Goal: Task Accomplishment & Management: Complete application form

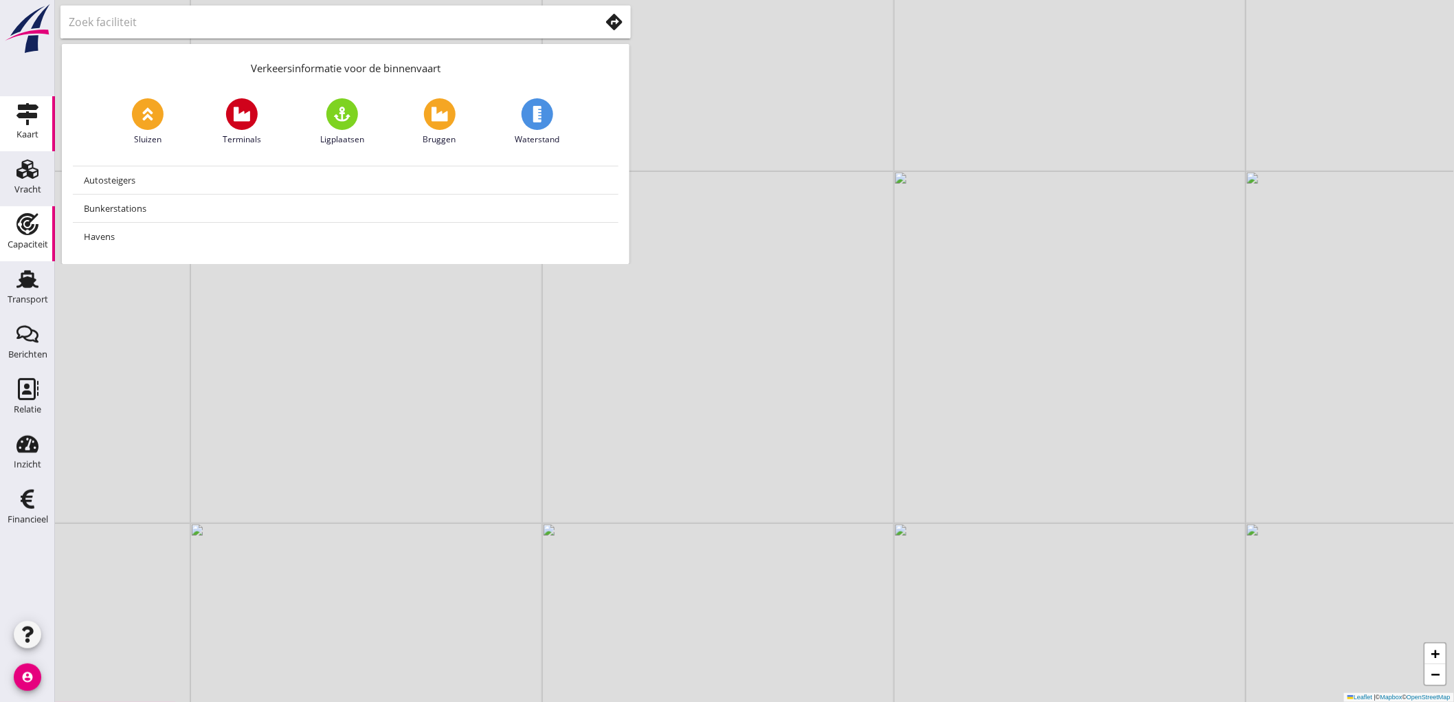
click at [16, 253] on div "Capaciteit" at bounding box center [28, 244] width 41 height 19
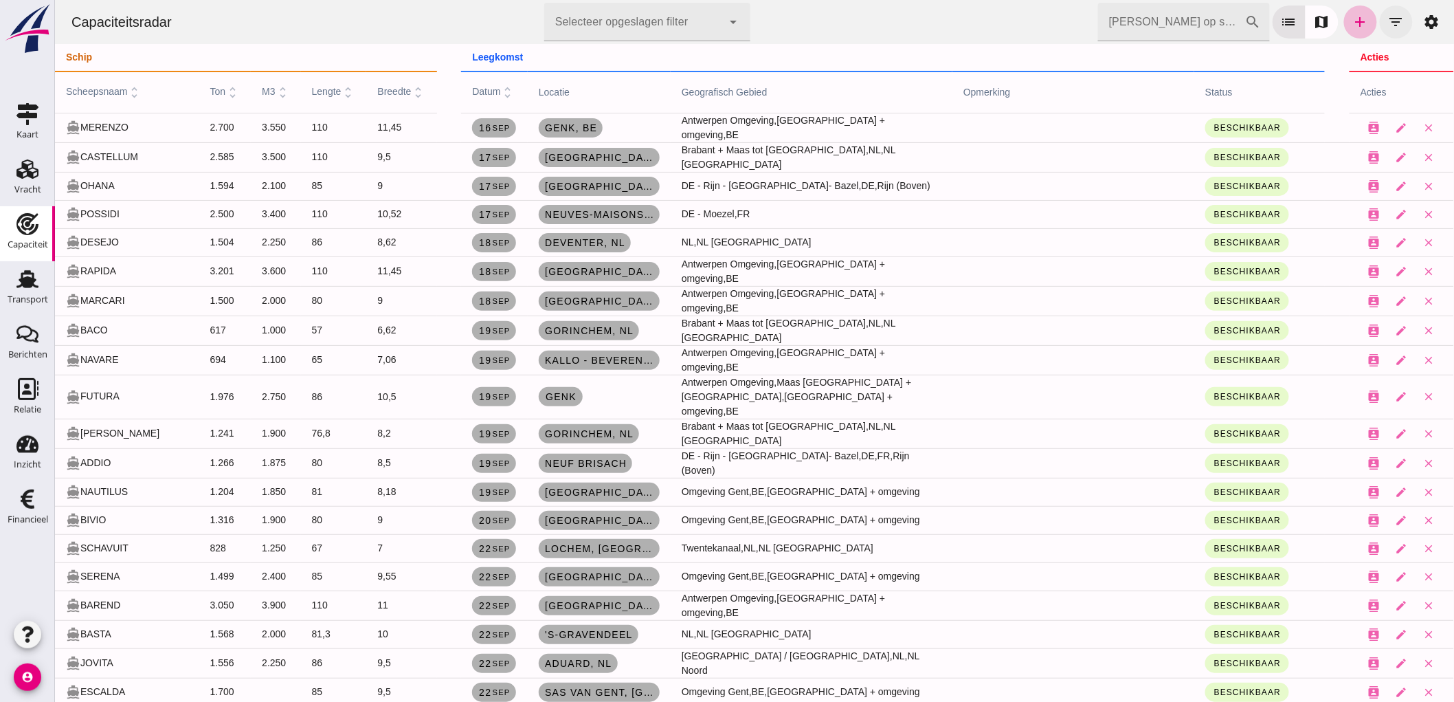
click at [1388, 19] on icon "filter_list" at bounding box center [1396, 22] width 16 height 16
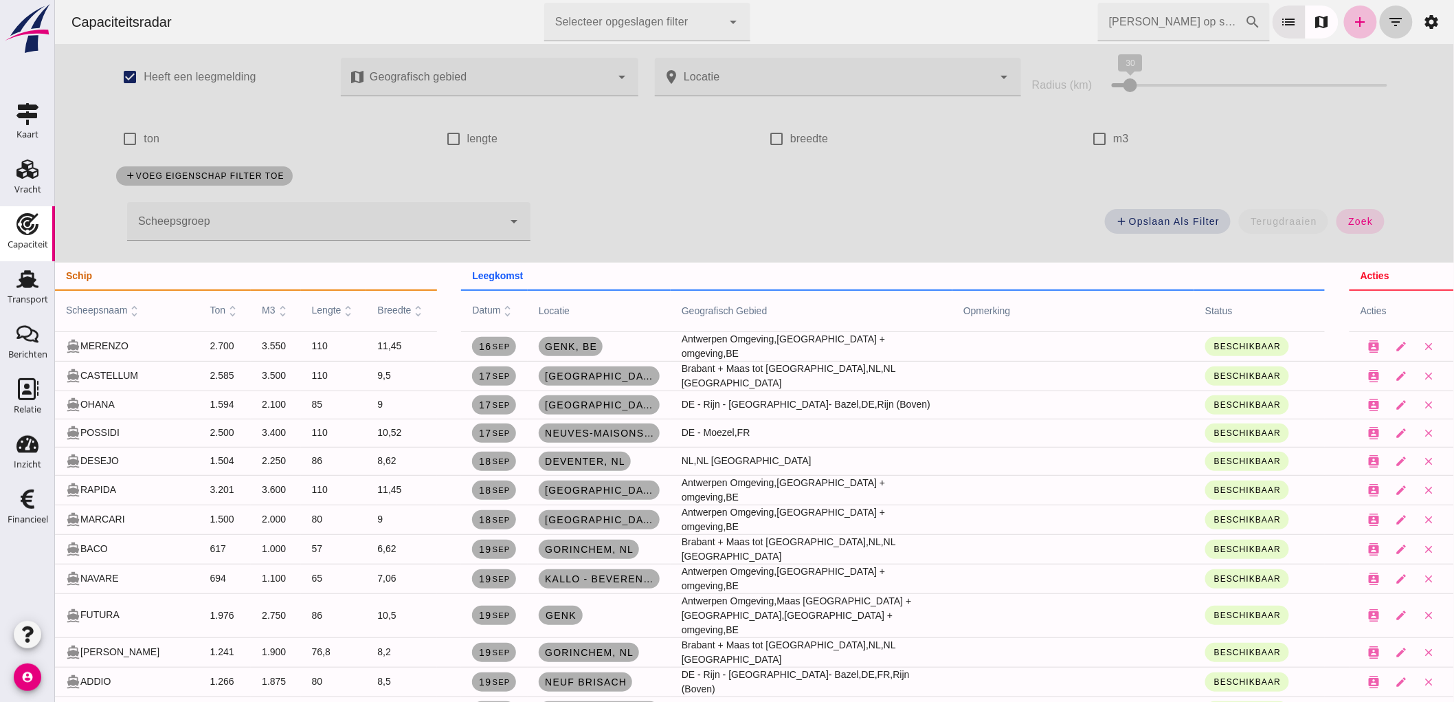
click at [1388, 19] on icon "filter_list" at bounding box center [1396, 22] width 16 height 16
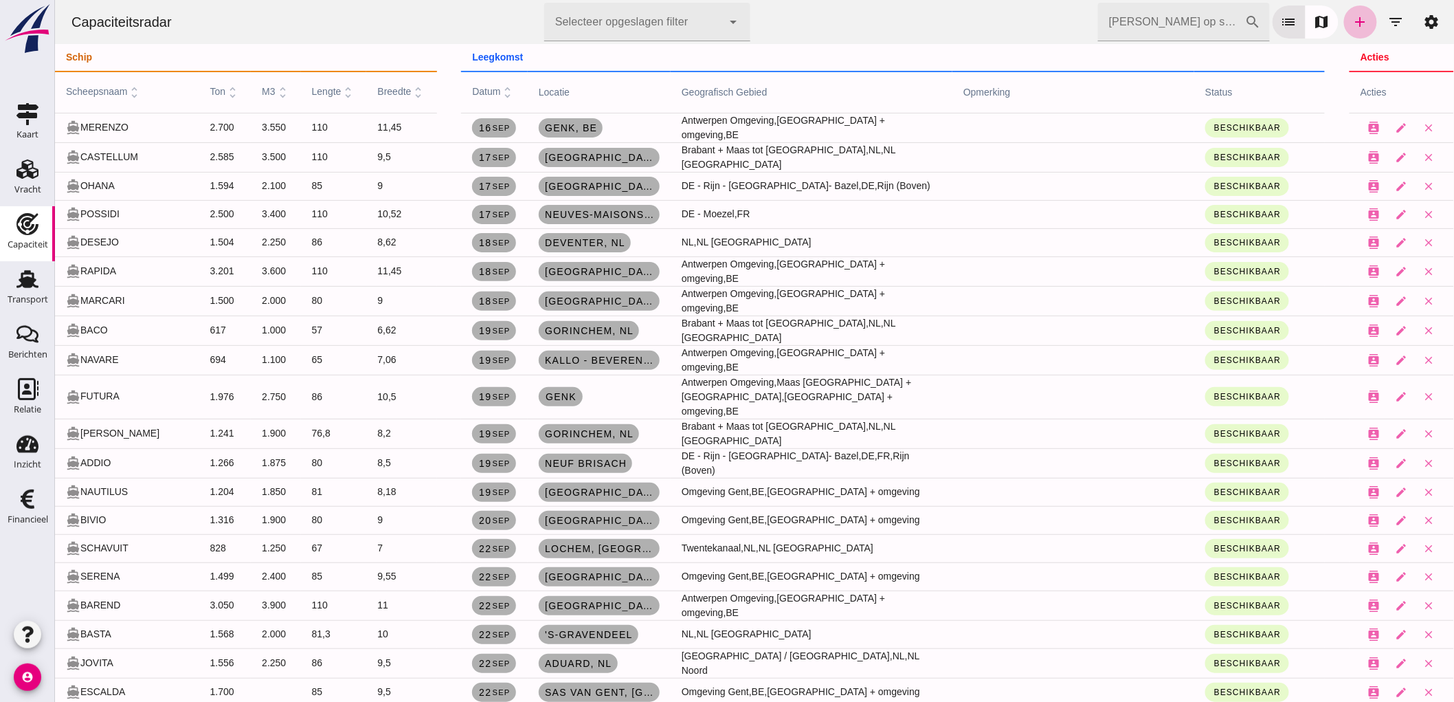
click at [1210, 26] on input "[PERSON_NAME] op scheepsnaam" at bounding box center [1171, 22] width 147 height 38
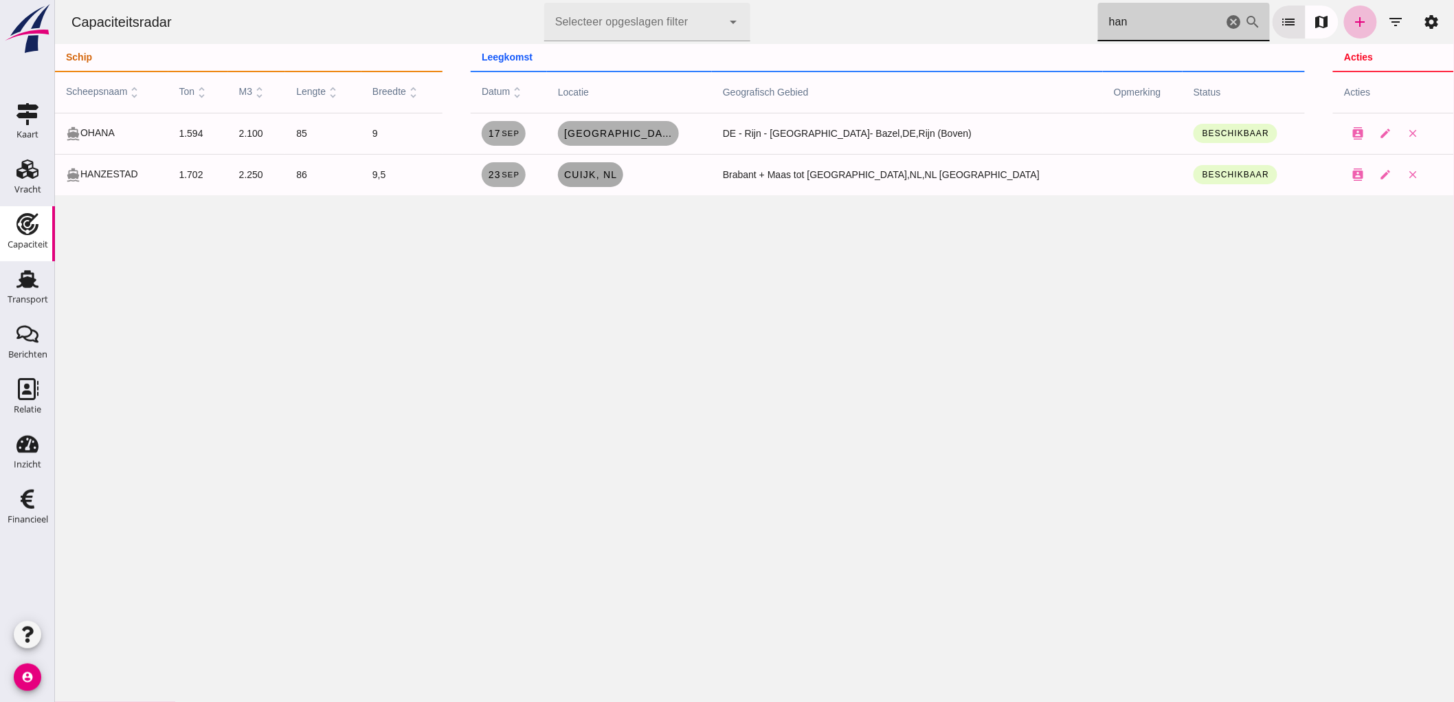
type input "han"
click at [623, 186] on link "Cuijk, nl" at bounding box center [589, 174] width 65 height 25
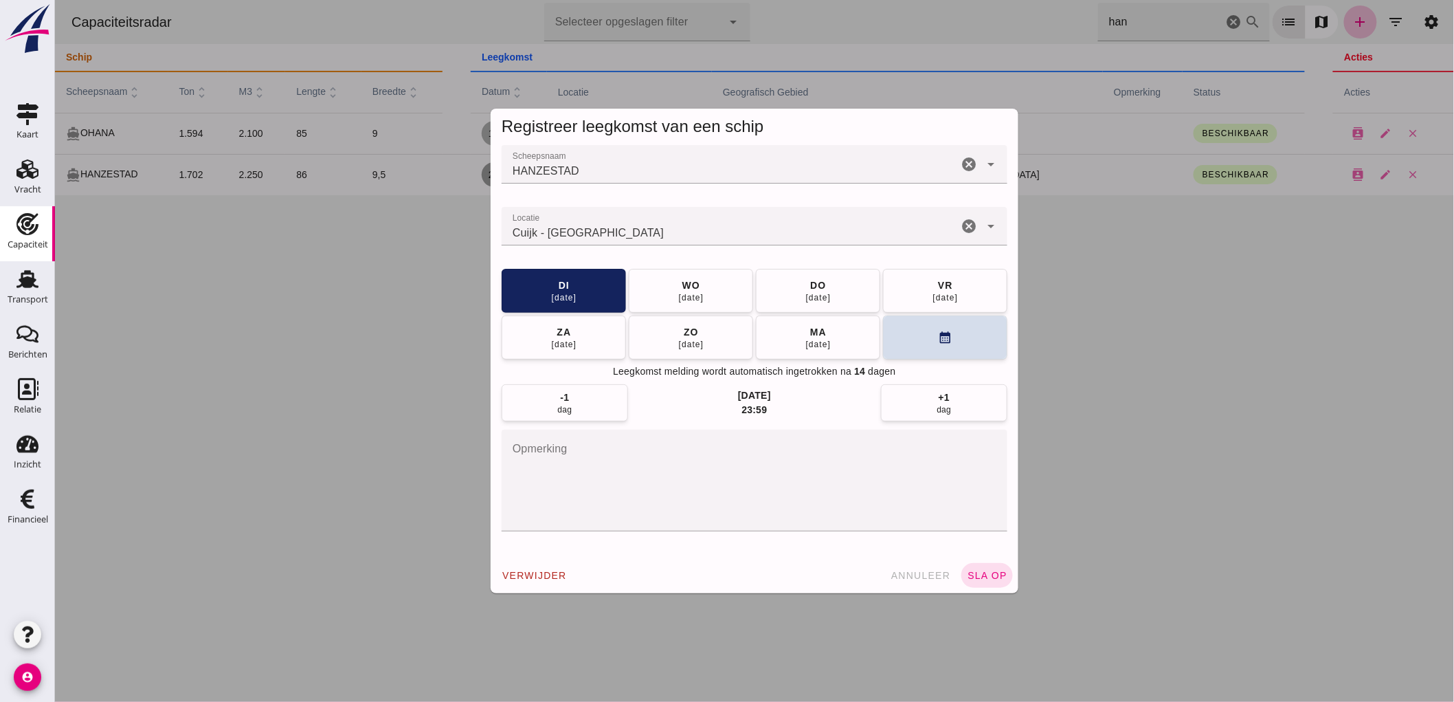
click at [964, 223] on icon "cancel" at bounding box center [968, 226] width 16 height 16
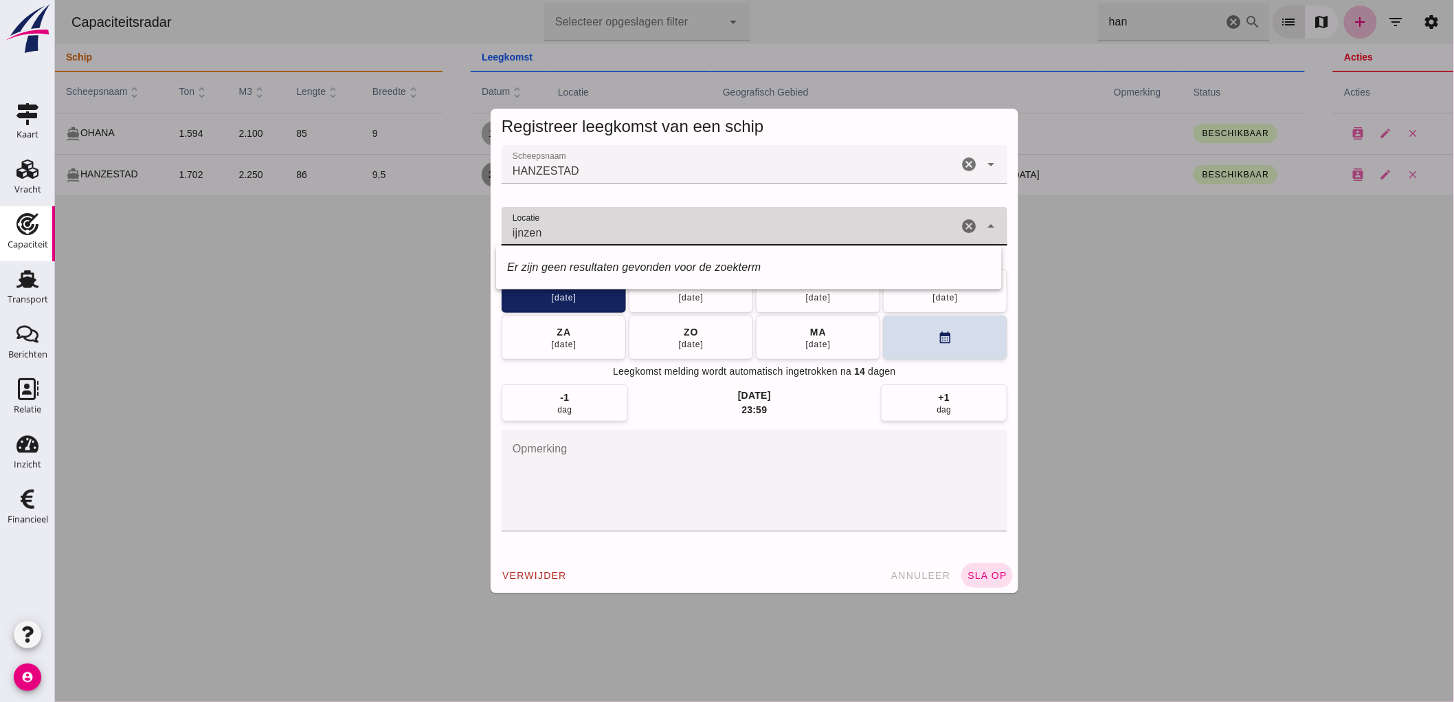
click at [659, 244] on div "ijnzen" at bounding box center [729, 226] width 456 height 38
click at [663, 237] on input "ijnzen" at bounding box center [729, 233] width 456 height 16
click at [634, 293] on div "IJzendoorn" at bounding box center [766, 295] width 448 height 16
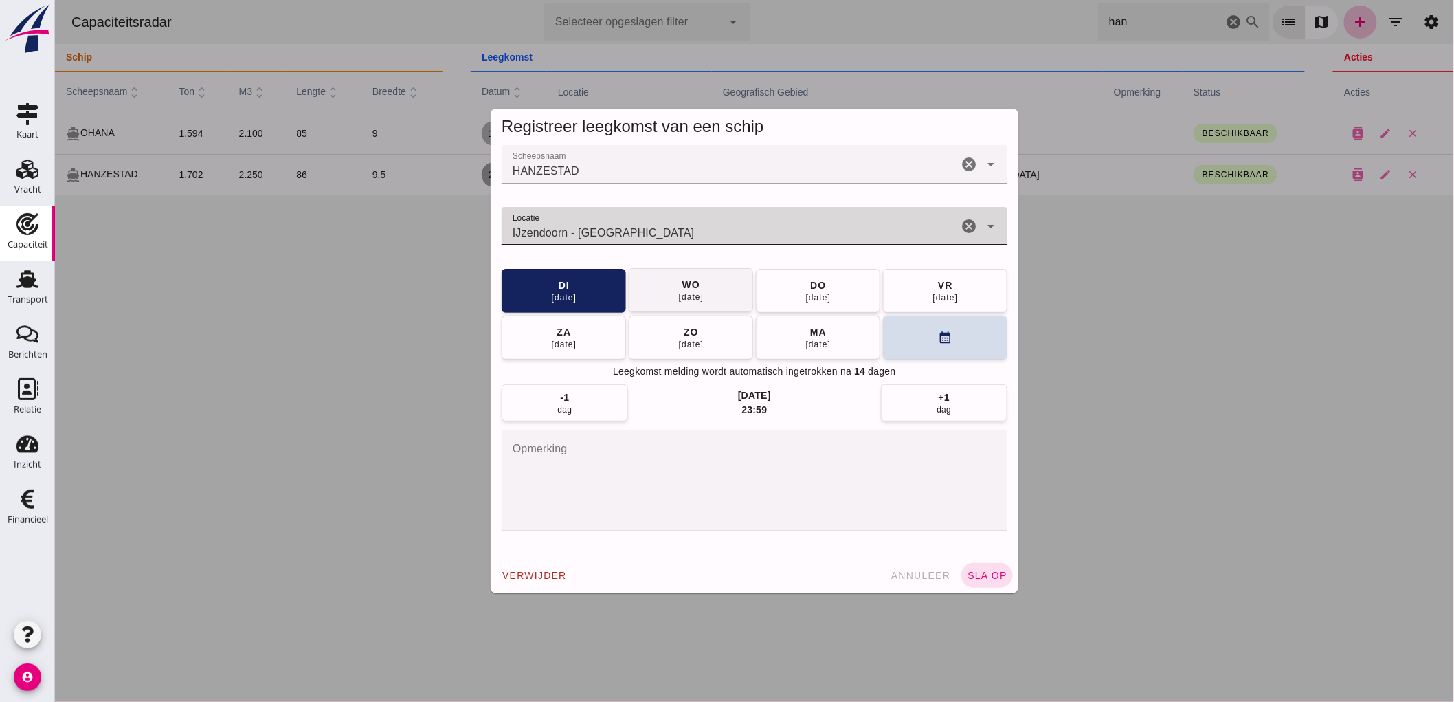
type input "IJzendoorn - [GEOGRAPHIC_DATA]"
drag, startPoint x: 703, startPoint y: 294, endPoint x: 720, endPoint y: 302, distance: 18.4
click at [702, 293] on button "[DATE]" at bounding box center [690, 291] width 124 height 44
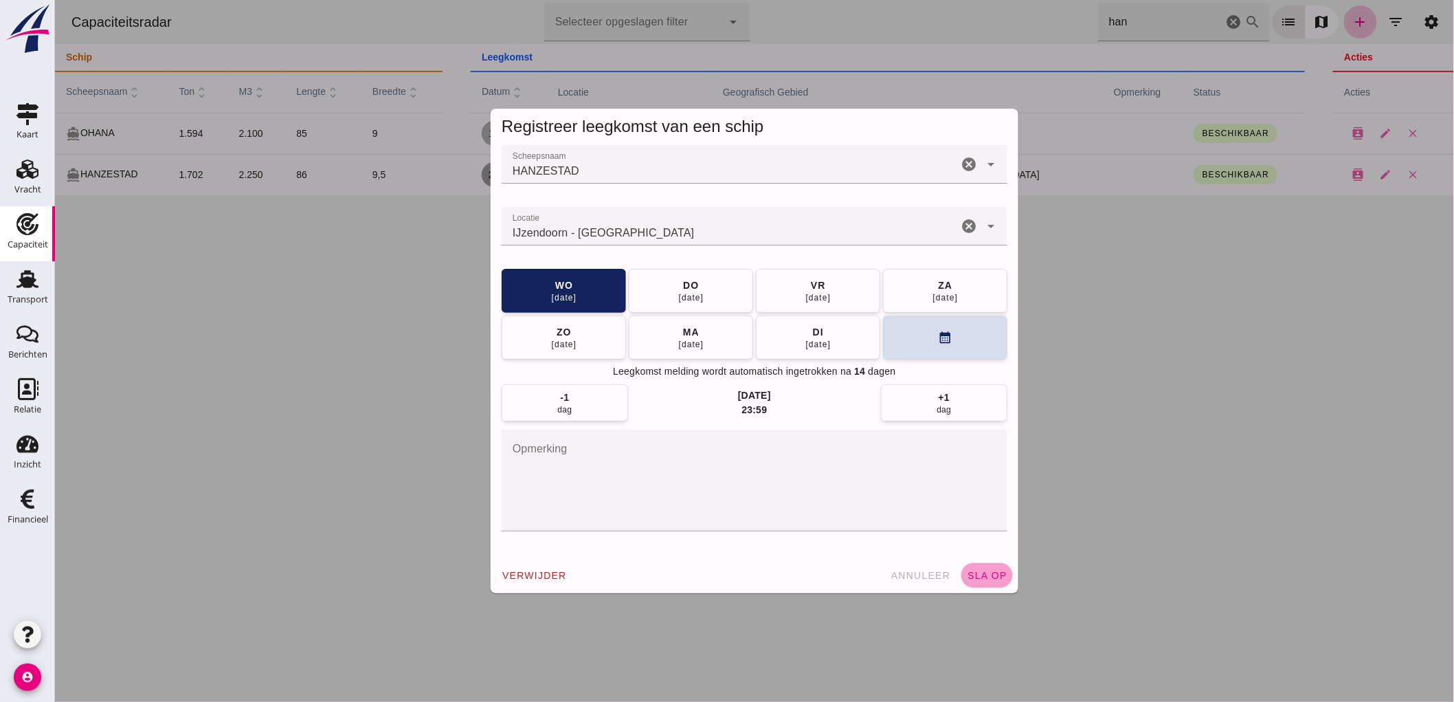
click at [996, 570] on span "sla op" at bounding box center [986, 575] width 41 height 11
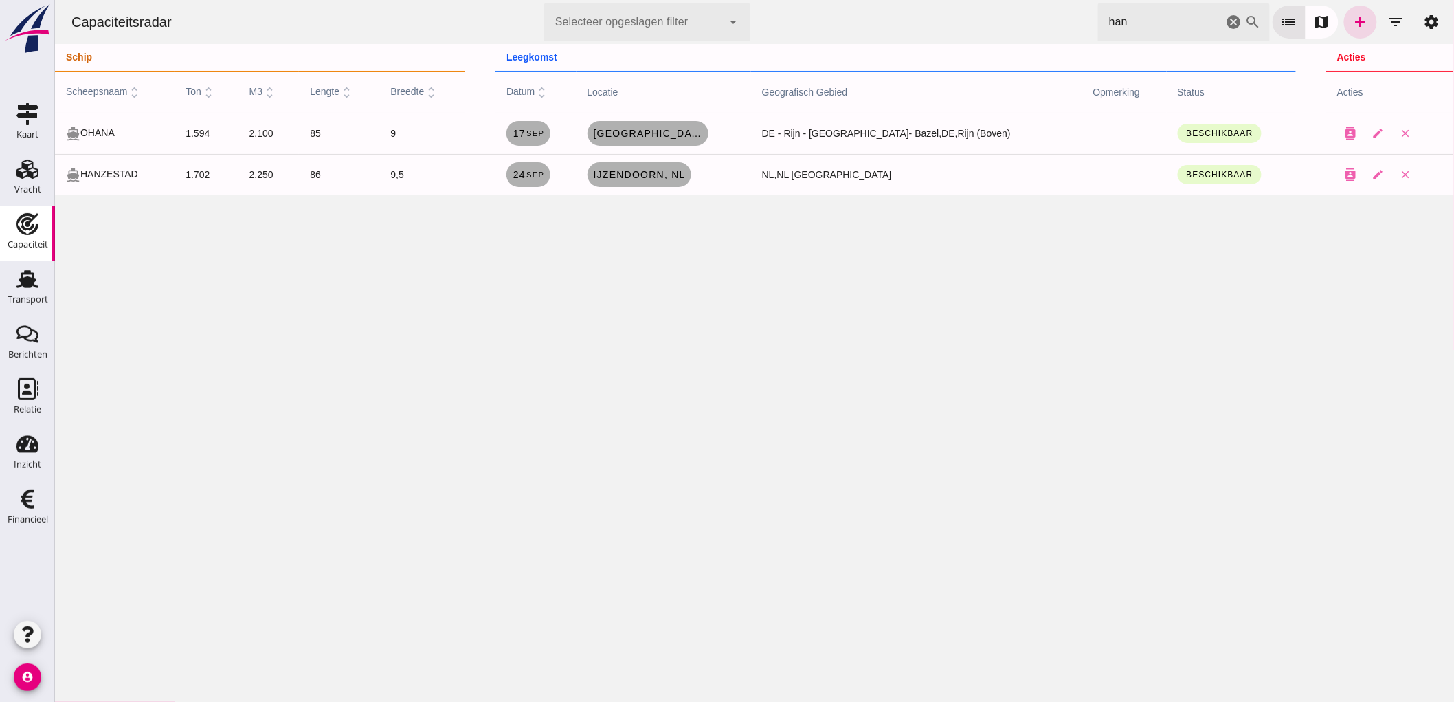
drag, startPoint x: 1225, startPoint y: 24, endPoint x: 1516, endPoint y: 24, distance: 291.4
click at [1225, 24] on icon "cancel" at bounding box center [1233, 22] width 16 height 16
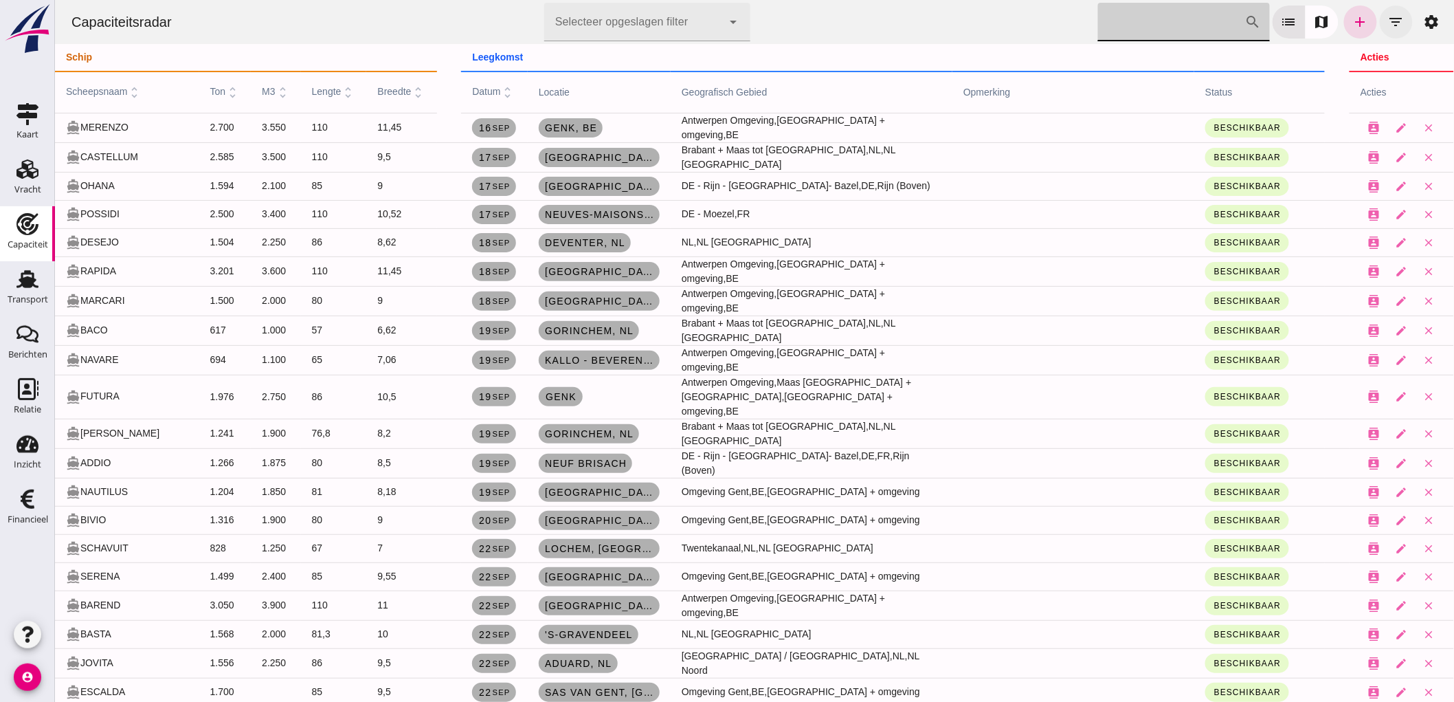
click at [1390, 25] on icon "filter_list" at bounding box center [1396, 22] width 16 height 16
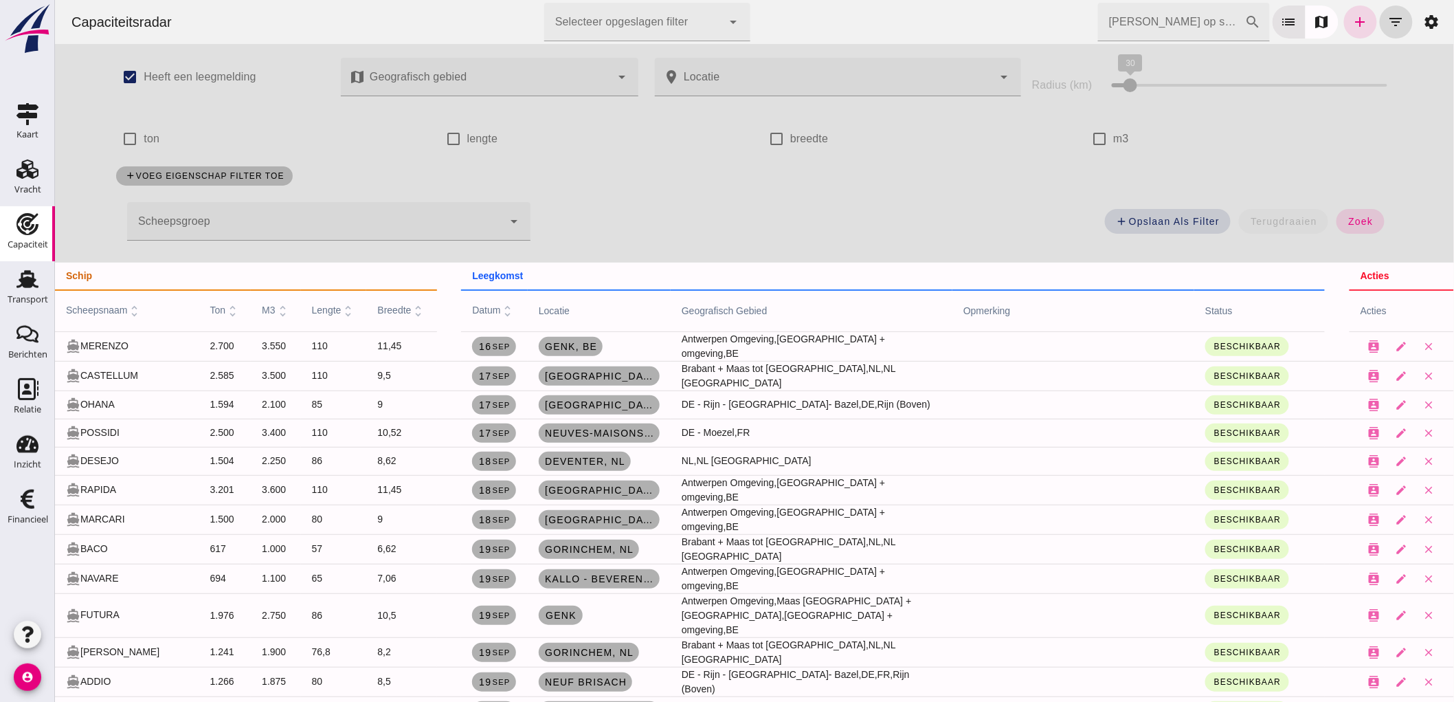
click at [1115, 132] on label "m3" at bounding box center [1121, 139] width 16 height 38
click at [1113, 132] on input "m3" at bounding box center [1098, 138] width 27 height 27
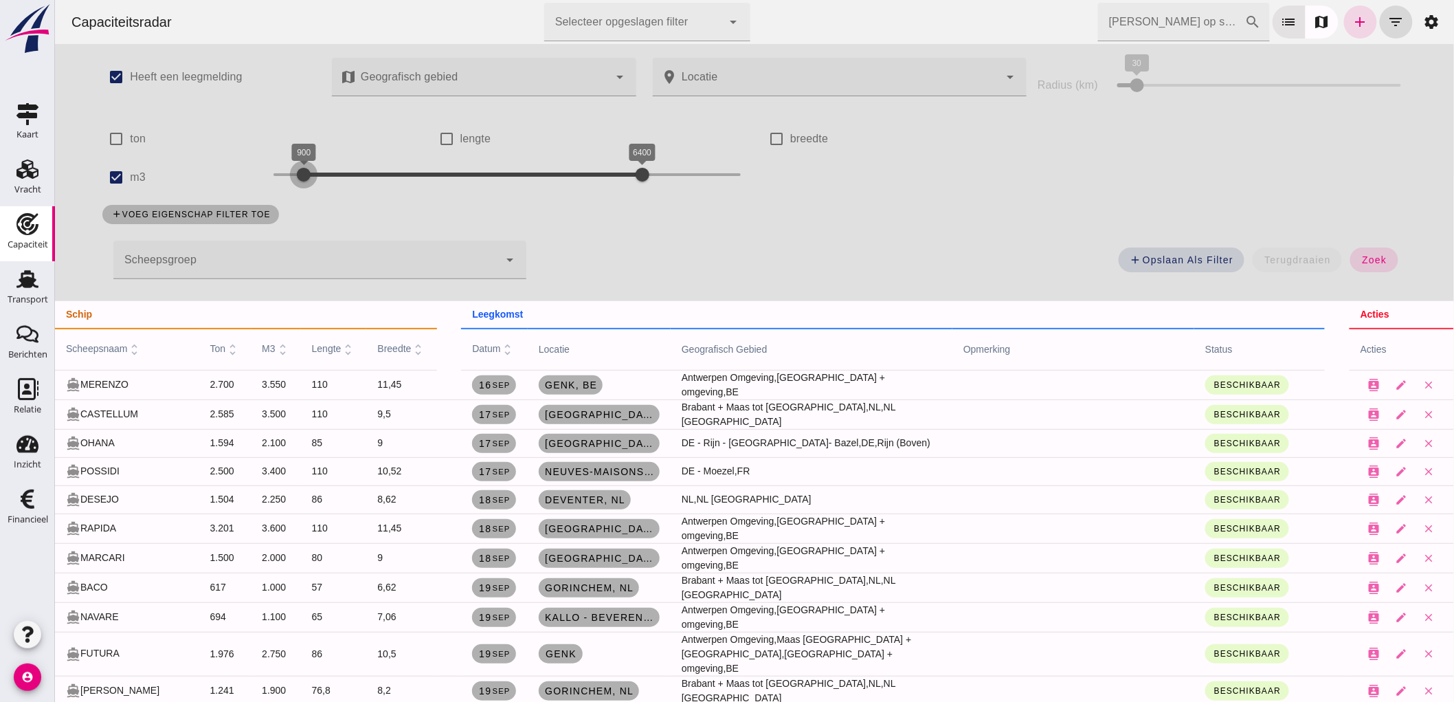
drag, startPoint x: 260, startPoint y: 167, endPoint x: 292, endPoint y: 181, distance: 34.8
click at [292, 181] on div at bounding box center [302, 174] width 27 height 27
drag, startPoint x: 637, startPoint y: 166, endPoint x: 348, endPoint y: 194, distance: 290.0
click at [348, 194] on div "900 1700 900 1700" at bounding box center [506, 177] width 495 height 38
drag, startPoint x: 350, startPoint y: 179, endPoint x: 330, endPoint y: 179, distance: 19.9
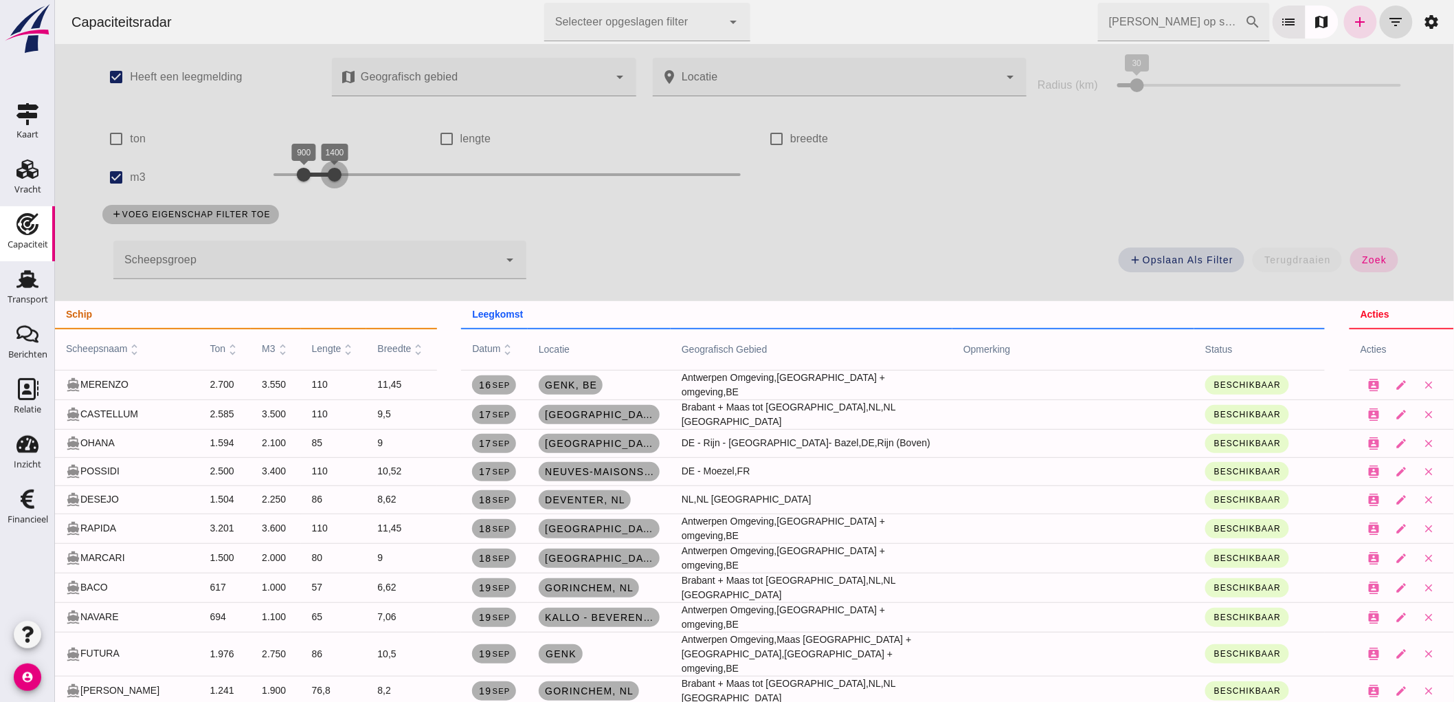
click at [330, 179] on div at bounding box center [333, 174] width 27 height 27
click at [1370, 265] on button "zoek" at bounding box center [1373, 259] width 47 height 25
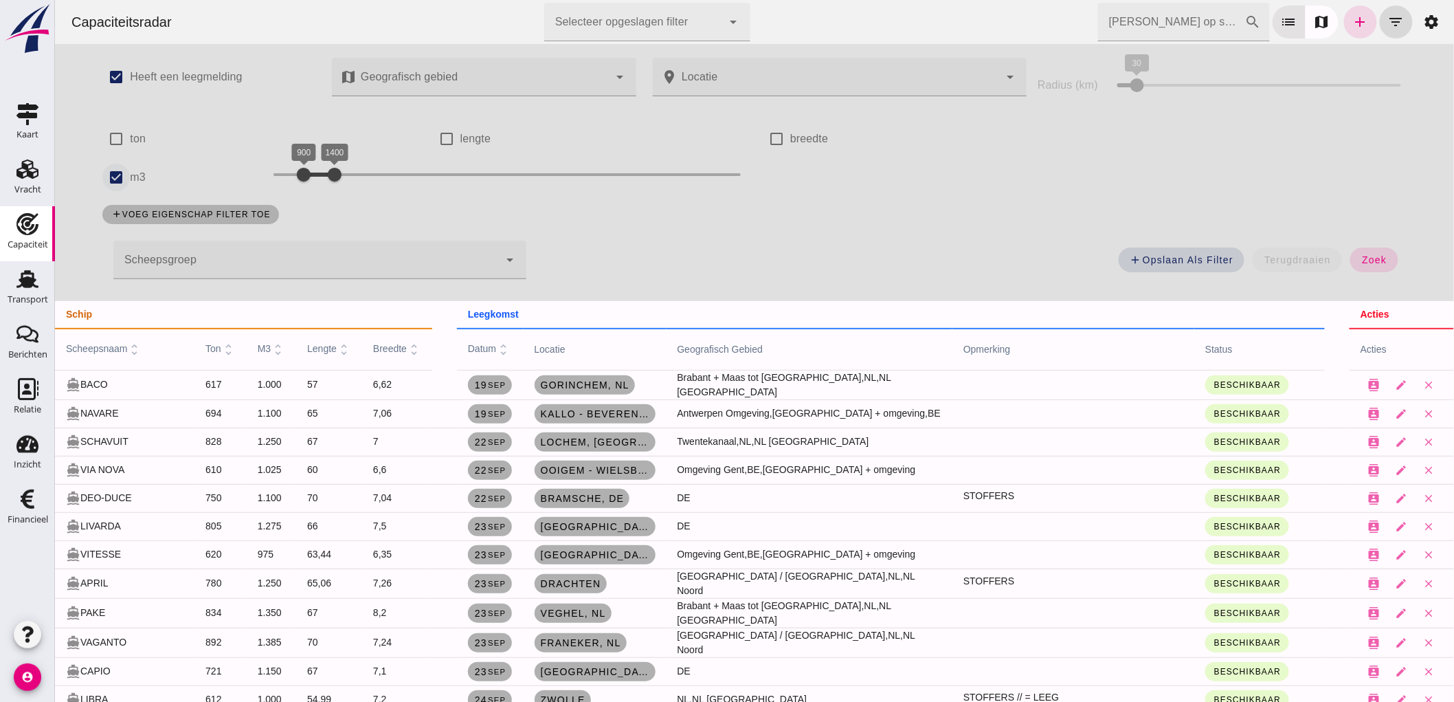
click at [112, 184] on input "m3" at bounding box center [115, 177] width 27 height 27
checkbox input "false"
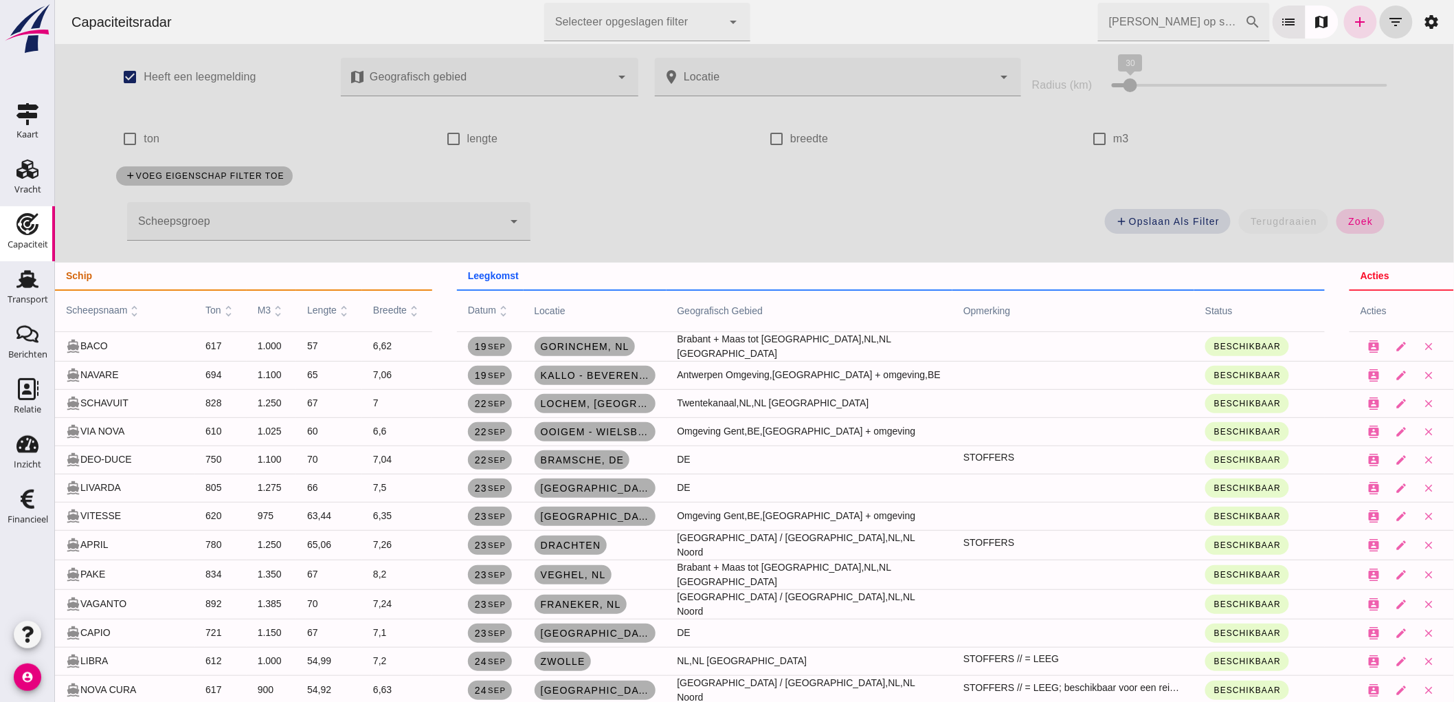
click at [1362, 224] on span "zoek" at bounding box center [1359, 221] width 25 height 11
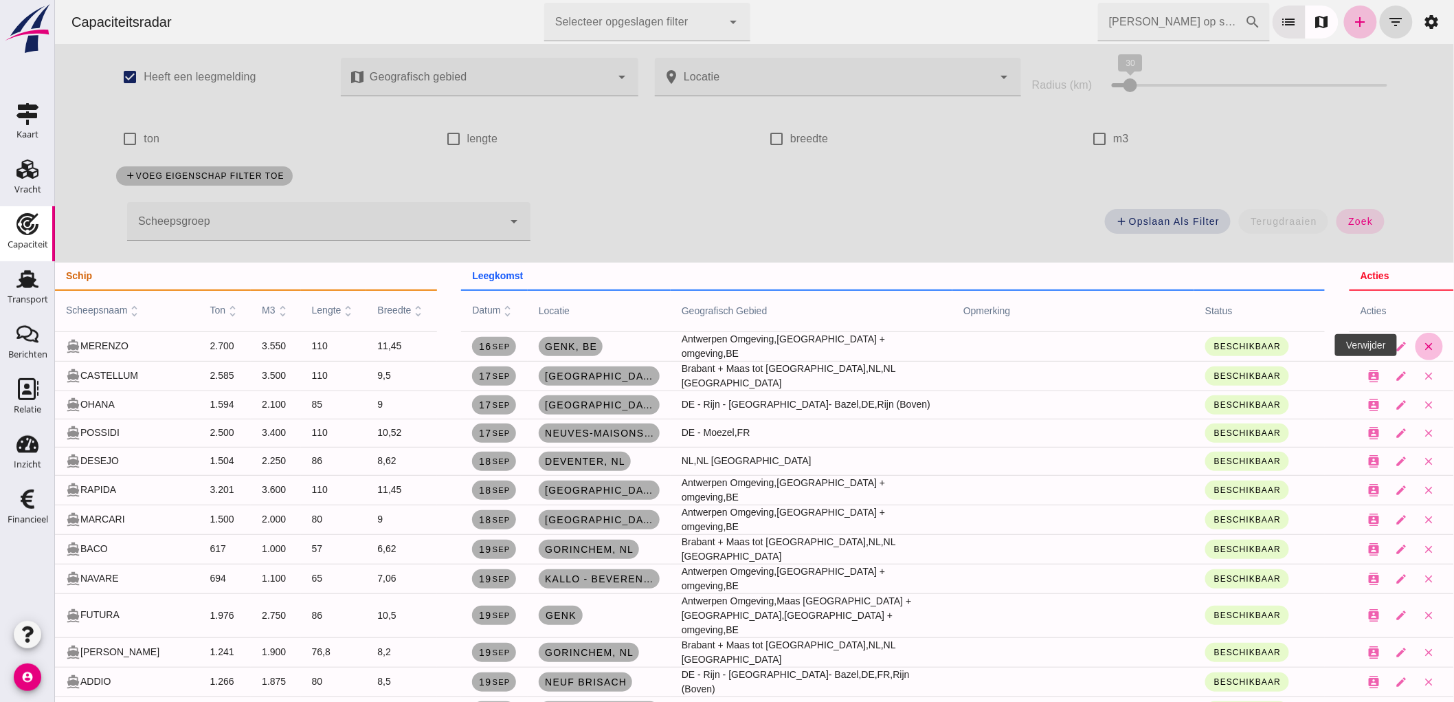
click at [1423, 345] on icon "close" at bounding box center [1429, 346] width 12 height 12
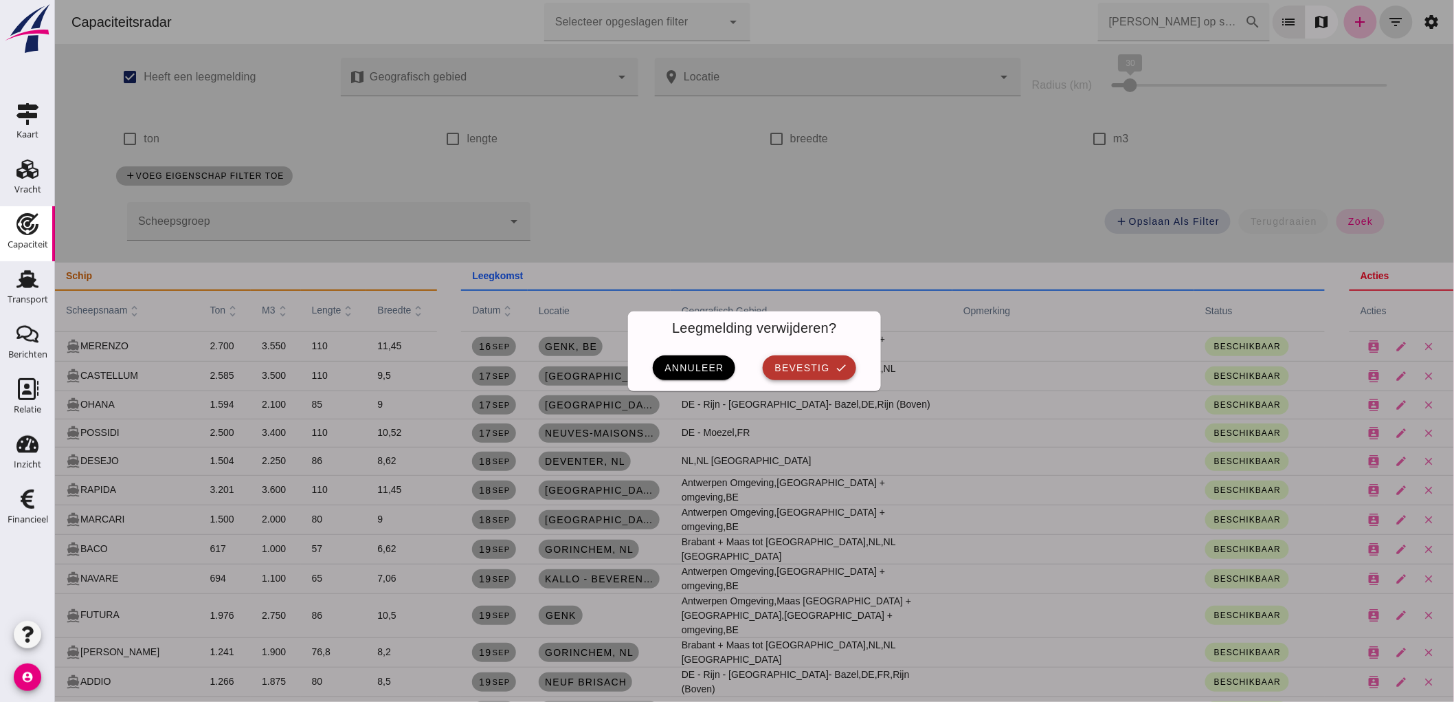
click at [834, 358] on button "bevestig check" at bounding box center [808, 367] width 93 height 25
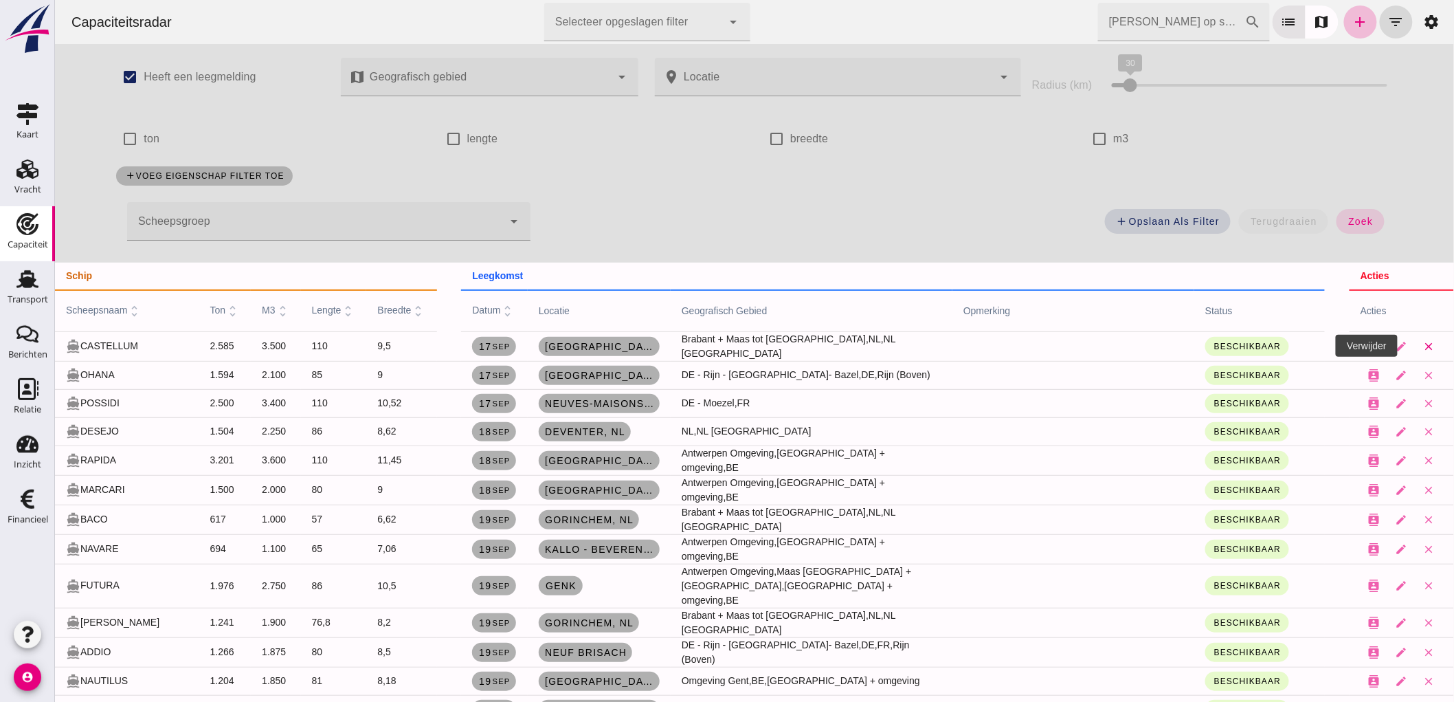
click at [1423, 346] on icon "close" at bounding box center [1429, 346] width 12 height 12
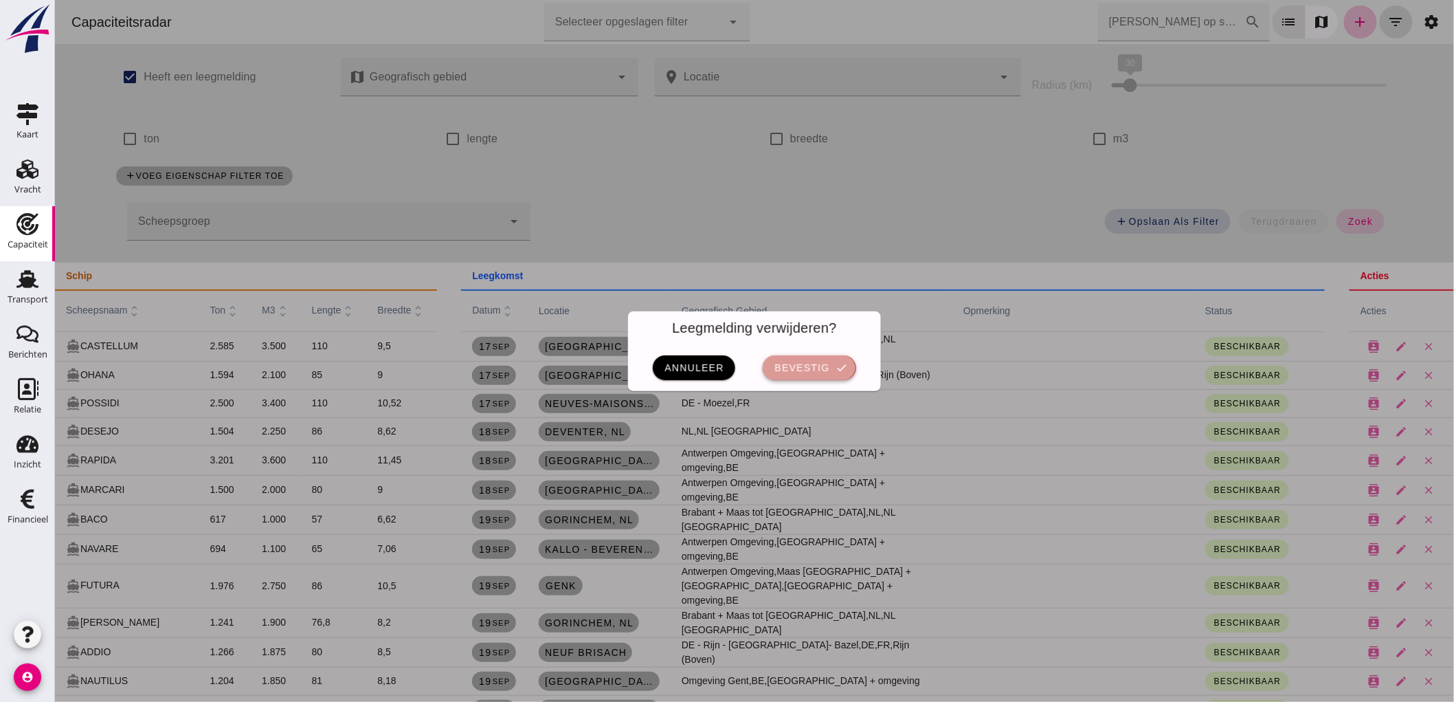
click at [814, 369] on span "bevestig" at bounding box center [801, 367] width 56 height 11
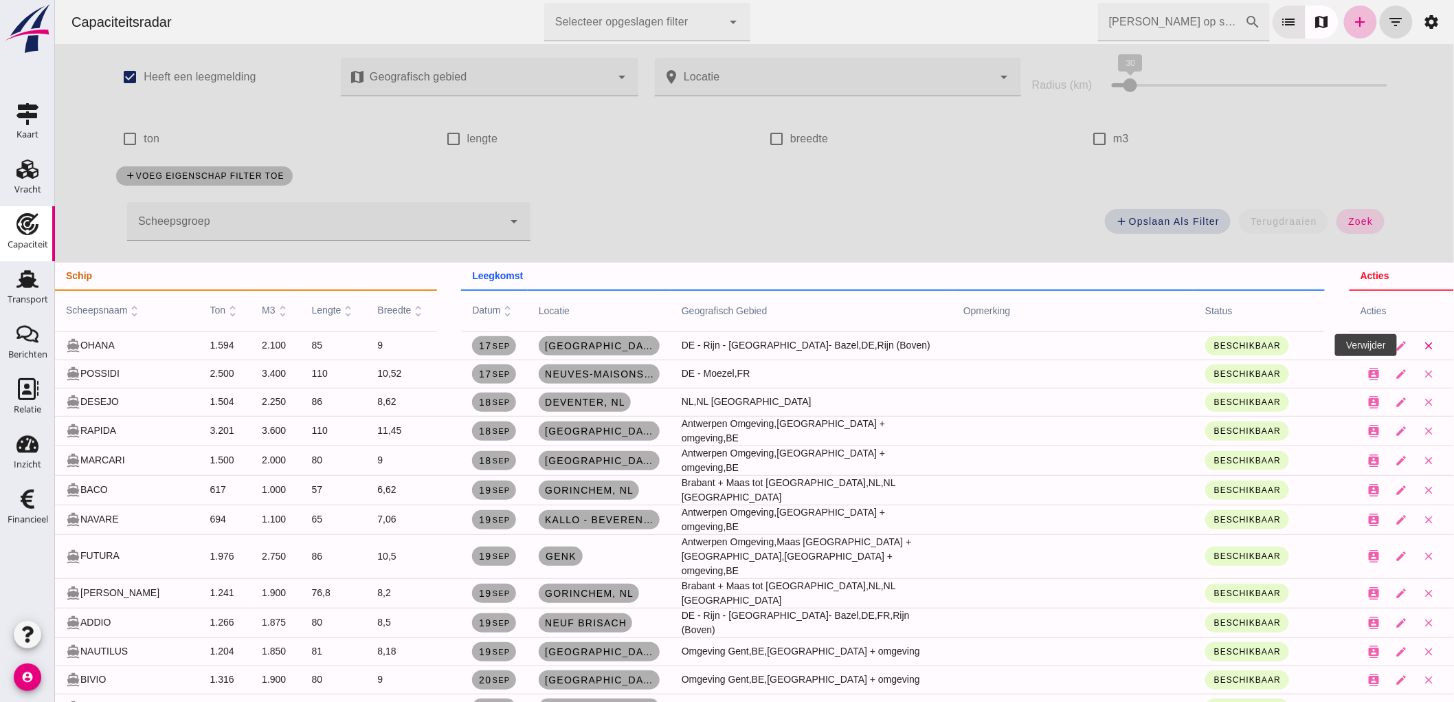
click at [1423, 340] on icon "close" at bounding box center [1429, 346] width 12 height 12
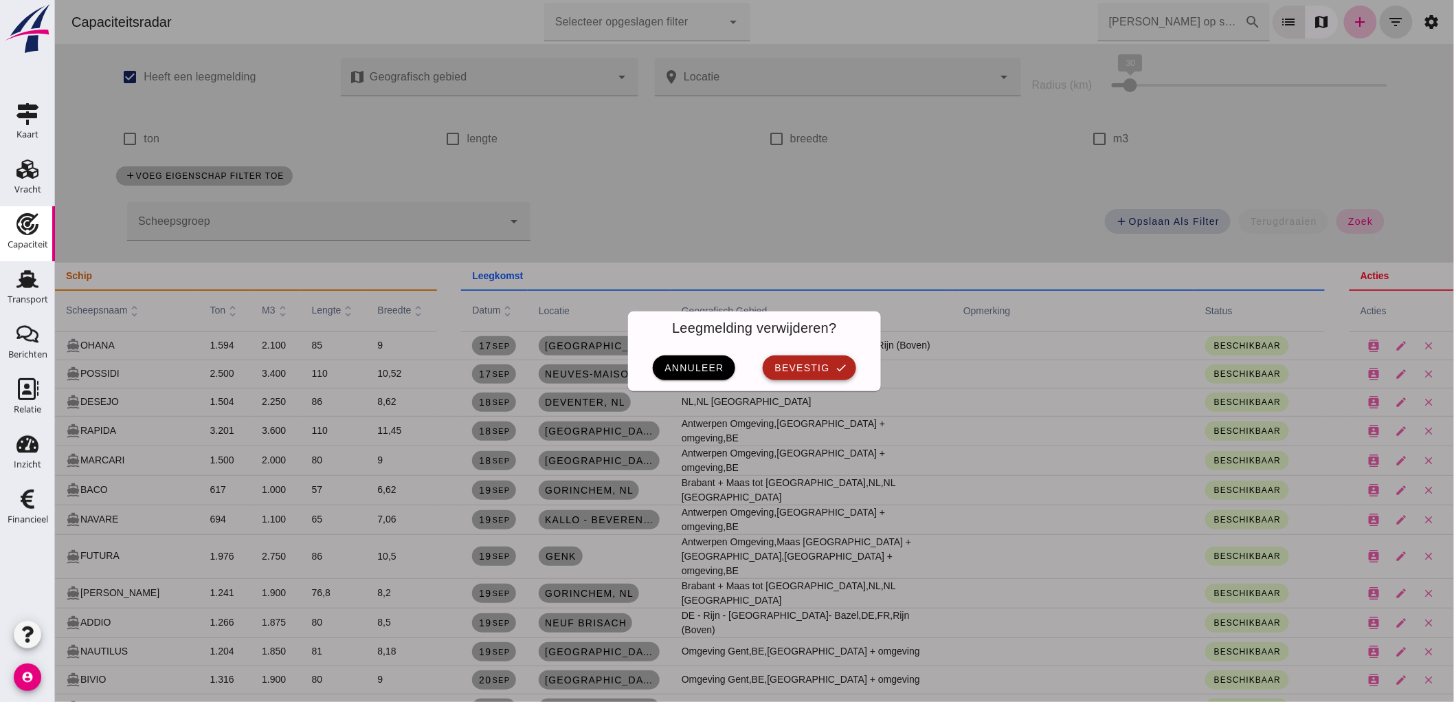
click at [764, 366] on button "bevestig check" at bounding box center [808, 367] width 93 height 25
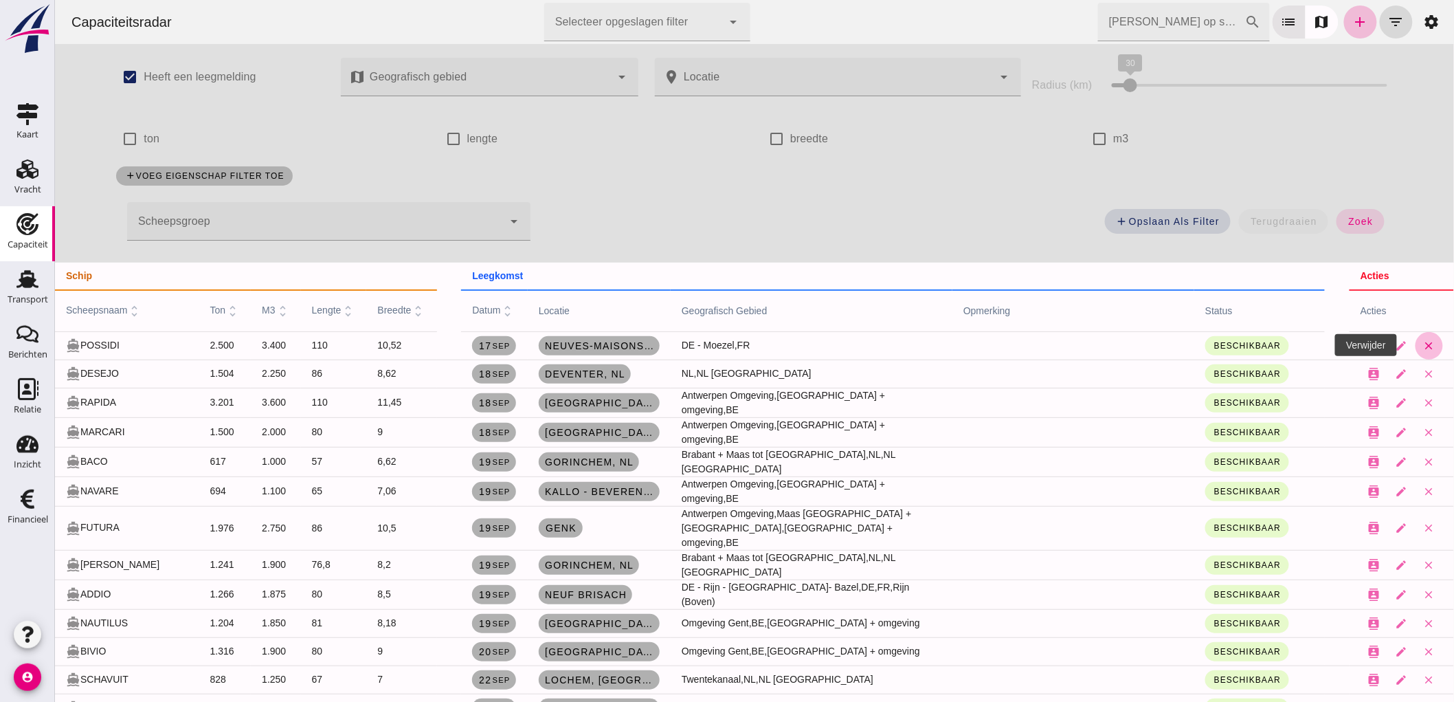
click at [1423, 344] on icon "close" at bounding box center [1429, 346] width 12 height 12
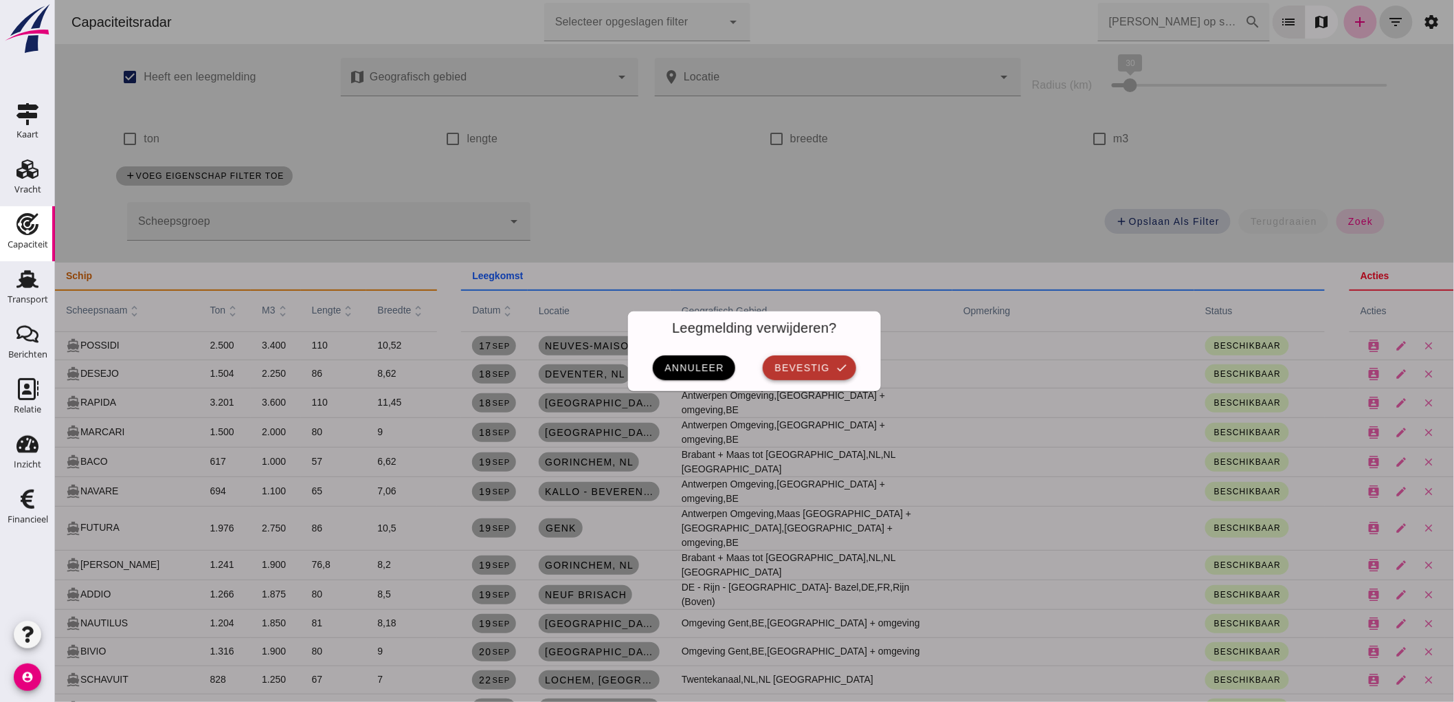
click at [781, 355] on button "bevestig check" at bounding box center [808, 367] width 93 height 25
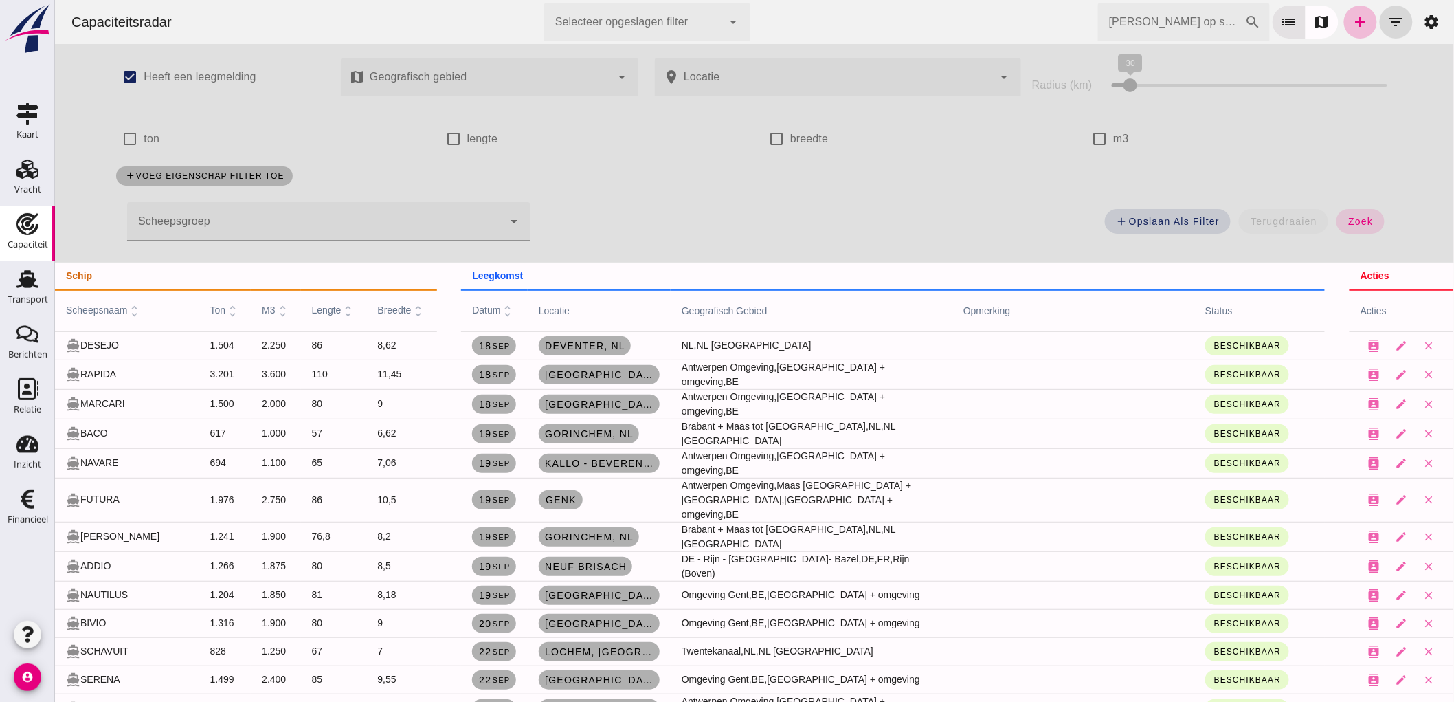
click at [1154, 23] on input "[PERSON_NAME] op scheepsnaam" at bounding box center [1171, 22] width 147 height 38
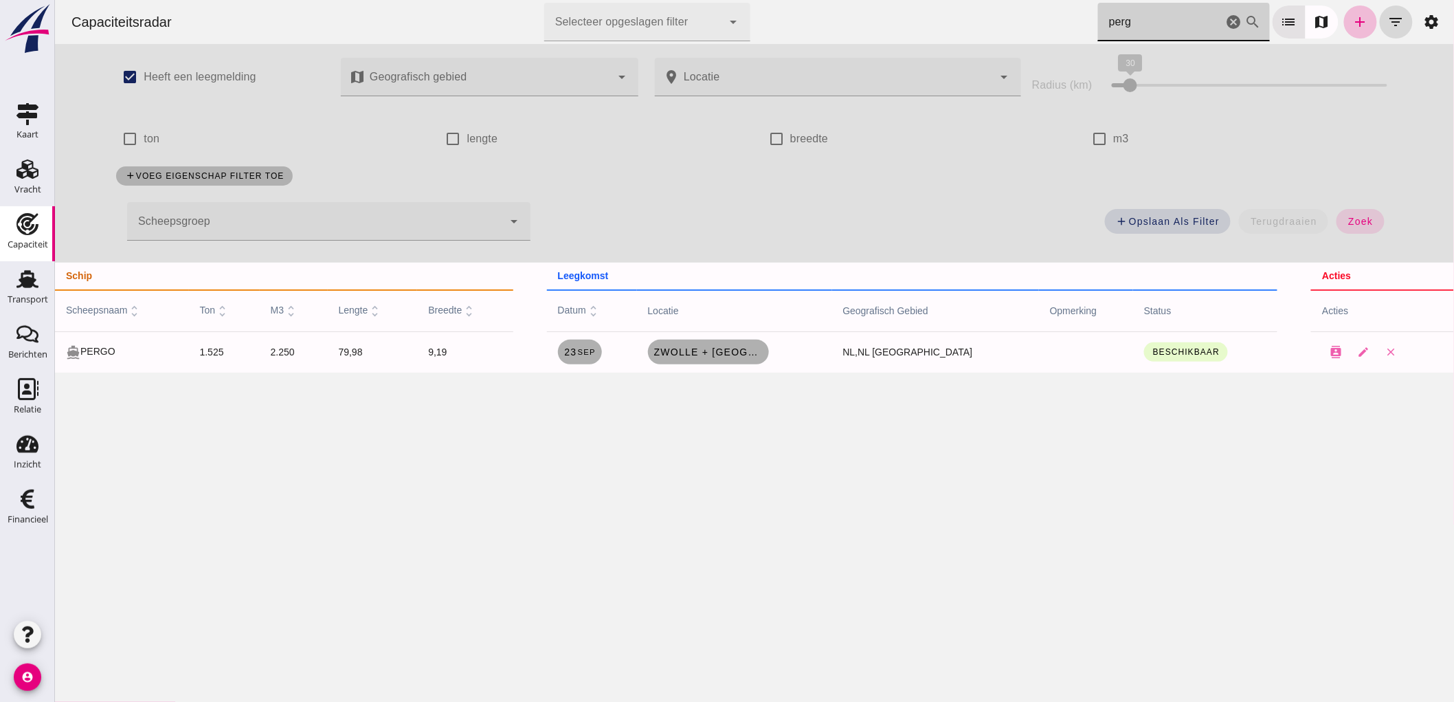
type input "perg"
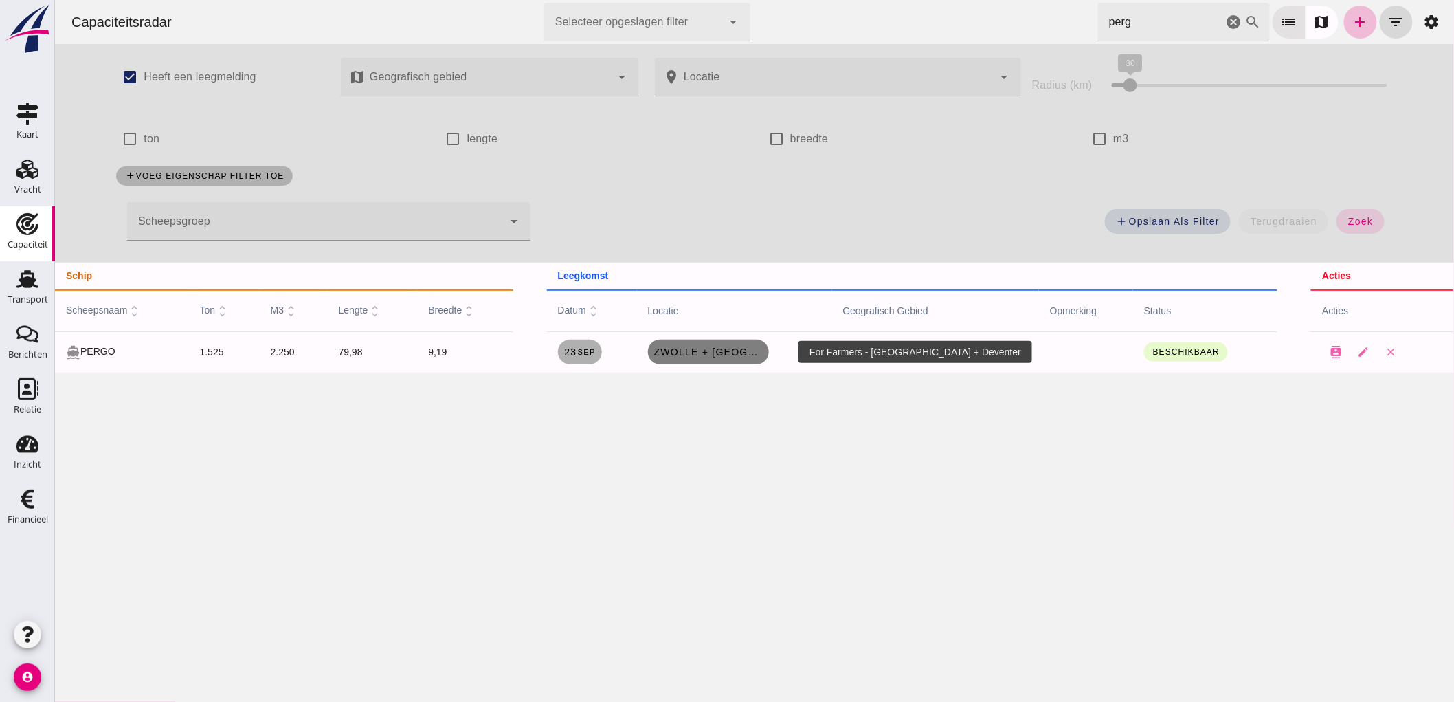
click at [733, 349] on span "Zwolle + [GEOGRAPHIC_DATA]" at bounding box center [708, 351] width 110 height 11
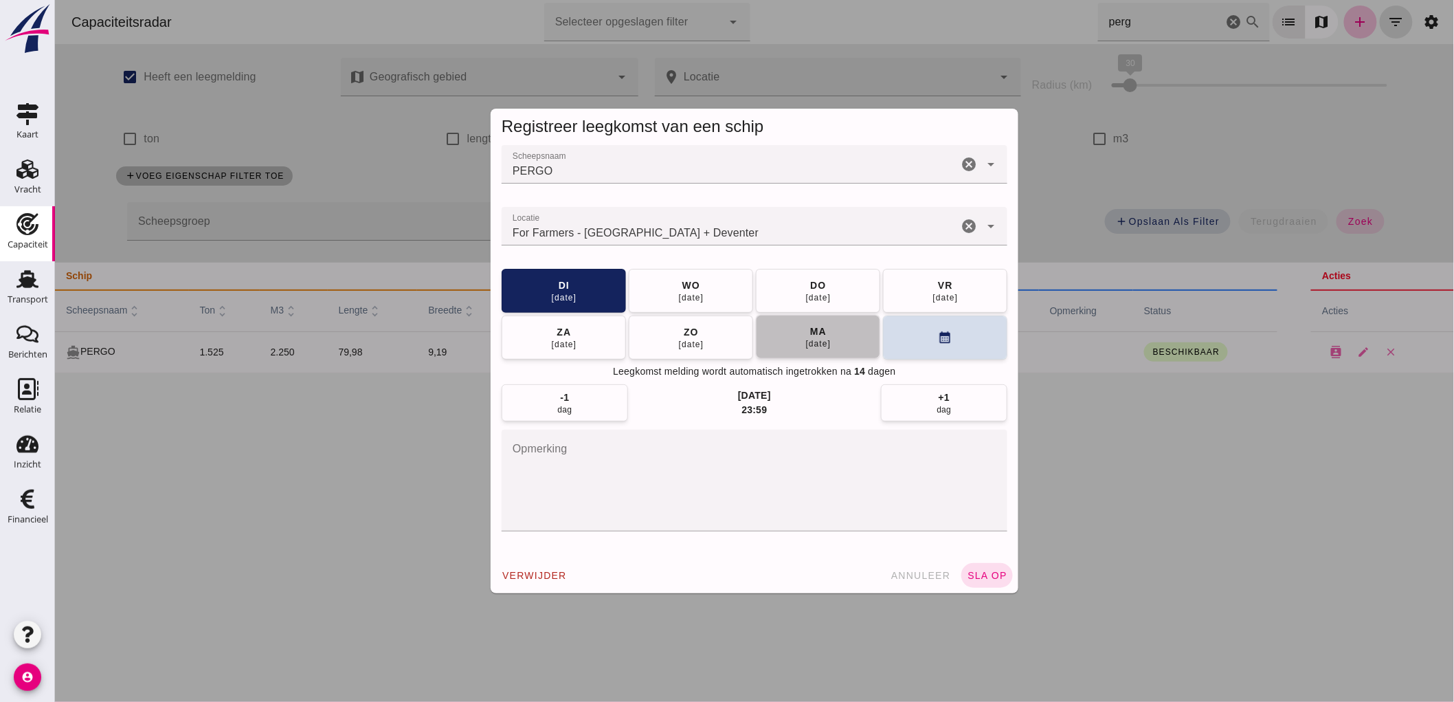
click at [805, 342] on div "[DATE]" at bounding box center [818, 343] width 26 height 11
click at [982, 579] on span "sla op" at bounding box center [986, 575] width 41 height 11
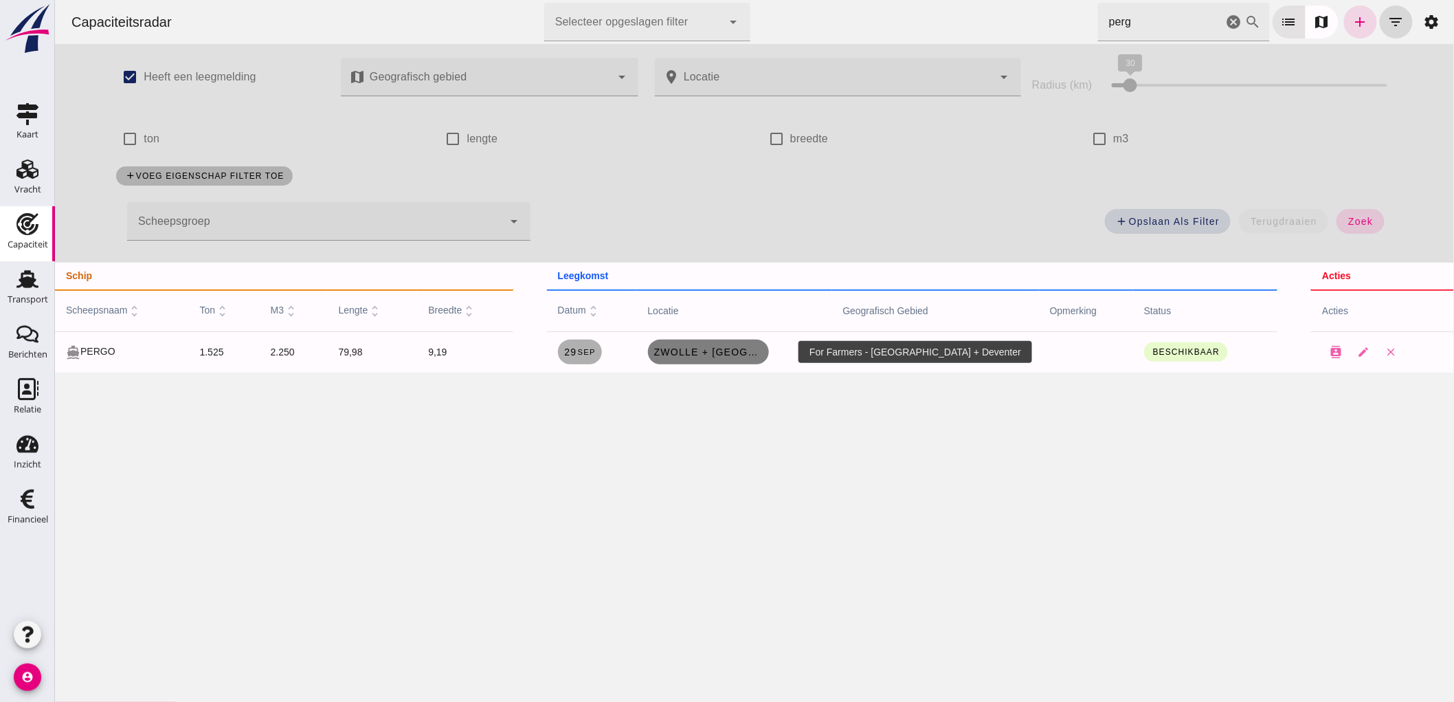
click at [763, 348] on span "Zwolle + [GEOGRAPHIC_DATA]" at bounding box center [708, 351] width 110 height 11
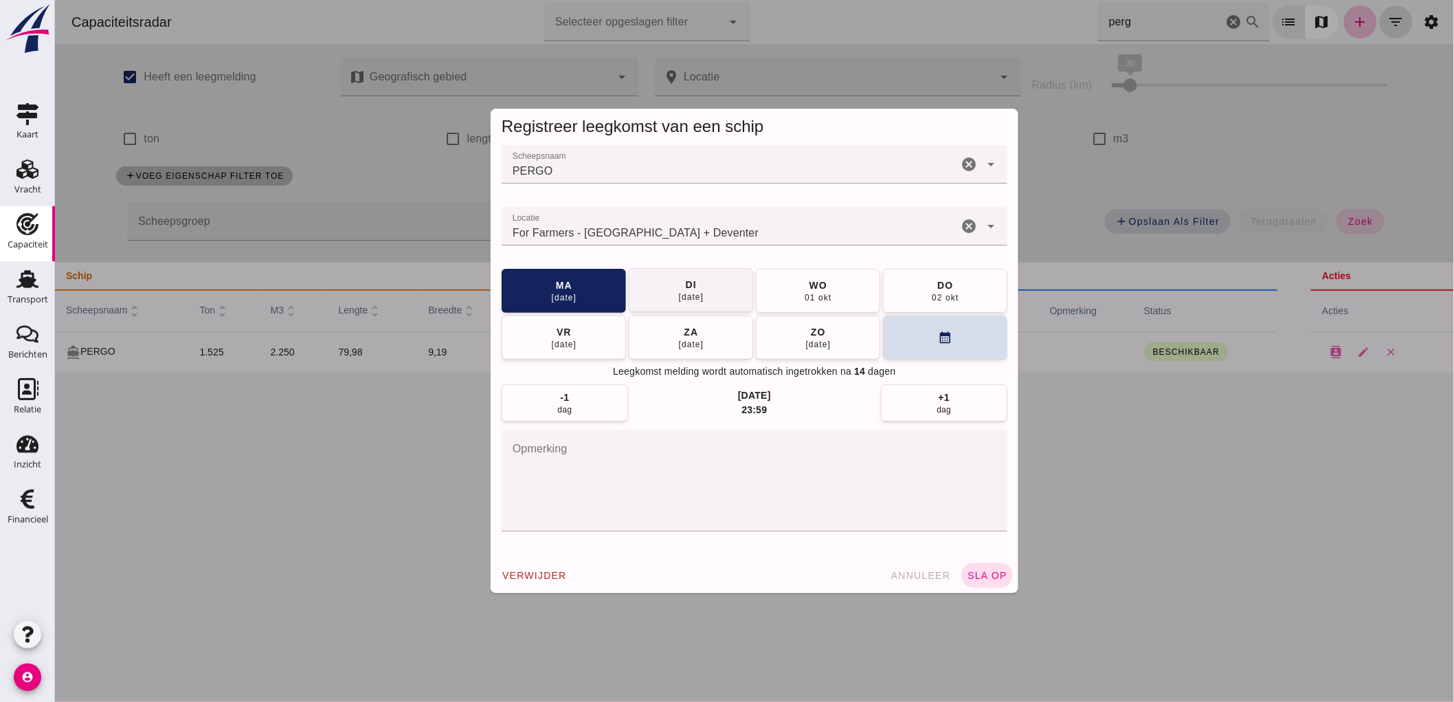
click at [692, 300] on div "[DATE]" at bounding box center [691, 296] width 26 height 11
click at [993, 568] on button "sla op" at bounding box center [987, 575] width 52 height 25
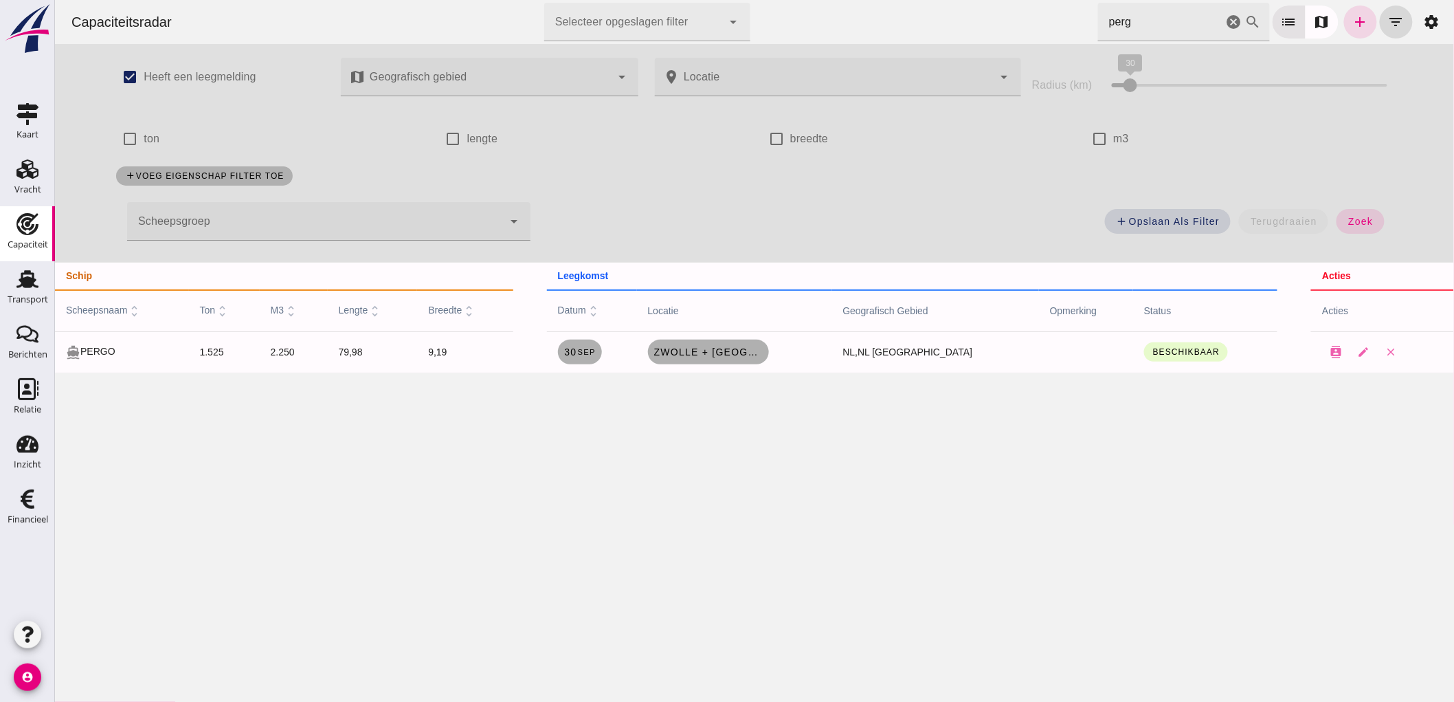
drag, startPoint x: 72, startPoint y: 349, endPoint x: 1076, endPoint y: 478, distance: 1012.3
click at [1076, 478] on div "Capaciteitsradar Selecteer opgeslagen filter Selecteer opgeslagen filter cancel…" at bounding box center [753, 351] width 1399 height 702
click at [1094, 476] on div "Capaciteitsradar Selecteer opgeslagen filter Selecteer opgeslagen filter cancel…" at bounding box center [753, 351] width 1399 height 702
click at [1225, 21] on icon "cancel" at bounding box center [1233, 22] width 16 height 16
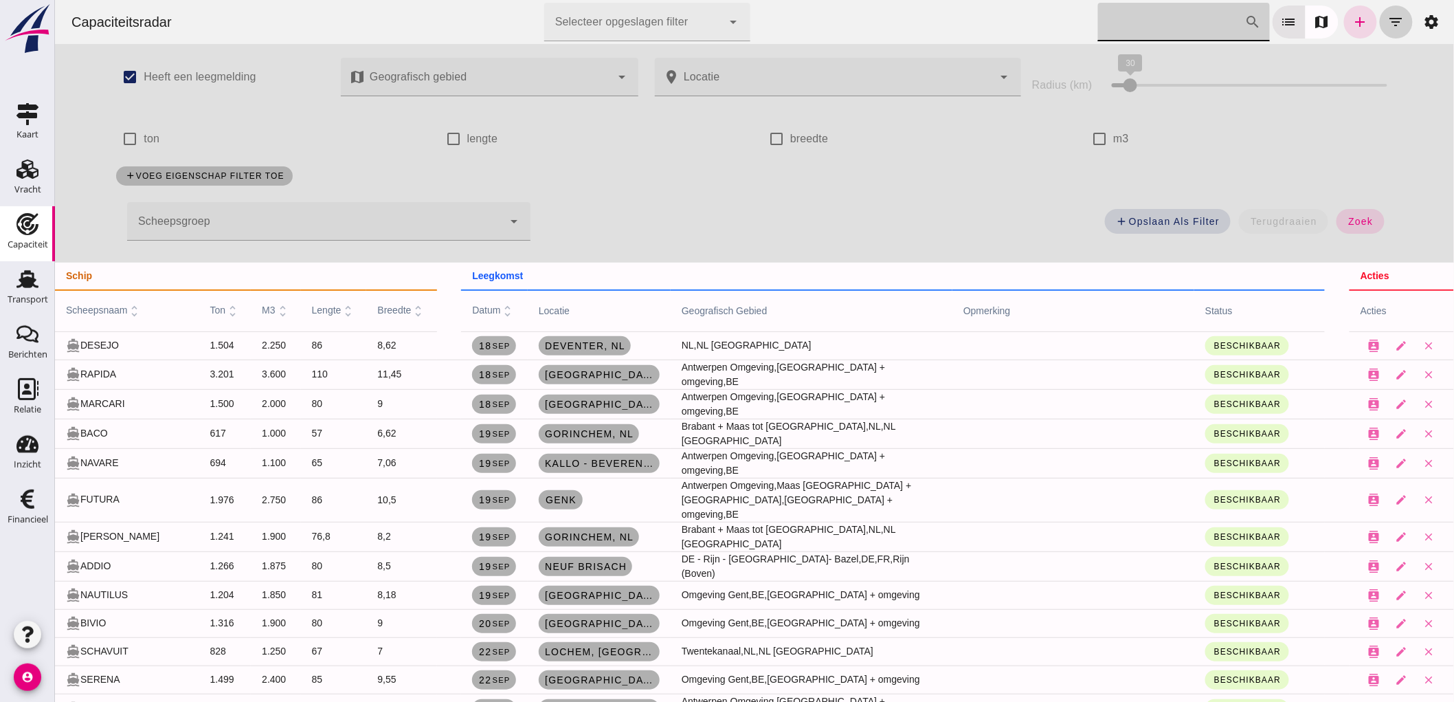
click at [1379, 31] on button "filter_list" at bounding box center [1395, 21] width 33 height 33
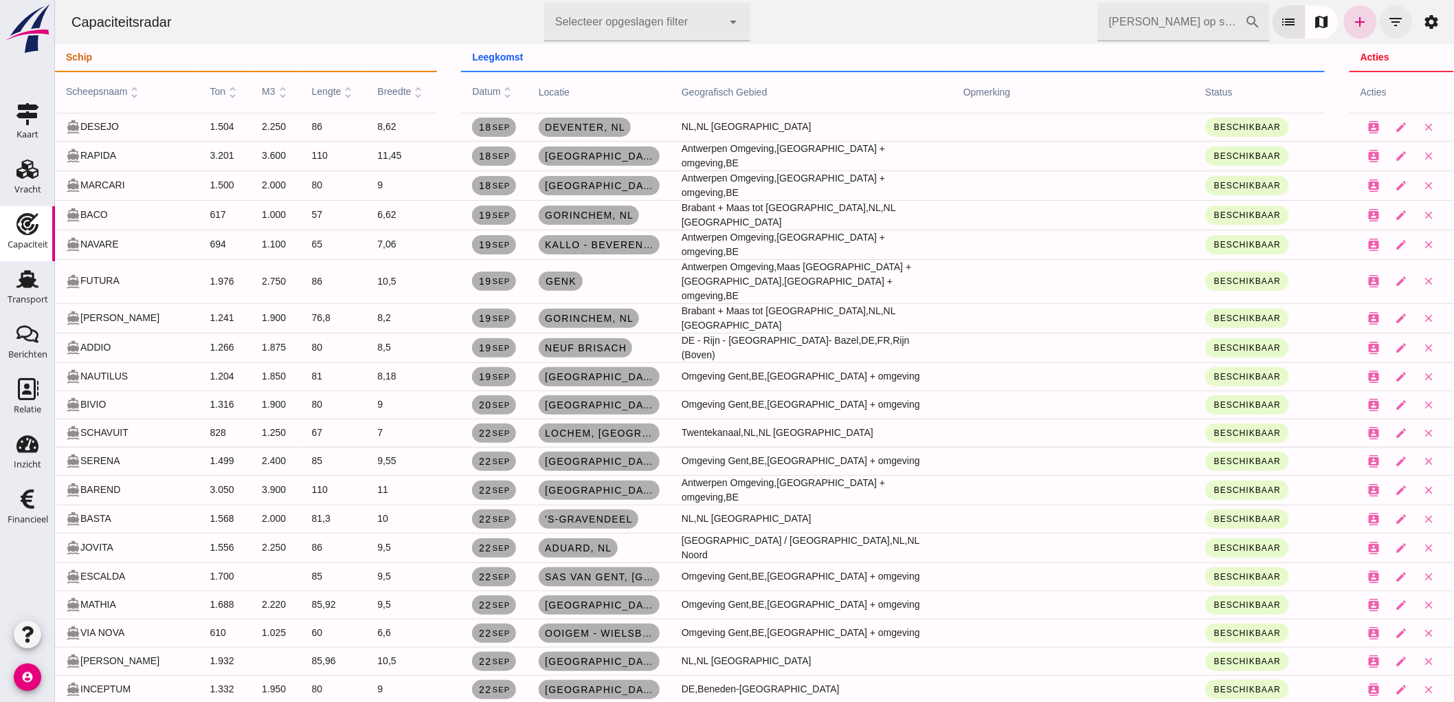
click at [1379, 31] on button "filter_list" at bounding box center [1395, 21] width 33 height 33
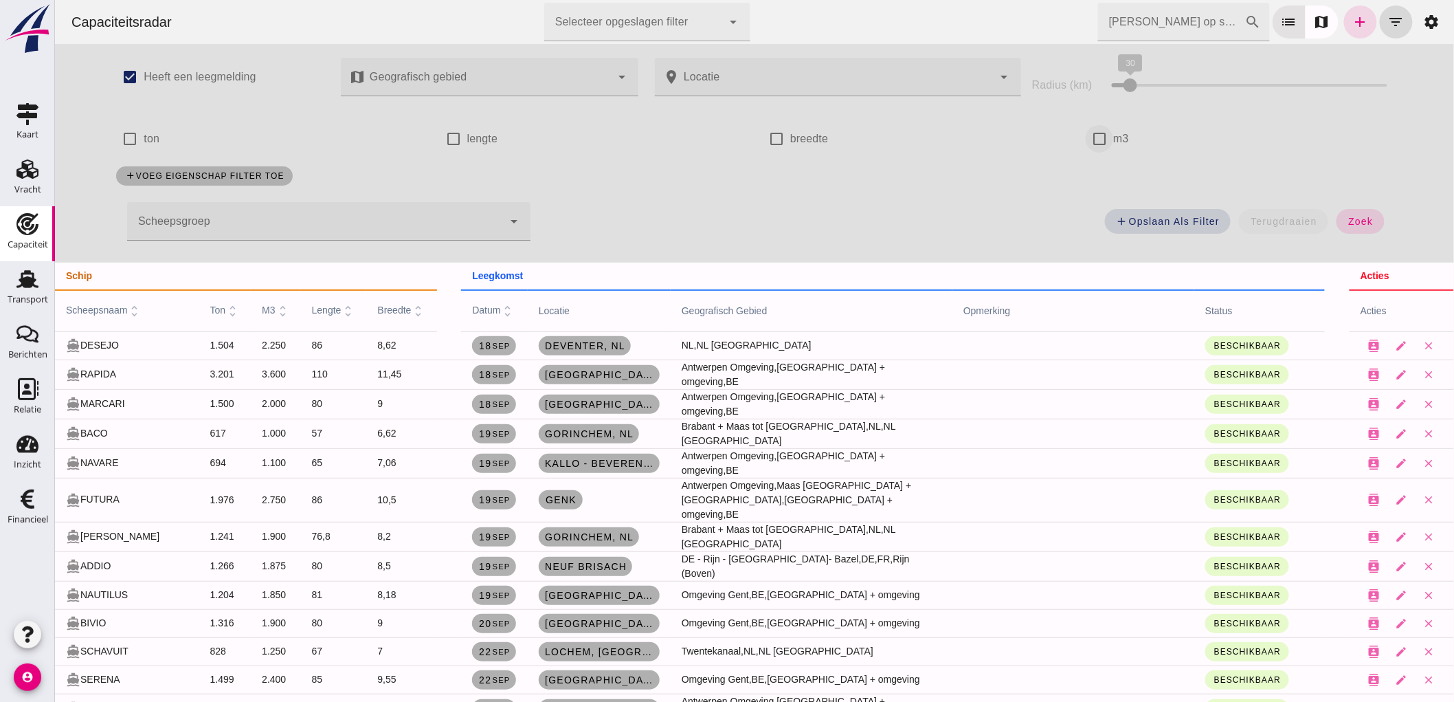
click at [1094, 144] on input "m3" at bounding box center [1098, 138] width 27 height 27
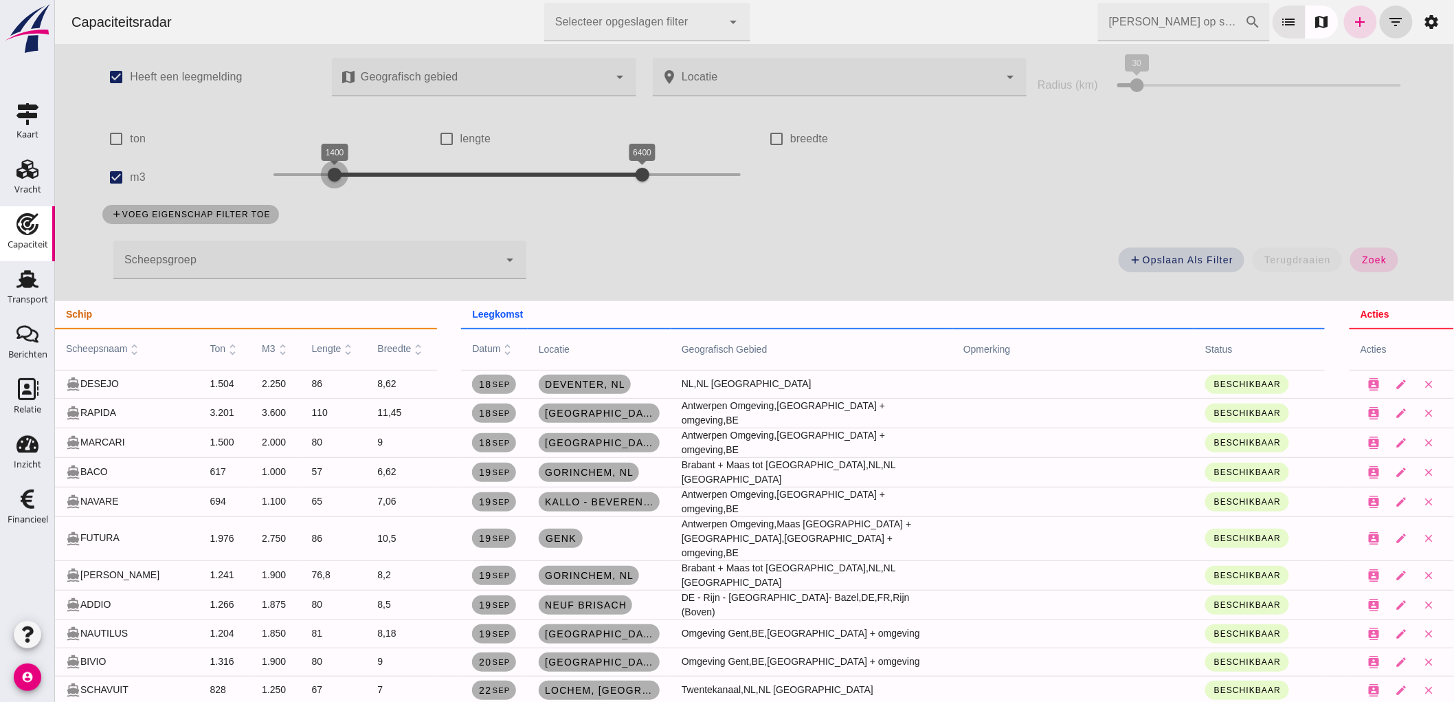
drag, startPoint x: 269, startPoint y: 180, endPoint x: 333, endPoint y: 12, distance: 179.5
click at [348, 138] on div "check_box Heeft een leegmelding map Geografisch gebied Geografisch gebied cance…" at bounding box center [753, 172] width 1331 height 257
drag, startPoint x: 345, startPoint y: 172, endPoint x: 335, endPoint y: 187, distance: 18.3
click at [335, 187] on div at bounding box center [339, 174] width 27 height 27
drag, startPoint x: 329, startPoint y: 170, endPoint x: 324, endPoint y: 177, distance: 8.8
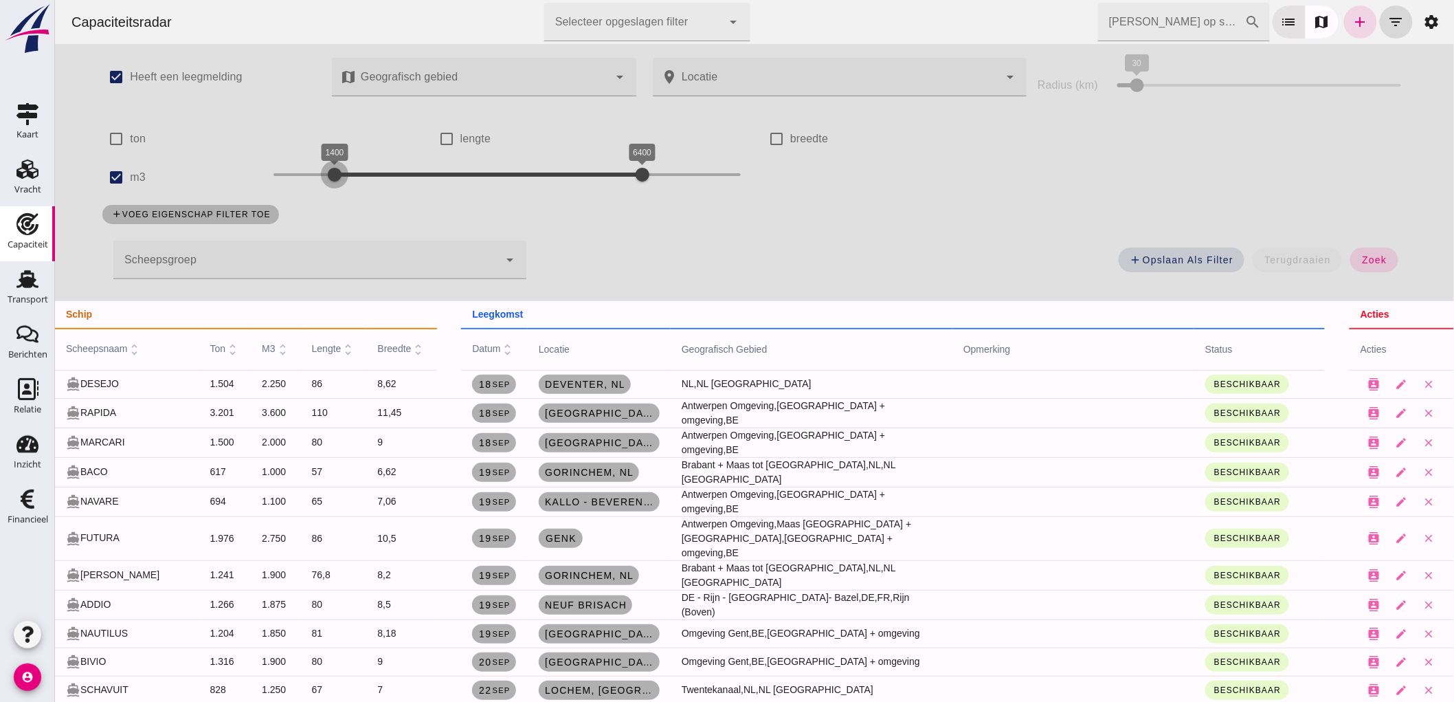
click at [324, 177] on div at bounding box center [333, 174] width 27 height 27
drag, startPoint x: 629, startPoint y: 177, endPoint x: 391, endPoint y: 182, distance: 237.9
click at [391, 182] on div at bounding box center [401, 174] width 27 height 27
click at [1370, 262] on span "zoek" at bounding box center [1373, 259] width 25 height 11
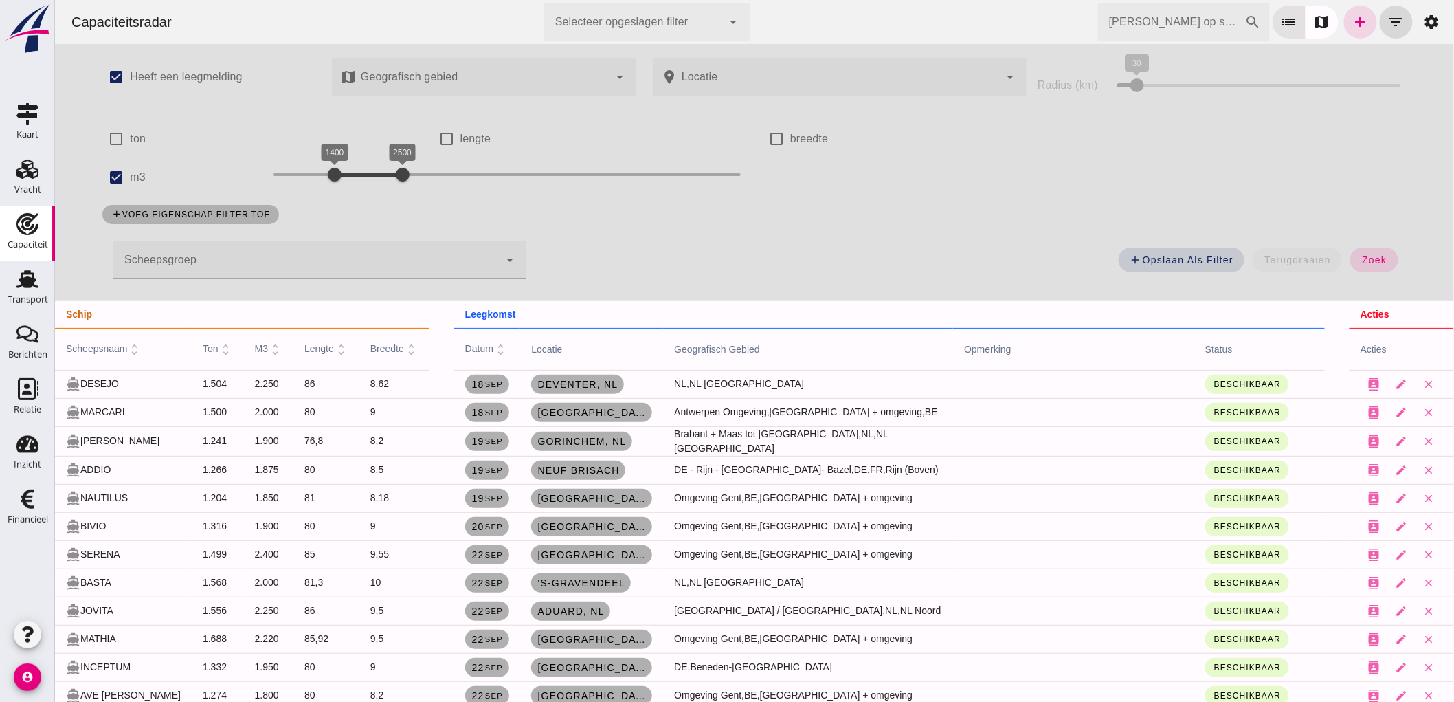
click at [129, 177] on label "m3" at bounding box center [137, 177] width 16 height 38
click at [126, 177] on input "m3" at bounding box center [115, 177] width 27 height 27
checkbox input "false"
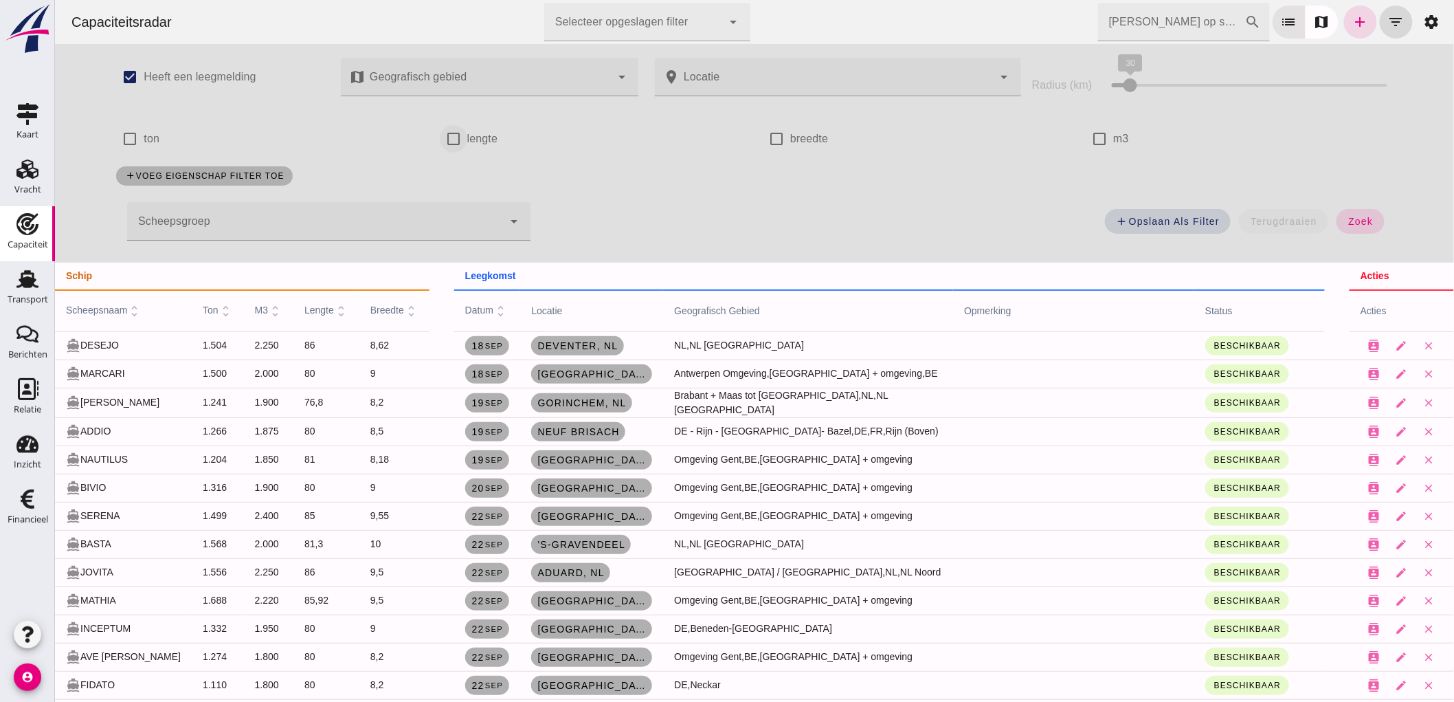
click at [454, 141] on input "lengte" at bounding box center [452, 138] width 27 height 27
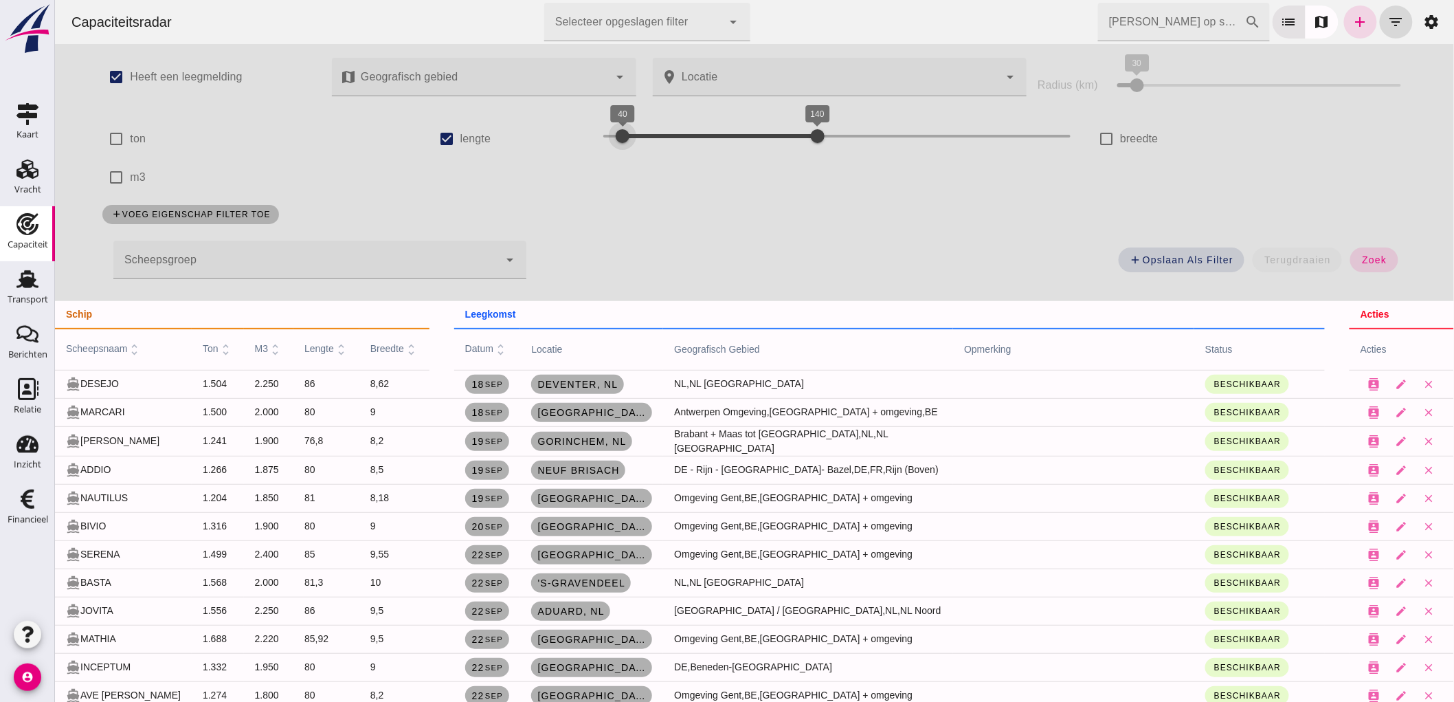
click at [616, 132] on div "40" at bounding box center [622, 136] width 14 height 14
drag, startPoint x: 802, startPoint y: 132, endPoint x: 648, endPoint y: 135, distance: 154.0
click at [648, 135] on div at bounding box center [660, 135] width 27 height 27
click at [1351, 265] on button "zoek" at bounding box center [1373, 259] width 47 height 25
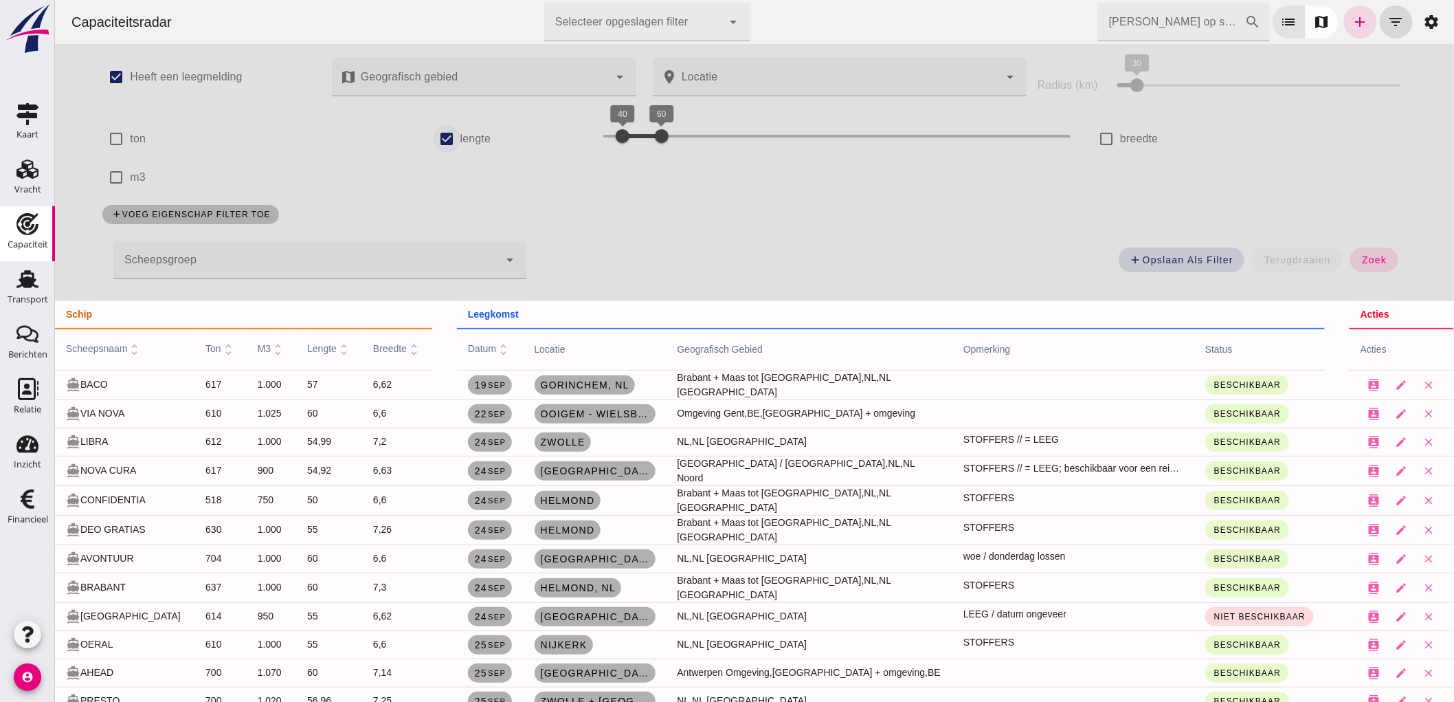
click at [460, 140] on label "lengte" at bounding box center [475, 139] width 31 height 38
click at [454, 140] on input "lengte" at bounding box center [445, 138] width 27 height 27
checkbox input "false"
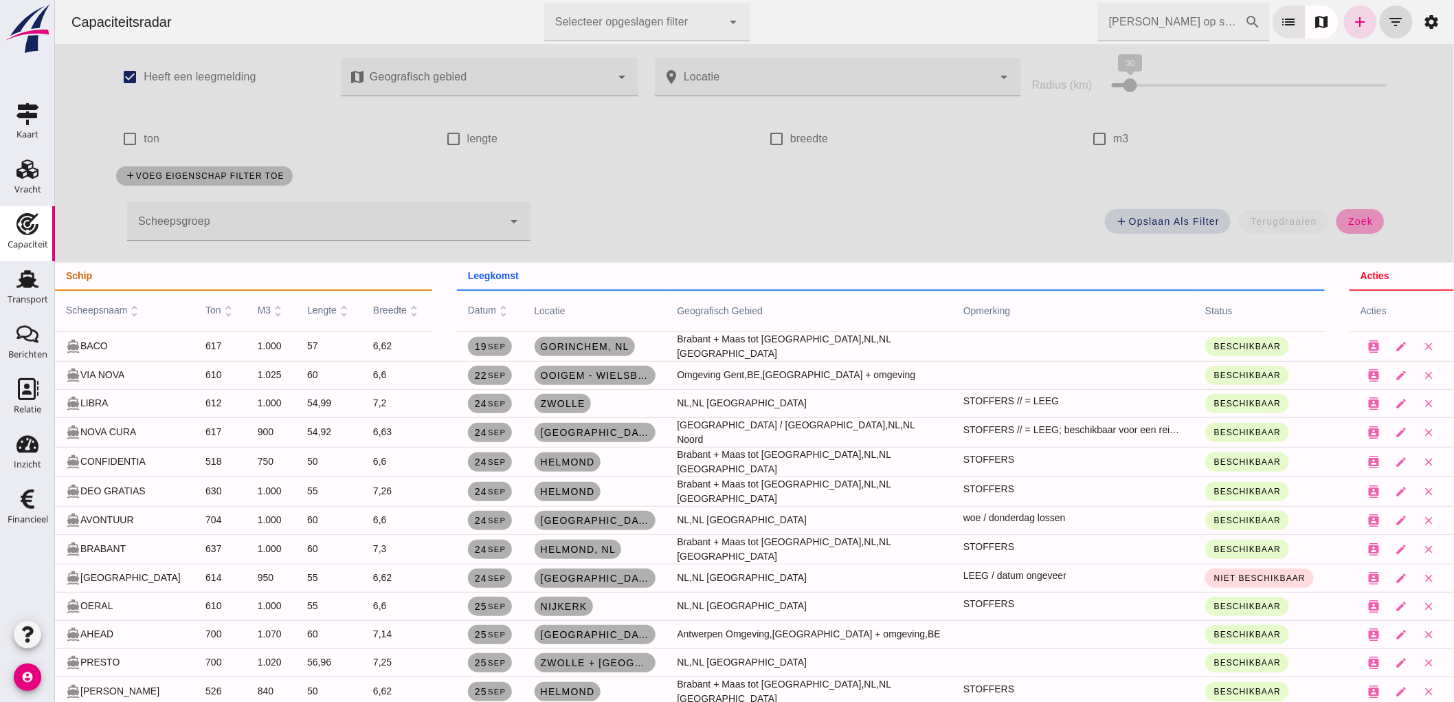
drag, startPoint x: 1366, startPoint y: 220, endPoint x: 87, endPoint y: 0, distance: 1297.8
click at [1366, 220] on span "zoek" at bounding box center [1359, 221] width 25 height 11
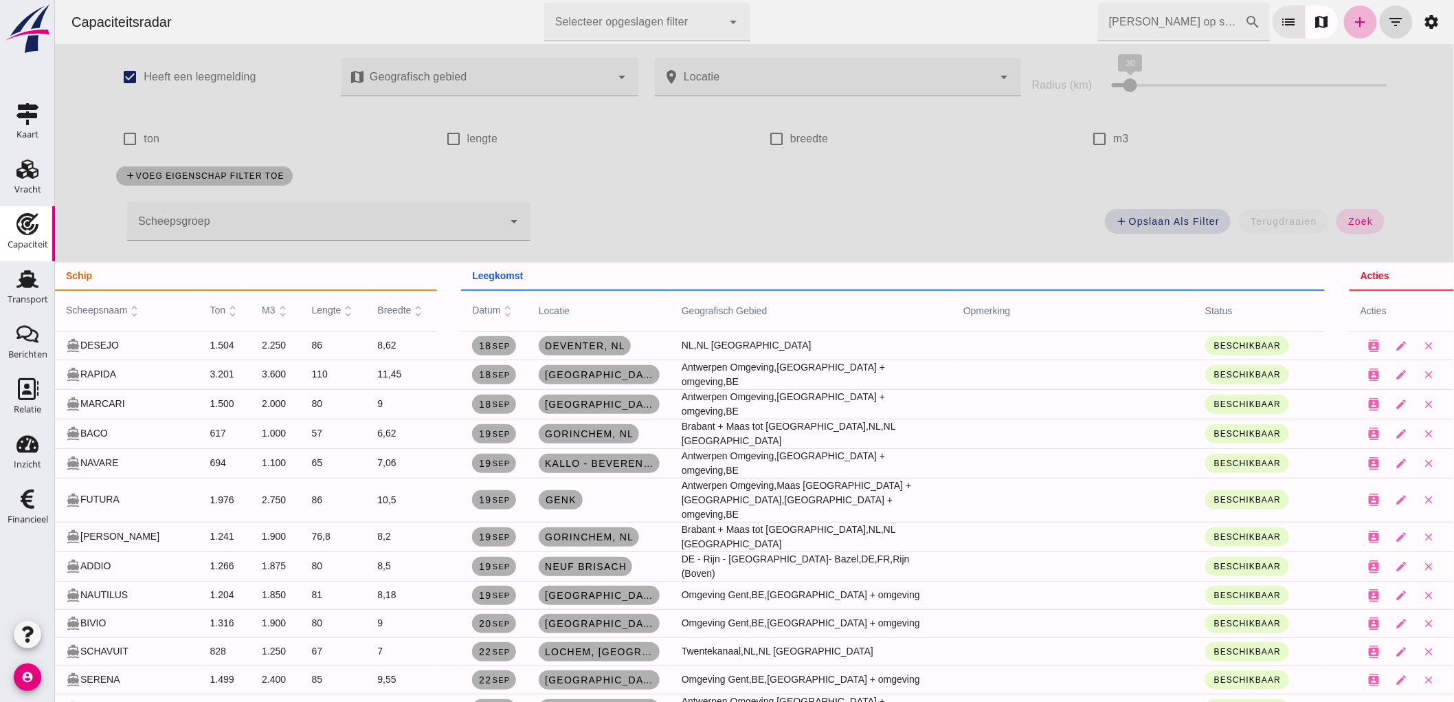
click at [1352, 22] on icon "add" at bounding box center [1360, 22] width 16 height 16
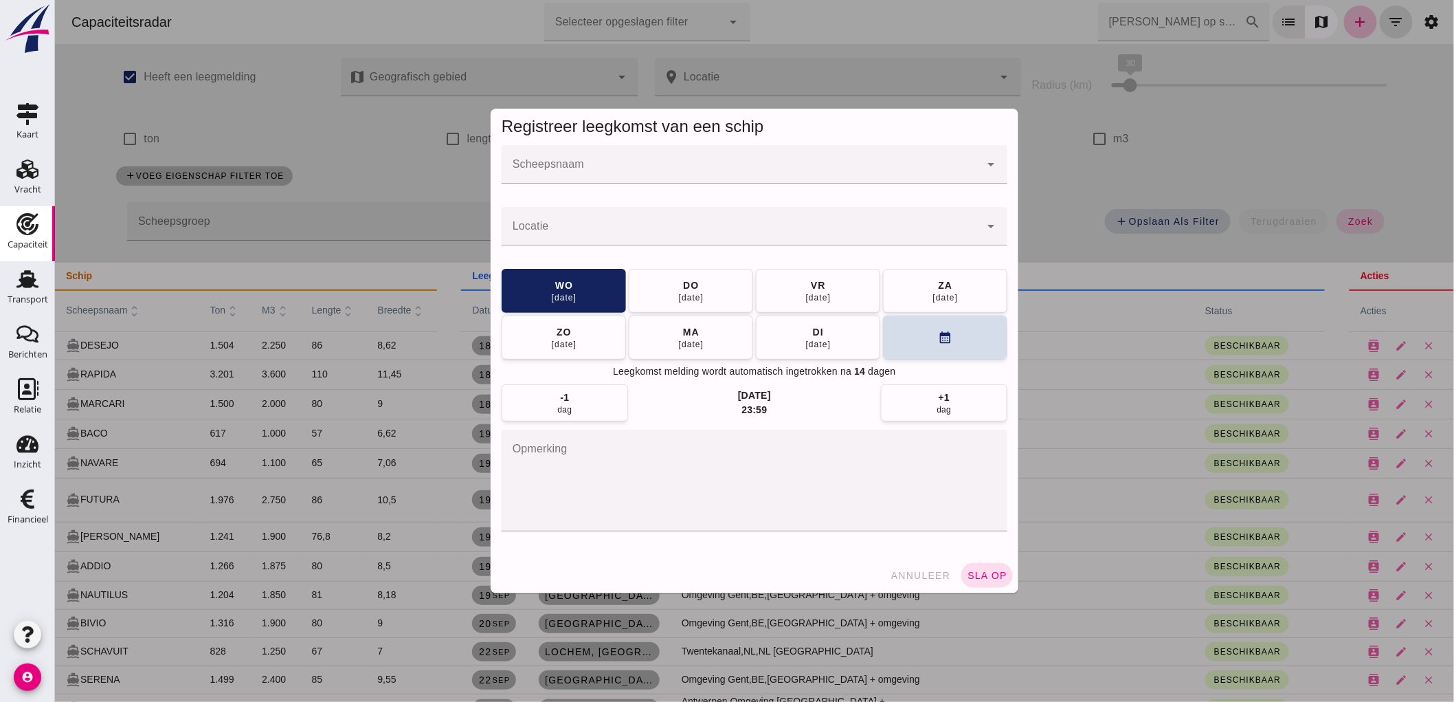
click at [756, 166] on input "Scheepsnaam" at bounding box center [740, 171] width 478 height 16
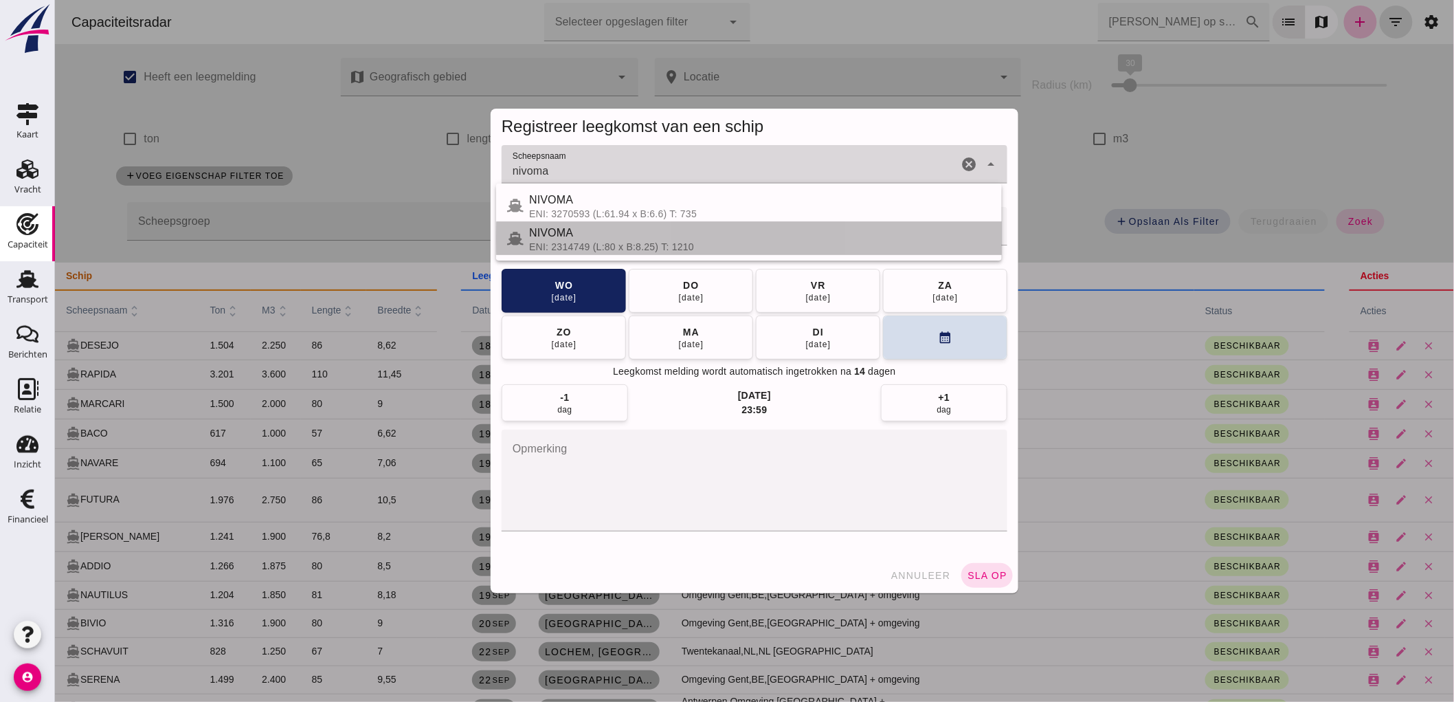
click at [682, 236] on div "NIVOMA" at bounding box center [760, 233] width 462 height 16
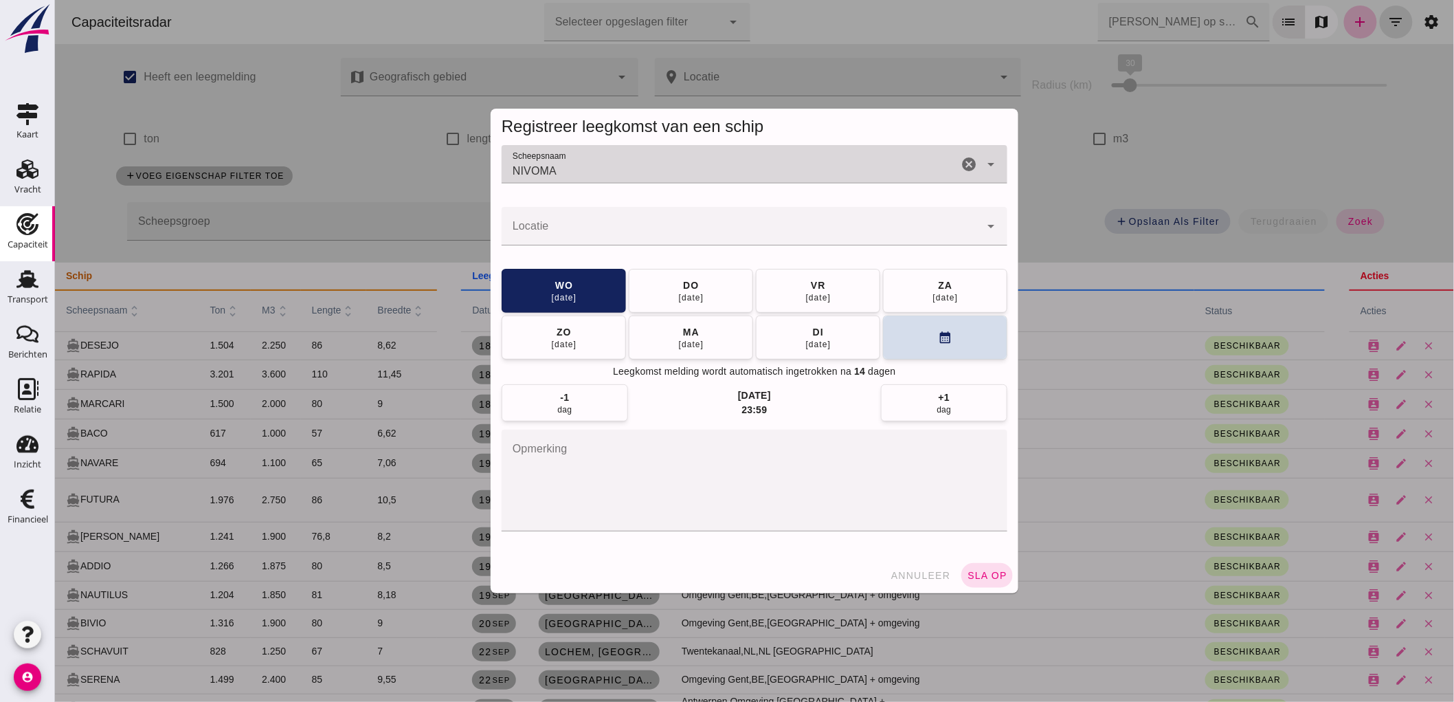
type input "NIVOMA"
click at [688, 243] on div at bounding box center [740, 226] width 478 height 38
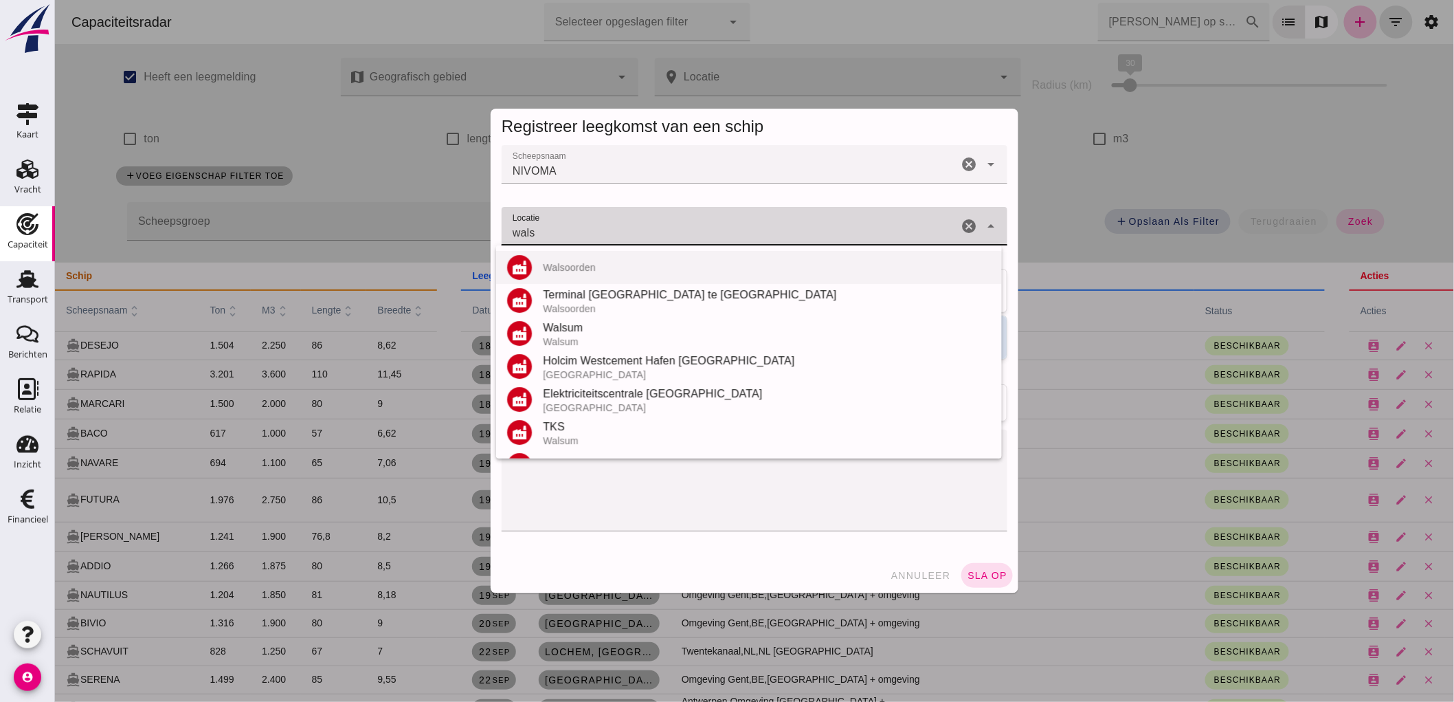
click at [622, 272] on div "factory [GEOGRAPHIC_DATA]" at bounding box center [749, 267] width 506 height 33
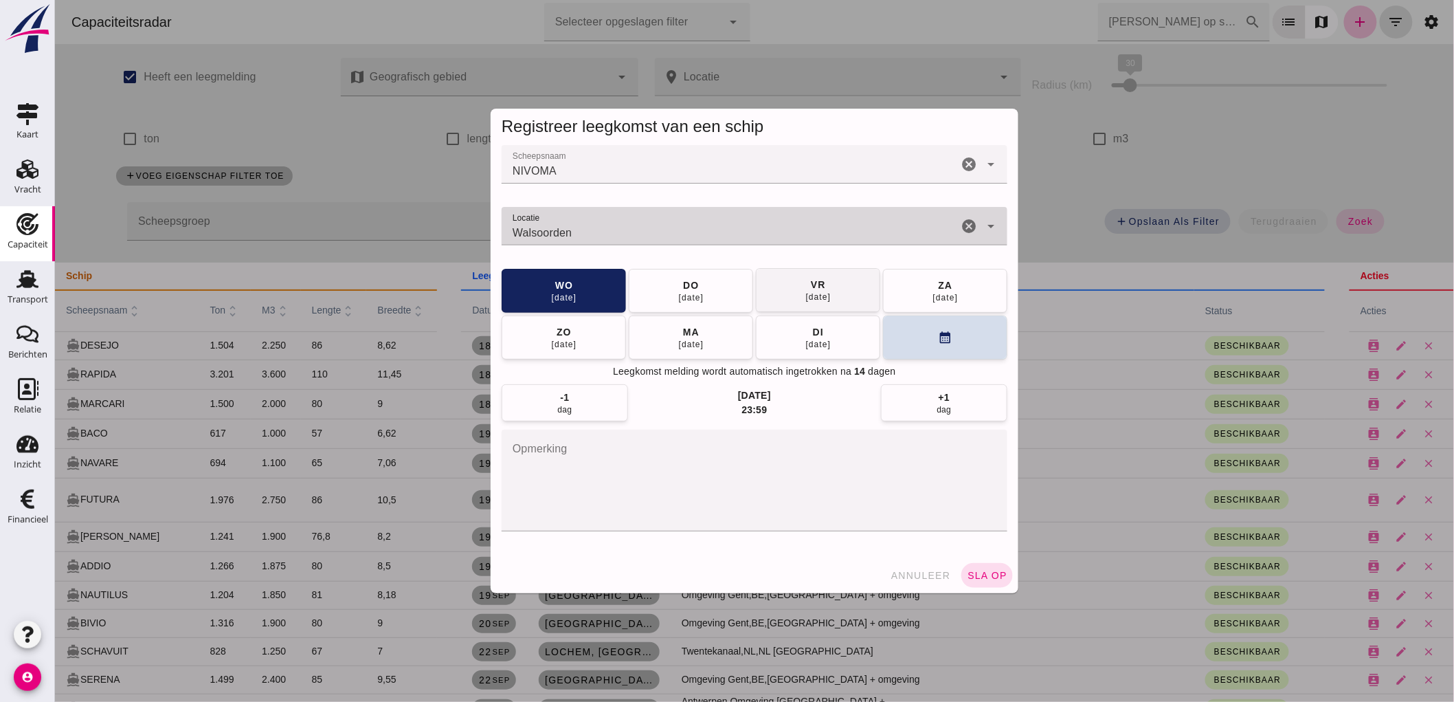
type input "Walsoorden"
click at [810, 286] on div "vr" at bounding box center [818, 285] width 16 height 14
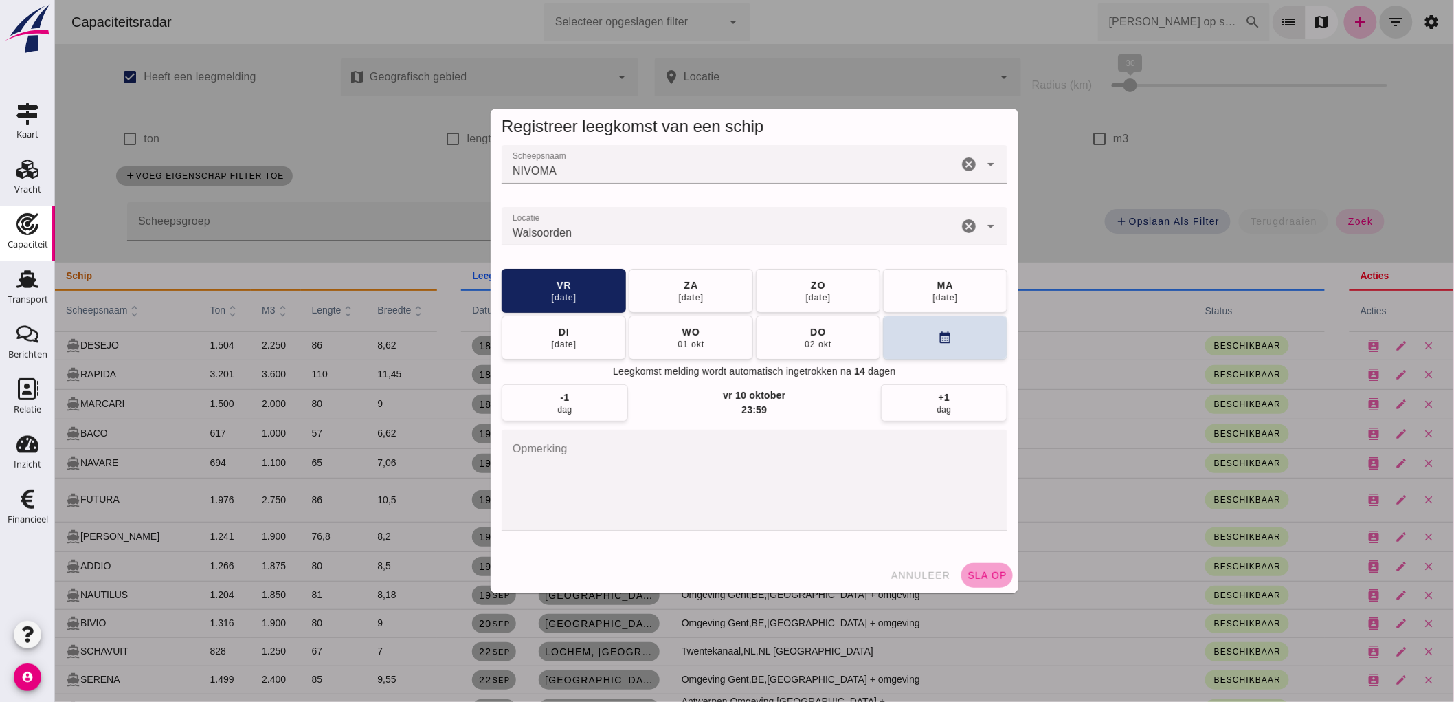
click at [970, 579] on span "sla op" at bounding box center [986, 575] width 41 height 11
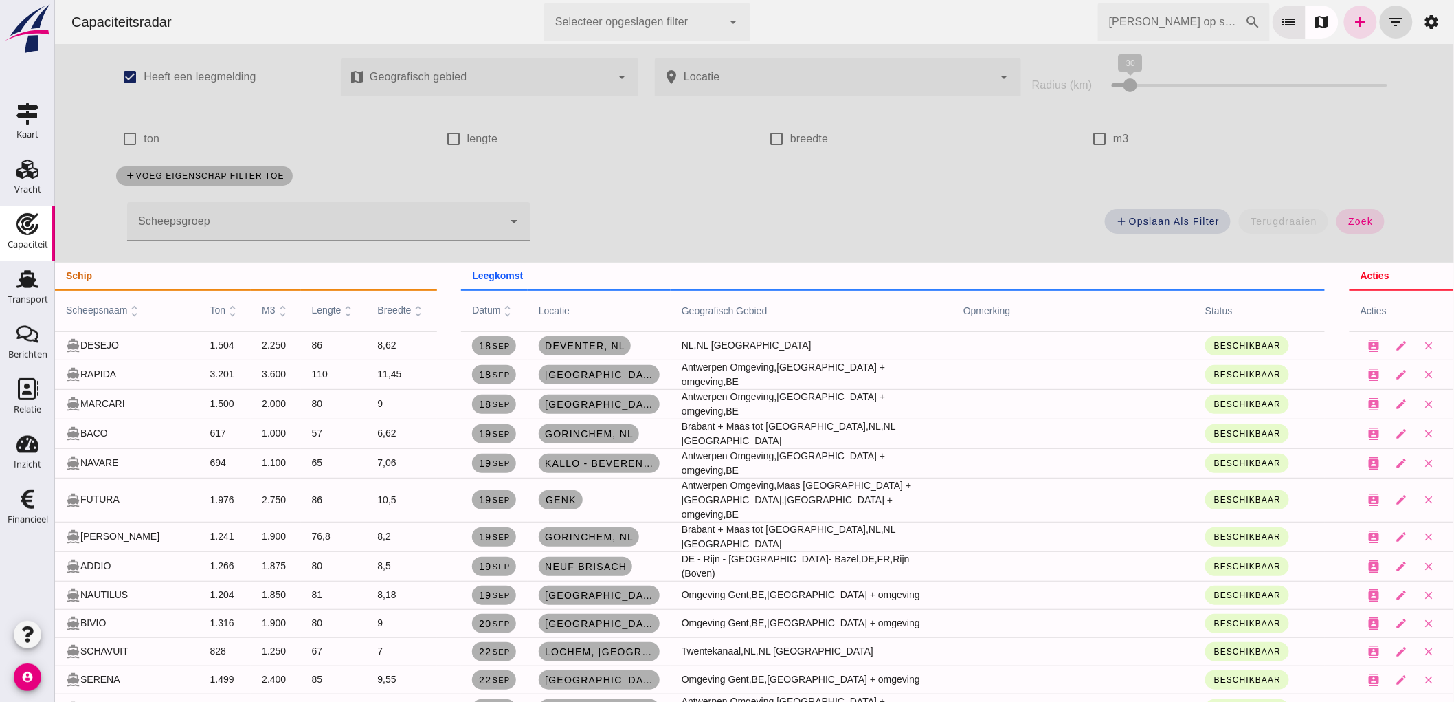
click at [1132, 23] on input "[PERSON_NAME] op scheepsnaam" at bounding box center [1171, 22] width 147 height 38
type input "bra"
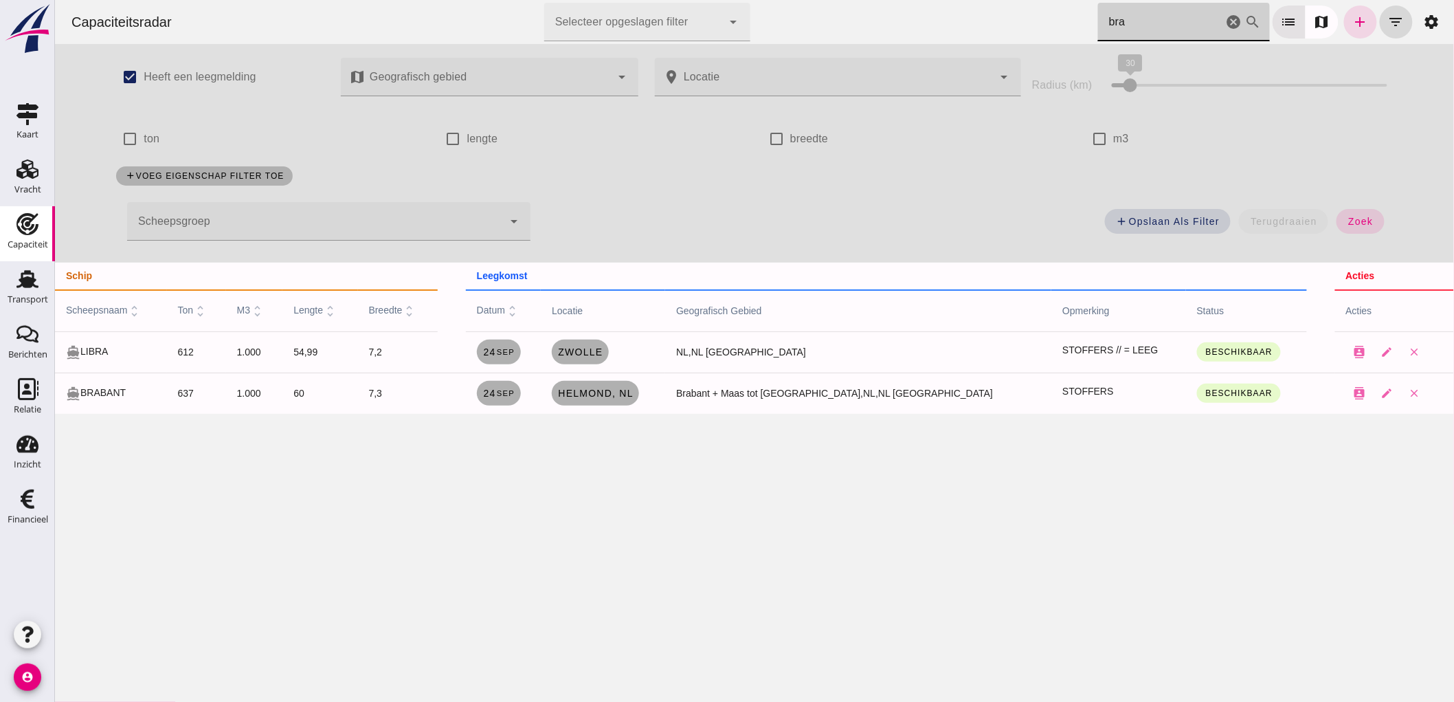
click at [1225, 23] on icon "cancel" at bounding box center [1233, 22] width 16 height 16
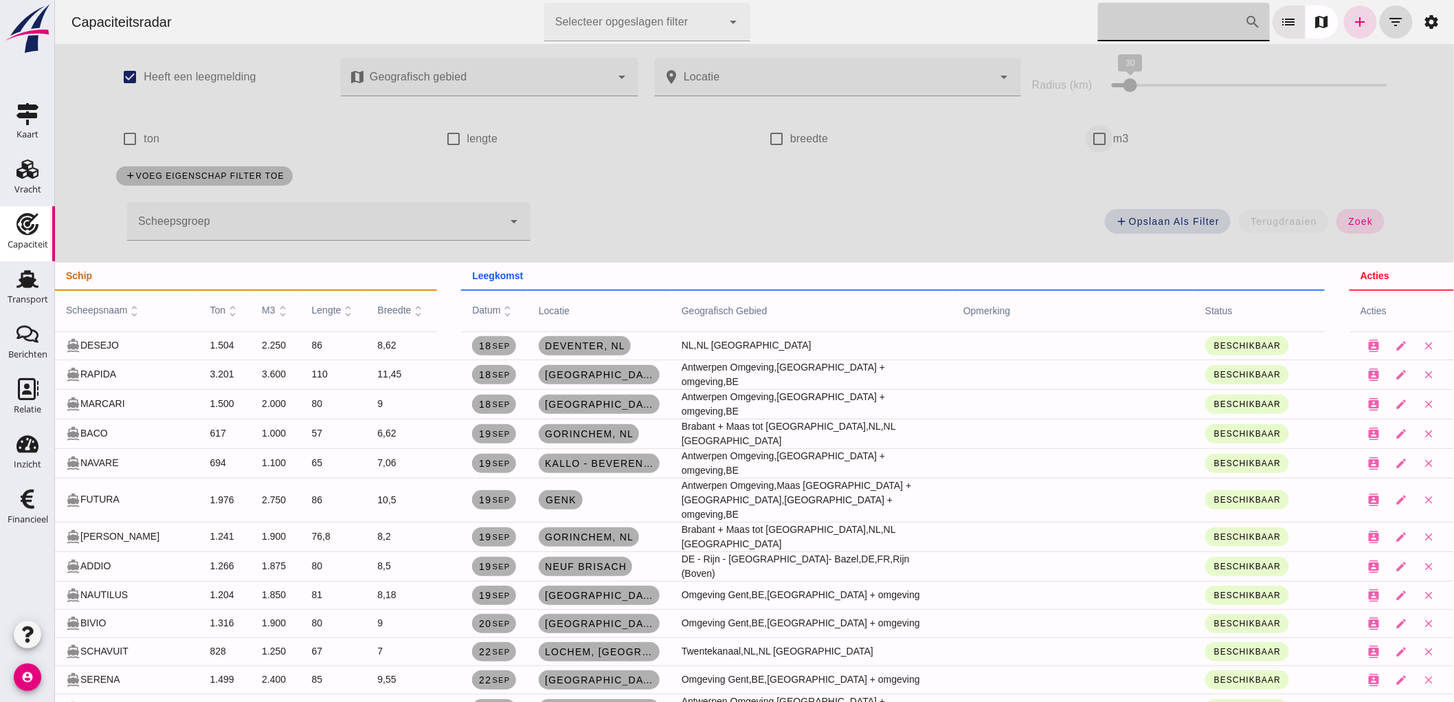
click at [1100, 146] on input "m3" at bounding box center [1098, 138] width 27 height 27
checkbox input "true"
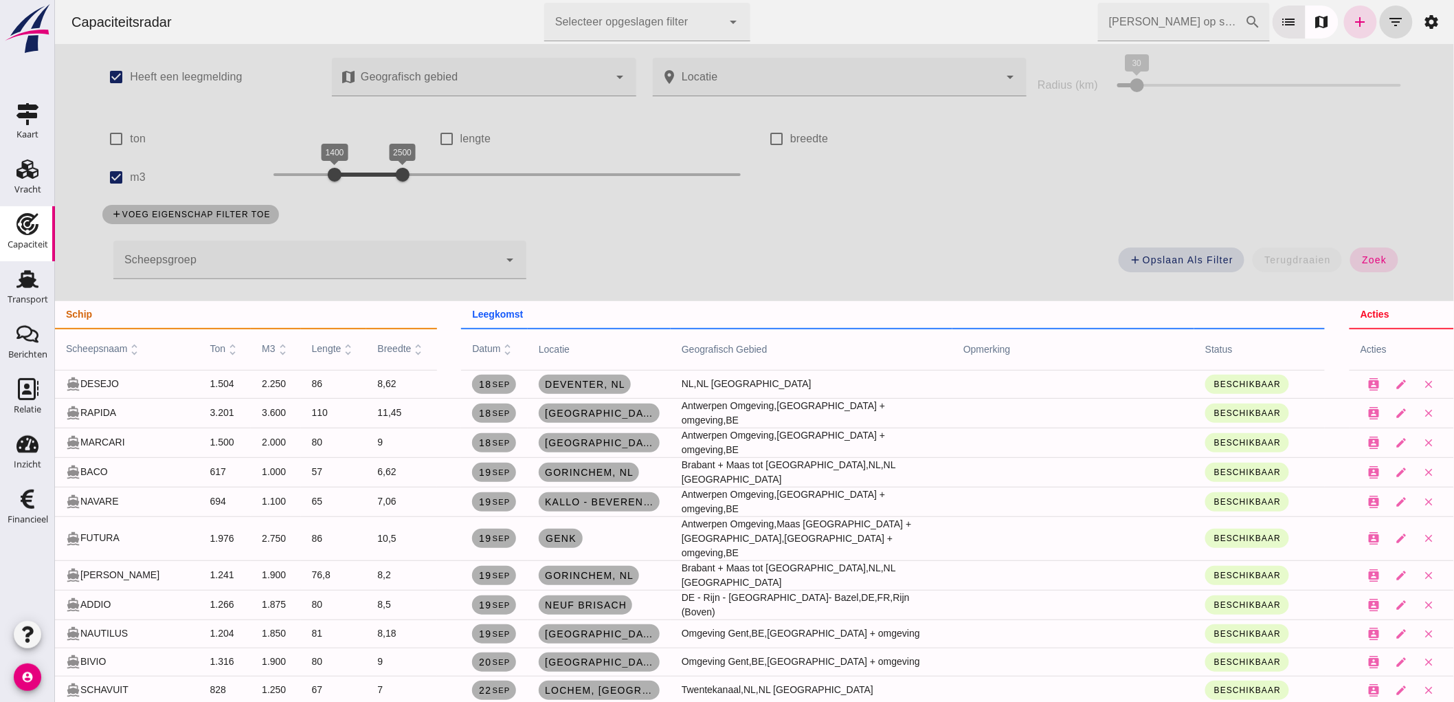
drag, startPoint x: 1352, startPoint y: 270, endPoint x: 1082, endPoint y: 218, distance: 274.4
click at [1352, 269] on button "zoek" at bounding box center [1373, 259] width 47 height 25
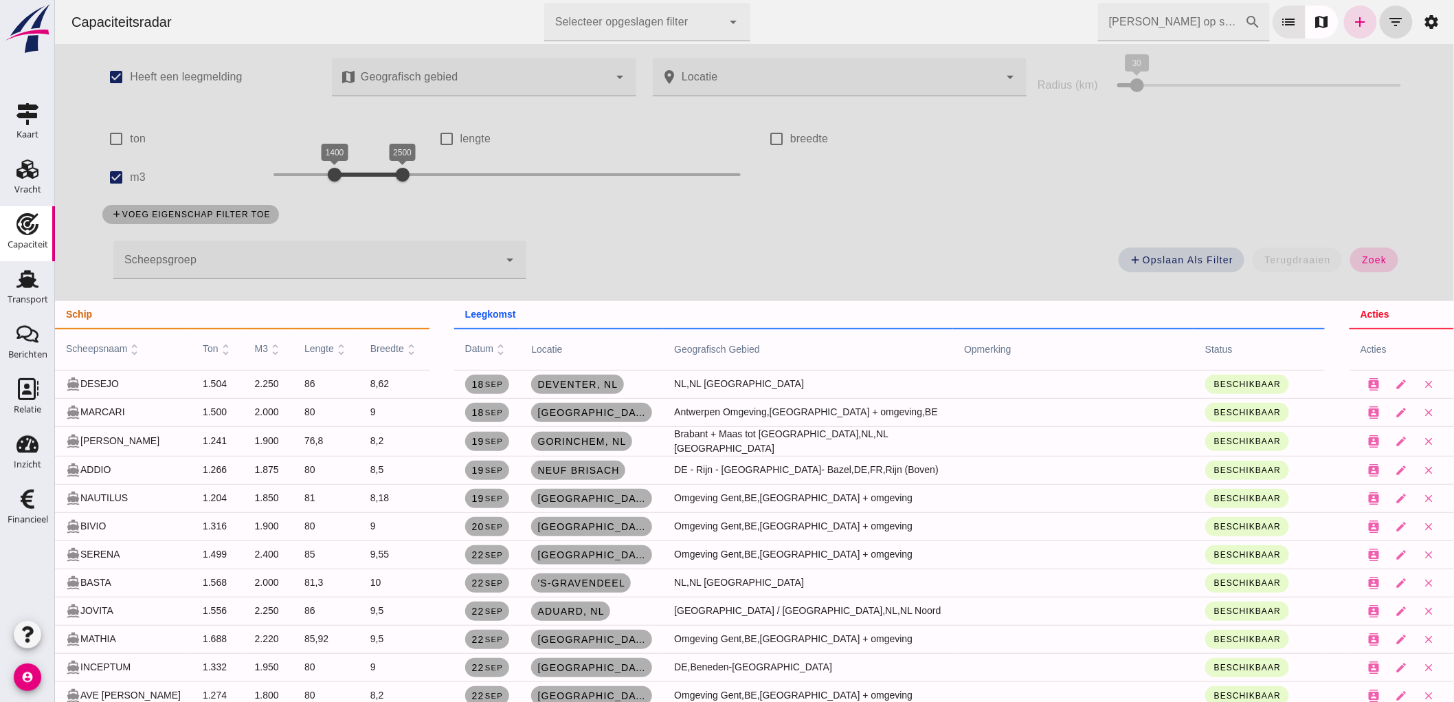
click at [1350, 265] on button "zoek" at bounding box center [1373, 259] width 47 height 25
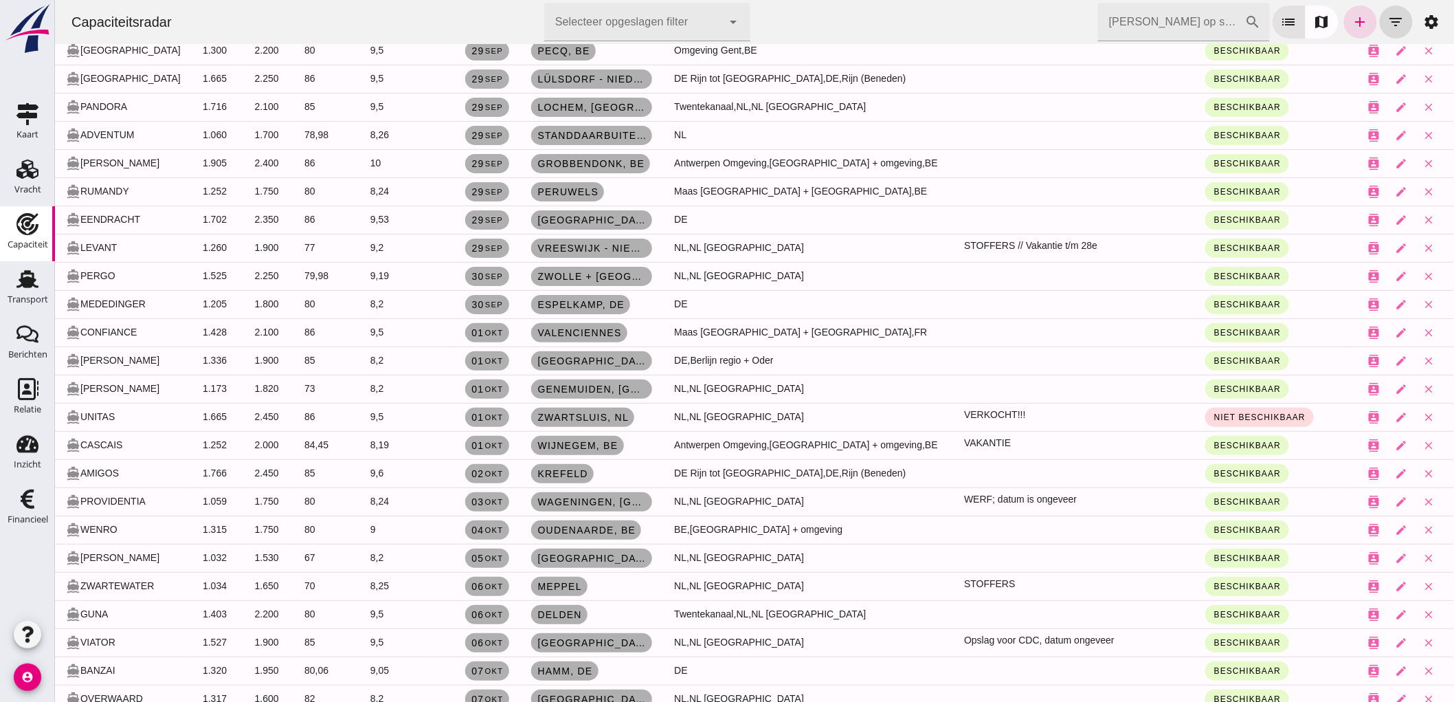
scroll to position [2211, 0]
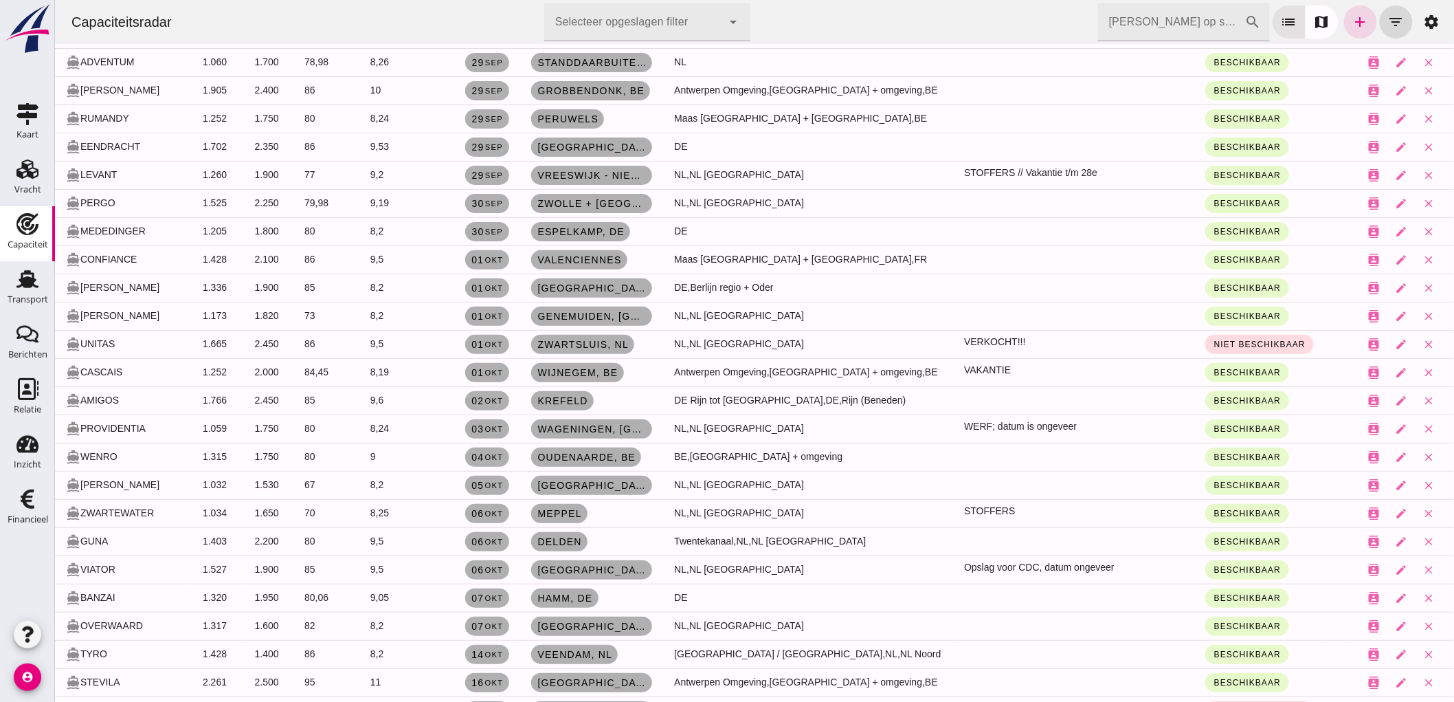
click at [1157, 26] on input "[PERSON_NAME] op scheepsnaam" at bounding box center [1171, 22] width 147 height 38
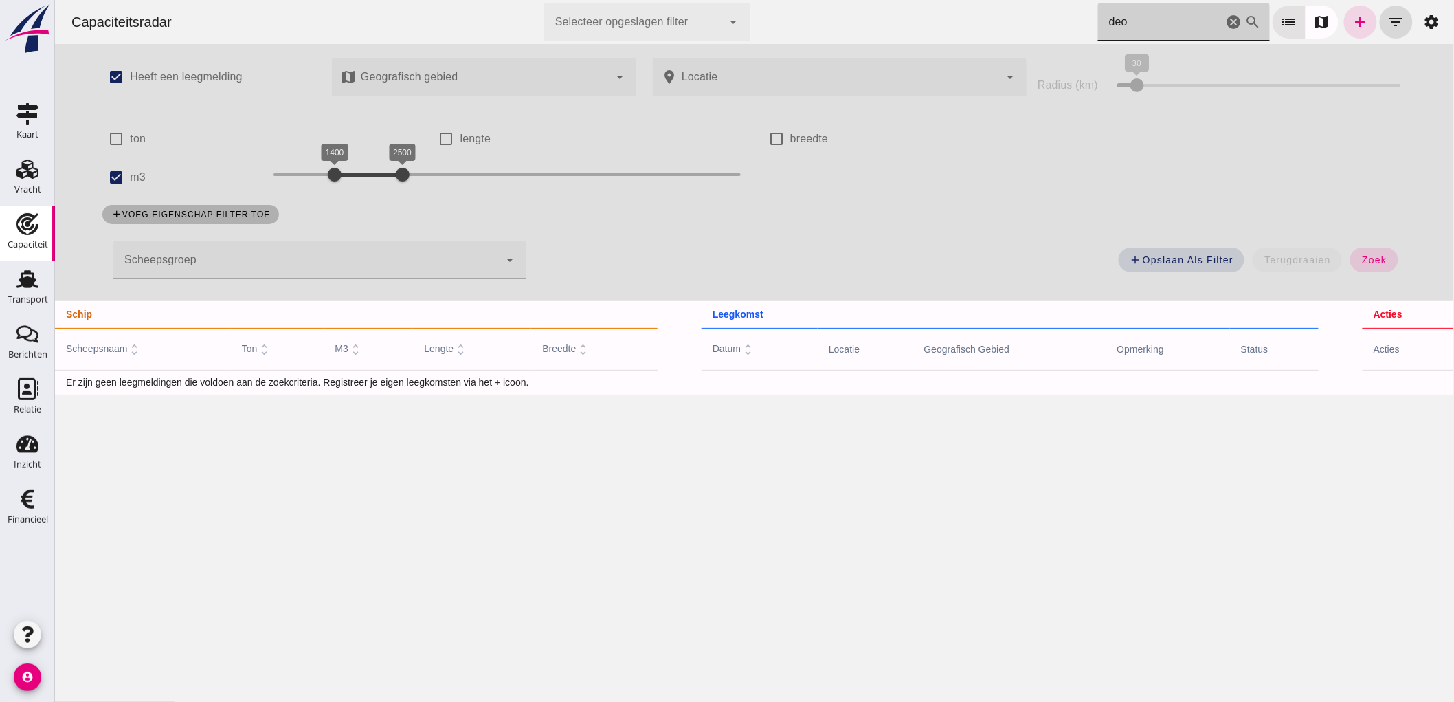
scroll to position [0, 0]
type input "deo"
drag, startPoint x: 128, startPoint y: 172, endPoint x: 146, endPoint y: 170, distance: 18.6
click at [129, 173] on label "m3" at bounding box center [137, 177] width 16 height 38
click at [128, 173] on input "m3" at bounding box center [115, 177] width 27 height 27
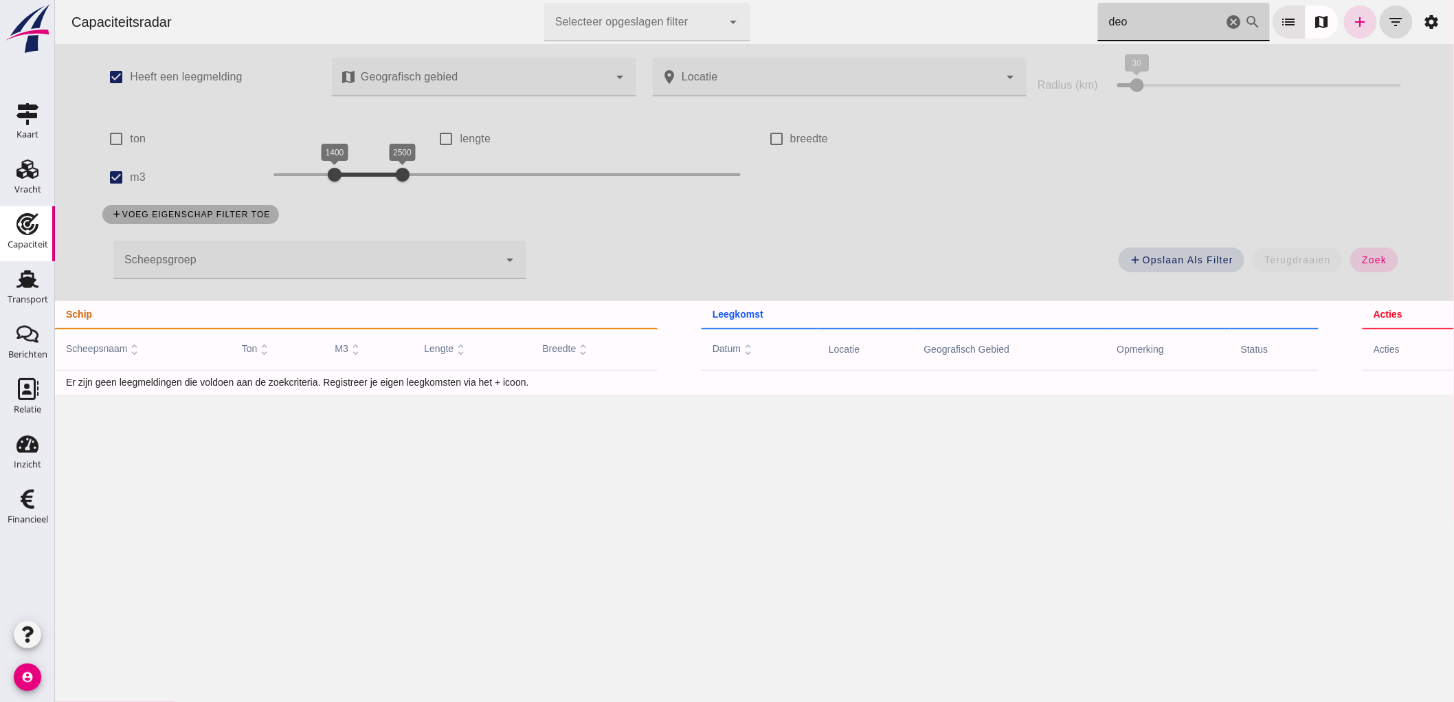
checkbox input "false"
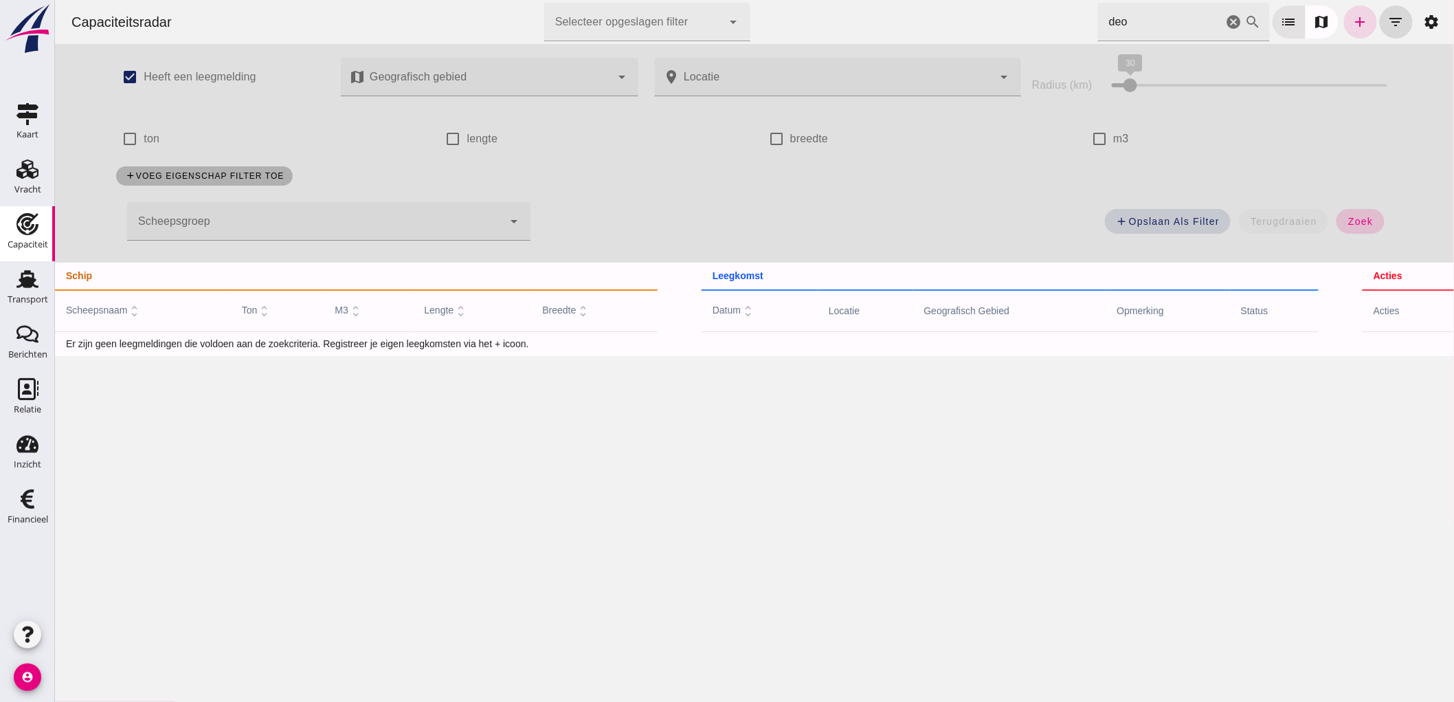
click at [1358, 216] on span "zoek" at bounding box center [1359, 221] width 25 height 11
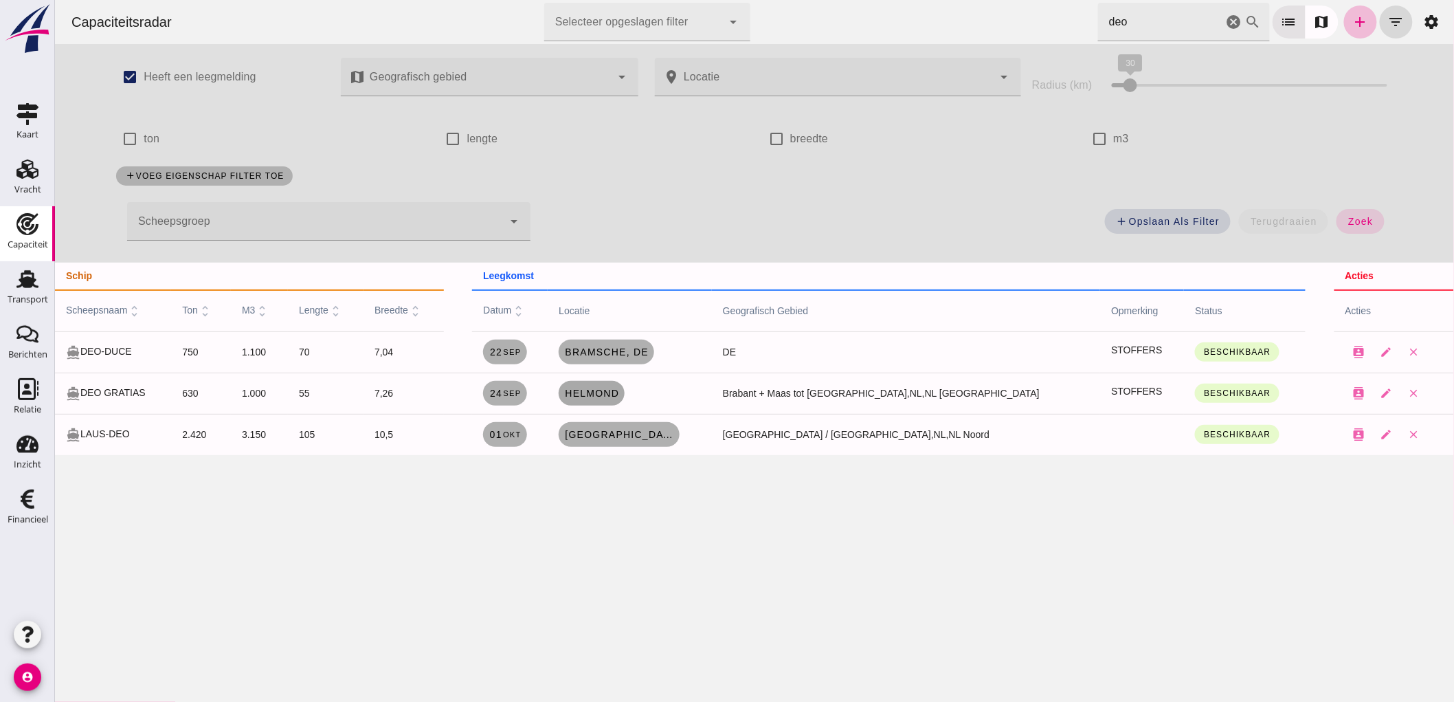
click at [622, 403] on link "Helmond" at bounding box center [591, 393] width 66 height 25
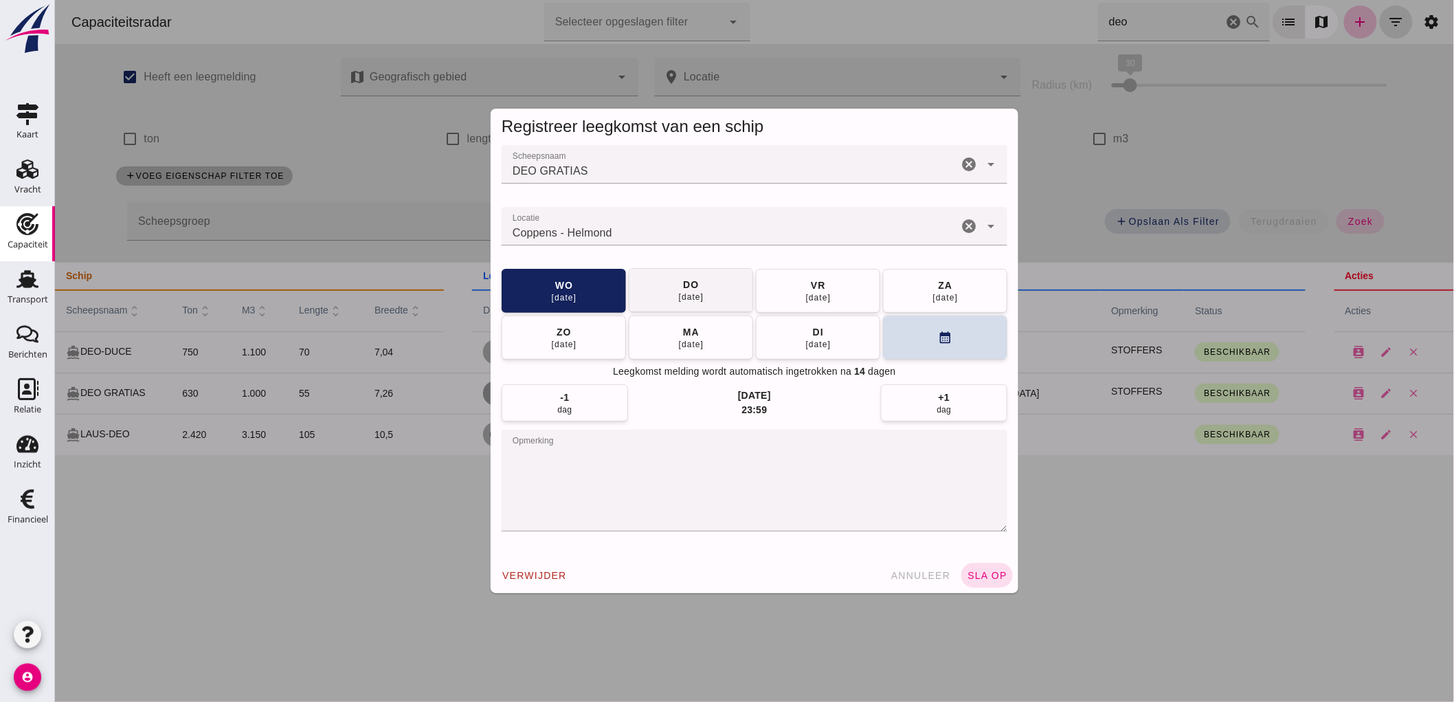
click at [682, 282] on div "do" at bounding box center [690, 285] width 16 height 14
click at [982, 554] on div "Scheepsnaam Scheepsnaam DEO GRATIAS cancel arrow_drop_down Locatie Locatie Copp…" at bounding box center [754, 351] width 528 height 412
click at [989, 581] on button "sla op" at bounding box center [987, 575] width 52 height 25
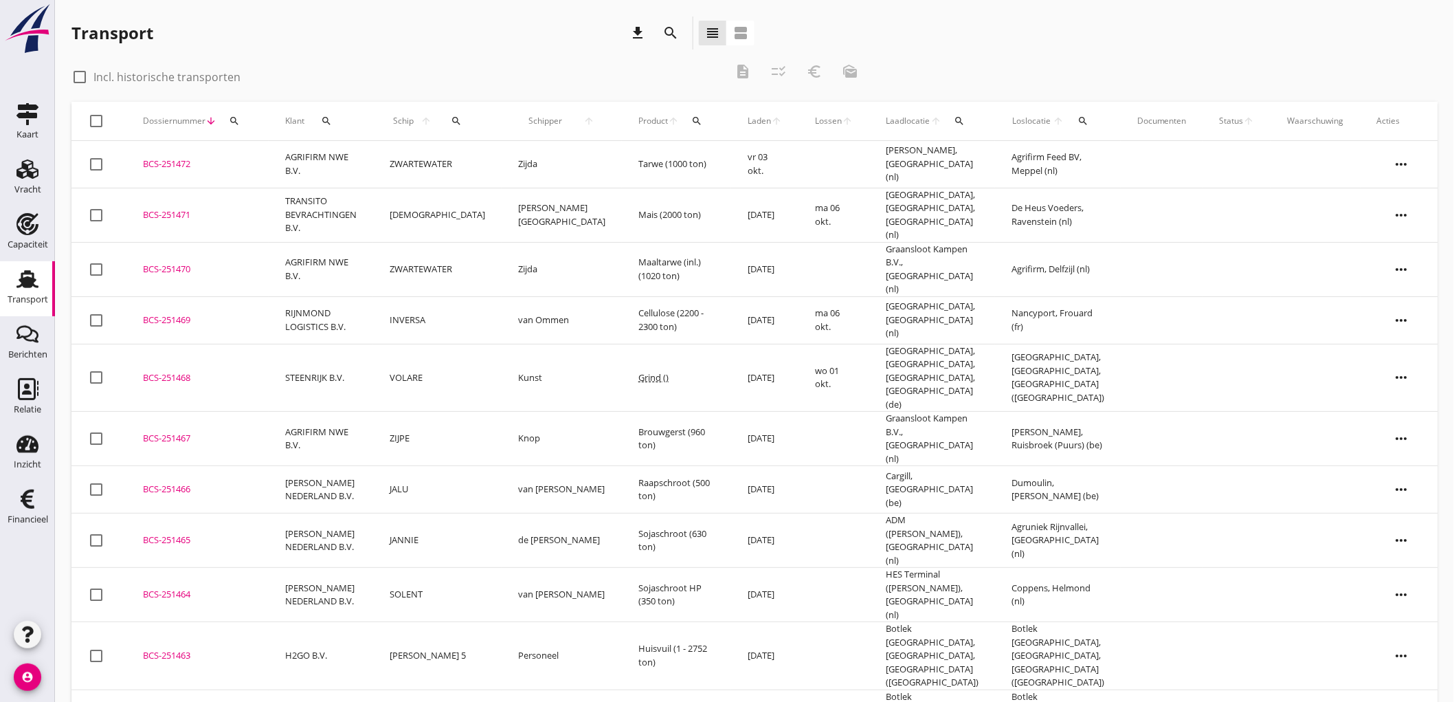
click at [452, 124] on icon "search" at bounding box center [457, 120] width 11 height 11
click at [500, 160] on input "Zoek op (scheeps)naam" at bounding box center [515, 161] width 143 height 22
click at [521, 182] on div "GERYVO" at bounding box center [558, 187] width 131 height 16
click at [631, 155] on icon "check" at bounding box center [639, 159] width 16 height 16
type input "GERYVO"
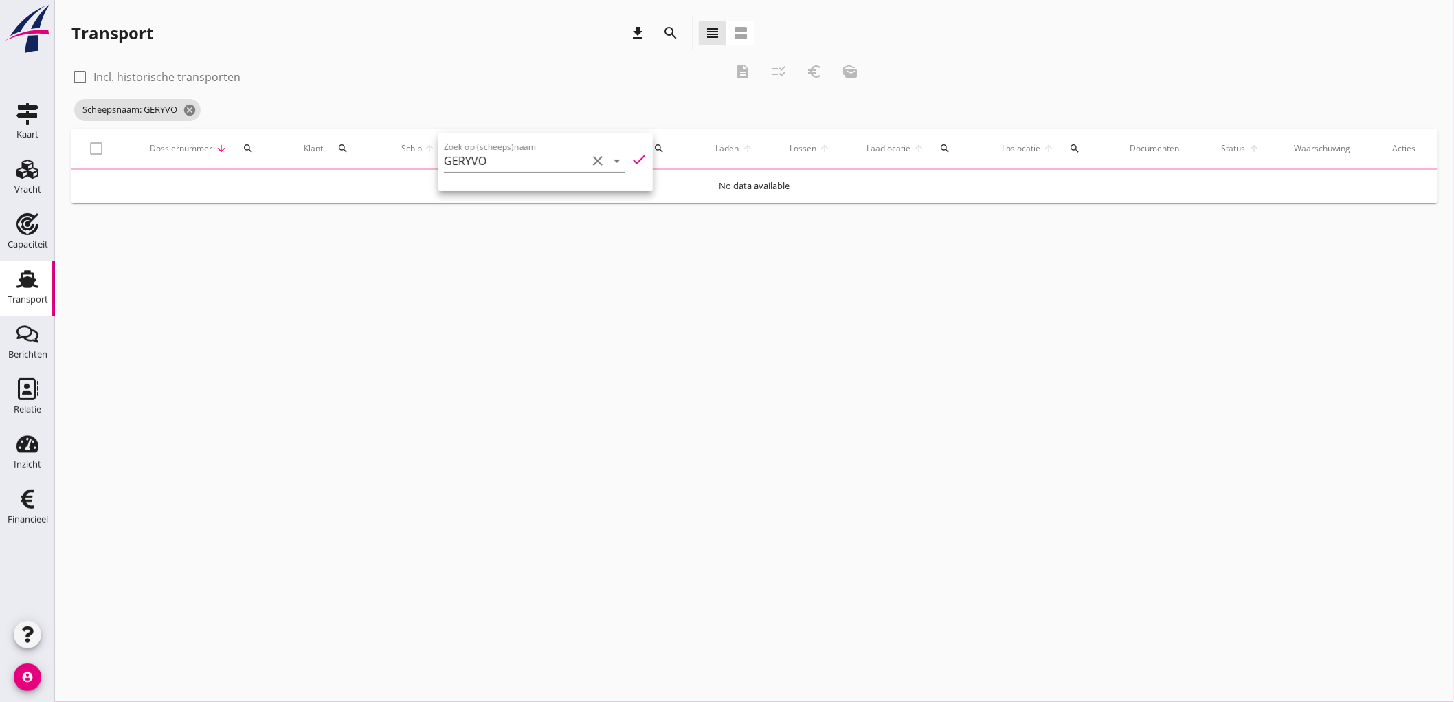
click at [159, 77] on label "Incl. historische transporten" at bounding box center [166, 77] width 147 height 14
checkbox input "true"
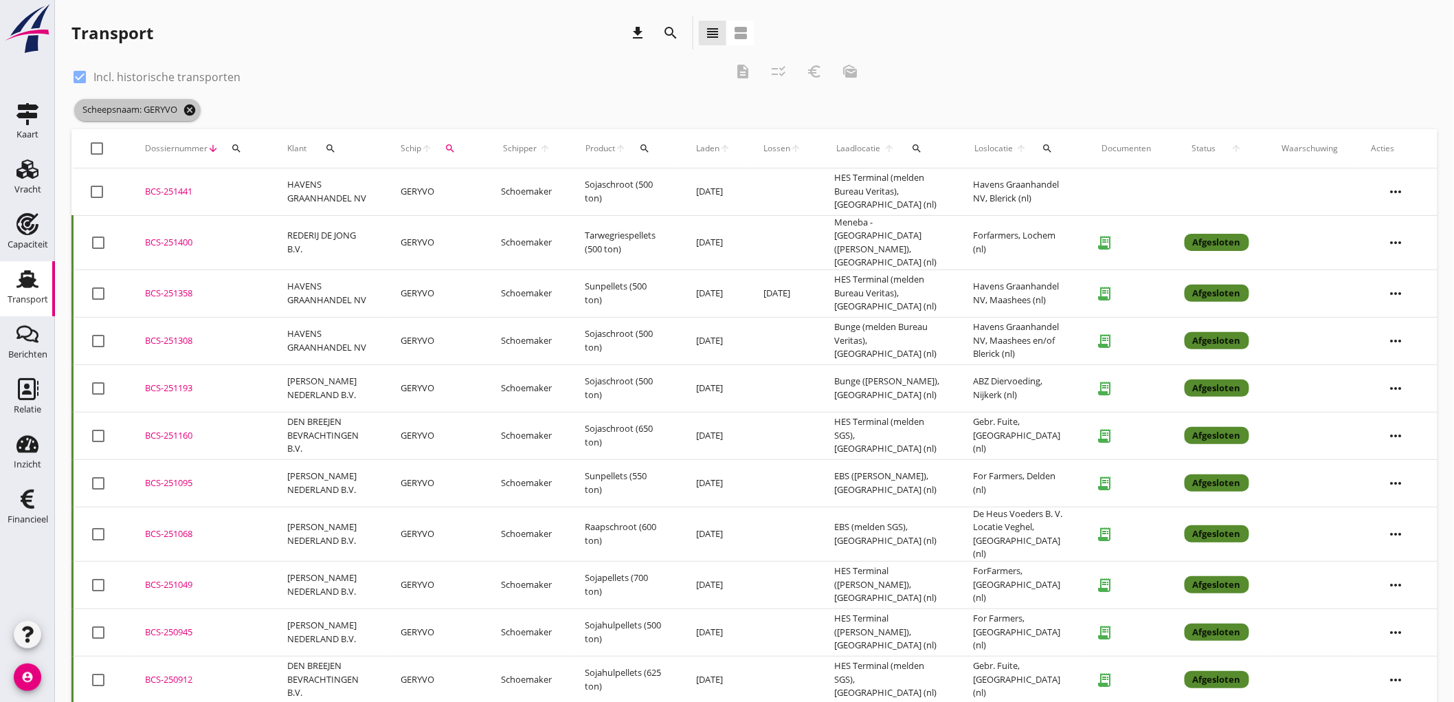
click at [197, 103] on icon "cancel" at bounding box center [190, 110] width 14 height 14
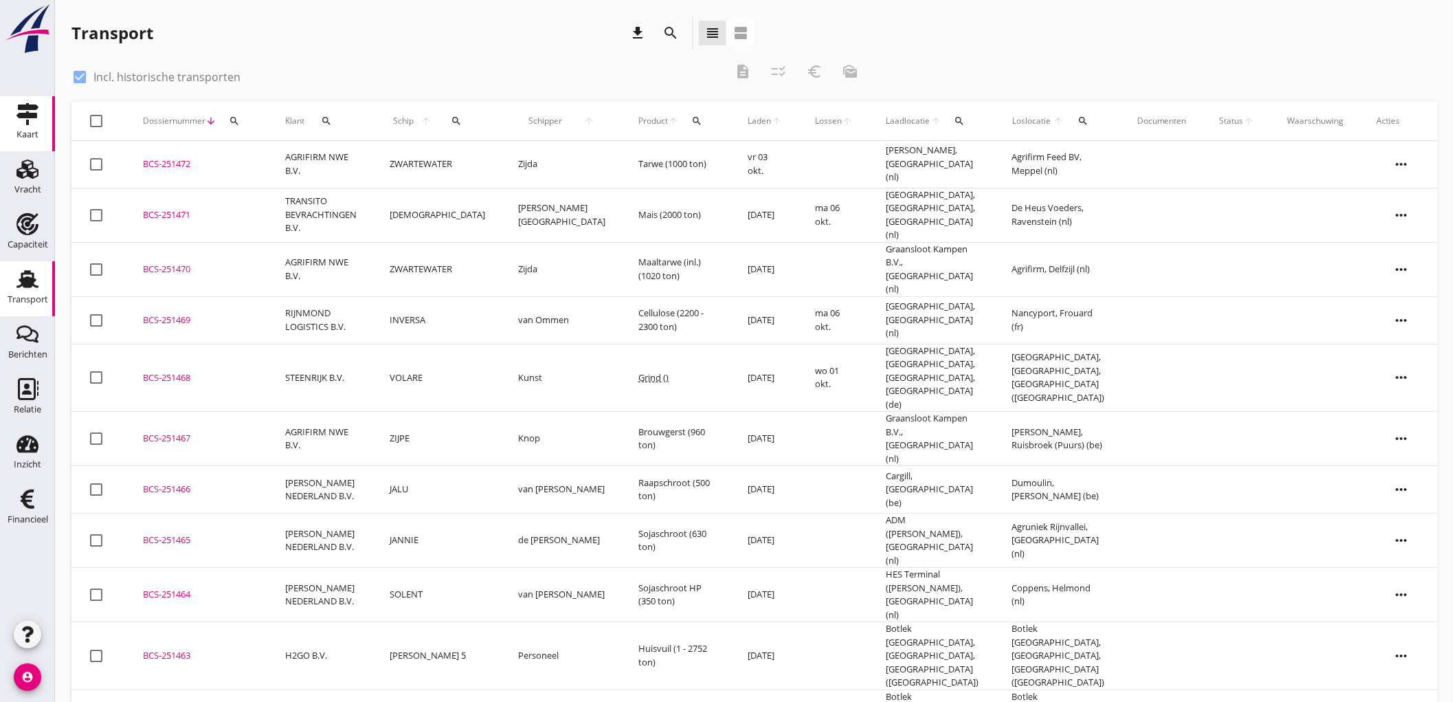
click at [30, 121] on icon "Kaart" at bounding box center [27, 114] width 22 height 22
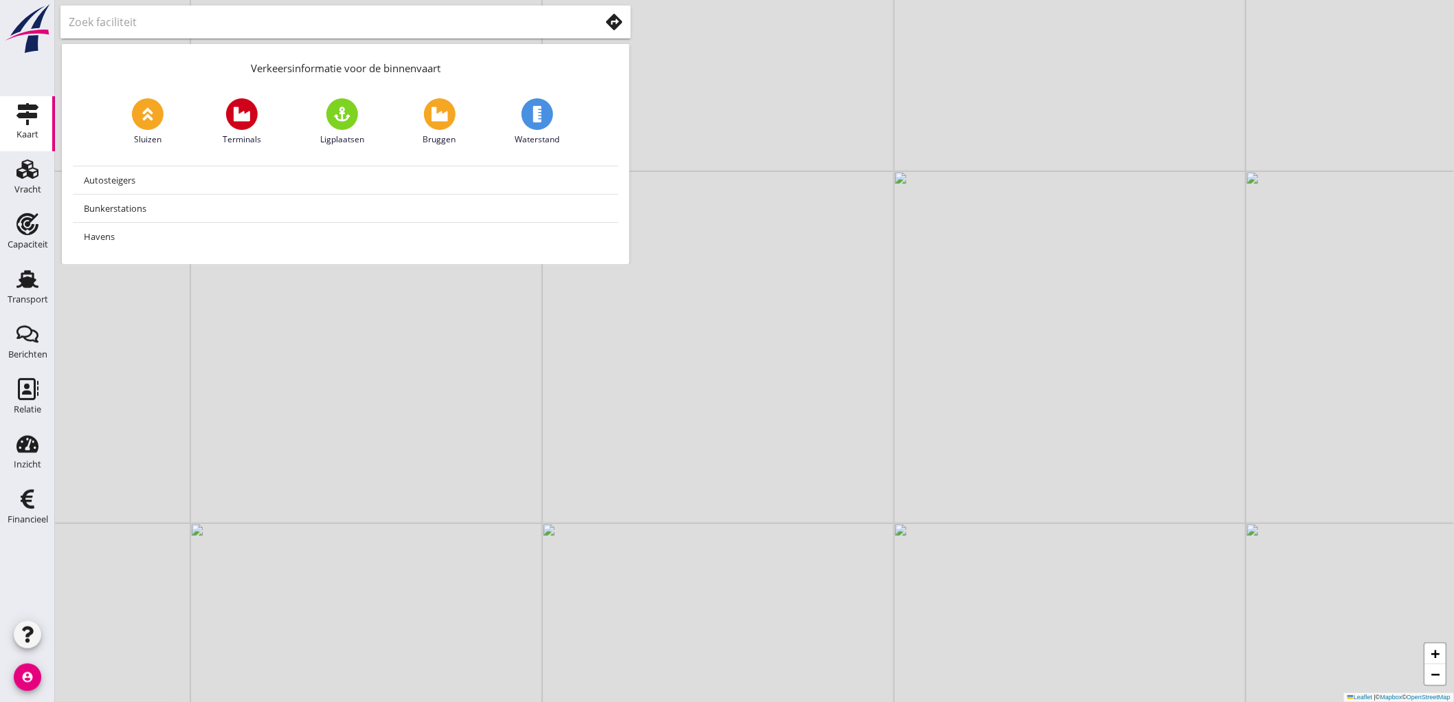
click at [609, 19] on use at bounding box center [614, 22] width 16 height 16
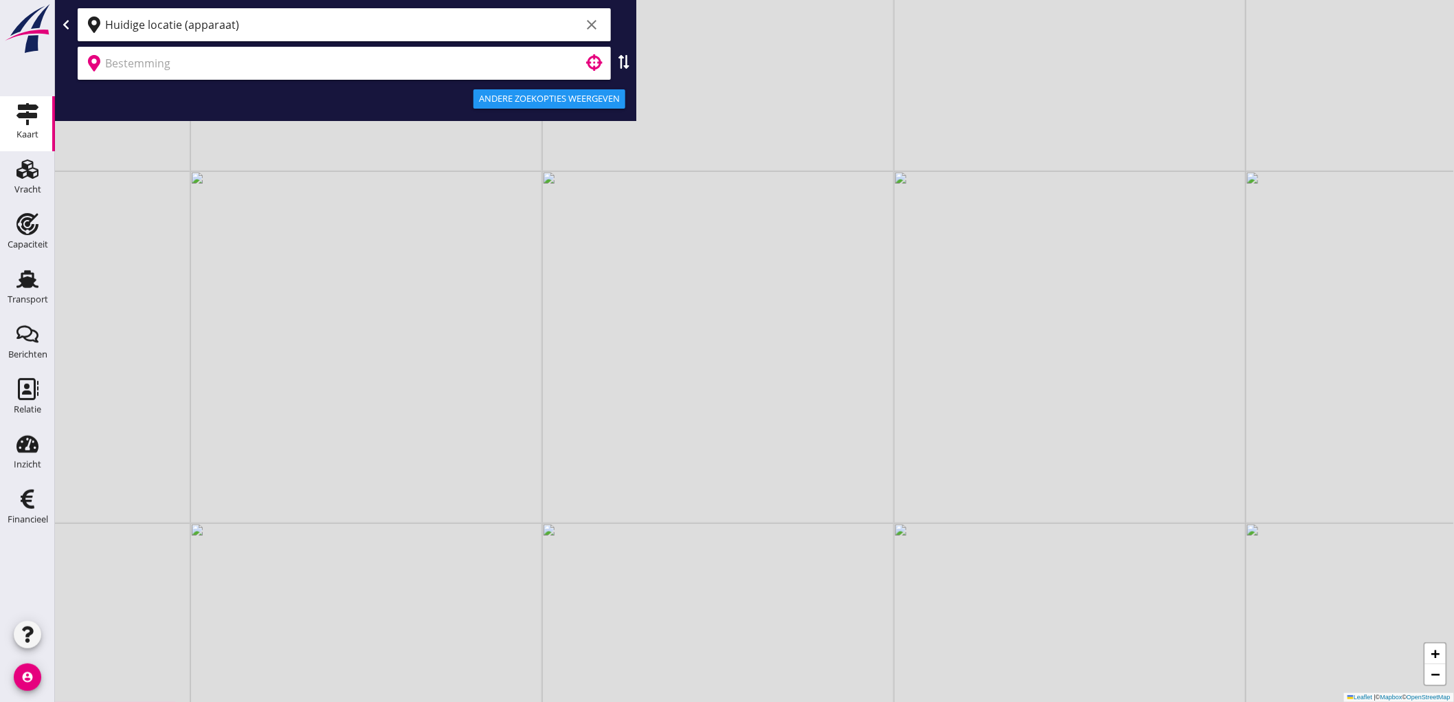
click at [397, 30] on input "Huidige locatie (apparaat)" at bounding box center [343, 25] width 476 height 22
type input "s"
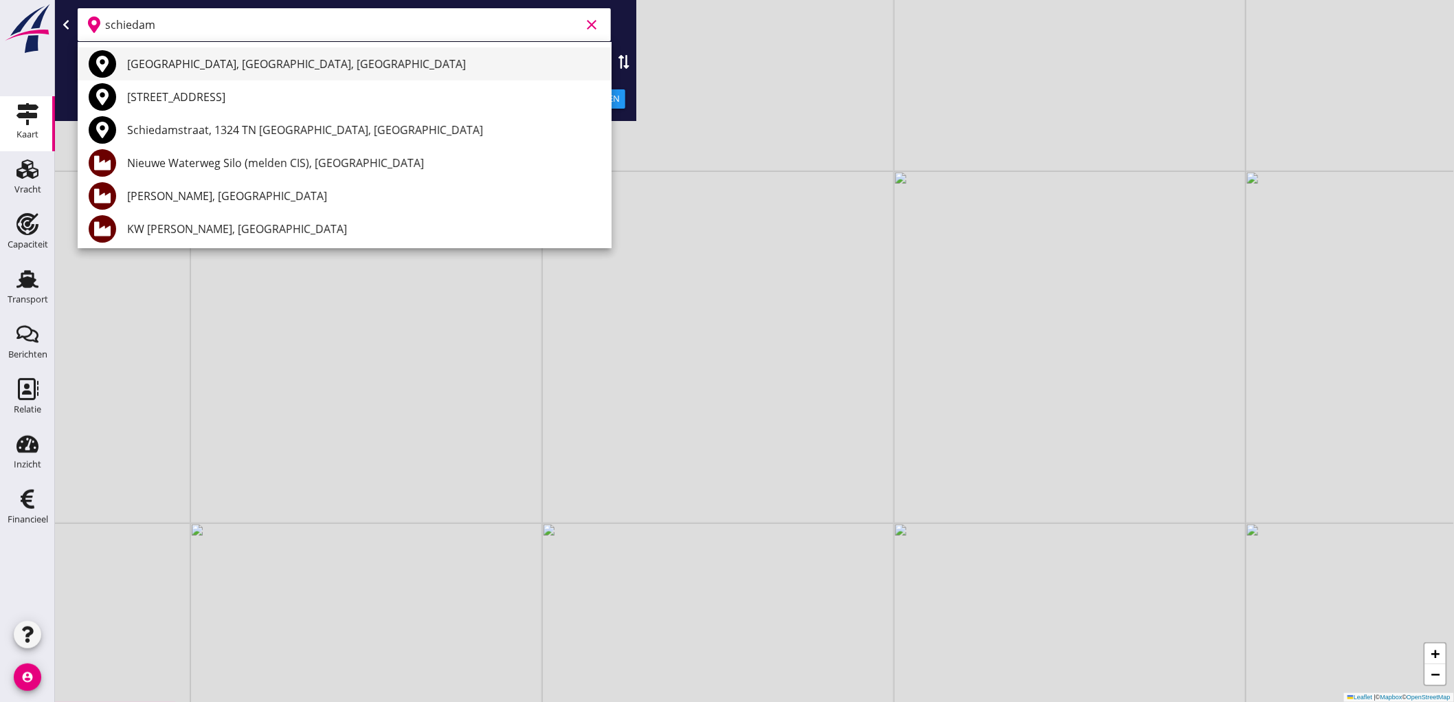
click at [209, 70] on div "Schiedam, South Holland, Netherlands" at bounding box center [364, 64] width 474 height 16
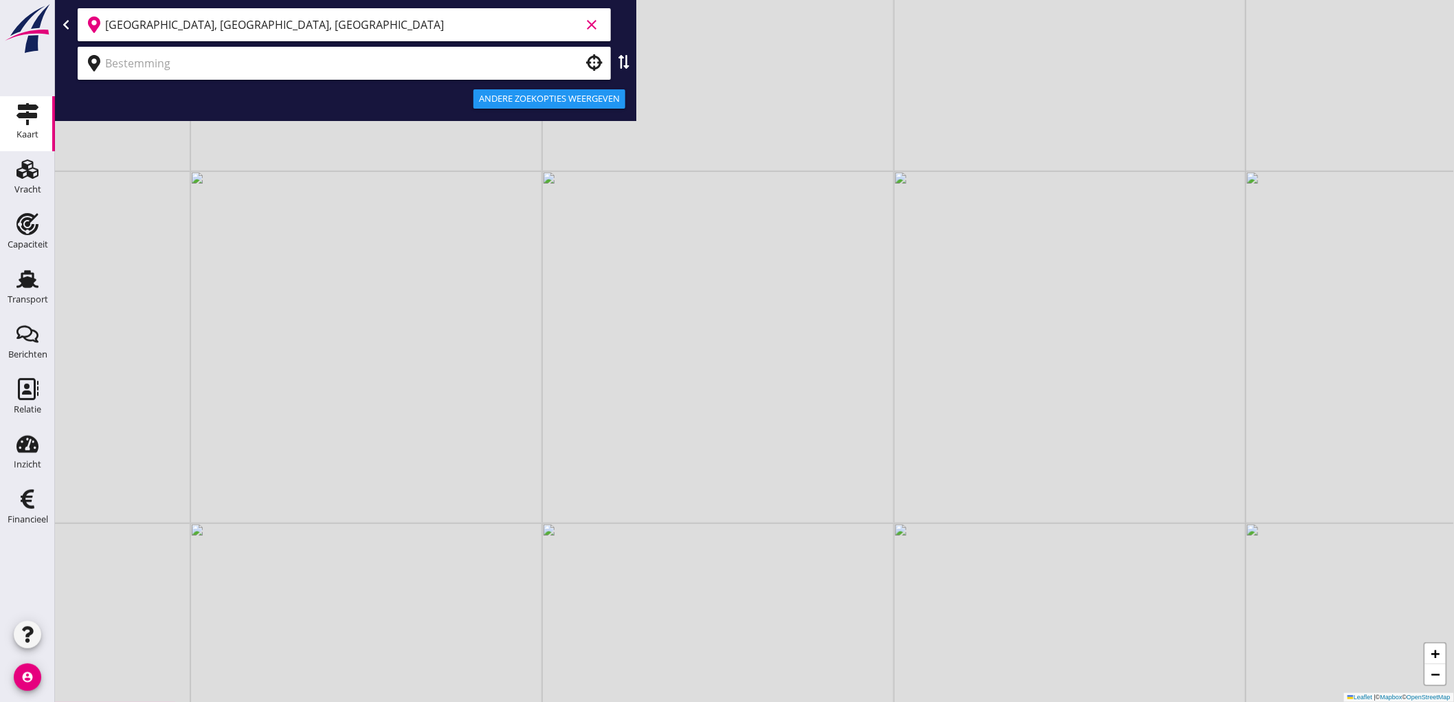
type input "Schiedam, South Holland, Netherlands"
click at [189, 70] on input "text" at bounding box center [334, 63] width 459 height 22
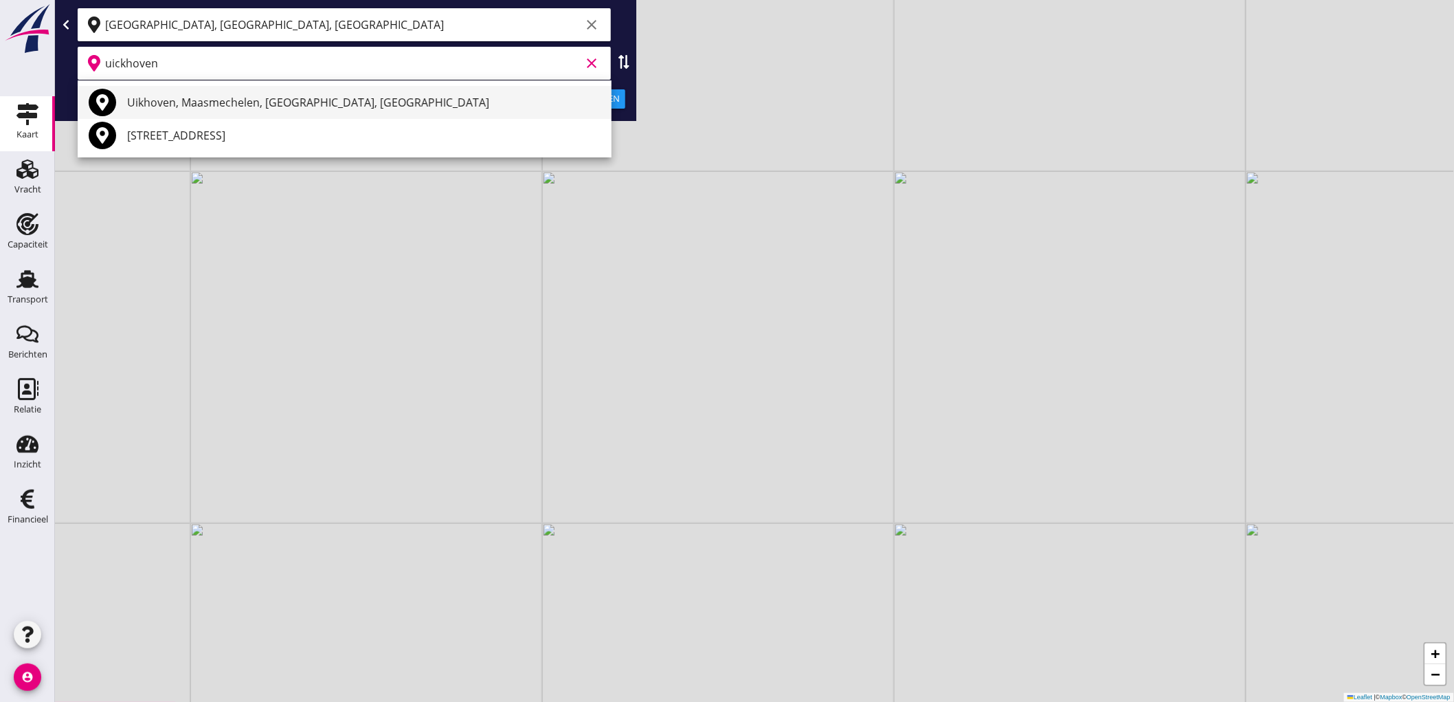
click at [218, 98] on div "Uikhoven, Maasmechelen, Limburg, Belgium" at bounding box center [364, 102] width 474 height 16
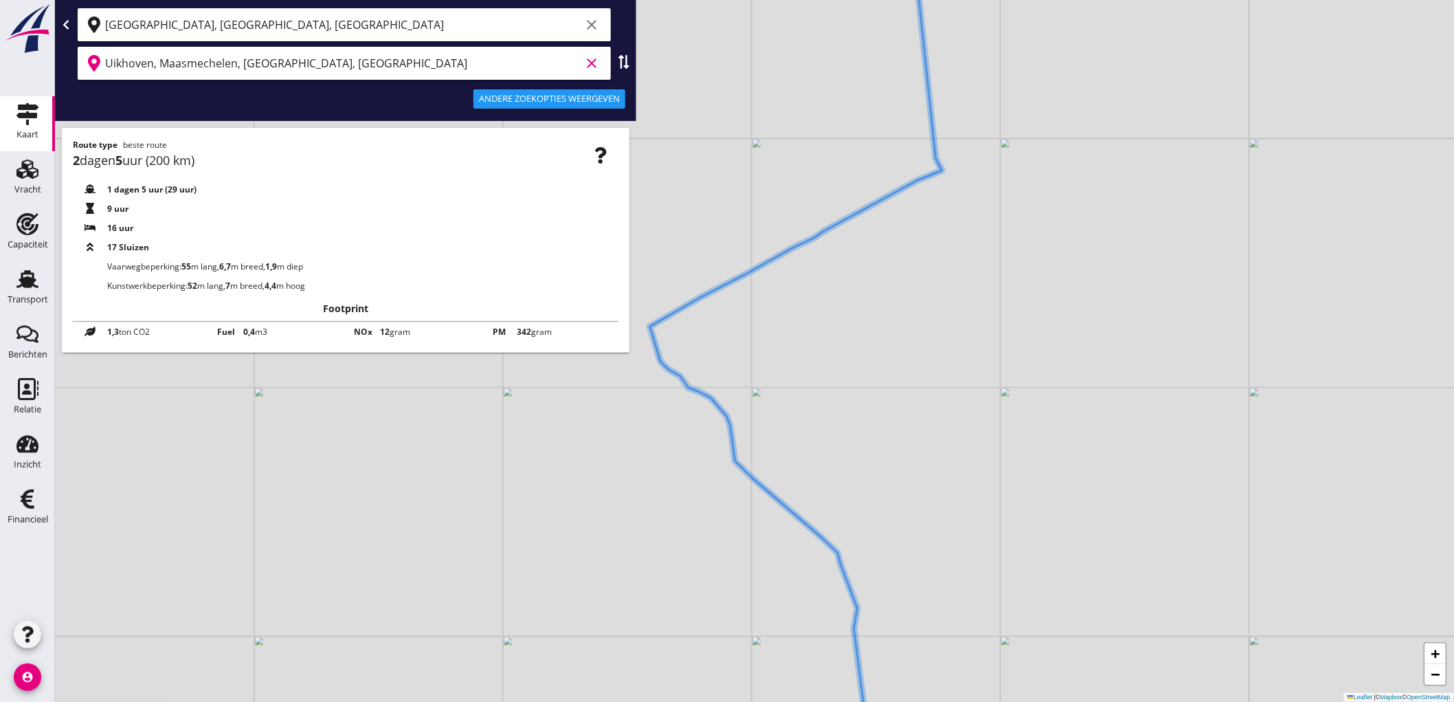
type input "Uikhoven, Maasmechelen, Limburg, Belgium"
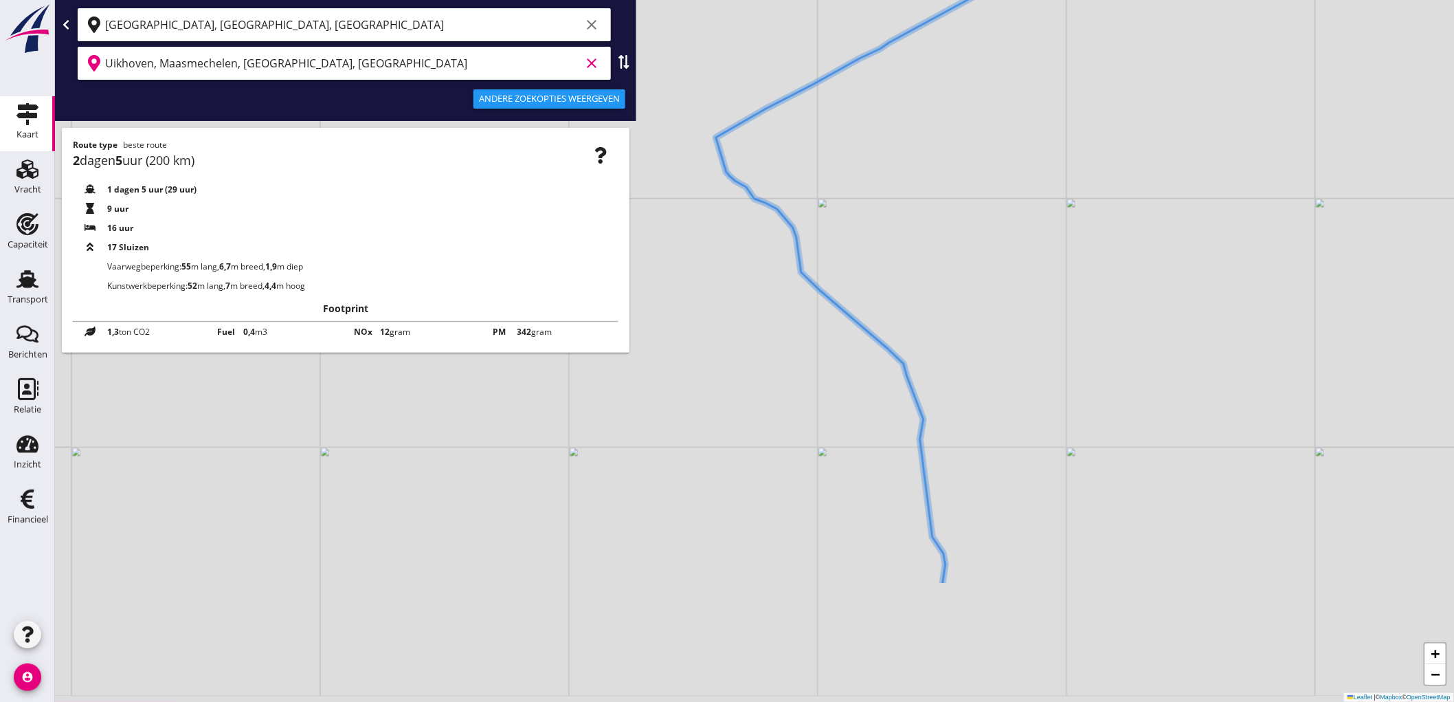
drag, startPoint x: 1038, startPoint y: 529, endPoint x: 1104, endPoint y: 338, distance: 202.1
click at [1105, 342] on div "+ − Leaflet | © Mapbox © OpenStreetMap" at bounding box center [754, 351] width 1399 height 702
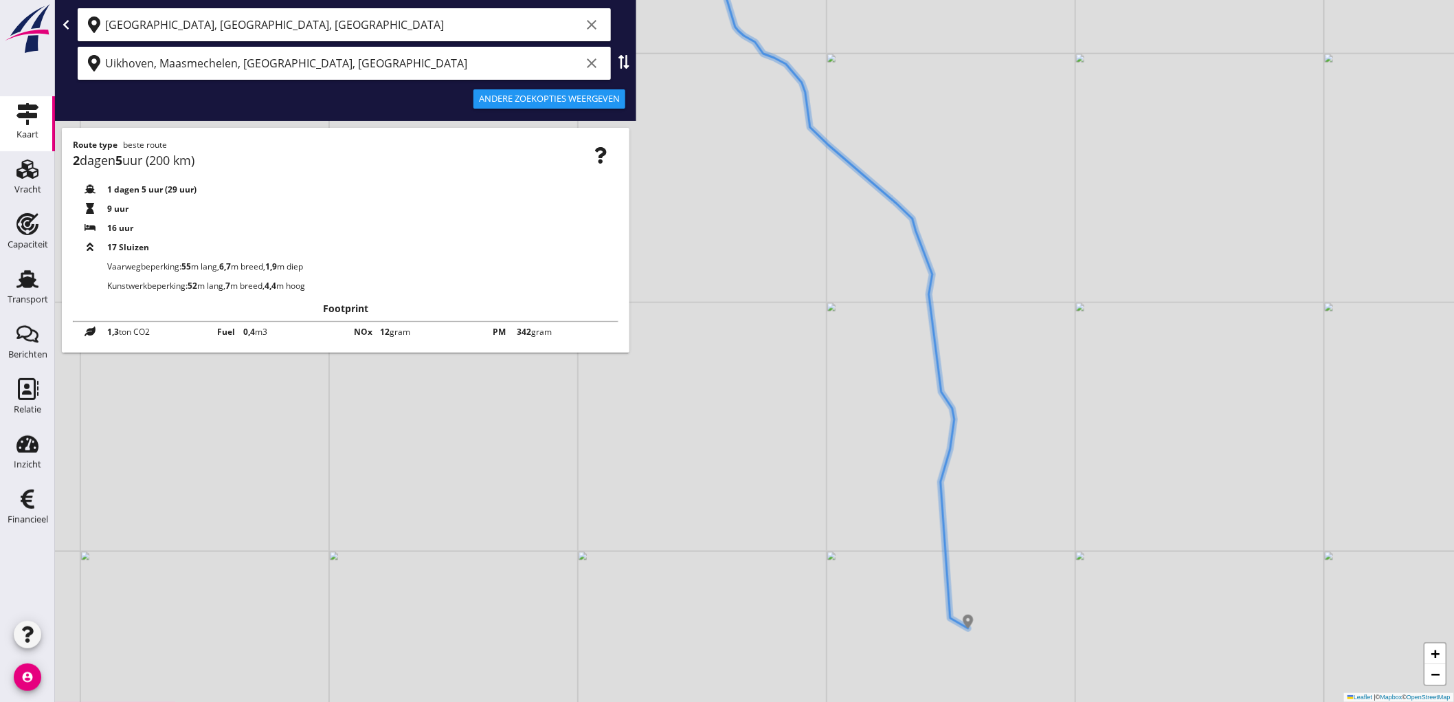
drag, startPoint x: 1078, startPoint y: 534, endPoint x: 1089, endPoint y: 395, distance: 140.0
click at [1089, 395] on div "+ − Leaflet | © Mapbox © OpenStreetMap" at bounding box center [754, 351] width 1399 height 702
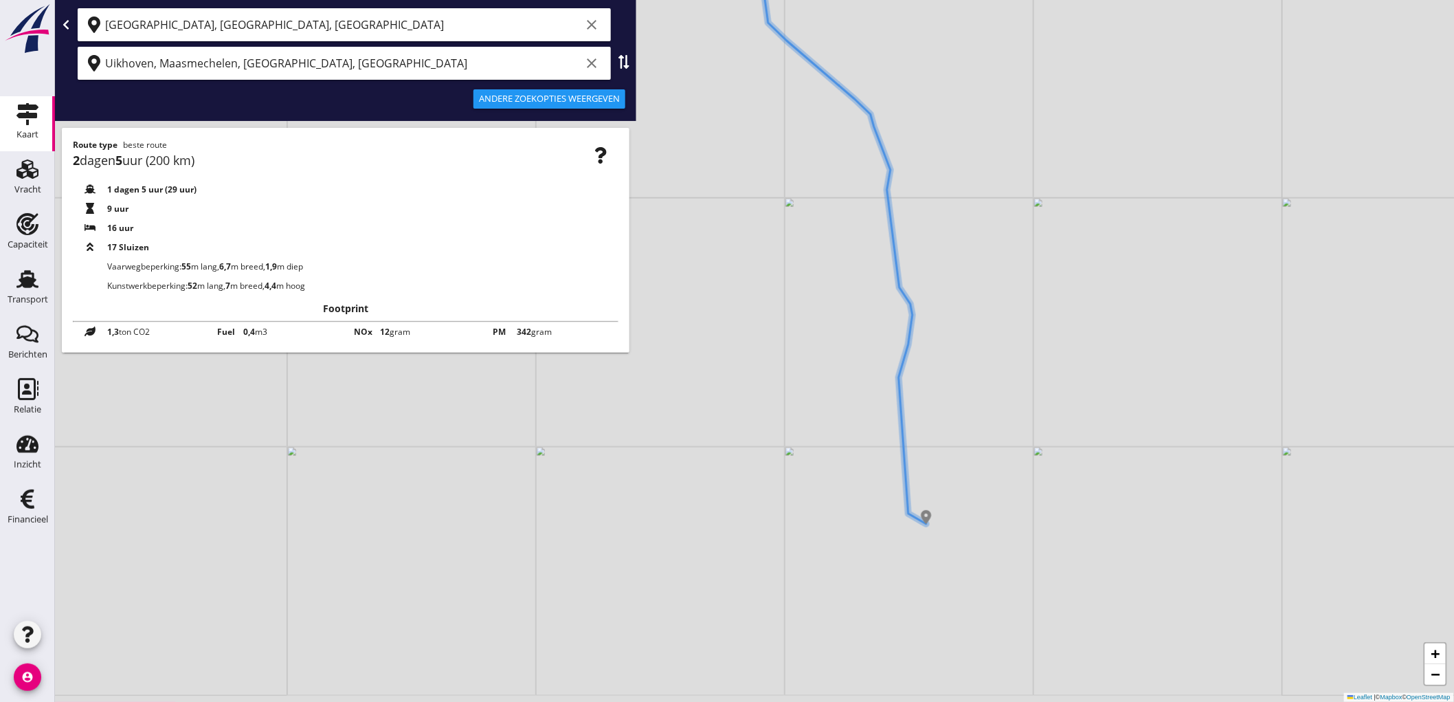
drag, startPoint x: 1049, startPoint y: 504, endPoint x: 1008, endPoint y: 399, distance: 112.6
click at [1008, 399] on div "+ − Leaflet | © Mapbox © OpenStreetMap" at bounding box center [754, 351] width 1399 height 702
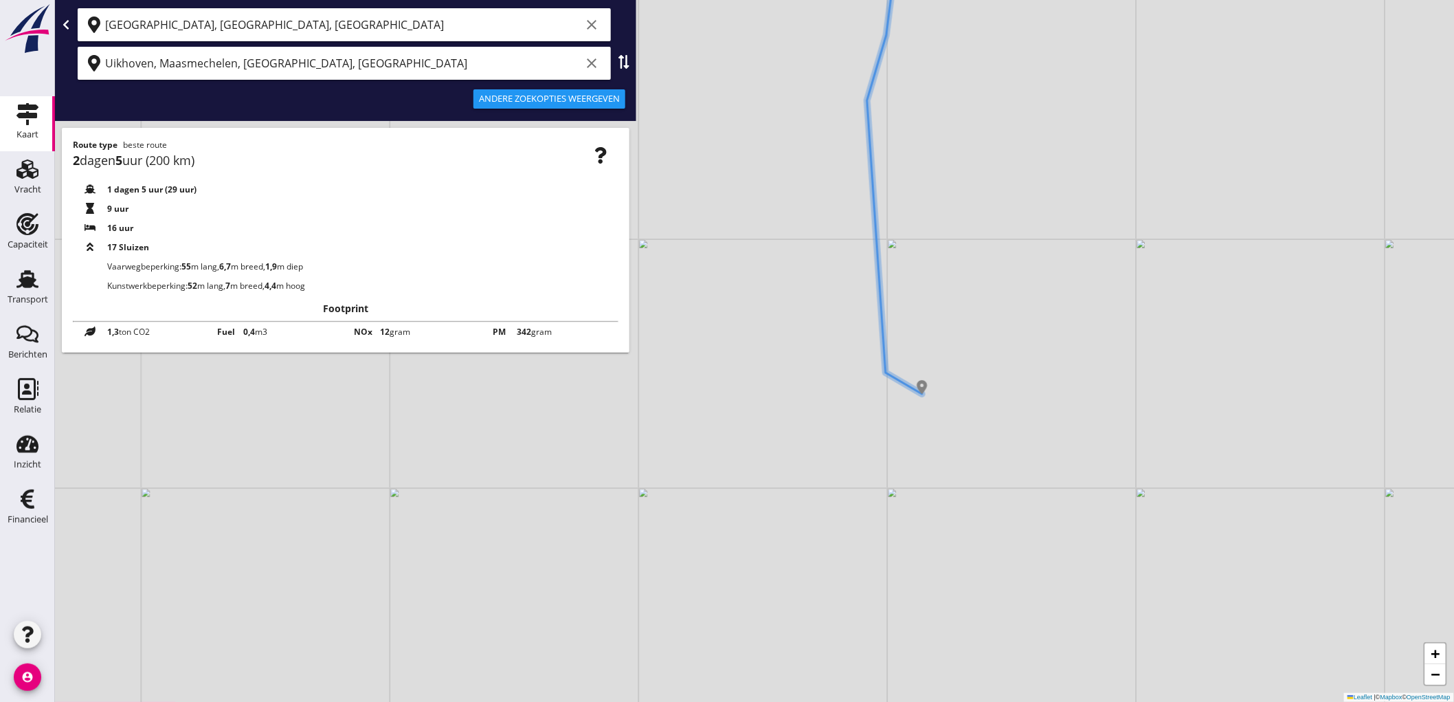
drag, startPoint x: 869, startPoint y: 579, endPoint x: 887, endPoint y: 401, distance: 179.0
click at [876, 441] on div "+ − Leaflet | © Mapbox © OpenStreetMap" at bounding box center [754, 351] width 1399 height 702
drag, startPoint x: 827, startPoint y: 466, endPoint x: 1142, endPoint y: 214, distance: 402.8
click at [1173, 115] on div "+ − Leaflet | © Mapbox © OpenStreetMap" at bounding box center [754, 351] width 1399 height 702
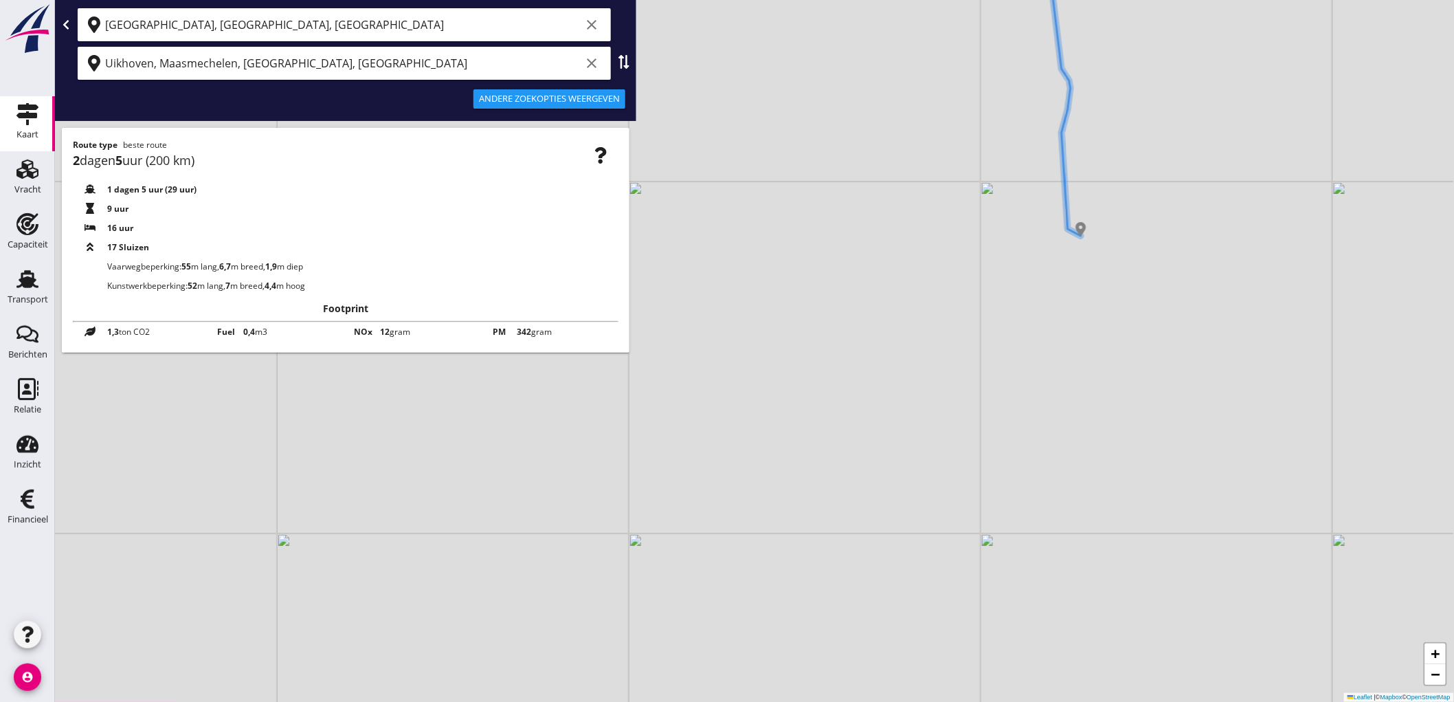
drag, startPoint x: 1008, startPoint y: 463, endPoint x: 1008, endPoint y: 403, distance: 60.5
click at [1008, 403] on div "+ − Leaflet | © Mapbox © OpenStreetMap" at bounding box center [754, 351] width 1399 height 702
drag, startPoint x: 1093, startPoint y: 369, endPoint x: 1063, endPoint y: 390, distance: 36.6
click at [1063, 389] on div "+ − Leaflet | © Mapbox © OpenStreetMap" at bounding box center [754, 351] width 1399 height 702
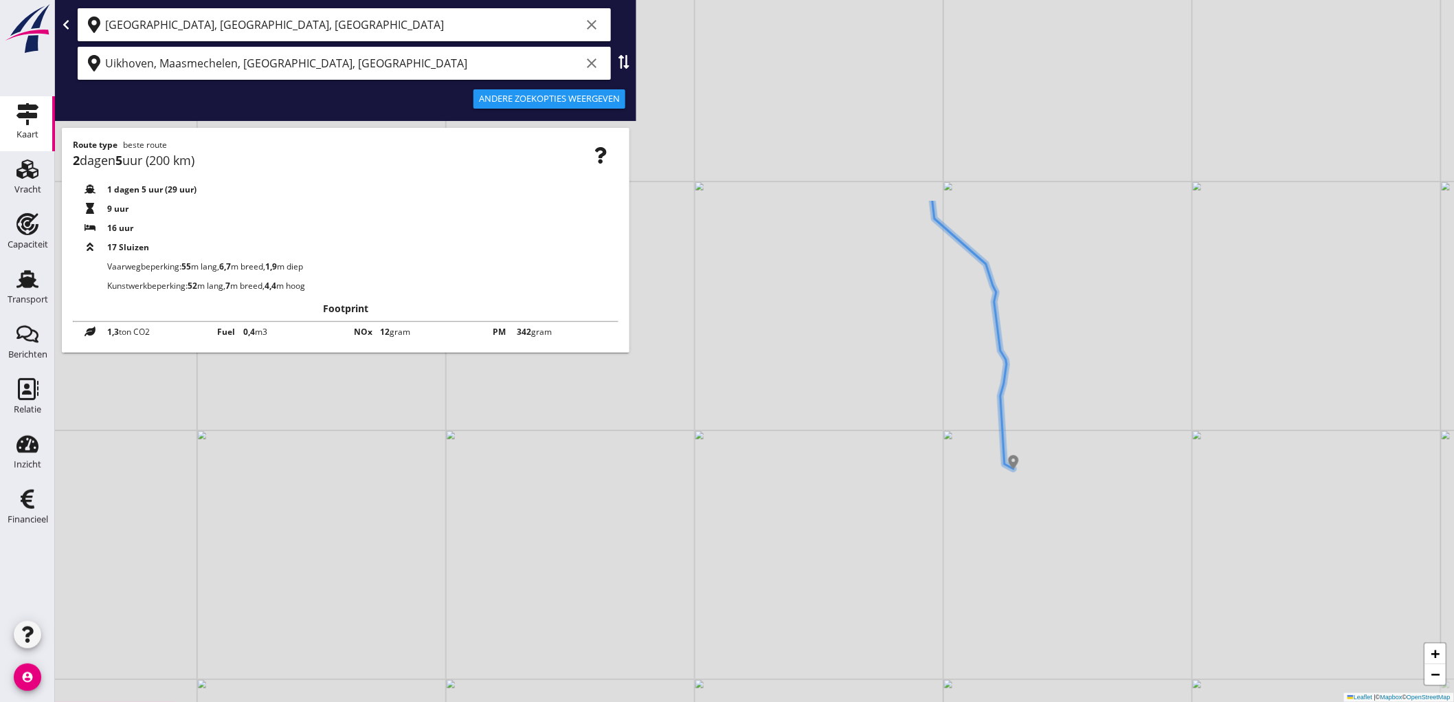
drag, startPoint x: 1076, startPoint y: 289, endPoint x: 999, endPoint y: 559, distance: 281.3
click at [999, 559] on div "+ − Leaflet | © Mapbox © OpenStreetMap" at bounding box center [754, 351] width 1399 height 702
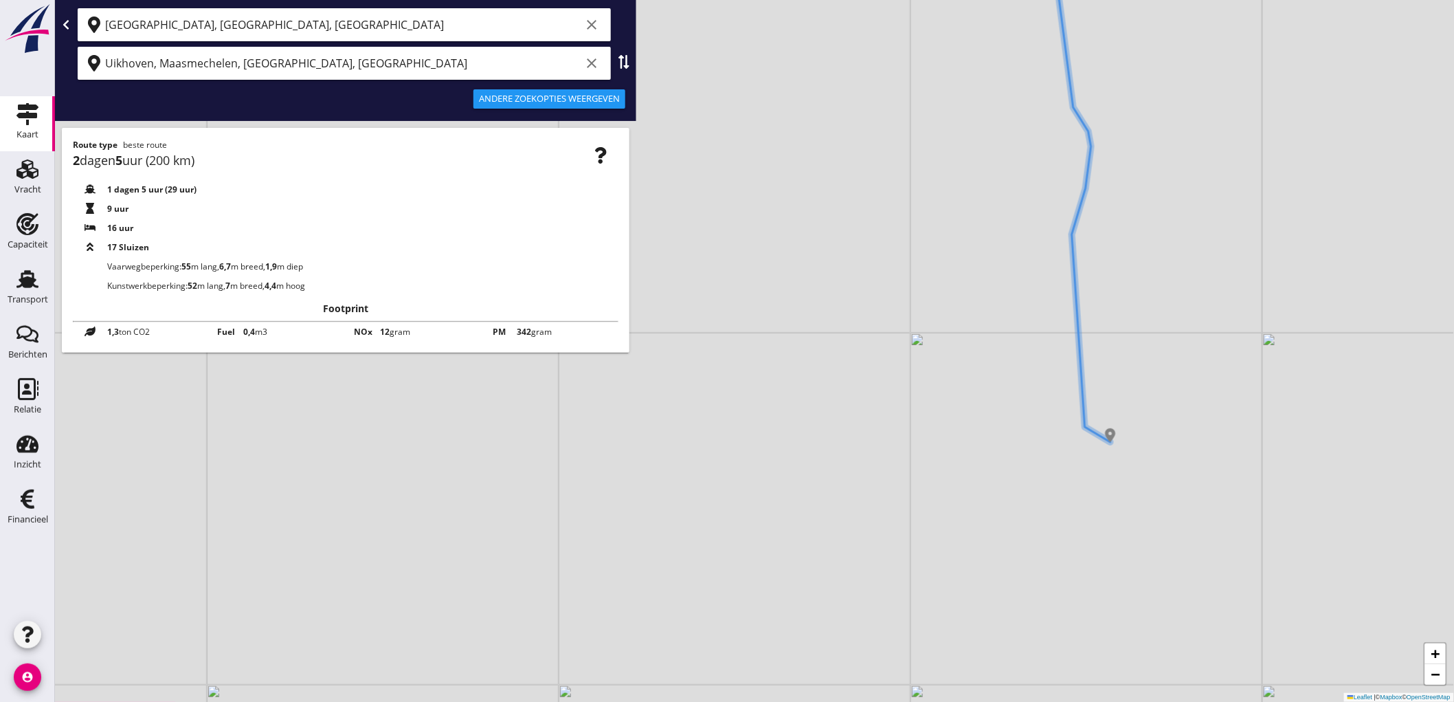
click at [589, 102] on div "Andere zoekopties weergeven" at bounding box center [549, 99] width 141 height 14
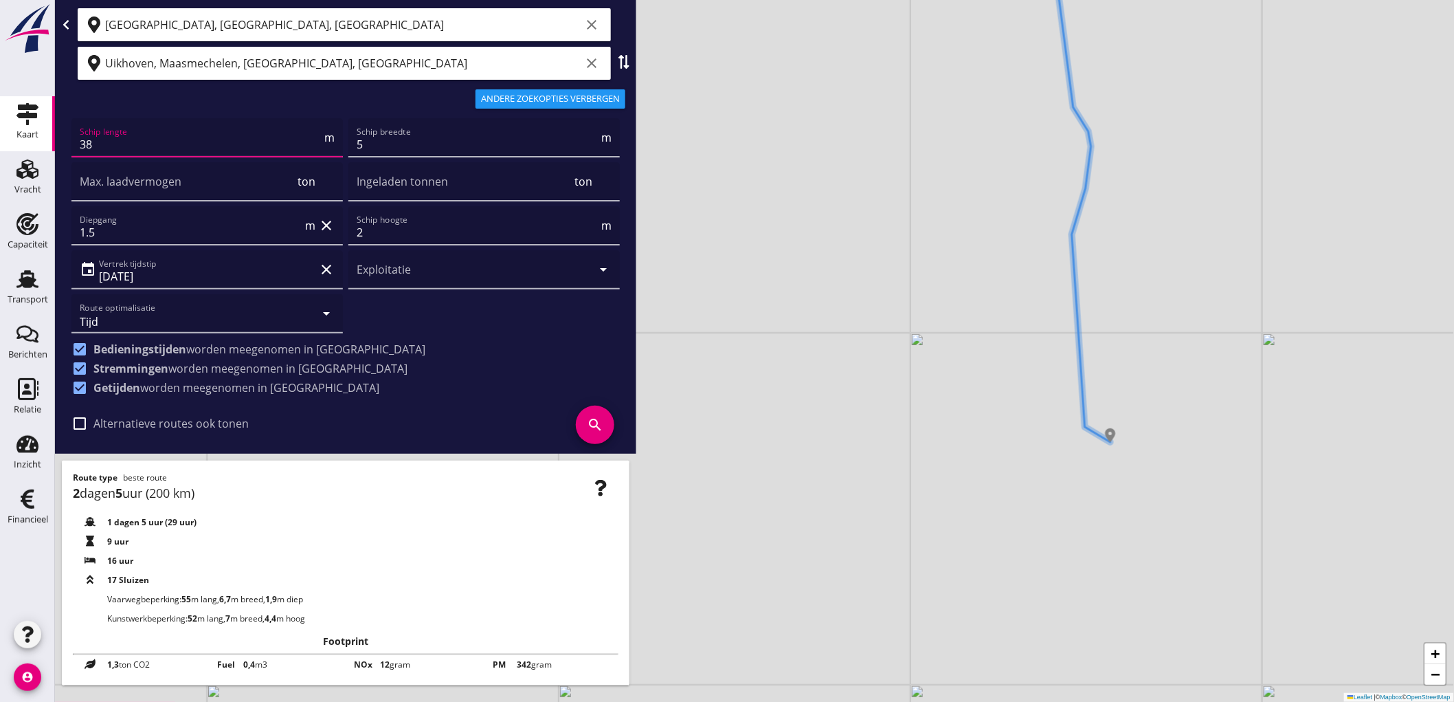
click at [287, 147] on input "38" at bounding box center [201, 144] width 242 height 22
type input "55"
type input "6"
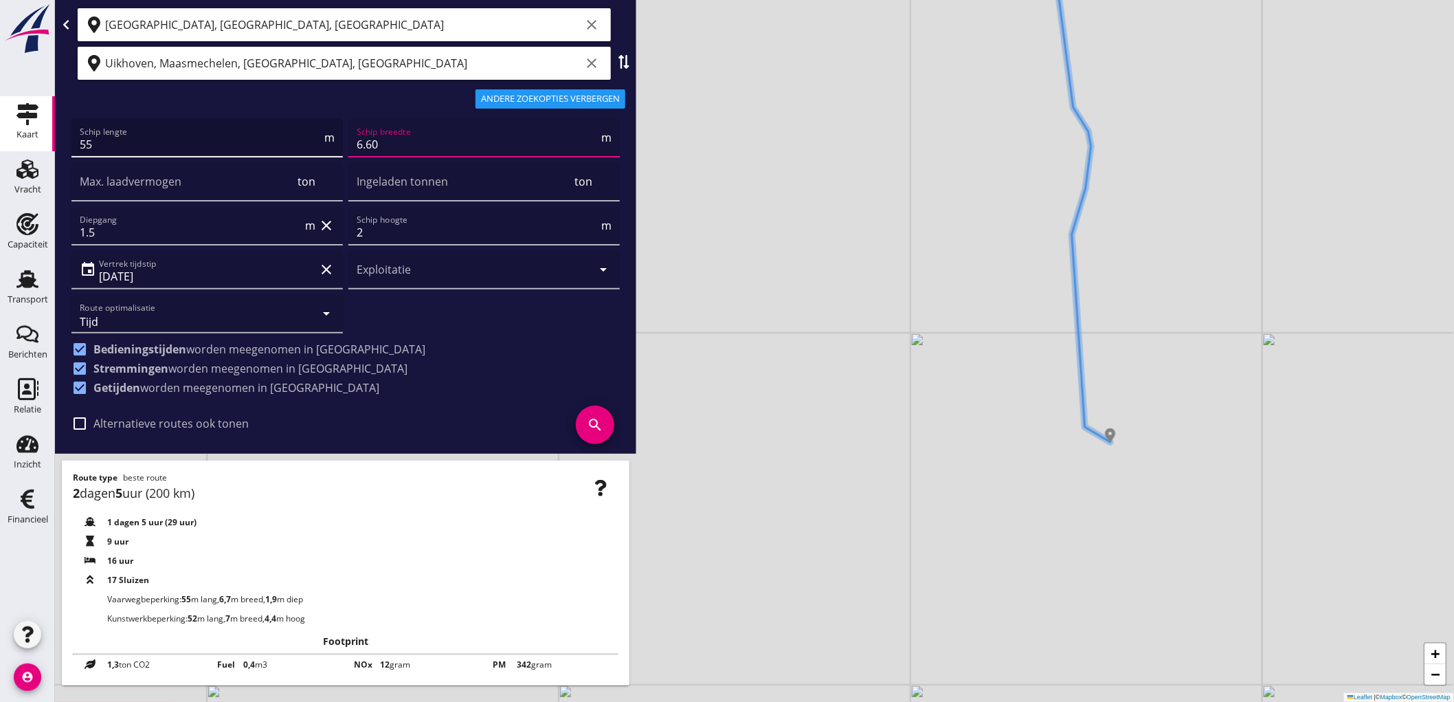
type input "6.60"
type input "2"
type input "2.30"
type input "5"
click at [601, 423] on icon "search" at bounding box center [595, 425] width 38 height 38
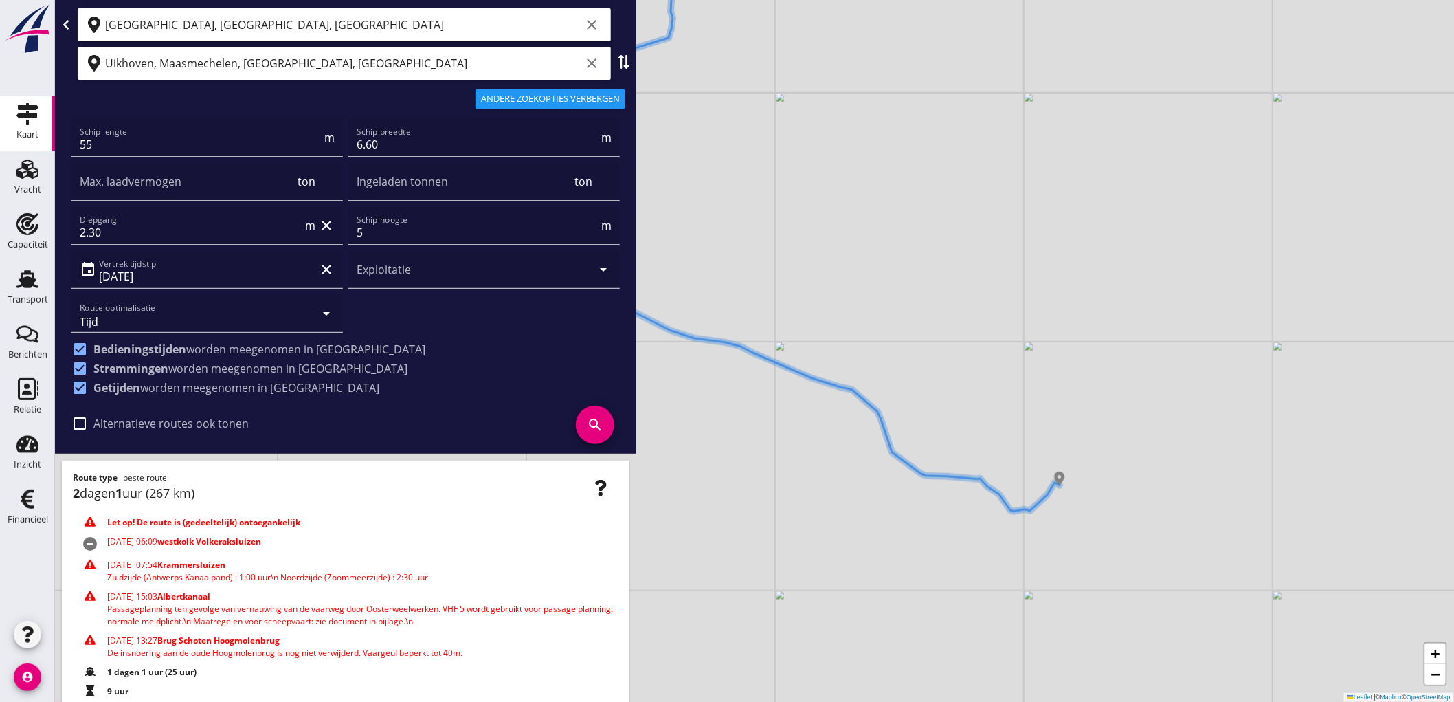
drag, startPoint x: 966, startPoint y: 535, endPoint x: 959, endPoint y: 390, distance: 144.5
click at [958, 396] on div "+ − Leaflet | © Mapbox © OpenStreetMap" at bounding box center [754, 351] width 1399 height 702
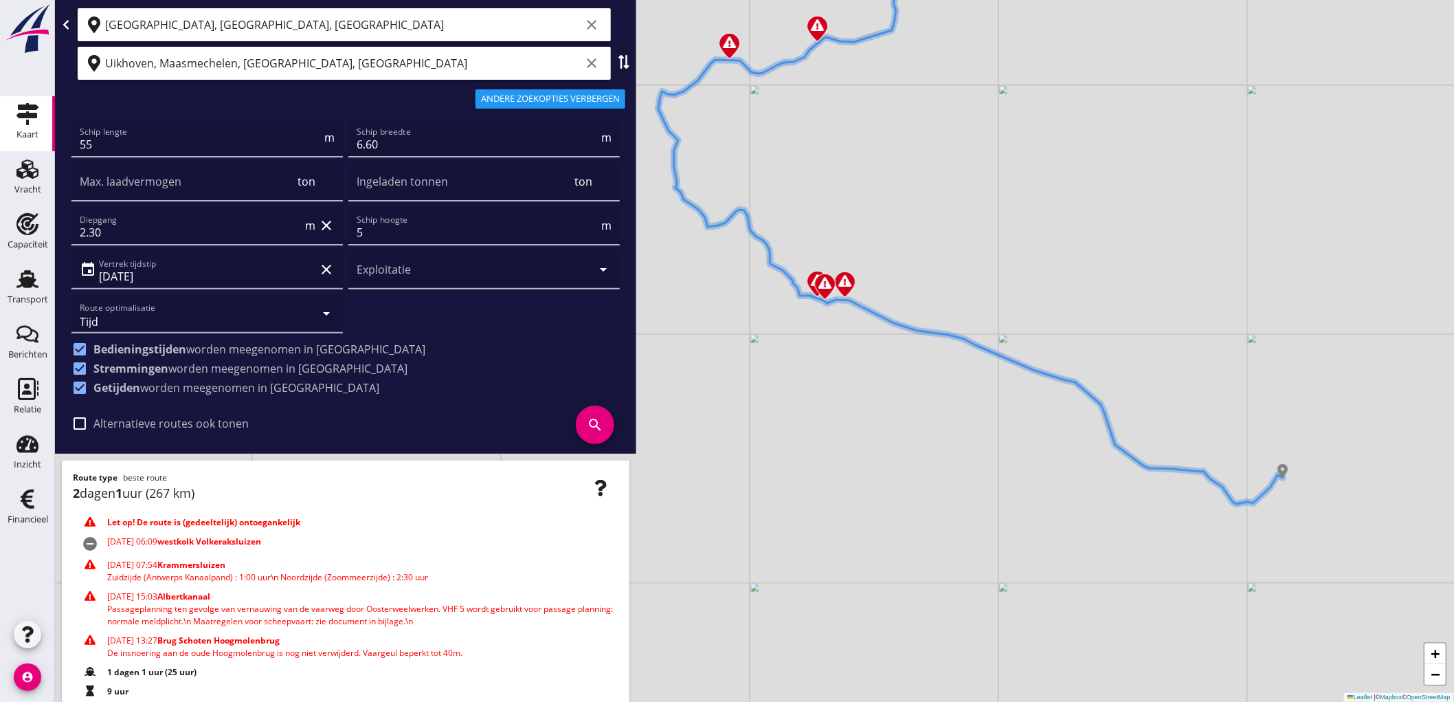
drag, startPoint x: 1012, startPoint y: 436, endPoint x: 1238, endPoint y: 442, distance: 225.5
click at [1238, 442] on div "+ − Leaflet | © Mapbox © OpenStreetMap" at bounding box center [754, 351] width 1399 height 702
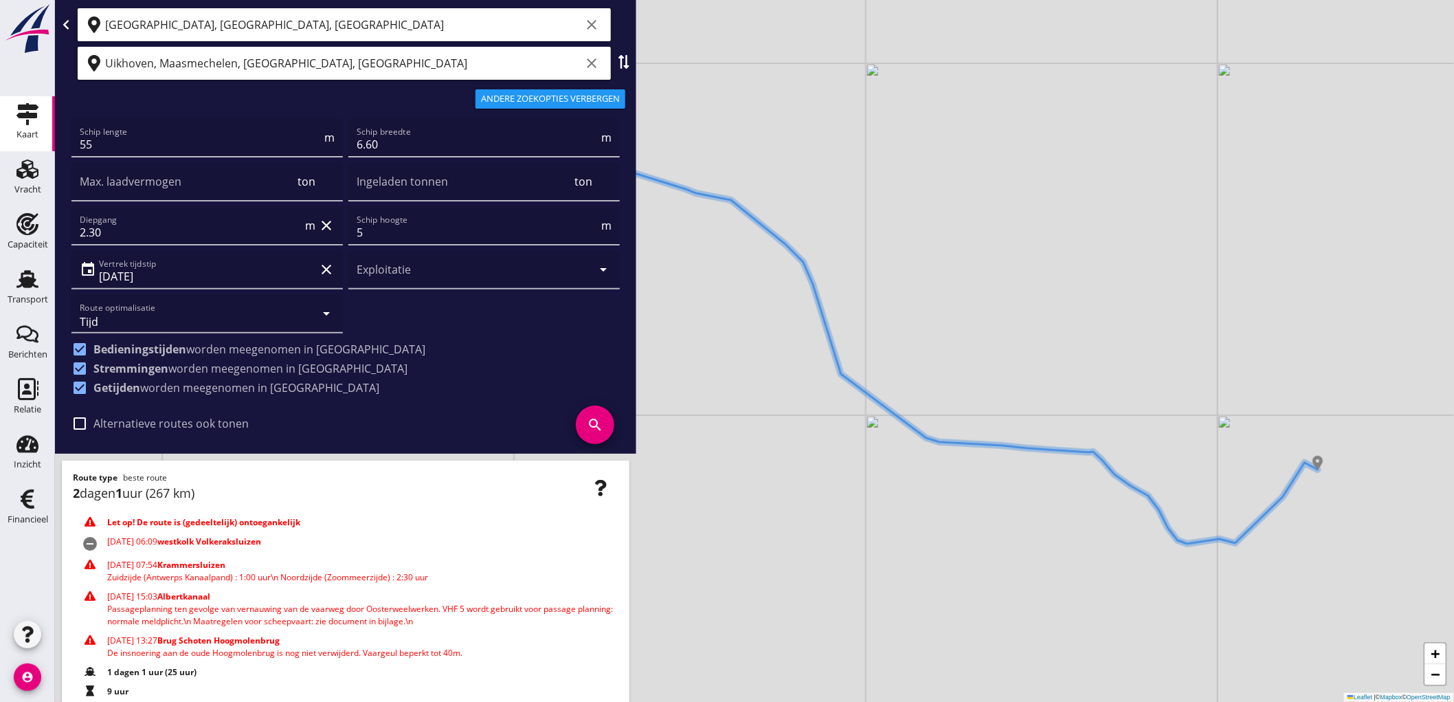
drag, startPoint x: 1298, startPoint y: 504, endPoint x: 1127, endPoint y: 438, distance: 182.5
click at [1128, 438] on div "+ − Leaflet | © Mapbox © OpenStreetMap" at bounding box center [754, 351] width 1399 height 702
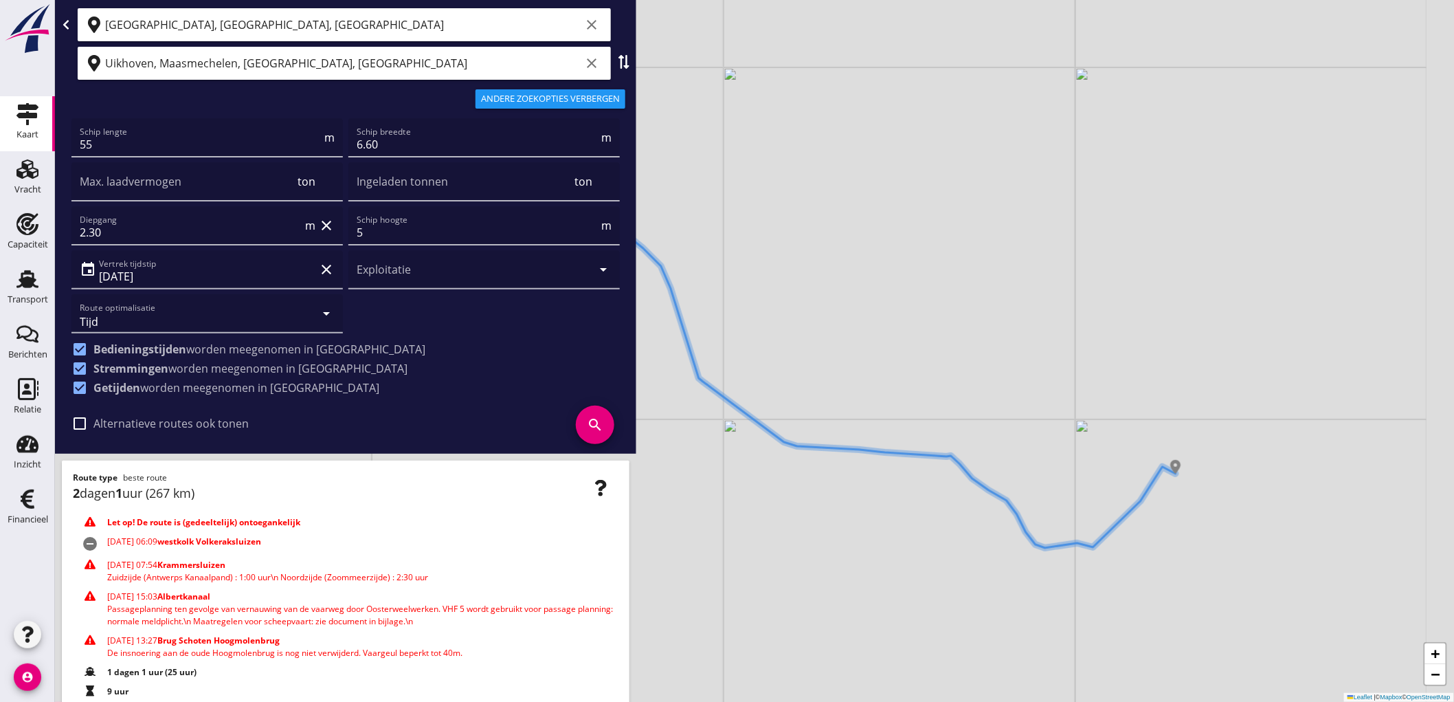
drag, startPoint x: 1187, startPoint y: 498, endPoint x: 1087, endPoint y: 390, distance: 147.4
click at [1087, 390] on div "+ − Leaflet | © Mapbox © OpenStreetMap" at bounding box center [754, 351] width 1399 height 702
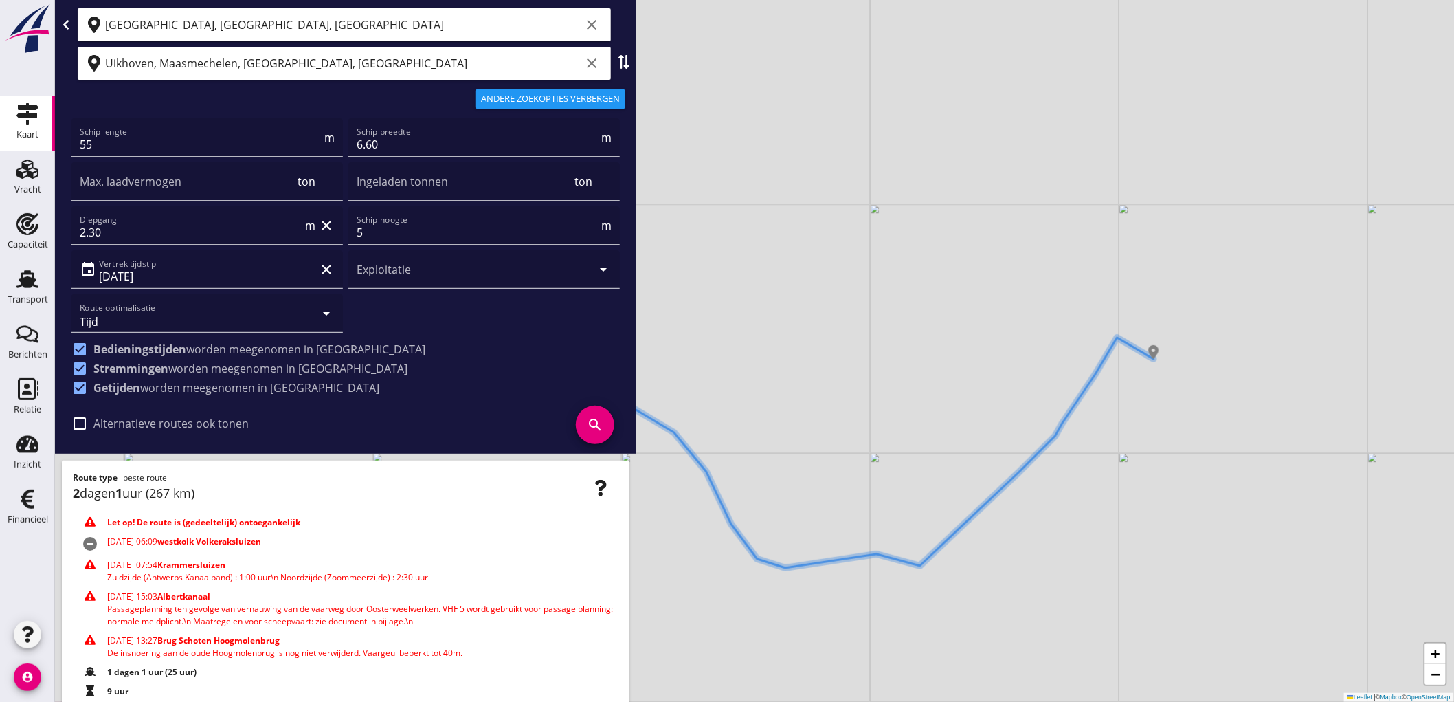
drag, startPoint x: 1102, startPoint y: 523, endPoint x: 1136, endPoint y: 419, distance: 109.1
click at [1136, 419] on div "+ − Leaflet | © Mapbox © OpenStreetMap" at bounding box center [754, 351] width 1399 height 702
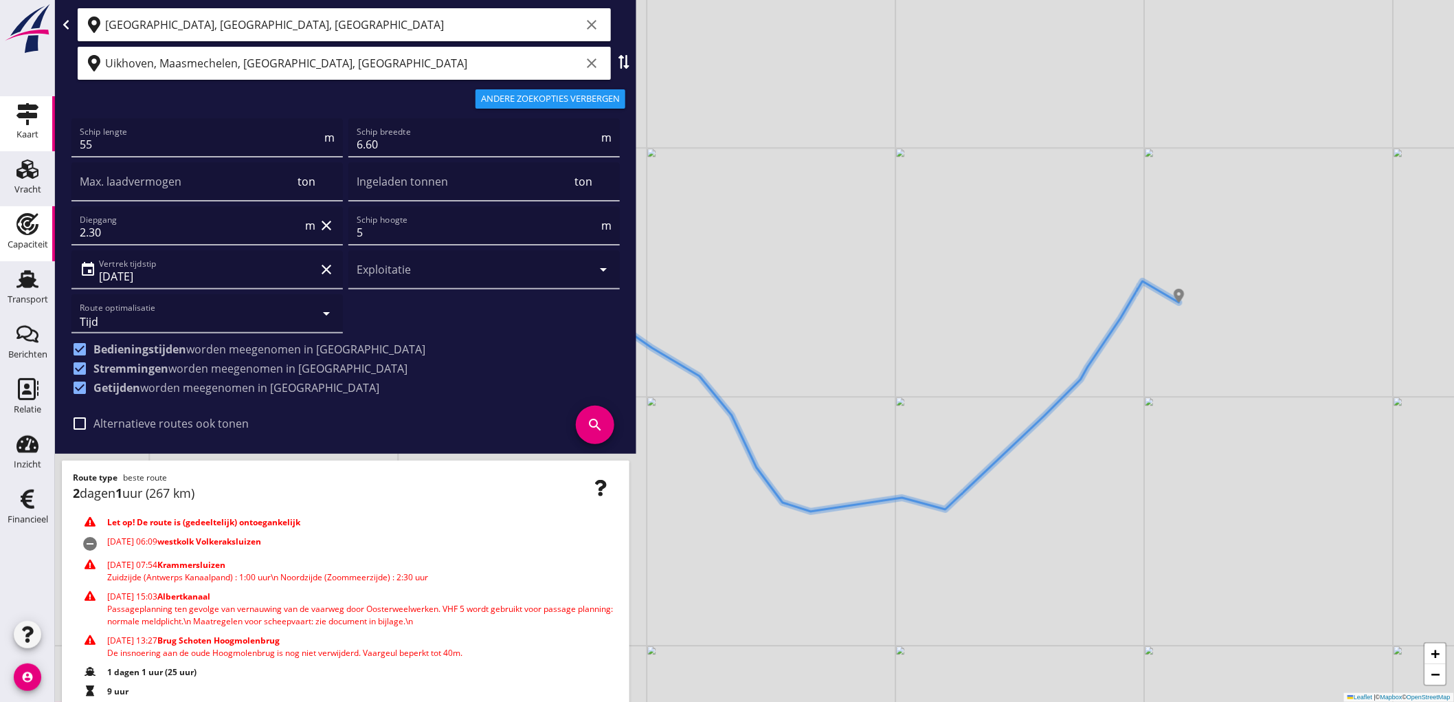
click at [36, 249] on div "Capaciteit" at bounding box center [28, 244] width 41 height 9
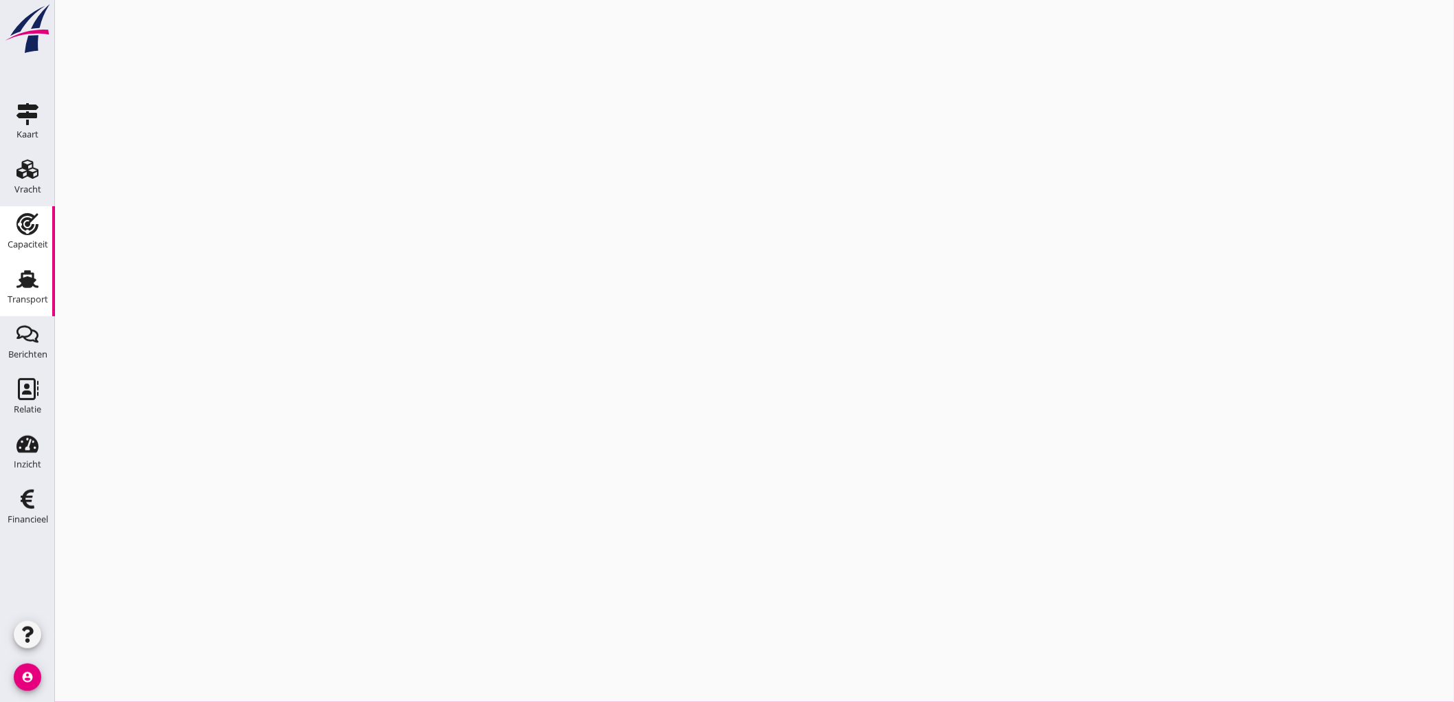
click at [32, 298] on div "Transport" at bounding box center [28, 299] width 41 height 9
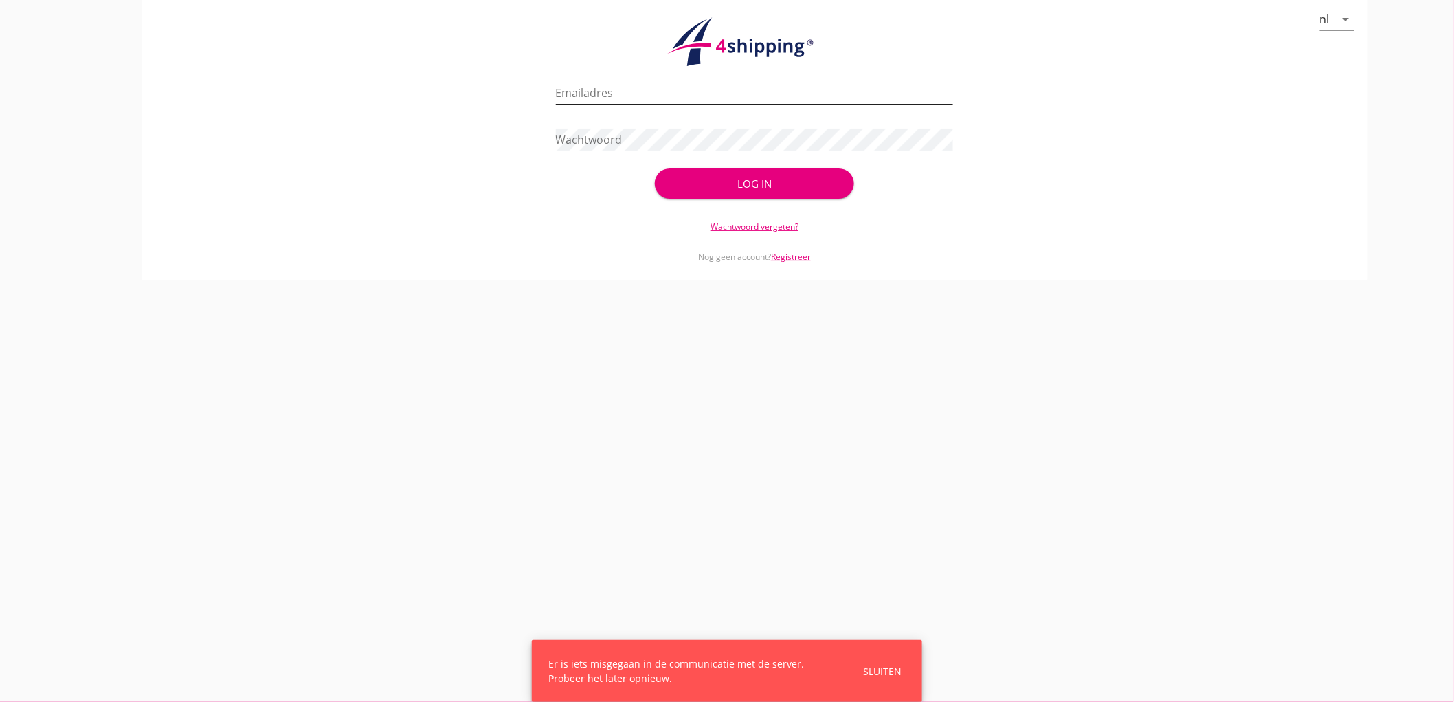
click at [562, 91] on input "Emailadres" at bounding box center [755, 93] width 398 height 22
type input "bouman@stoffersbevrachtingen.nl"
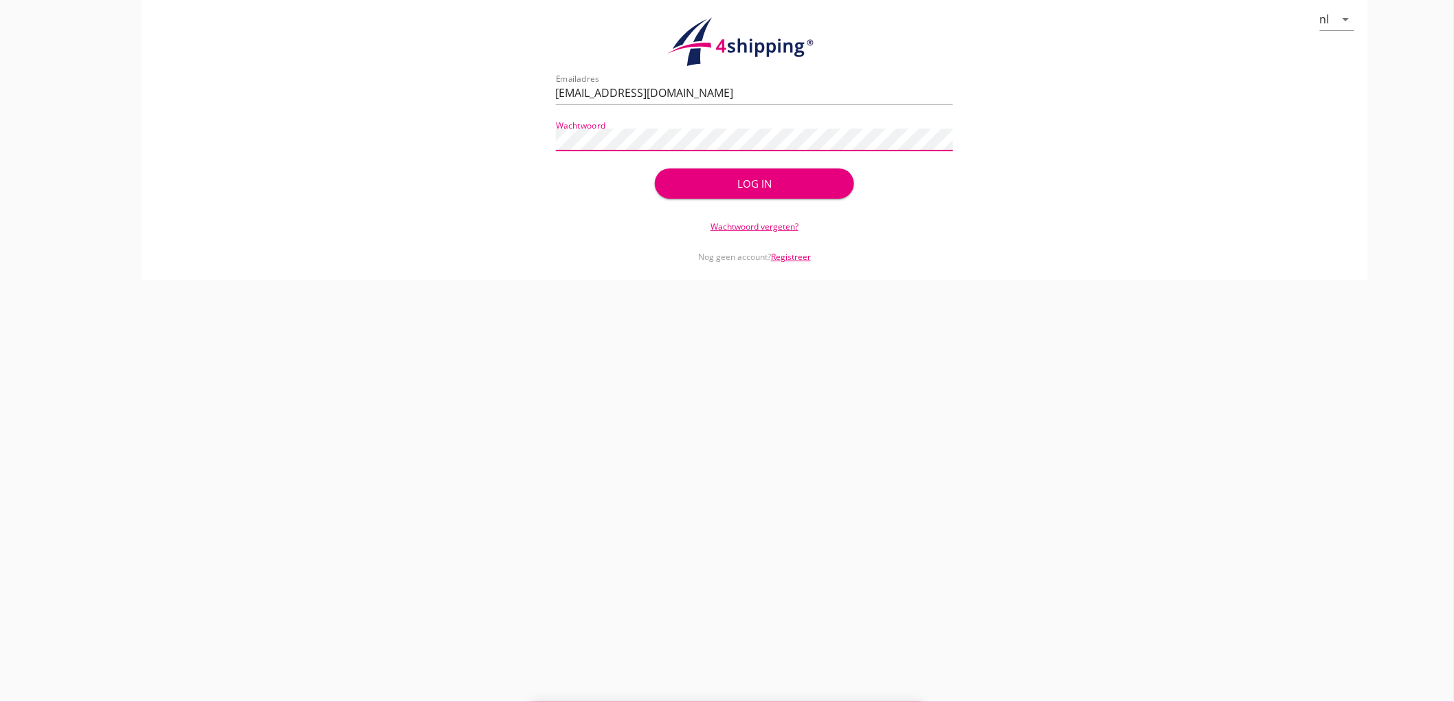
click at [655, 168] on button "Log in" at bounding box center [754, 183] width 199 height 30
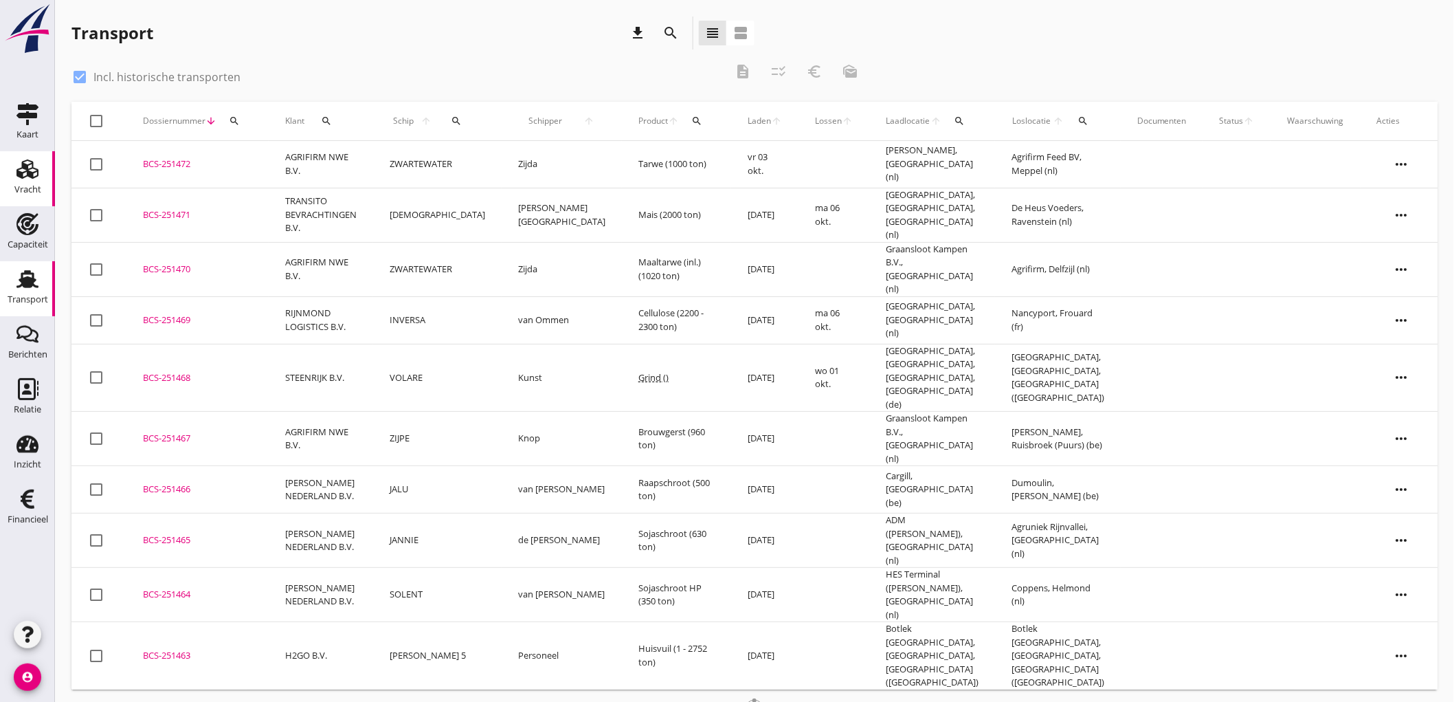
click at [25, 175] on icon "Vracht" at bounding box center [27, 169] width 22 height 22
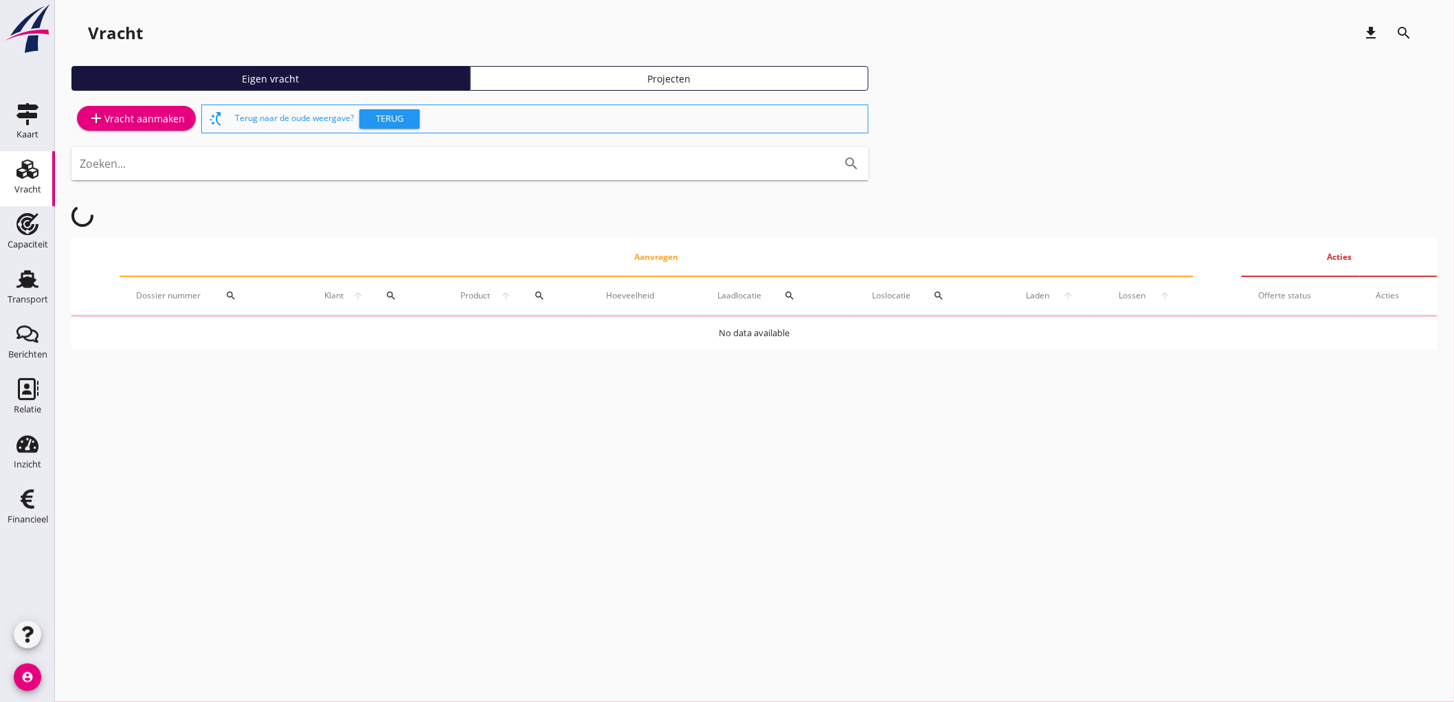
click at [120, 120] on div "add Vracht aanmaken" at bounding box center [136, 118] width 97 height 16
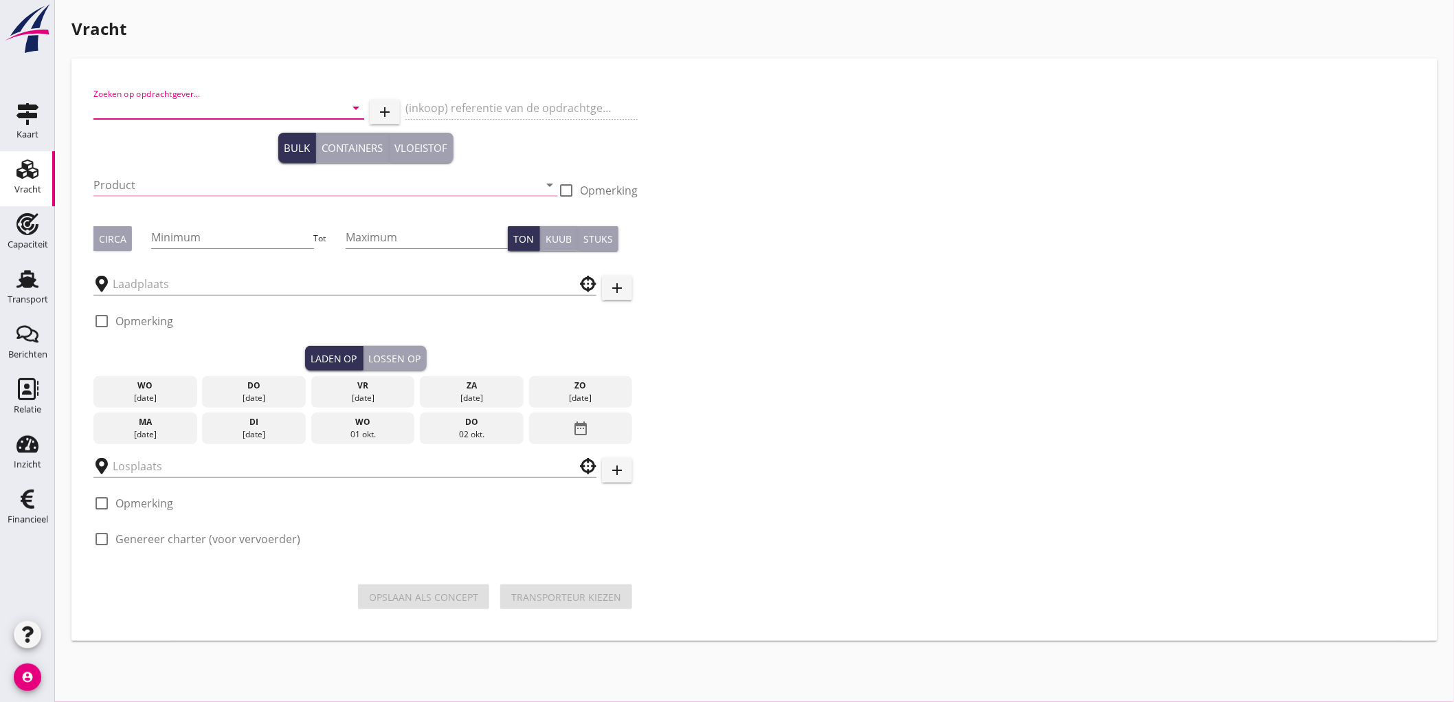
click at [148, 108] on input "Zoeken op opdrachtgever..." at bounding box center [209, 108] width 232 height 22
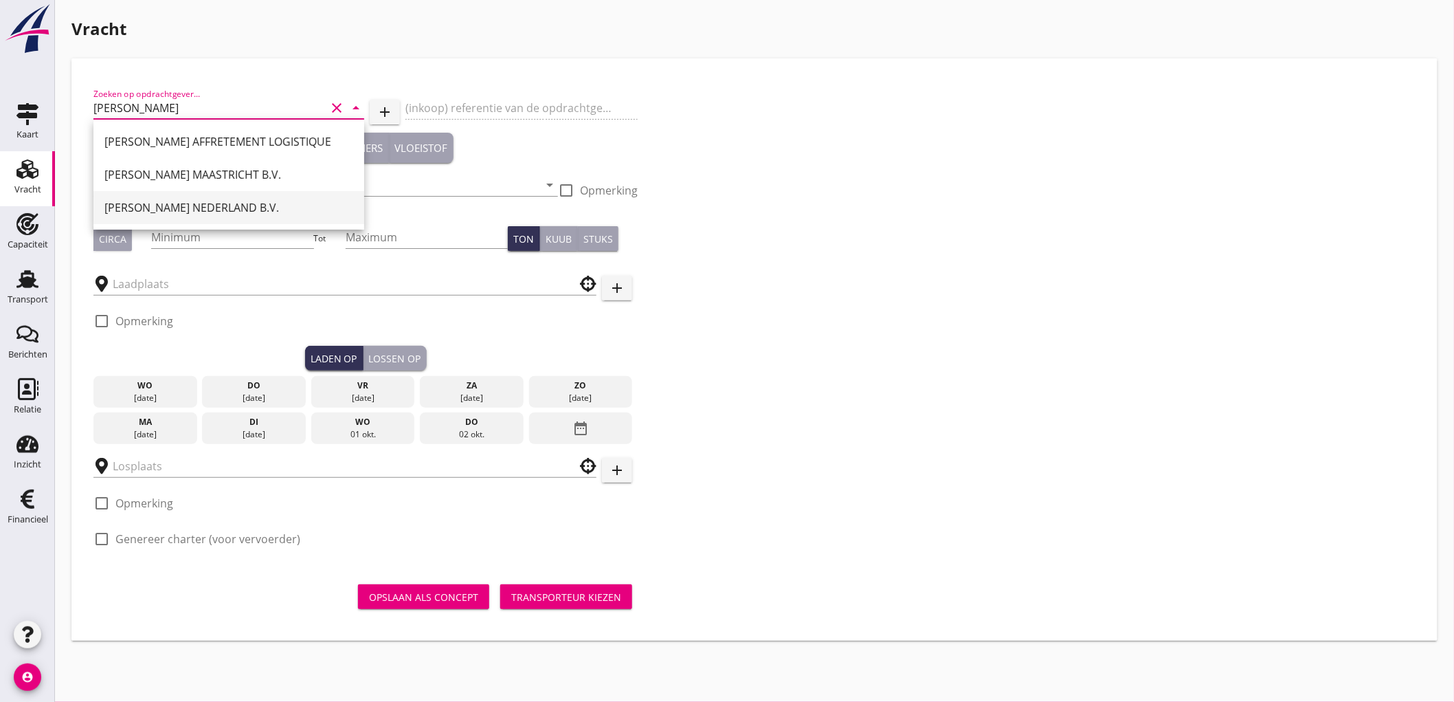
drag, startPoint x: 173, startPoint y: 210, endPoint x: 184, endPoint y: 168, distance: 44.0
click at [173, 210] on div "PETERSON NEDERLAND B.V." at bounding box center [228, 207] width 249 height 16
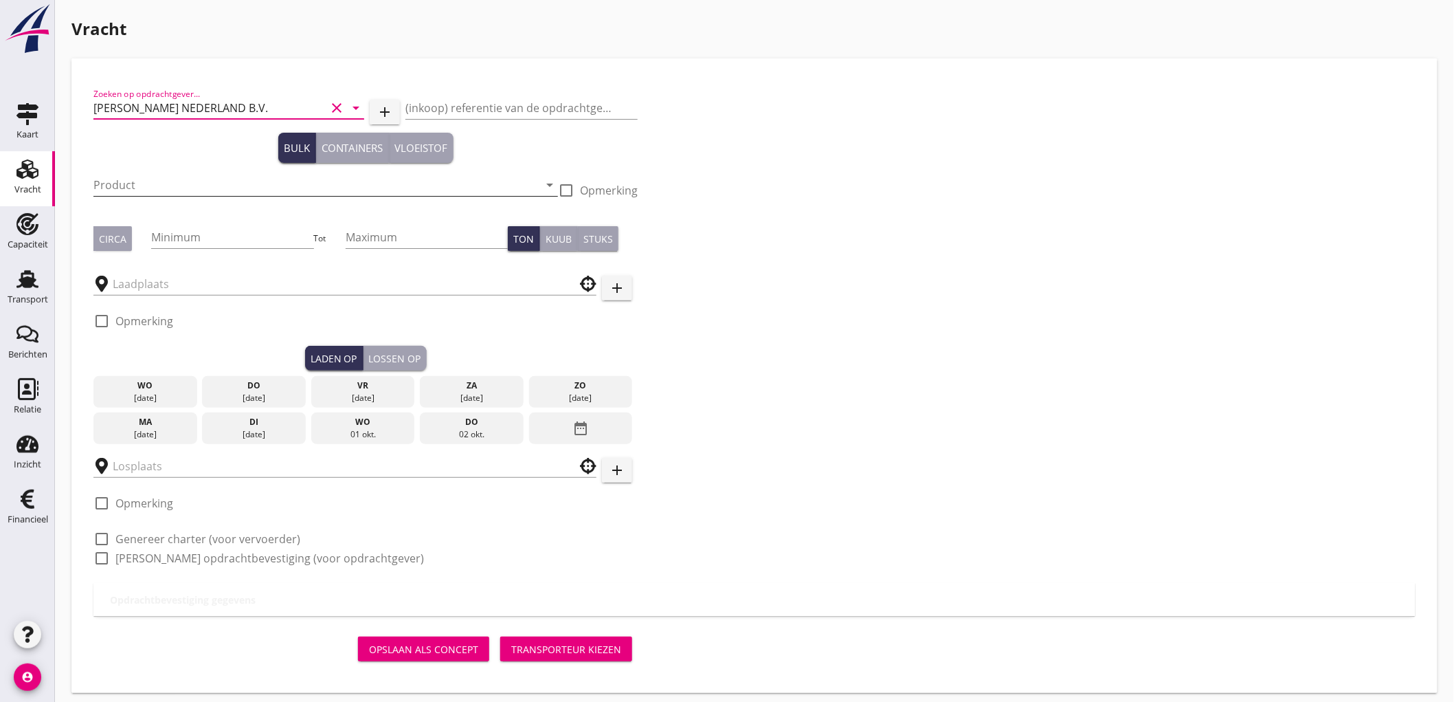
type input "PETERSON NEDERLAND B.V."
click at [93, 176] on input "Product" at bounding box center [315, 185] width 445 height 22
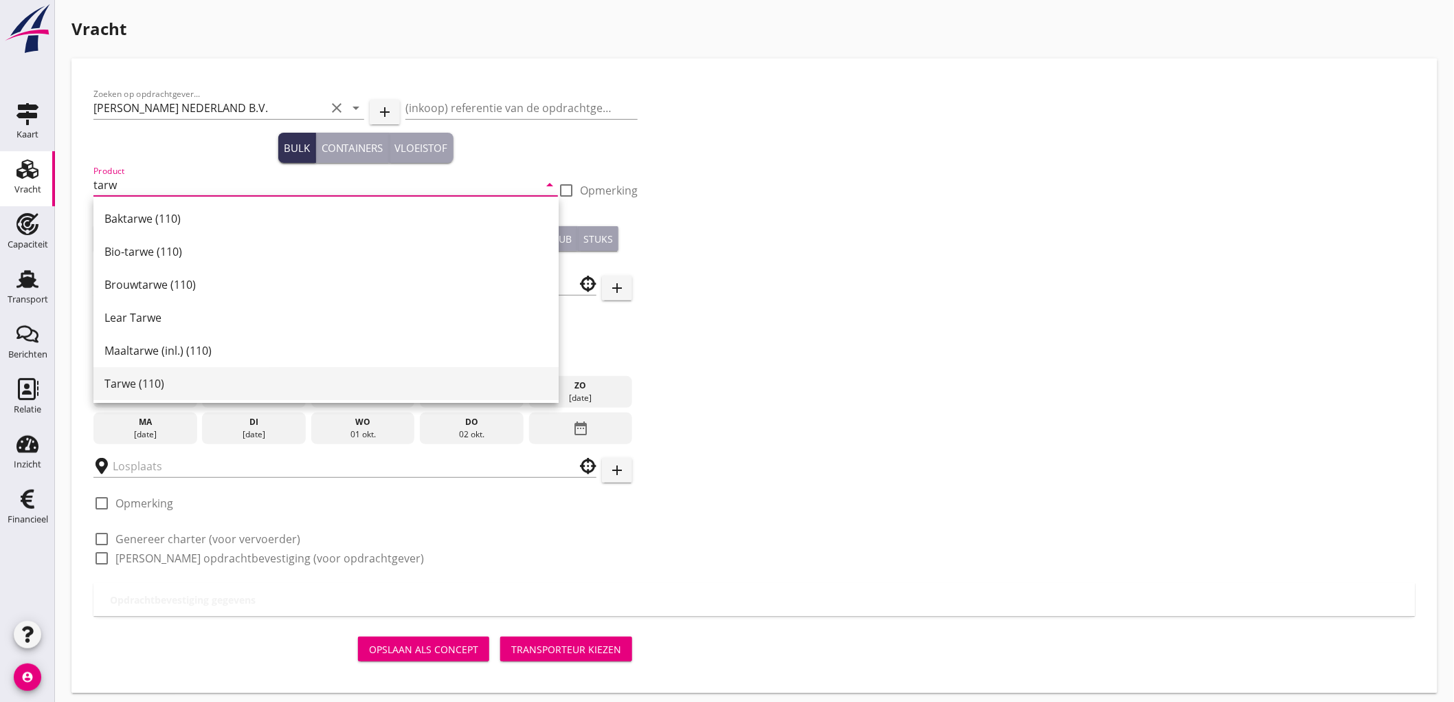
click at [148, 376] on div "Tarwe (110)" at bounding box center [325, 383] width 443 height 16
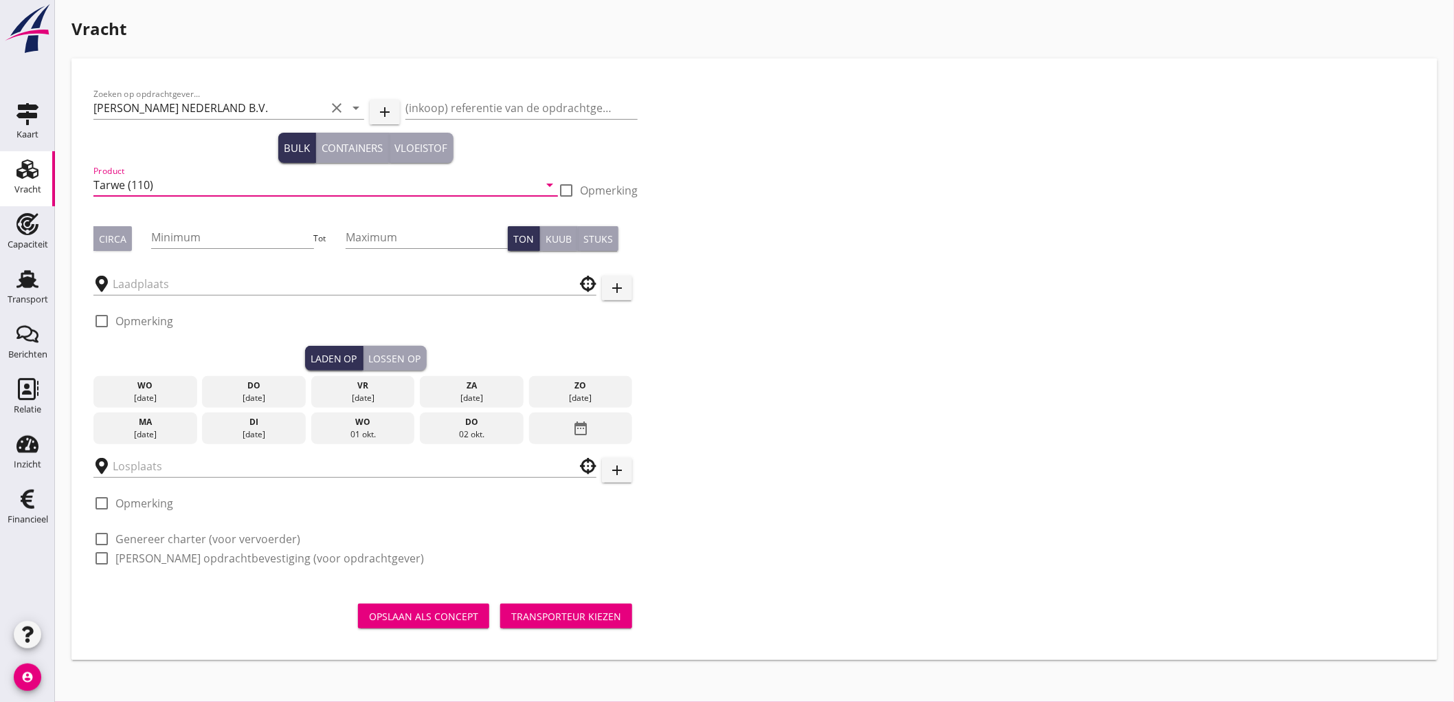
type input "Tarwe (110)"
click at [107, 238] on div "Circa" at bounding box center [112, 239] width 27 height 14
click at [184, 226] on input "Minimum" at bounding box center [232, 237] width 162 height 22
click at [274, 235] on input "Minimum" at bounding box center [232, 237] width 162 height 22
type input "1"
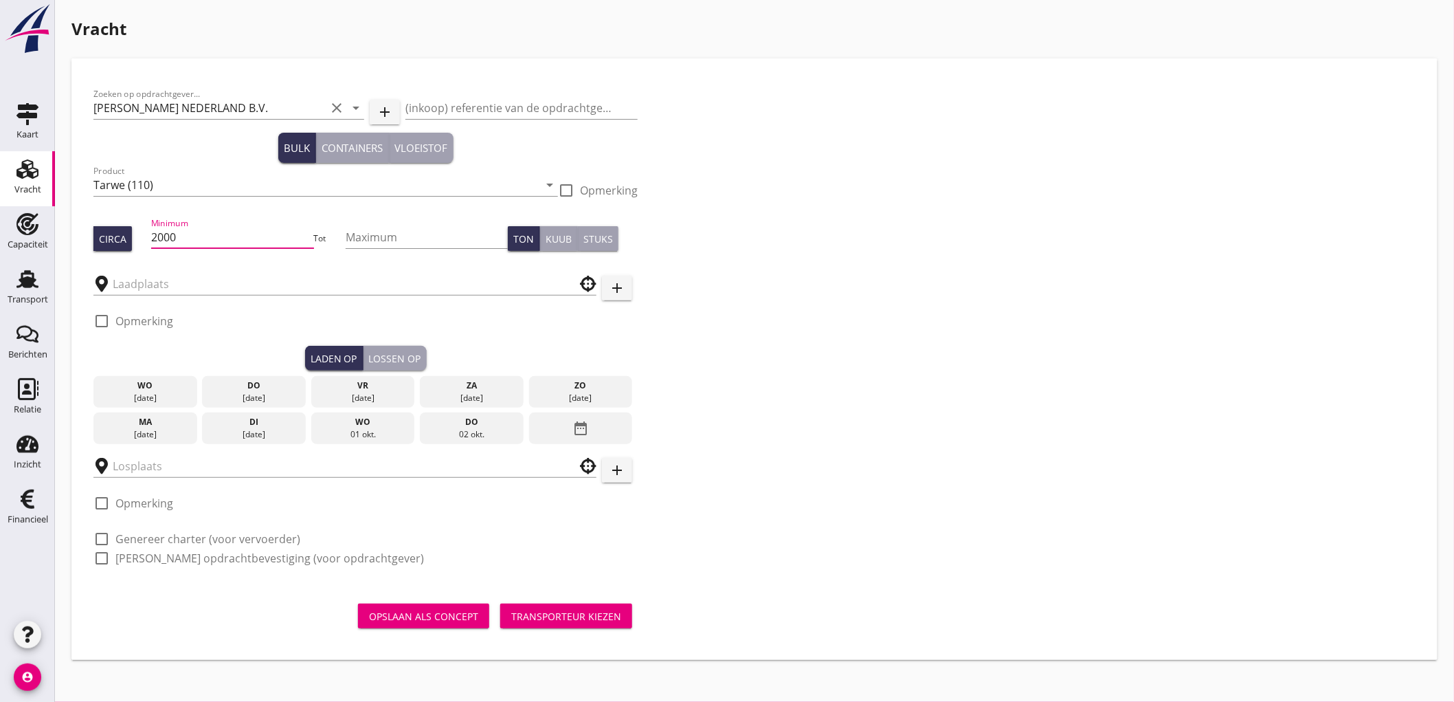
type input "2000"
click at [214, 265] on div at bounding box center [344, 280] width 503 height 30
click at [207, 285] on input "text" at bounding box center [335, 284] width 445 height 22
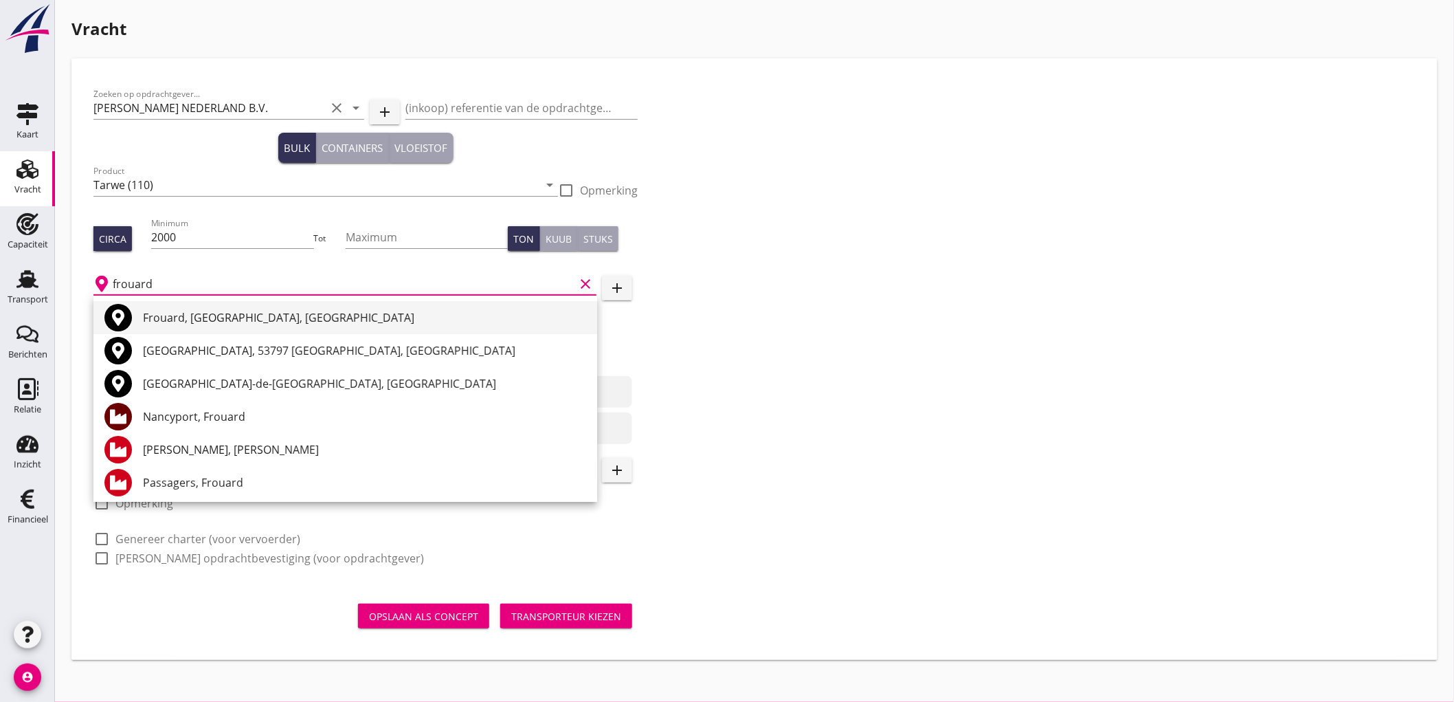
click at [280, 315] on div "Frouard, Meurthe-et-Moselle, France" at bounding box center [364, 317] width 443 height 16
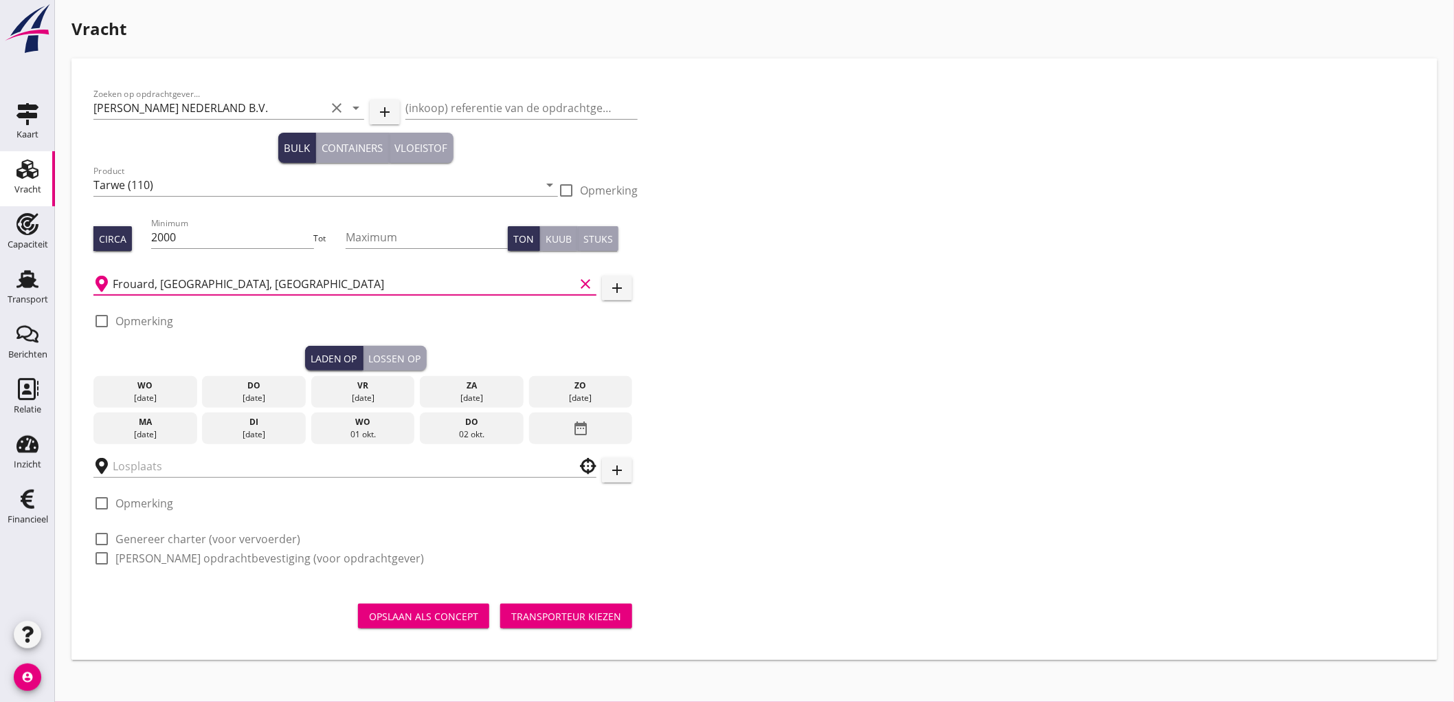
type input "Frouard, Meurthe-et-Moselle, France"
click at [135, 320] on label "Opmerking" at bounding box center [144, 321] width 58 height 14
checkbox input "true"
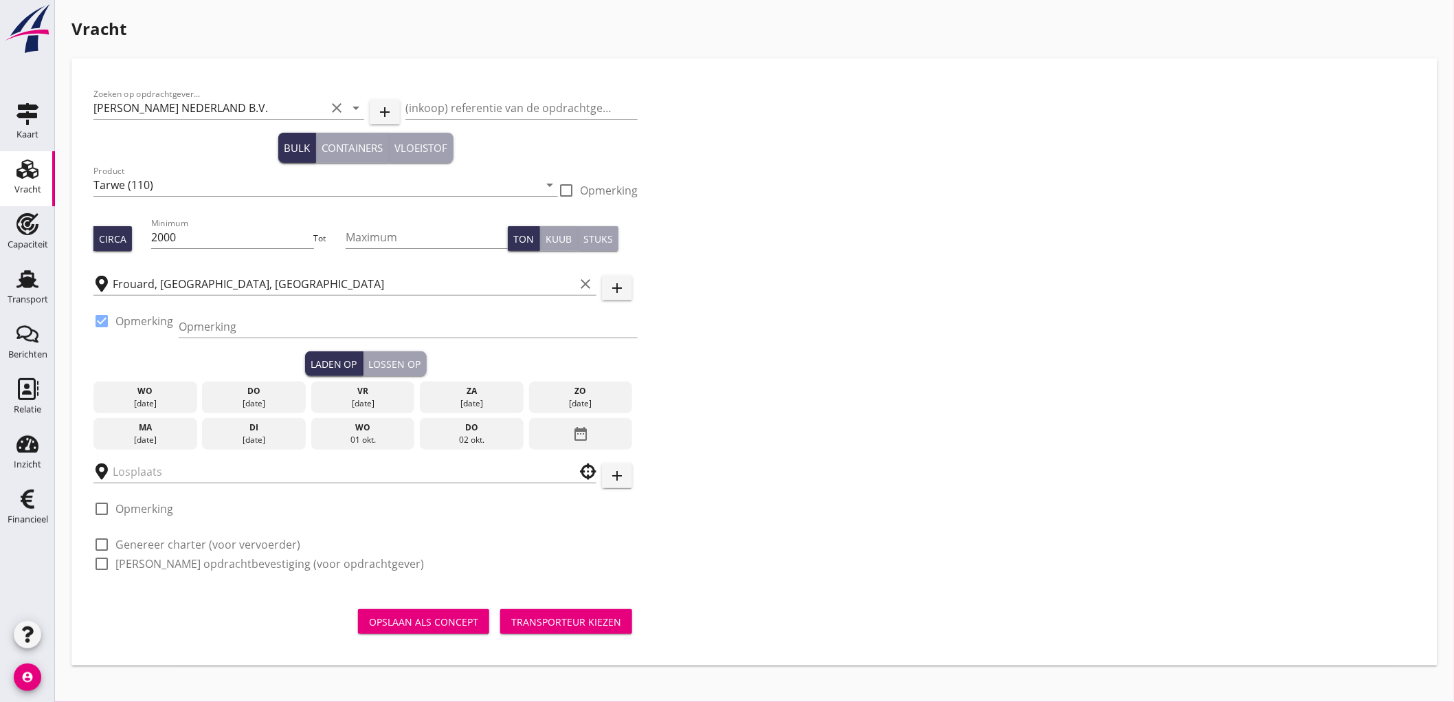
click at [258, 339] on div "Opmerking" at bounding box center [408, 333] width 459 height 36
click at [258, 331] on input "Opmerking" at bounding box center [408, 326] width 459 height 22
type input "Melden CAL Lorraine (Dhr. P. Hance) tel. 0383974341 / 0675269635"
click at [581, 428] on icon "date_range" at bounding box center [581, 433] width 16 height 25
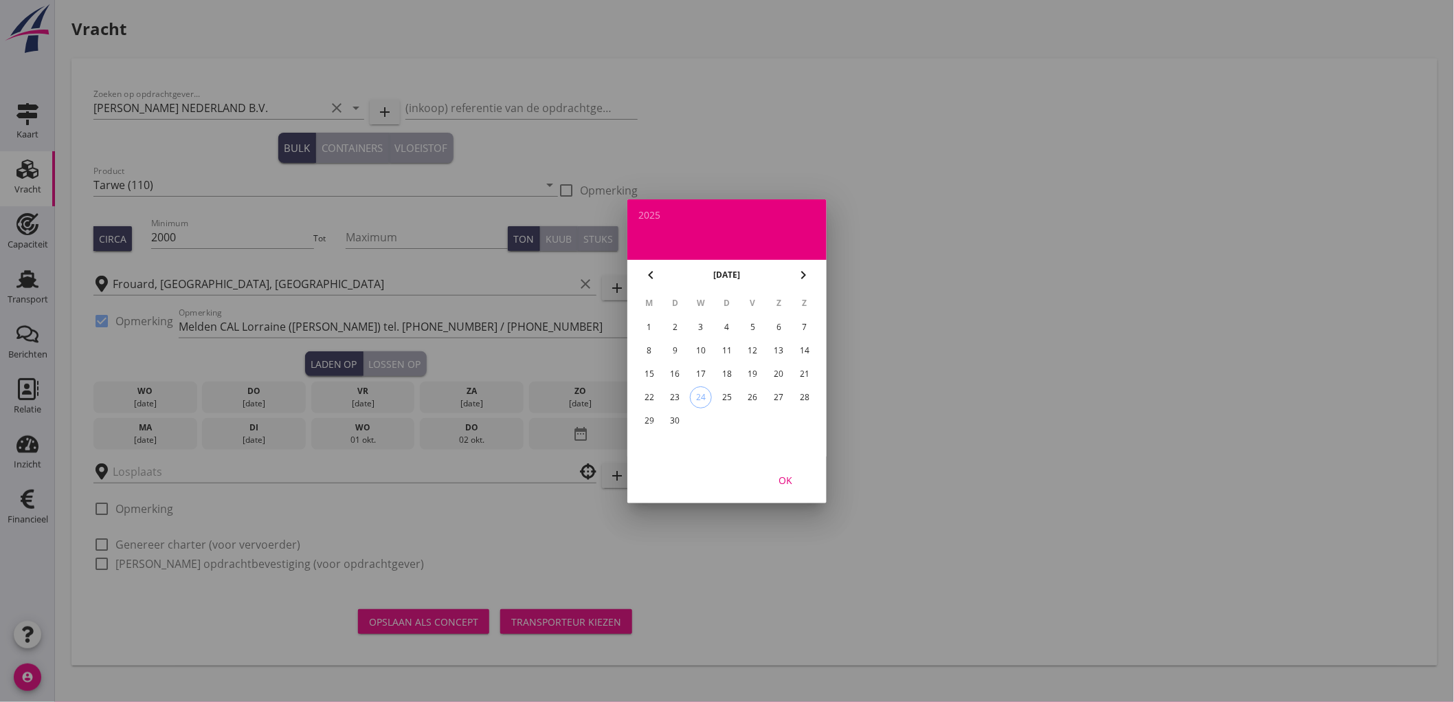
click at [815, 269] on div "chevron_left september 2025 chevron_right" at bounding box center [726, 275] width 199 height 30
click at [813, 270] on div "chevron_right" at bounding box center [803, 275] width 25 height 16
click at [680, 345] on div "7" at bounding box center [676, 351] width 22 height 22
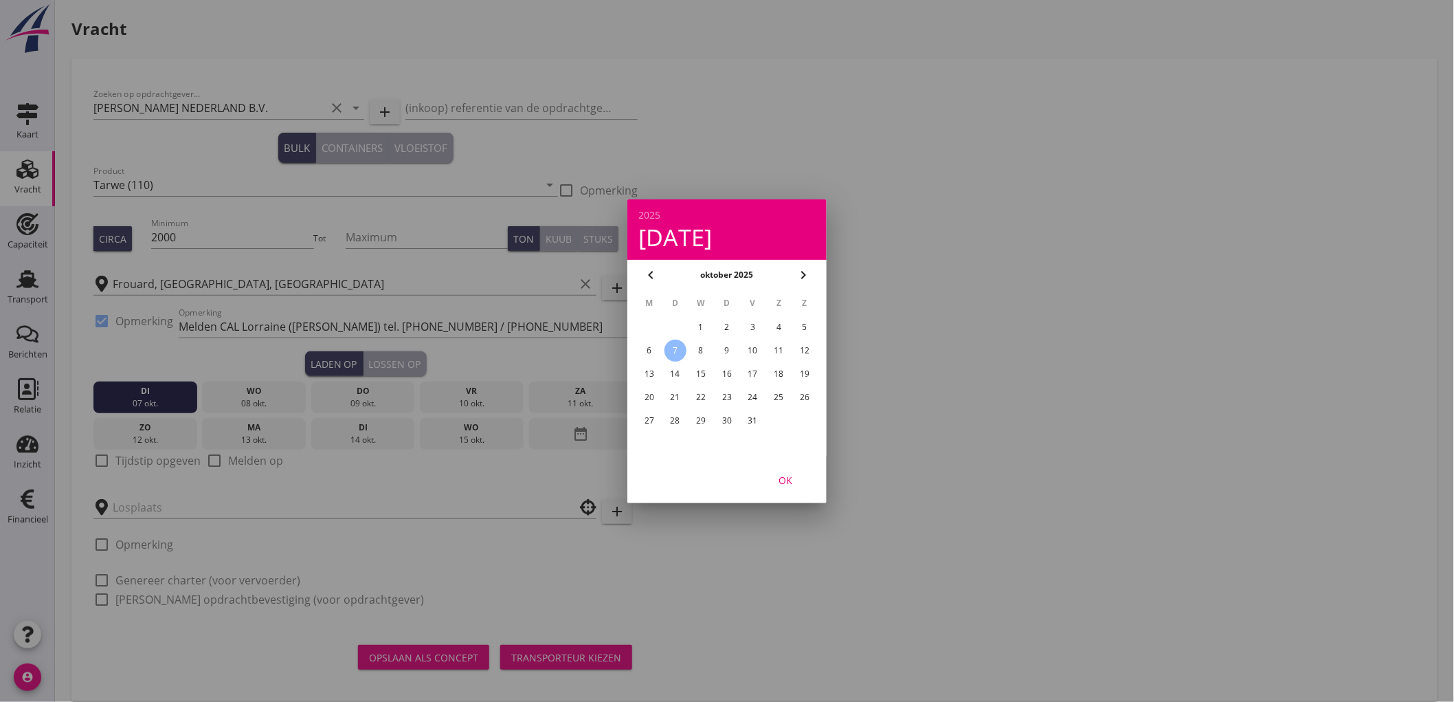
click at [792, 476] on div "OK" at bounding box center [785, 479] width 38 height 14
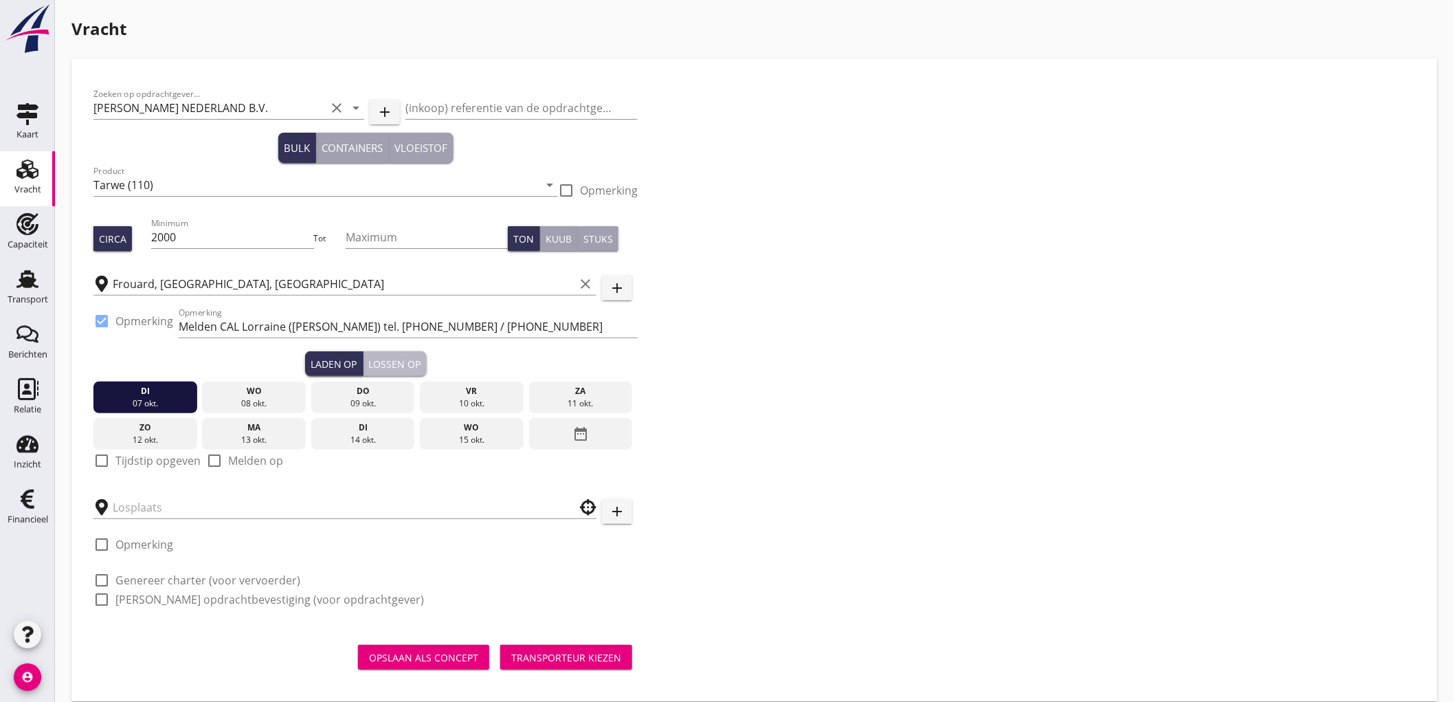
click at [414, 357] on div "Lossen op" at bounding box center [395, 364] width 52 height 14
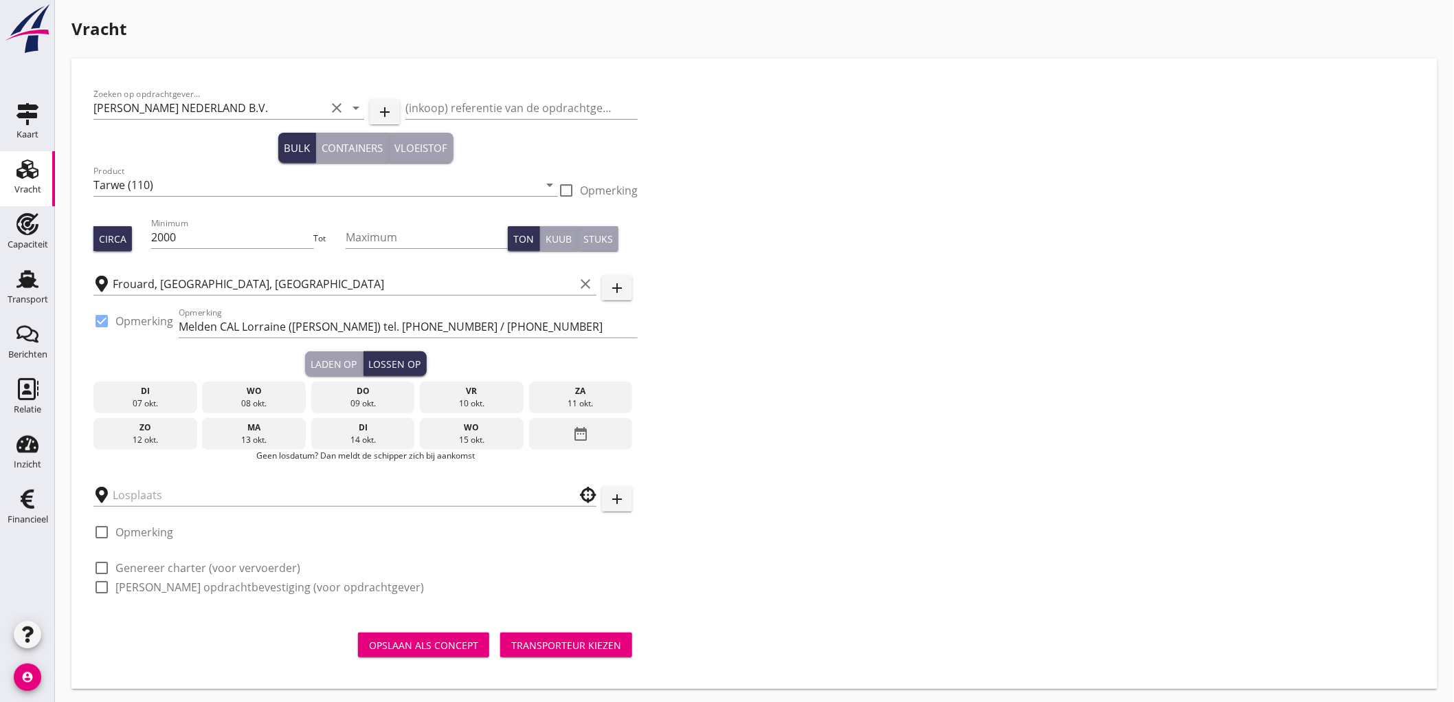
click at [572, 400] on div "11 okt." at bounding box center [581, 403] width 97 height 12
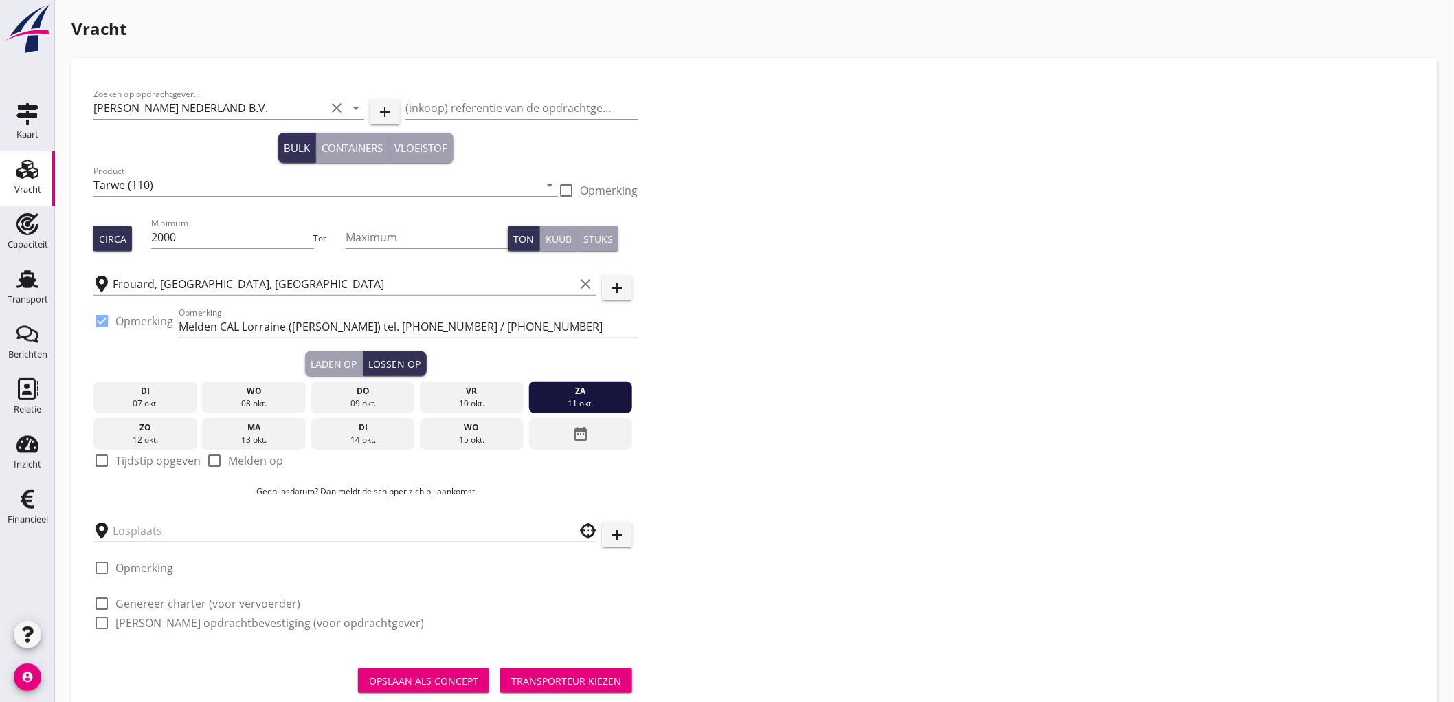
click at [153, 463] on label "Tijdstip opgeven" at bounding box center [157, 461] width 85 height 14
checkbox input "true"
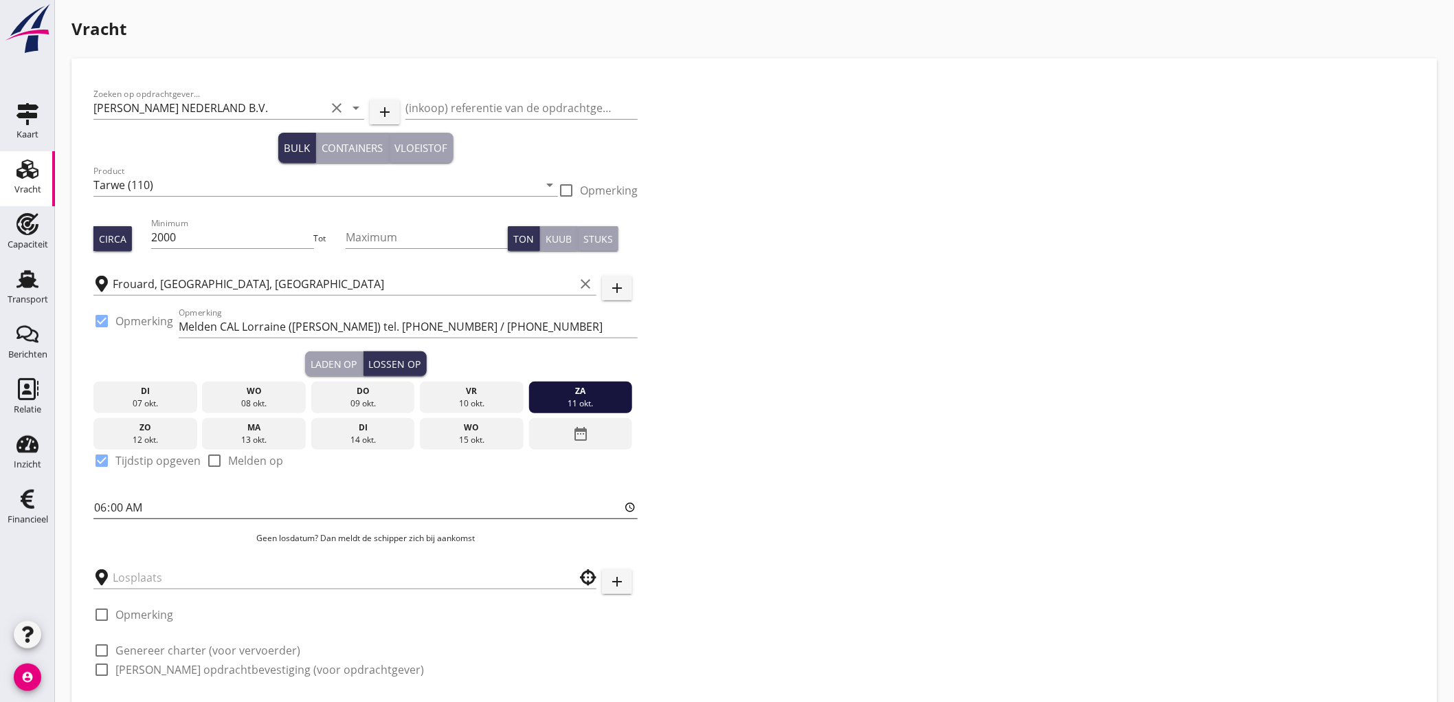
click at [104, 505] on input "06:00" at bounding box center [365, 507] width 544 height 22
type input "02:00"
type input "12:00"
click at [142, 574] on input "text" at bounding box center [335, 577] width 445 height 22
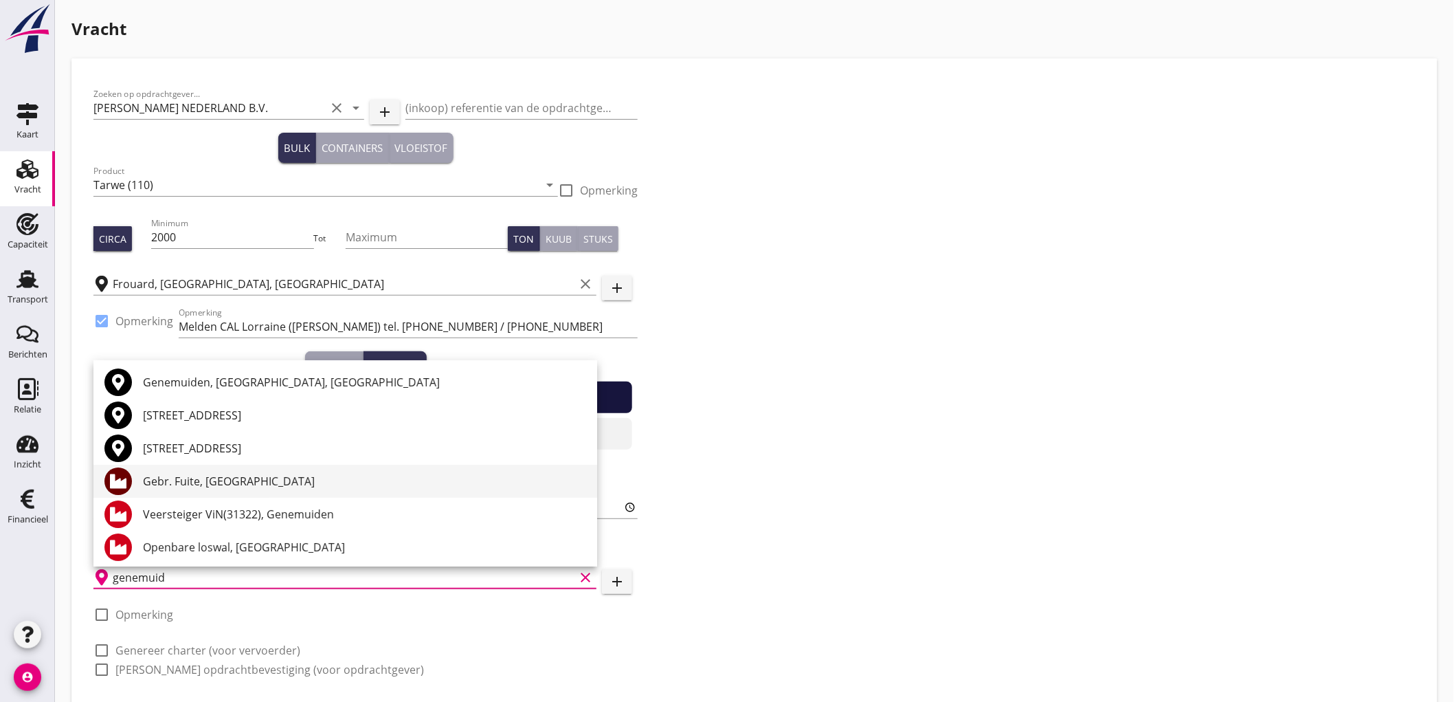
click at [217, 476] on div "Gebr. Fuite, Genemuiden" at bounding box center [364, 481] width 443 height 16
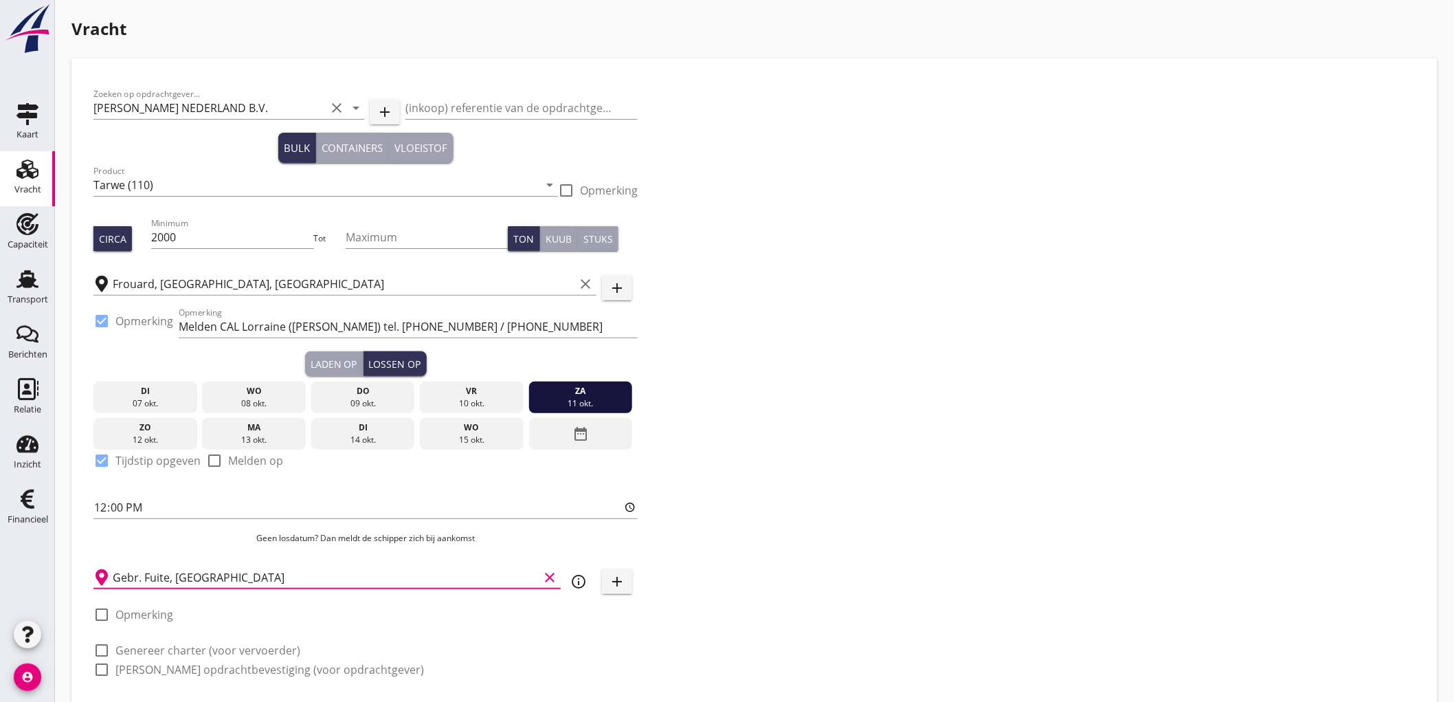
type input "Gebr. Fuite, Genemuiden"
click at [206, 649] on label "Genereer charter (voor vervoerder)" at bounding box center [207, 650] width 185 height 14
checkbox input "true"
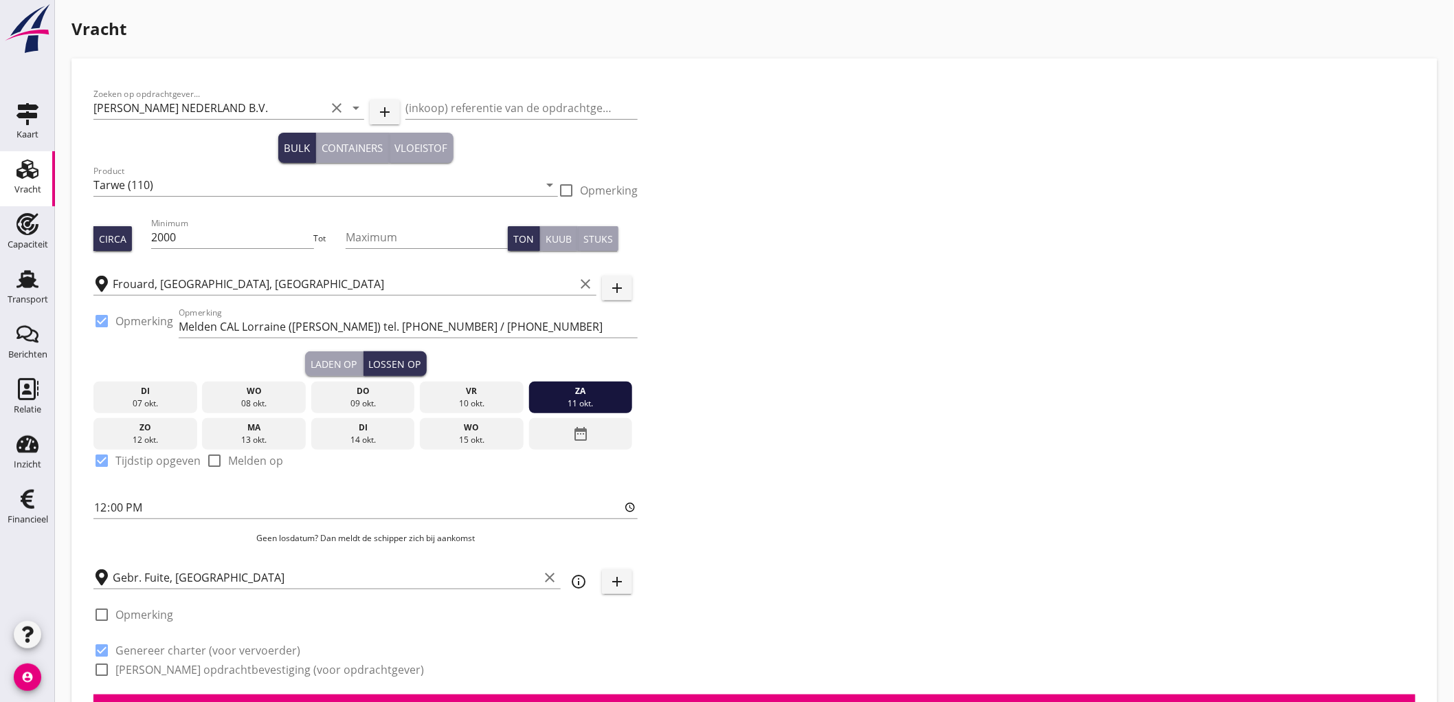
click at [198, 665] on label "Genereer opdrachtbevestiging (voor opdrachtgever)" at bounding box center [269, 670] width 309 height 14
checkbox input "true"
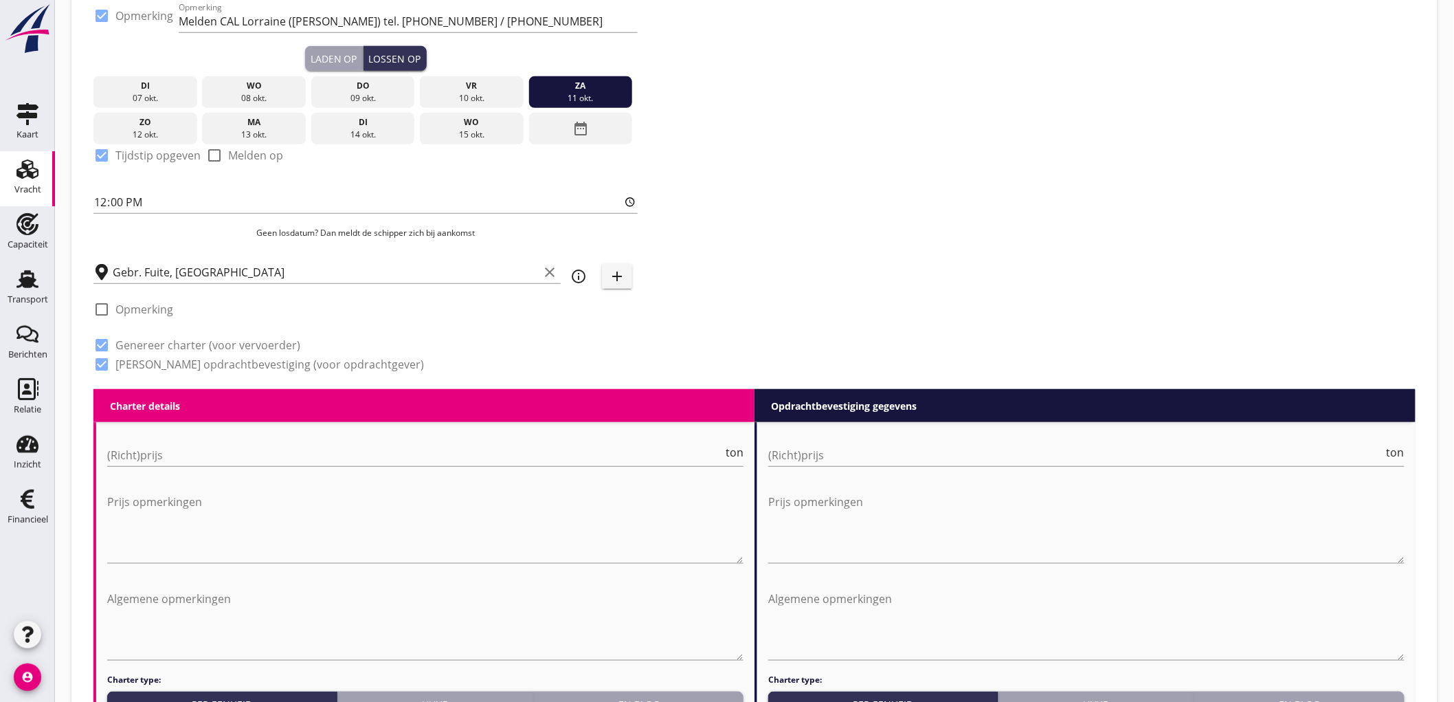
scroll to position [381, 0]
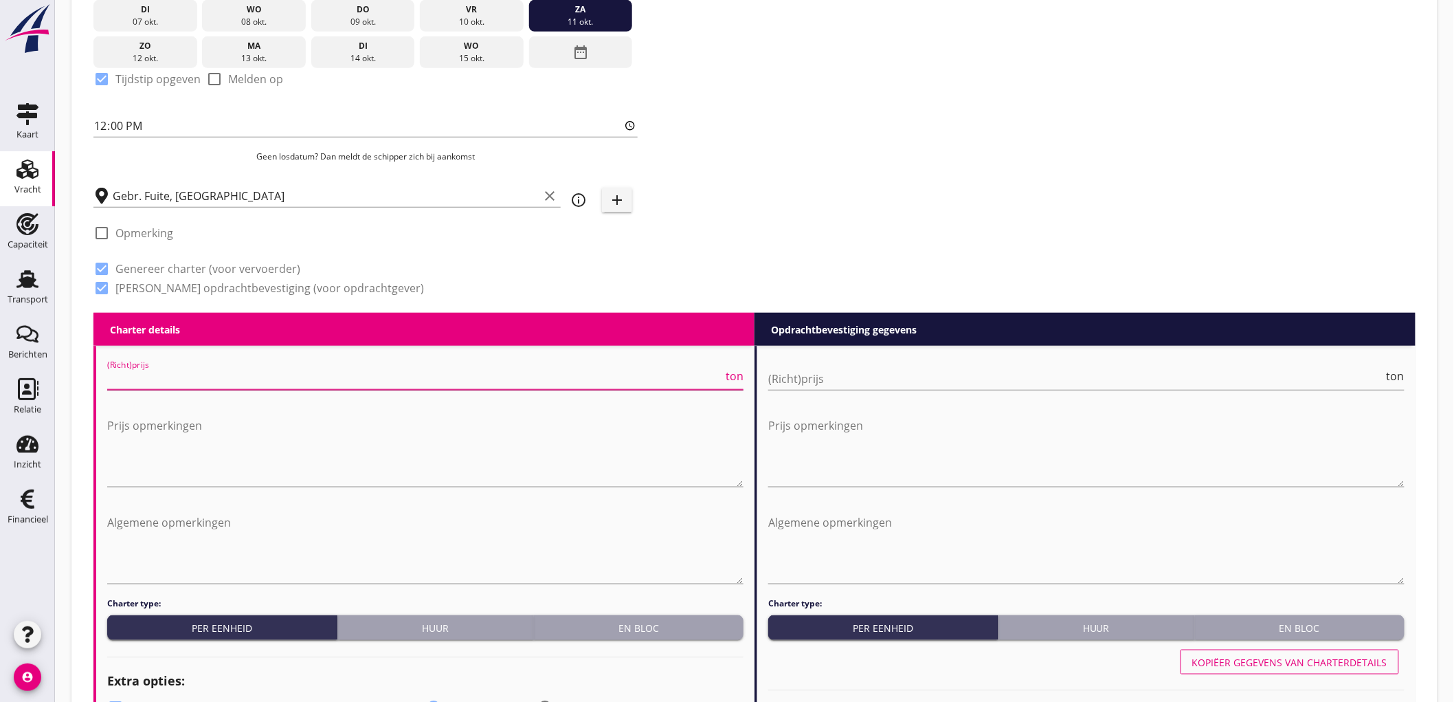
click at [213, 375] on input "(Richt)prijs" at bounding box center [415, 379] width 616 height 22
type input "32000"
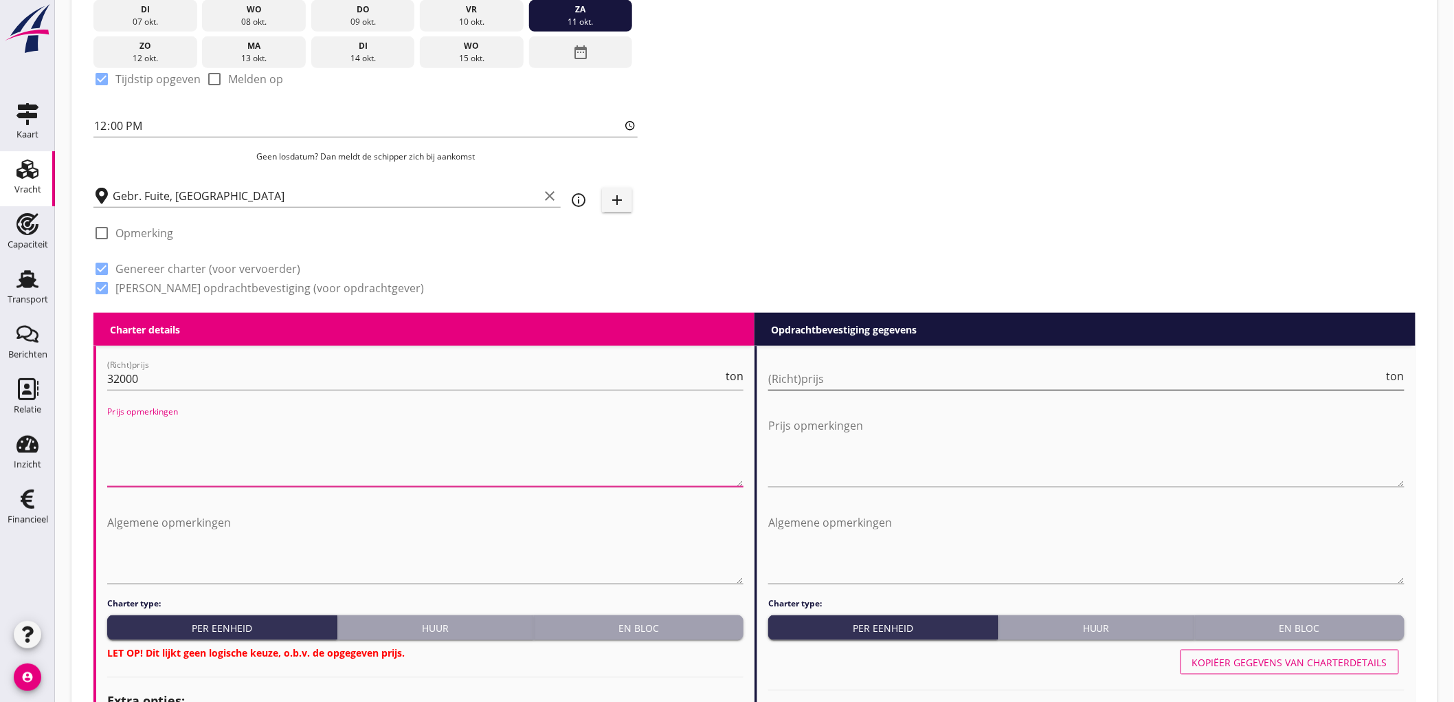
click at [1052, 373] on input "(Richt)prijs" at bounding box center [1076, 379] width 616 height 22
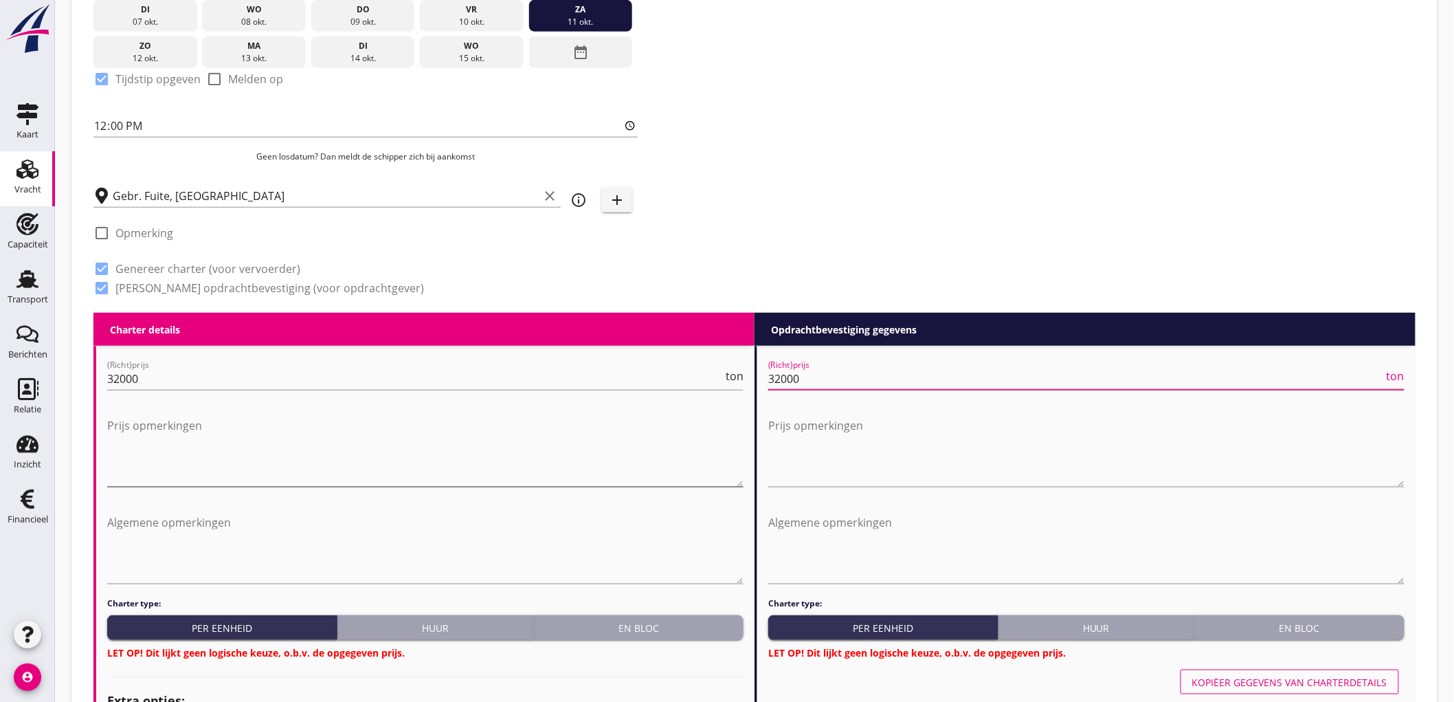
type input "32000"
click at [587, 424] on textarea "Prijs opmerkingen" at bounding box center [425, 450] width 636 height 72
click at [1019, 140] on div "Zoeken op opdrachtgever... PETERSON NEDERLAND B.V. clear arrow_drop_down add (i…" at bounding box center [754, 6] width 1333 height 614
click at [361, 531] on textarea "Algemene opmerkingen" at bounding box center [425, 547] width 636 height 72
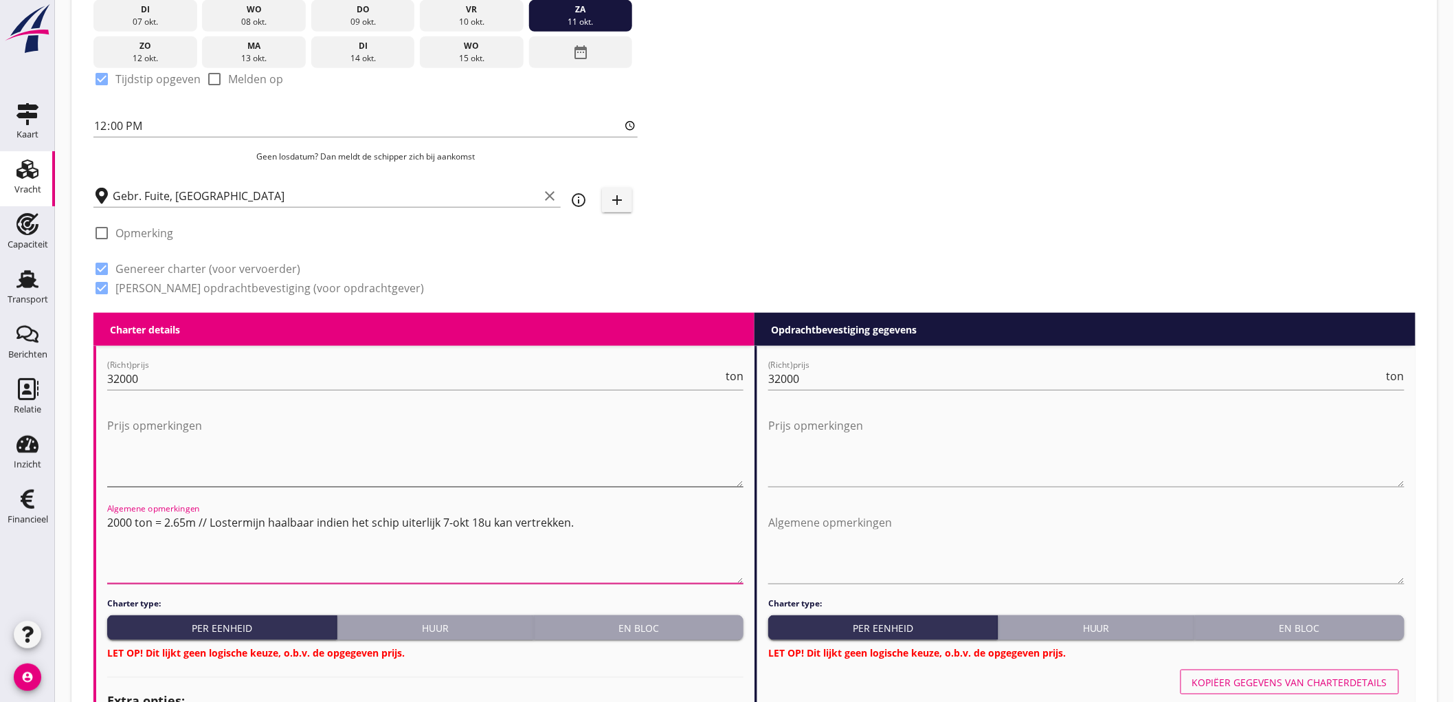
scroll to position [305, 0]
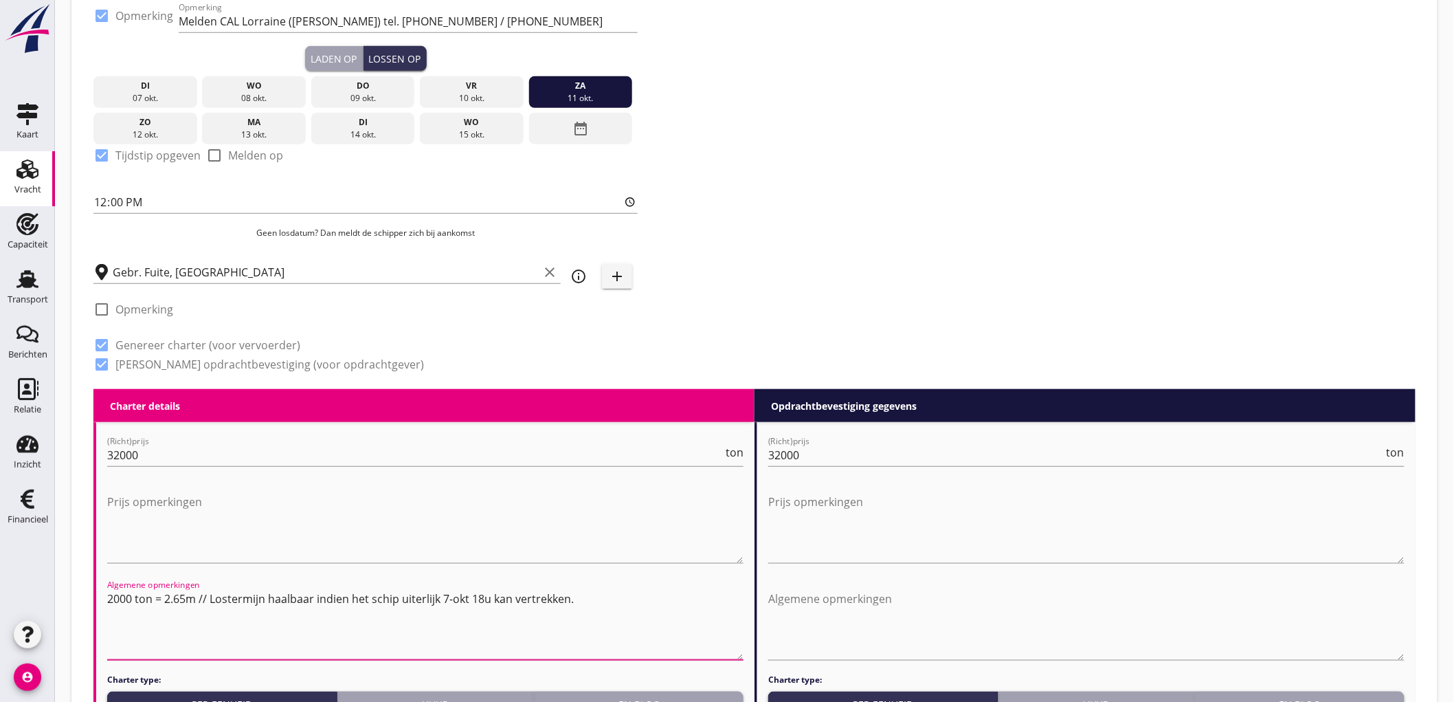
drag, startPoint x: 324, startPoint y: 584, endPoint x: 106, endPoint y: 575, distance: 218.7
type textarea "2000 ton = 2.65m // Lostermijn haalbaar indien het schip uiterlijk 7-okt 18u ka…"
click at [882, 588] on textarea "Algemene opmerkingen" at bounding box center [1086, 624] width 636 height 72
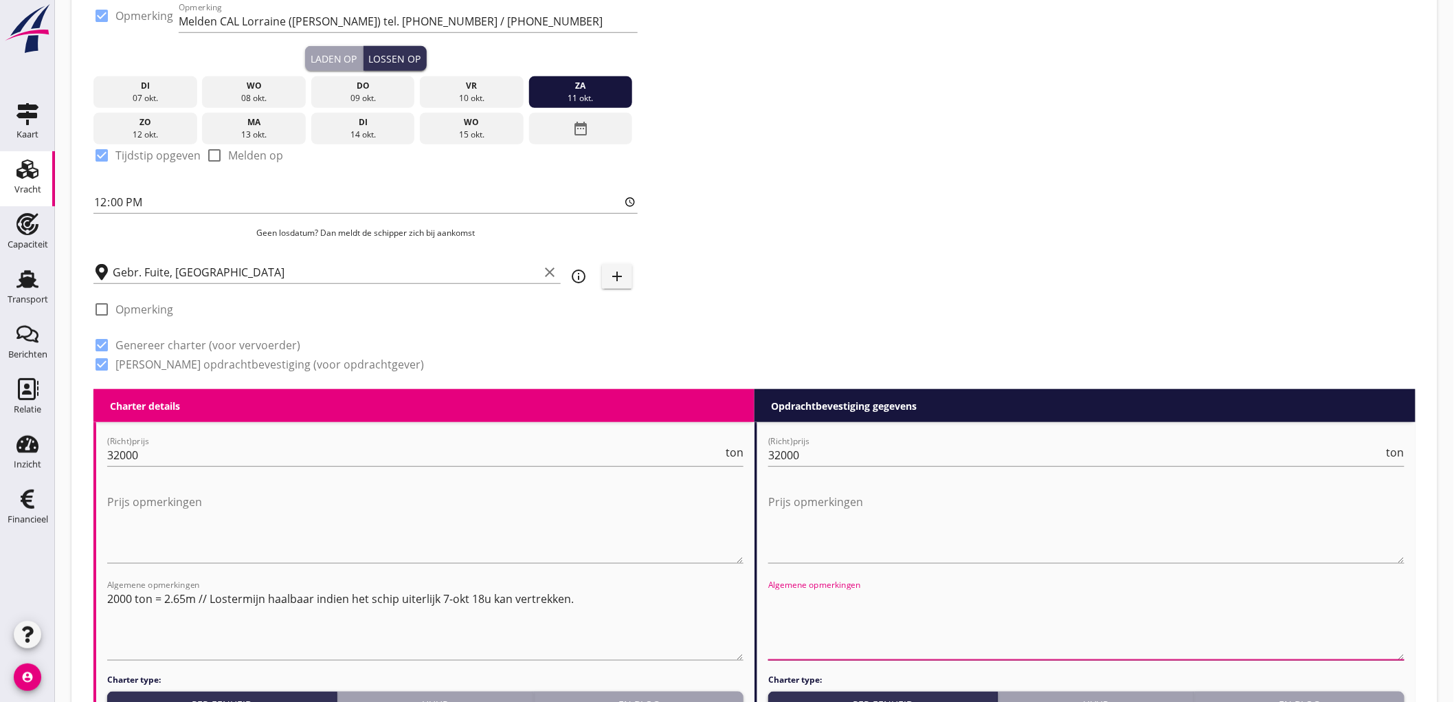
click at [885, 599] on textarea "Algemene opmerkingen" at bounding box center [1086, 624] width 636 height 72
paste textarea "2000 ton = 2.65m // Lostermijn haalbaar indien het schip uiterlijk 7-okt 18u ka…"
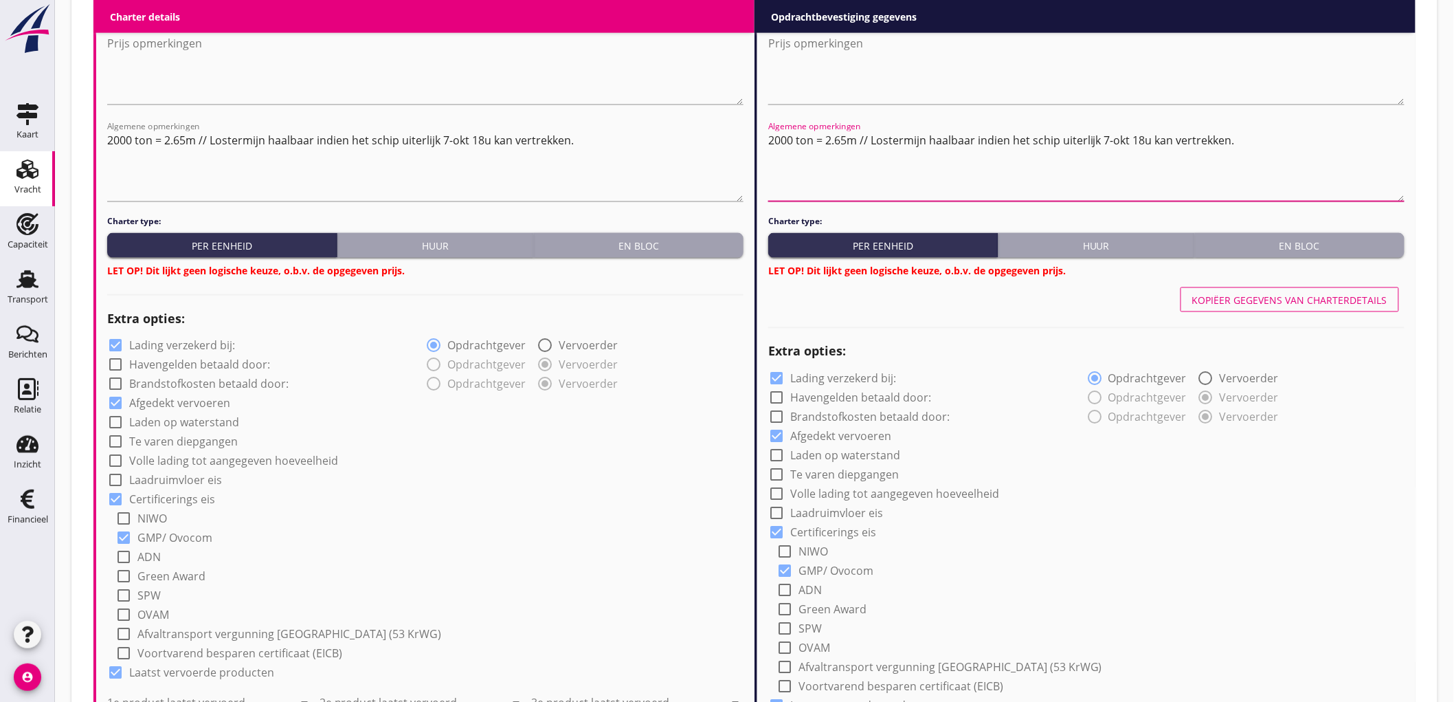
type textarea "2000 ton = 2.65m // Lostermijn haalbaar indien het schip uiterlijk 7-okt 18u ka…"
click at [623, 242] on div "En bloc" at bounding box center [639, 245] width 199 height 14
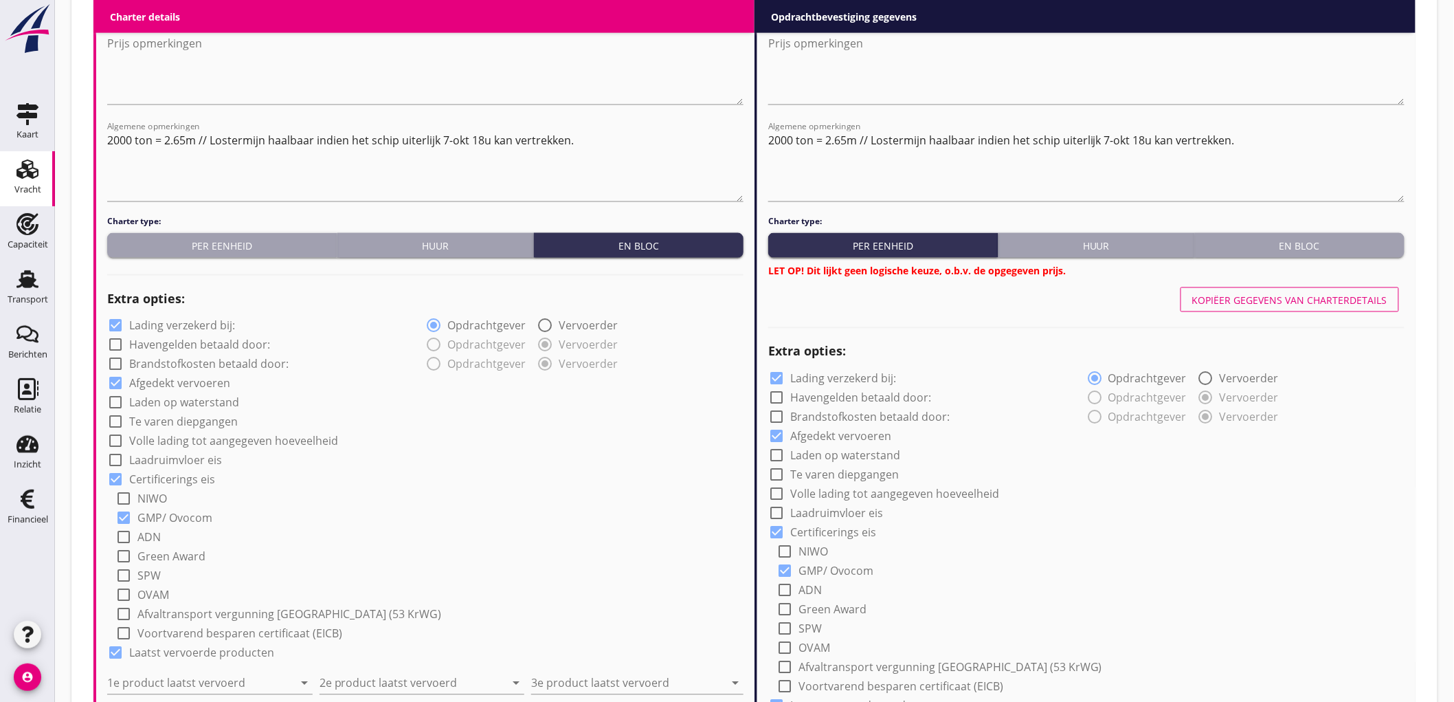
click at [1375, 255] on button "En bloc" at bounding box center [1300, 245] width 210 height 25
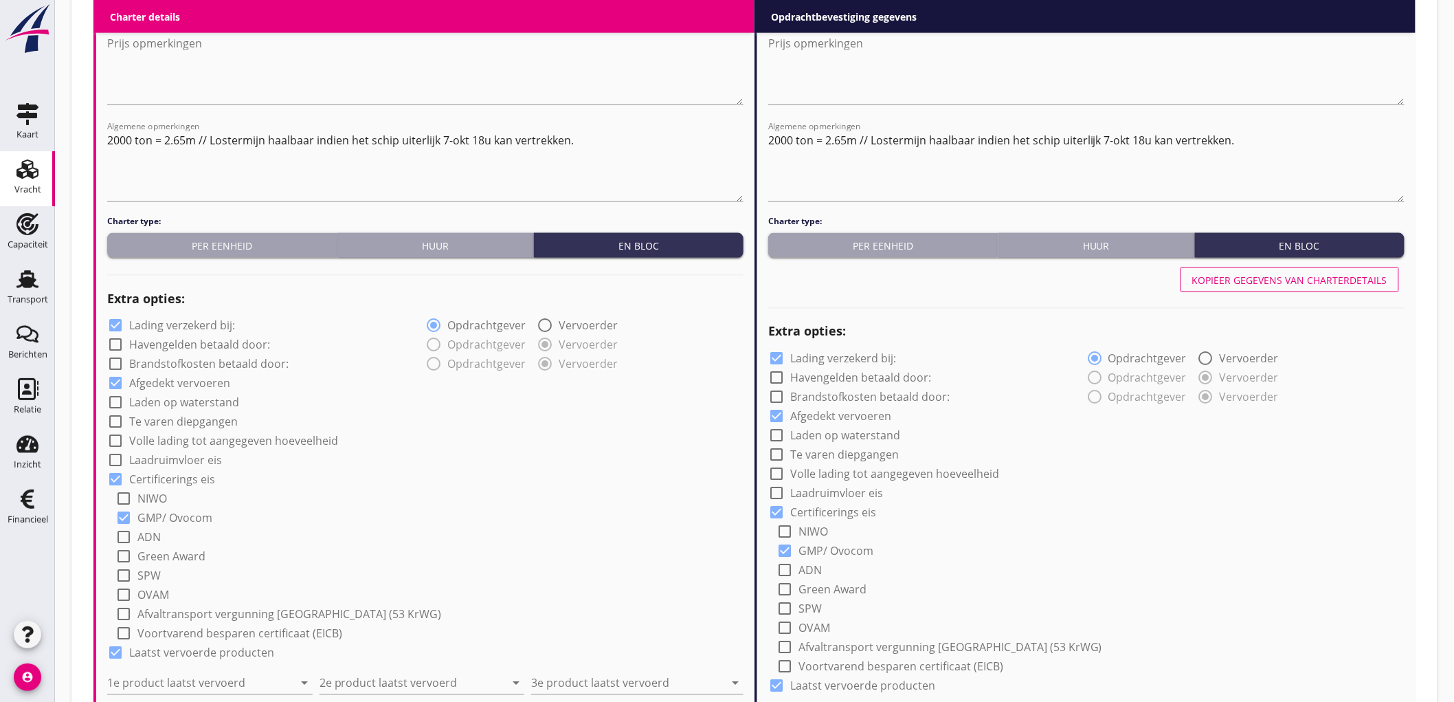
click at [137, 318] on div "check_box Lading verzekerd bij:" at bounding box center [171, 326] width 128 height 16
click at [143, 324] on label "Lading verzekerd bij:" at bounding box center [182, 326] width 106 height 14
checkbox input "false"
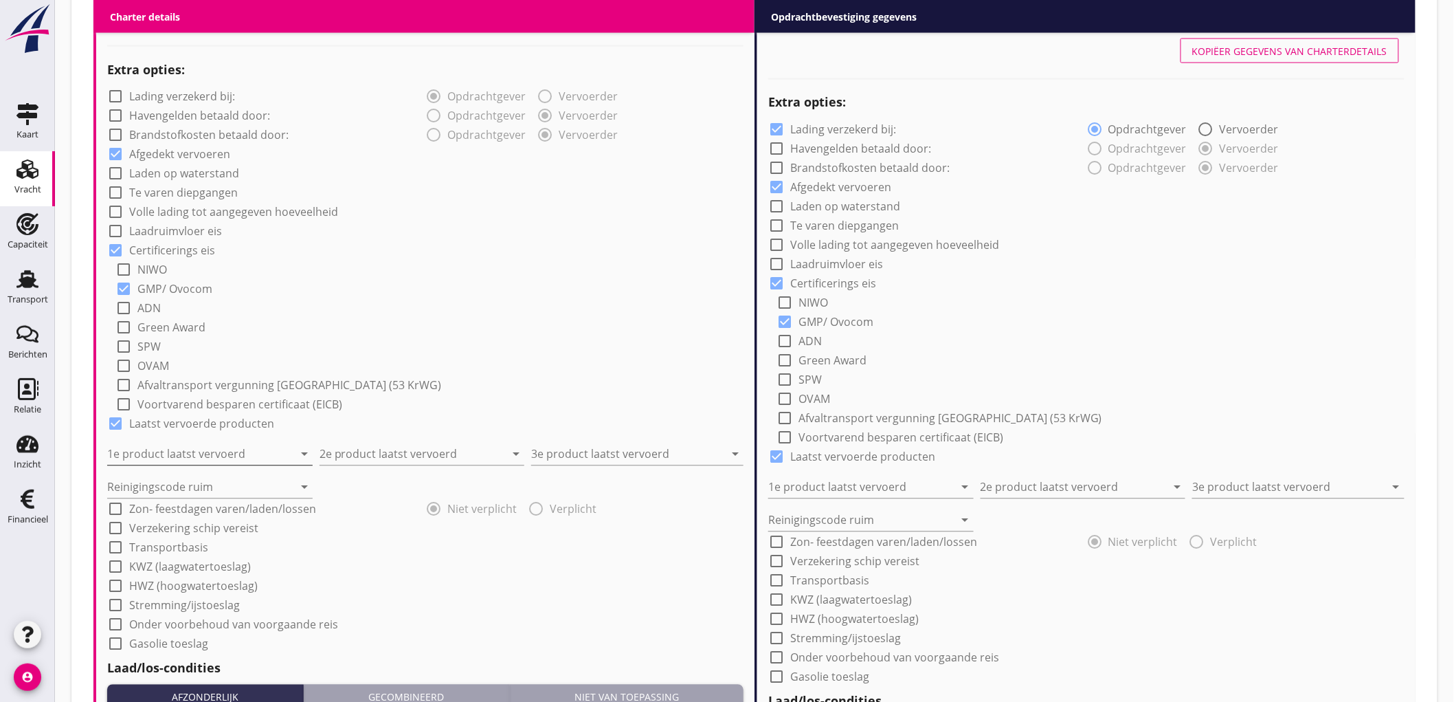
click at [215, 455] on input "1e product laatst vervoerd" at bounding box center [200, 454] width 186 height 22
type input "Cellulose (8410)"
type input "Staalschroot HMS 1/2 (4620)"
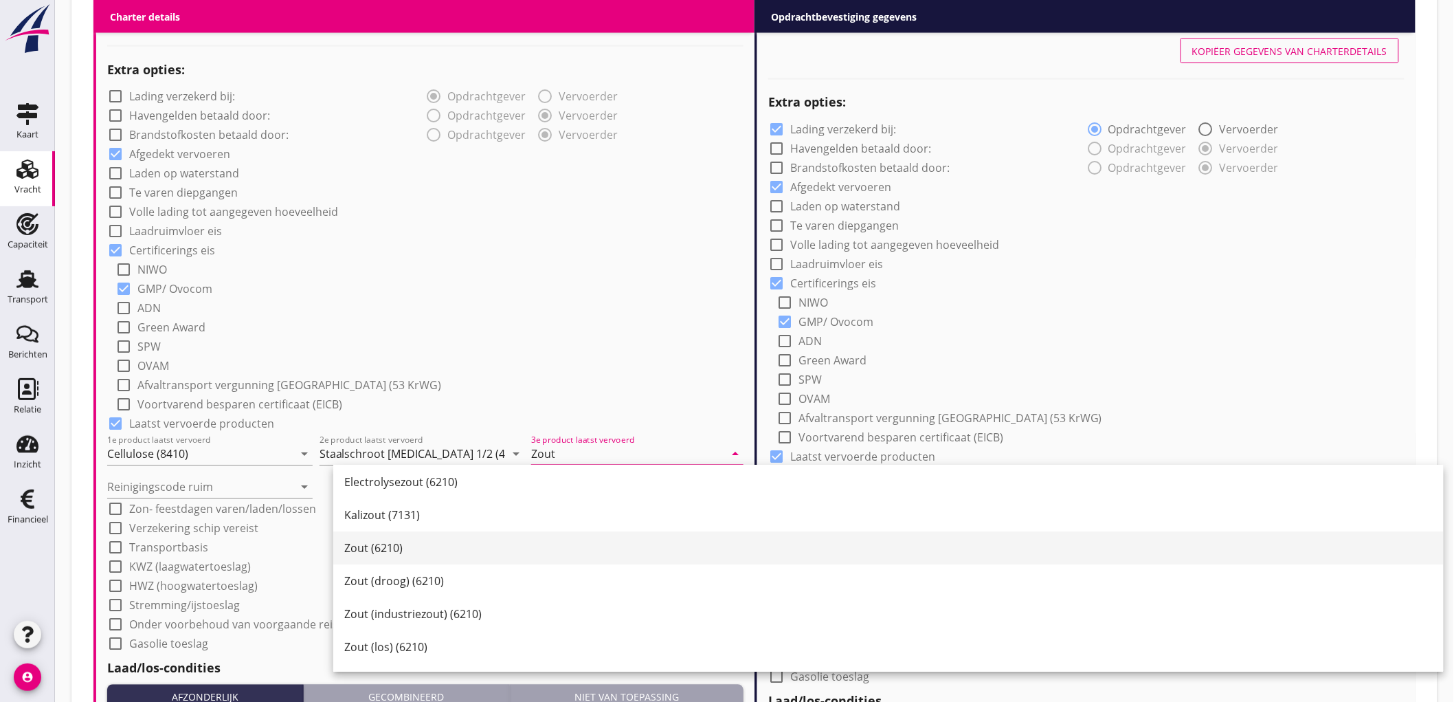
scroll to position [38, 0]
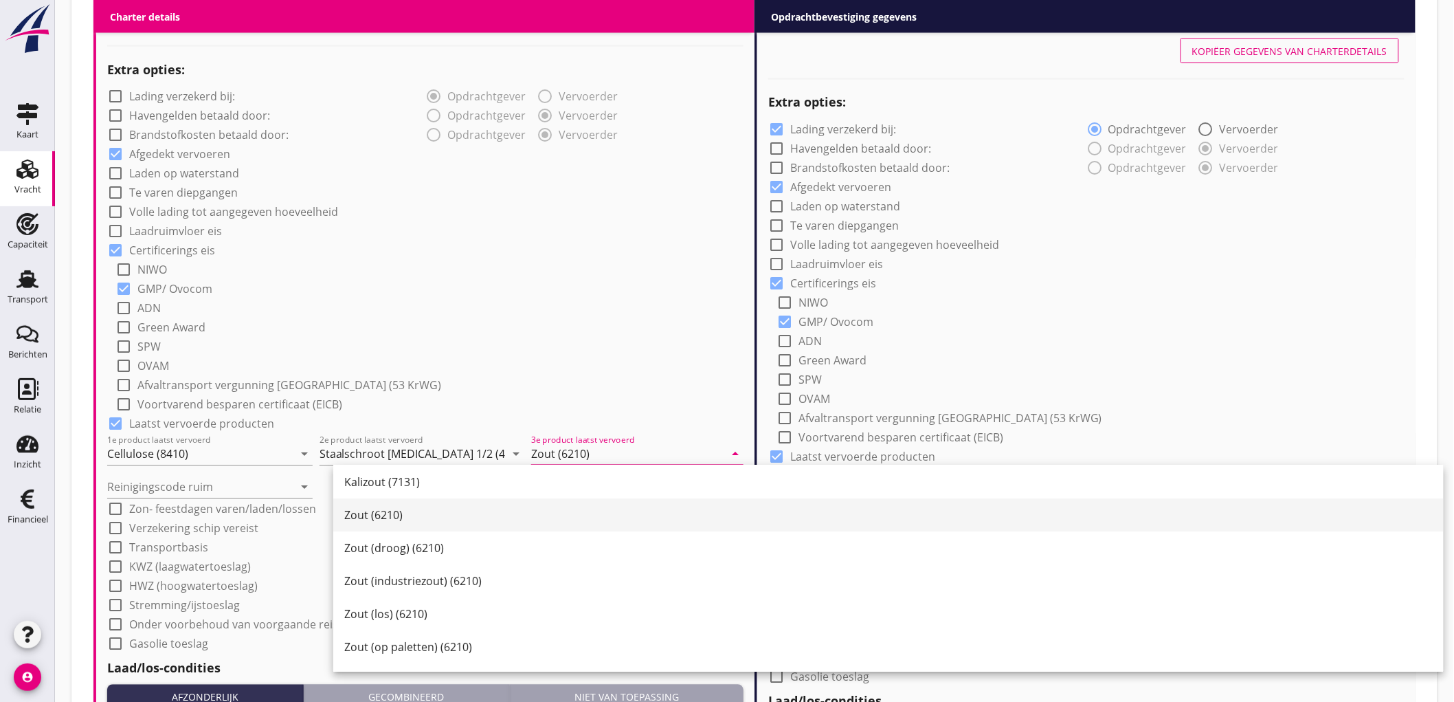
type input "Zout (6210)"
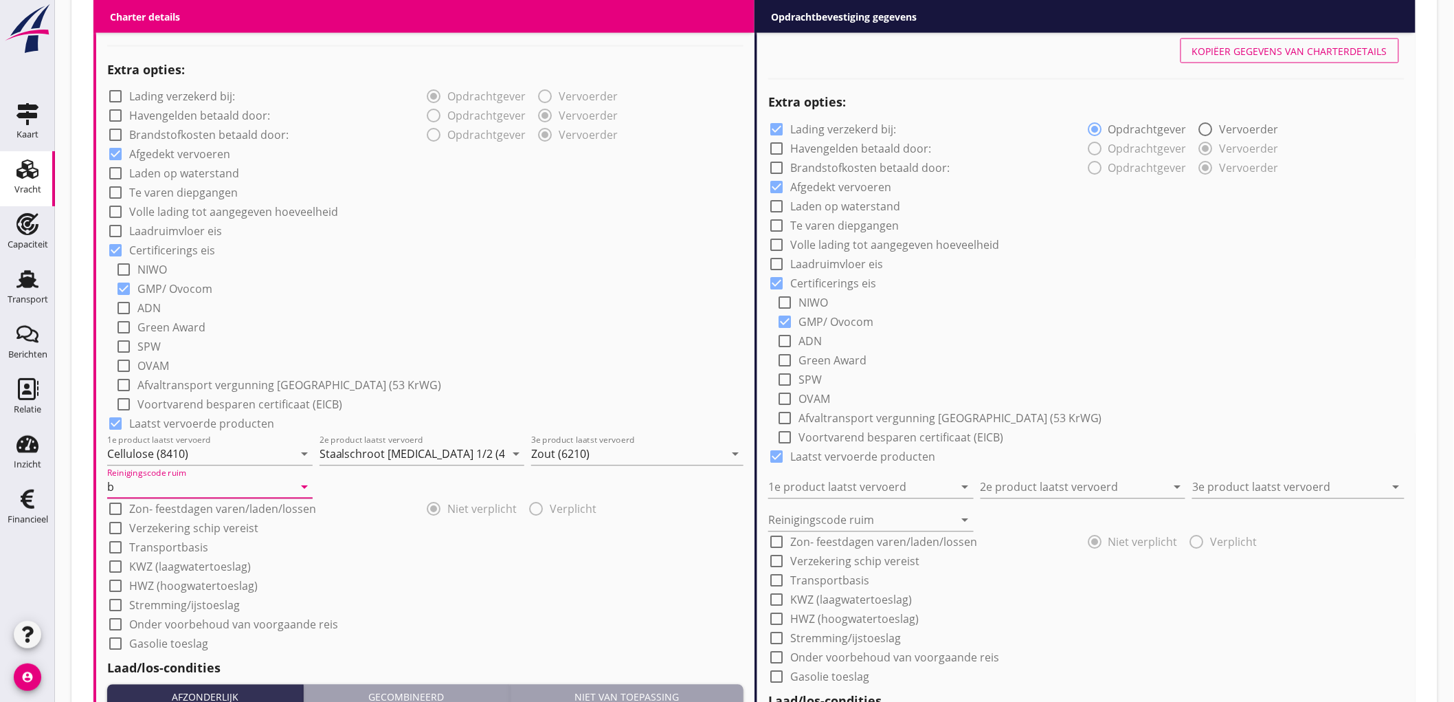
type input "b"
click at [543, 215] on div "check_box_outline_blank Volle lading tot aangegeven hoeveelheid" at bounding box center [425, 210] width 636 height 19
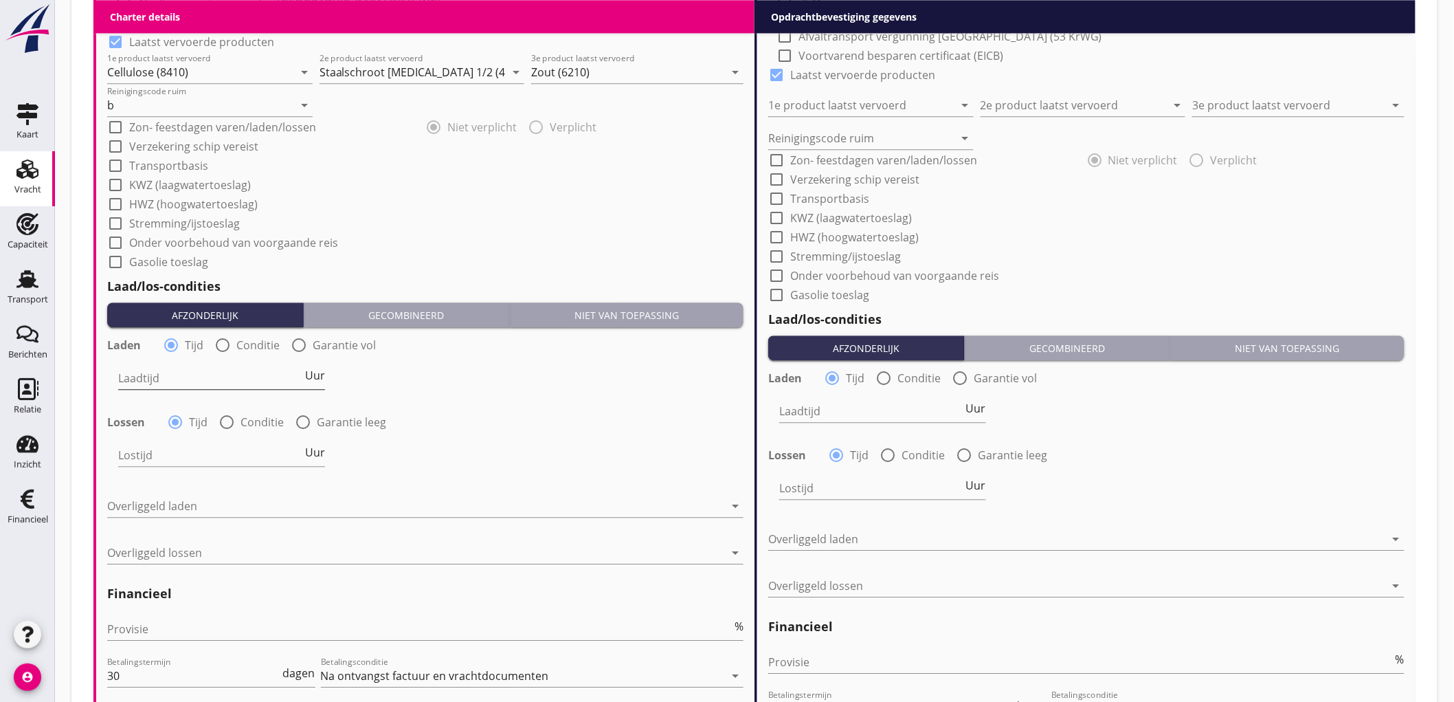
click at [197, 372] on input "Laadtijd" at bounding box center [210, 378] width 184 height 22
click at [311, 372] on span "Uur" at bounding box center [315, 375] width 20 height 11
type input "2"
click at [228, 429] on div at bounding box center [226, 421] width 23 height 23
radio input "false"
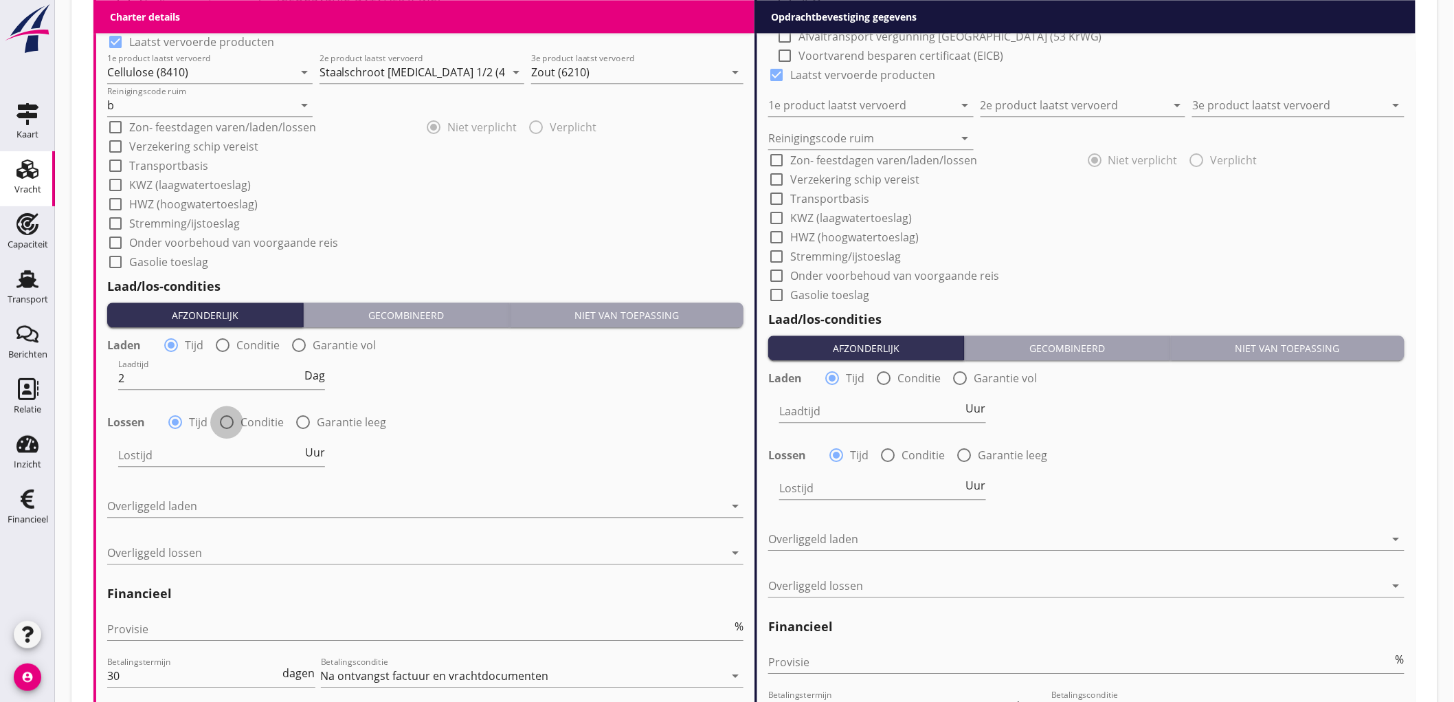
radio input "true"
click at [189, 456] on div at bounding box center [264, 455] width 292 height 22
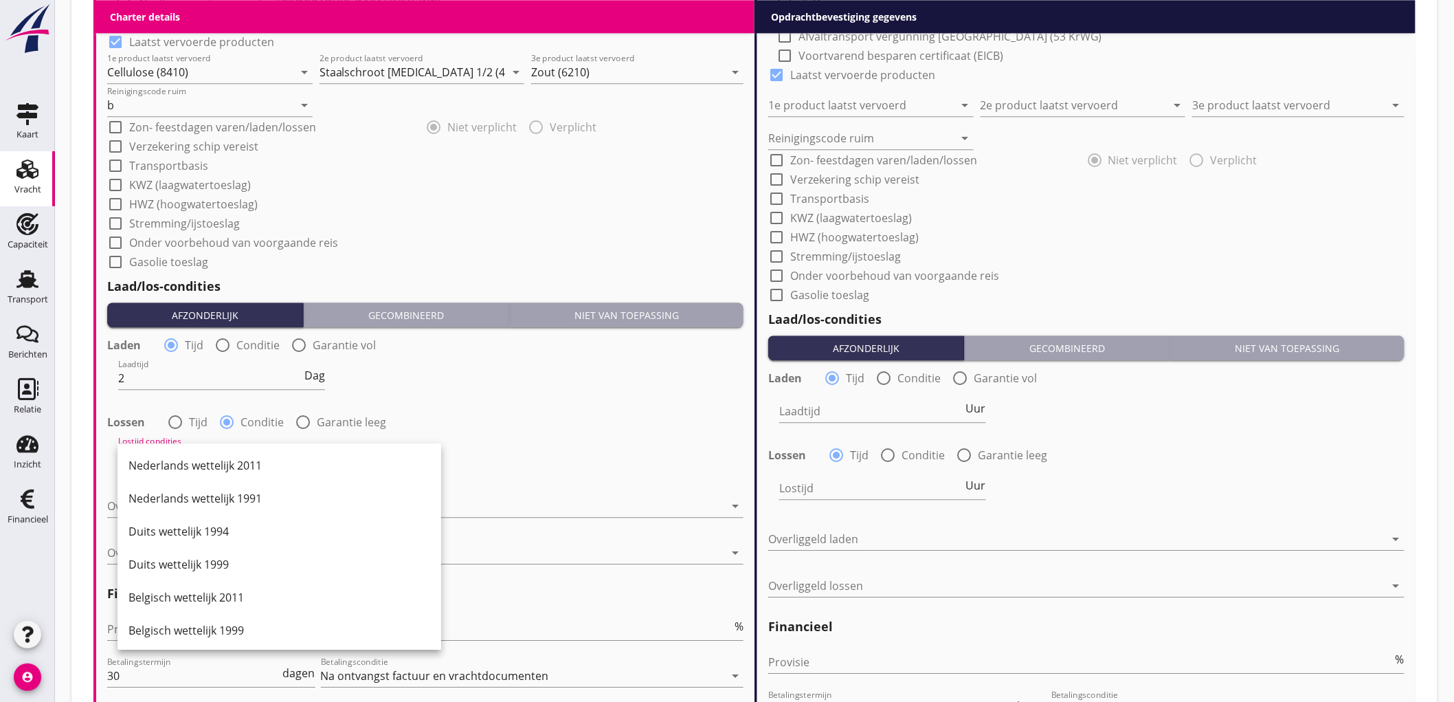
scroll to position [153, 0]
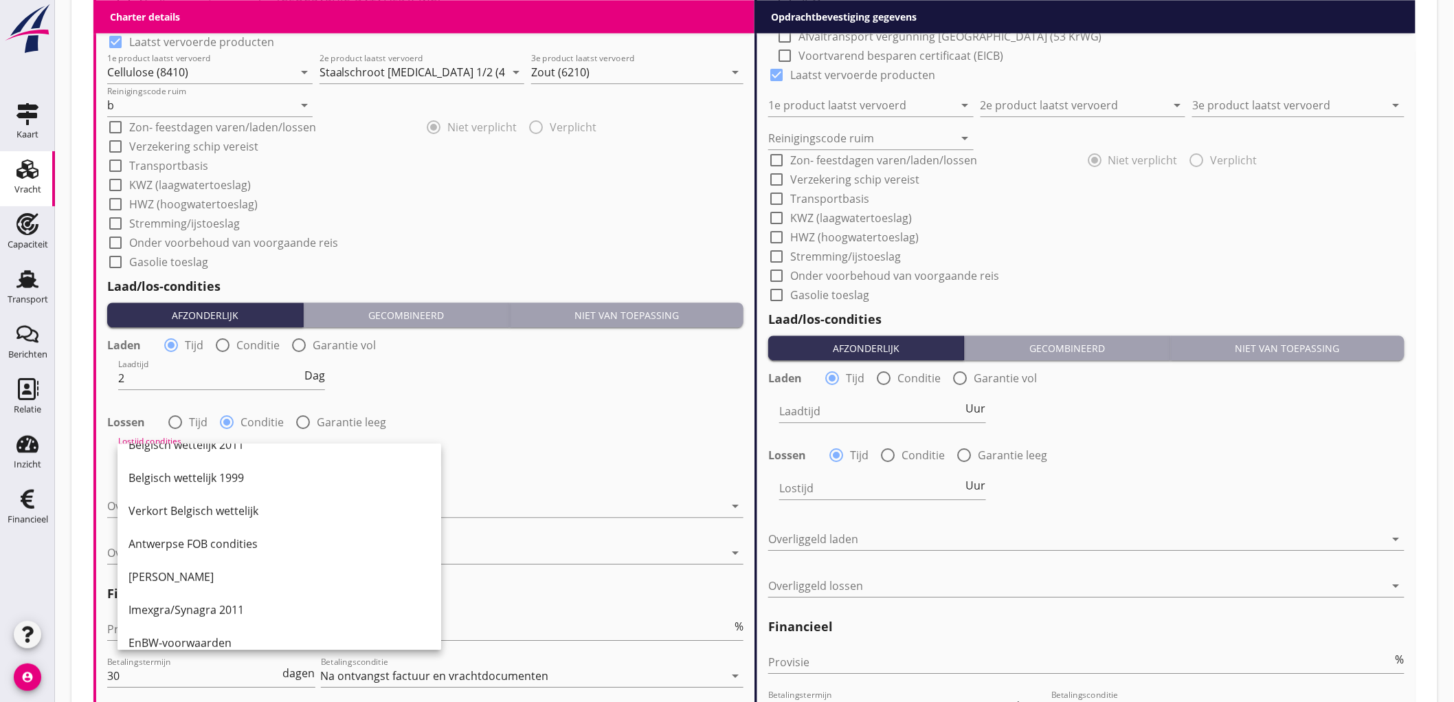
click at [591, 452] on div "Lostijd condities arrow_drop_down" at bounding box center [425, 456] width 639 height 49
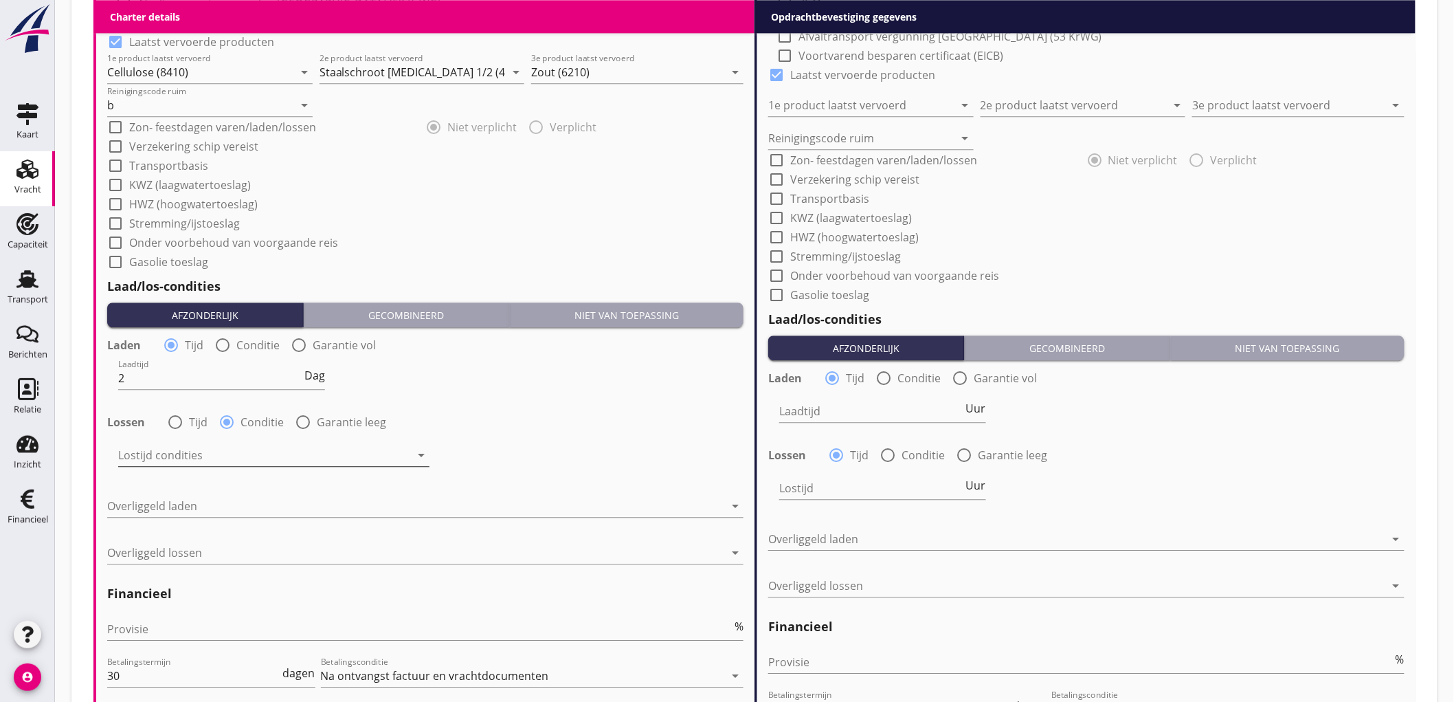
click at [199, 459] on div at bounding box center [264, 455] width 292 height 22
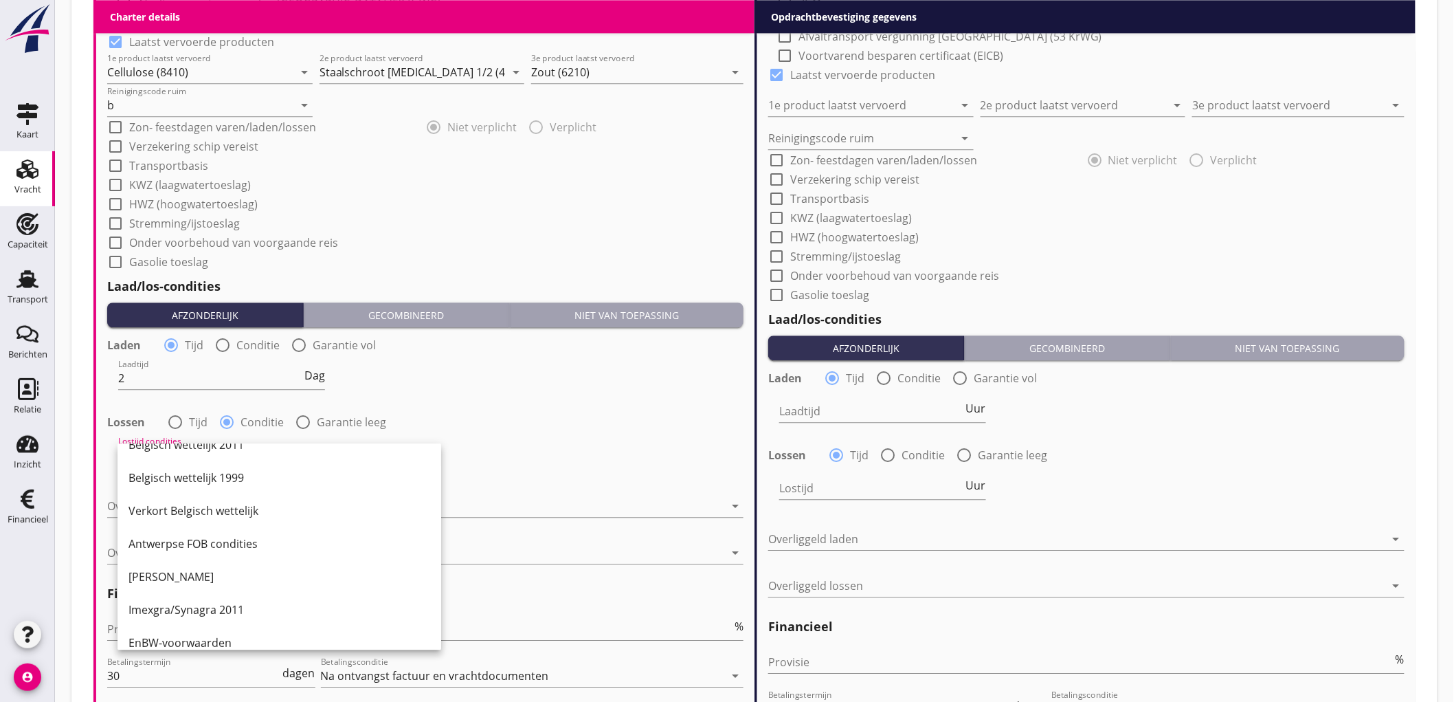
scroll to position [0, 0]
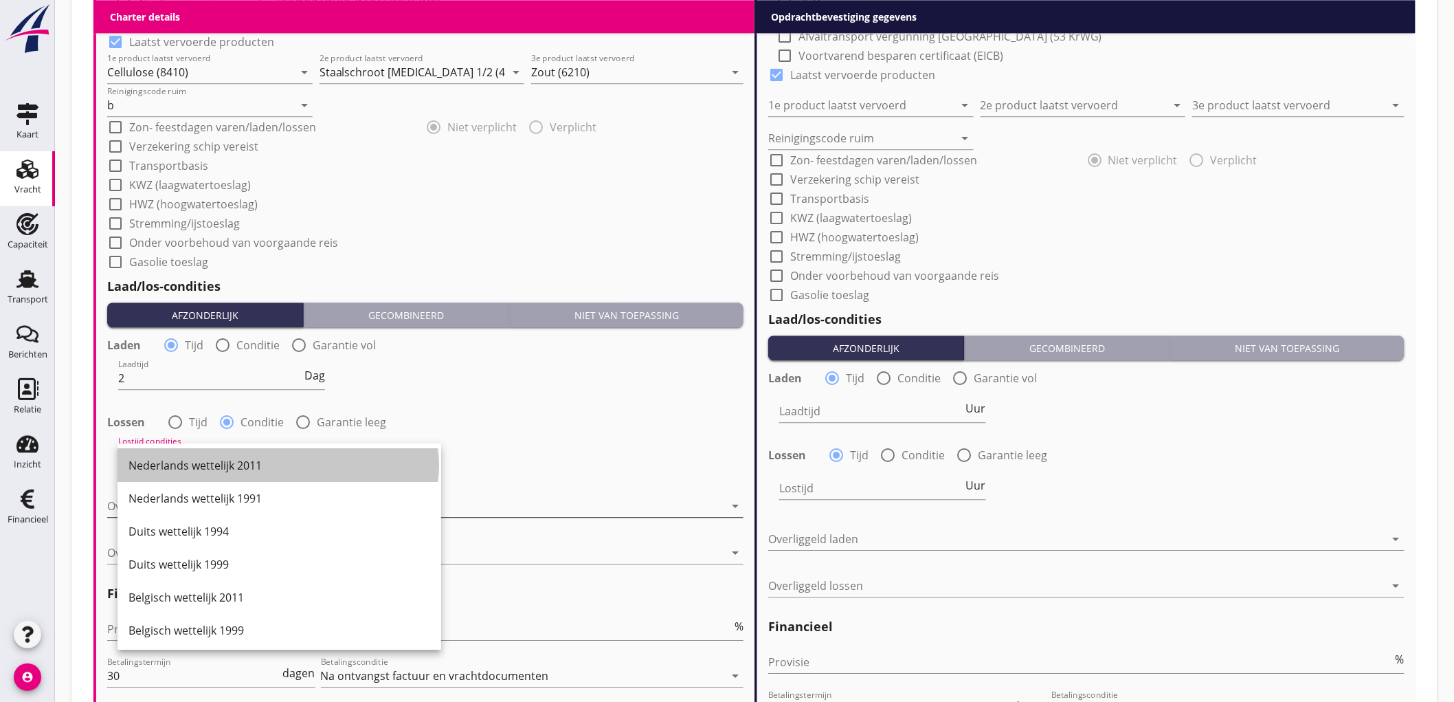
drag, startPoint x: 208, startPoint y: 472, endPoint x: 207, endPoint y: 502, distance: 30.3
click at [208, 471] on div "Nederlands wettelijk 2011" at bounding box center [280, 465] width 302 height 16
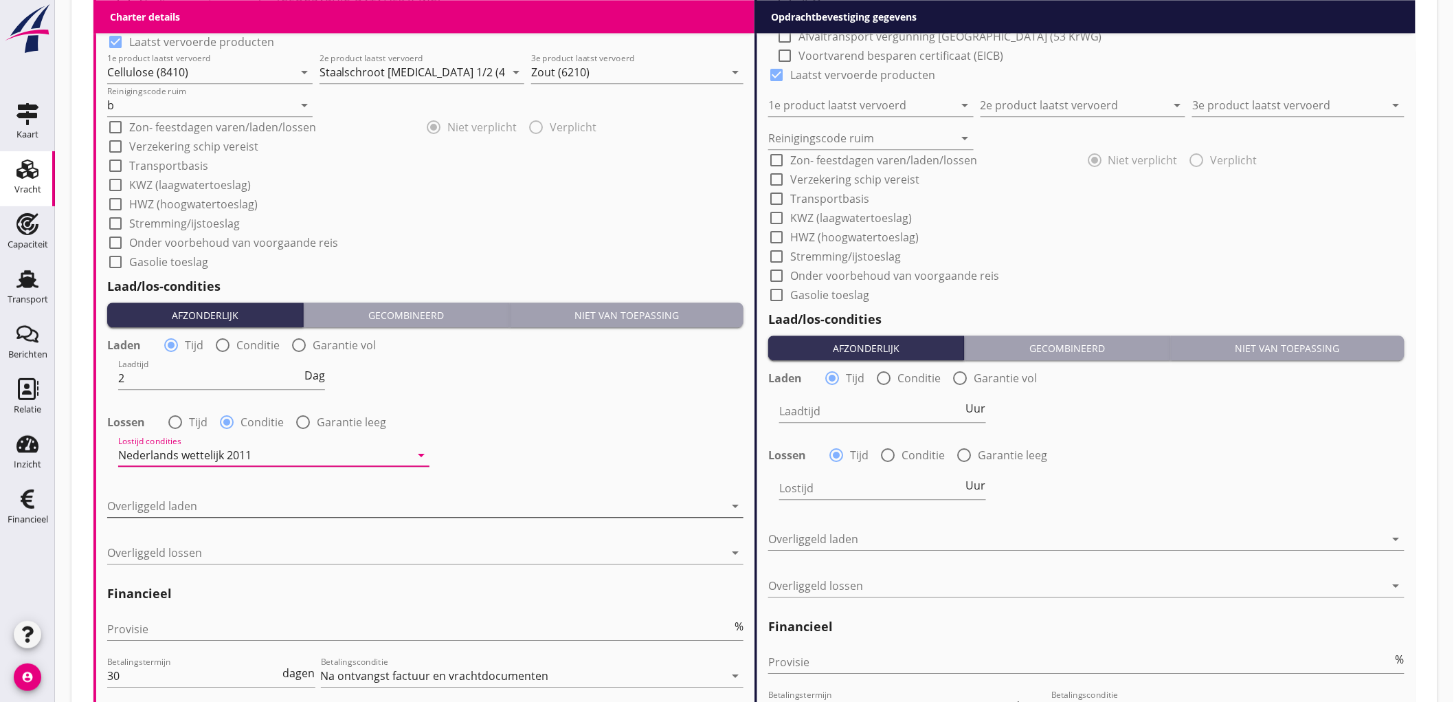
click at [197, 513] on div at bounding box center [415, 506] width 617 height 22
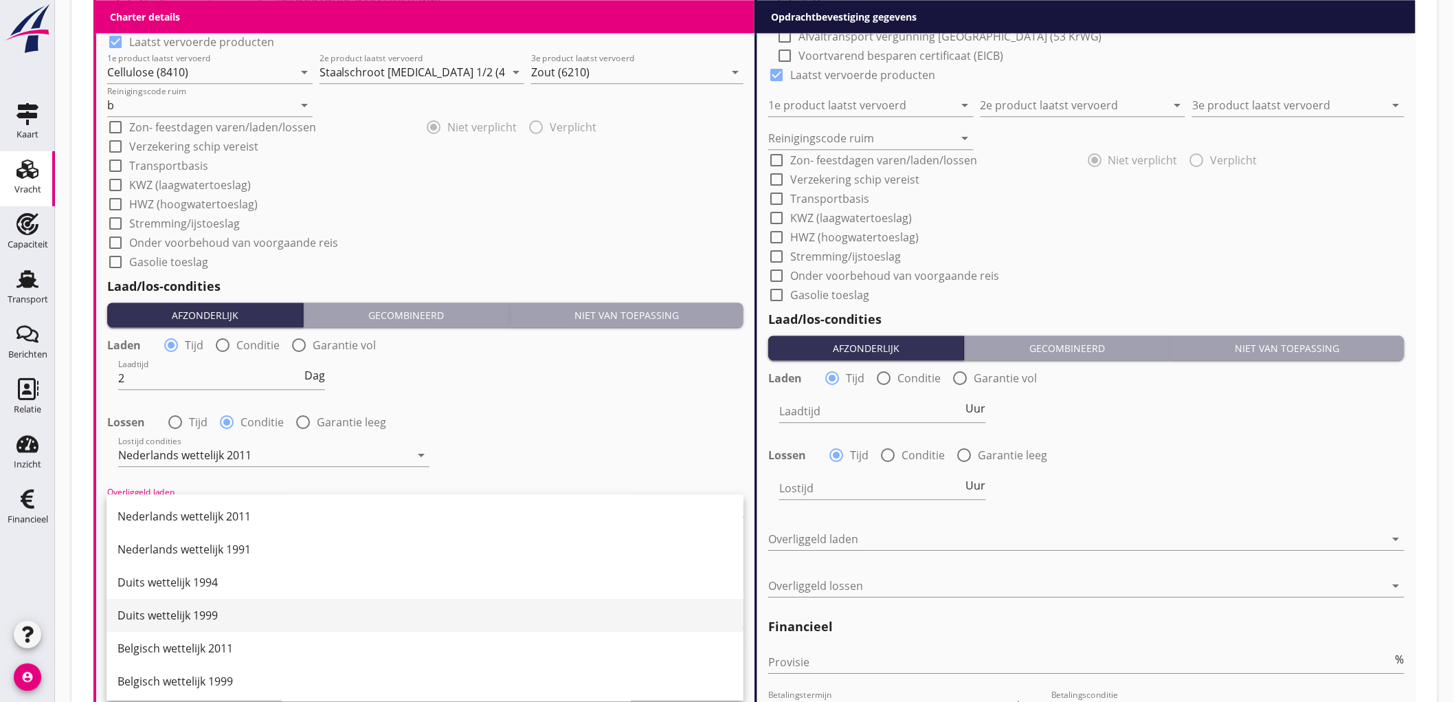
click at [198, 616] on div "Duits wettelijk 1999" at bounding box center [425, 615] width 615 height 16
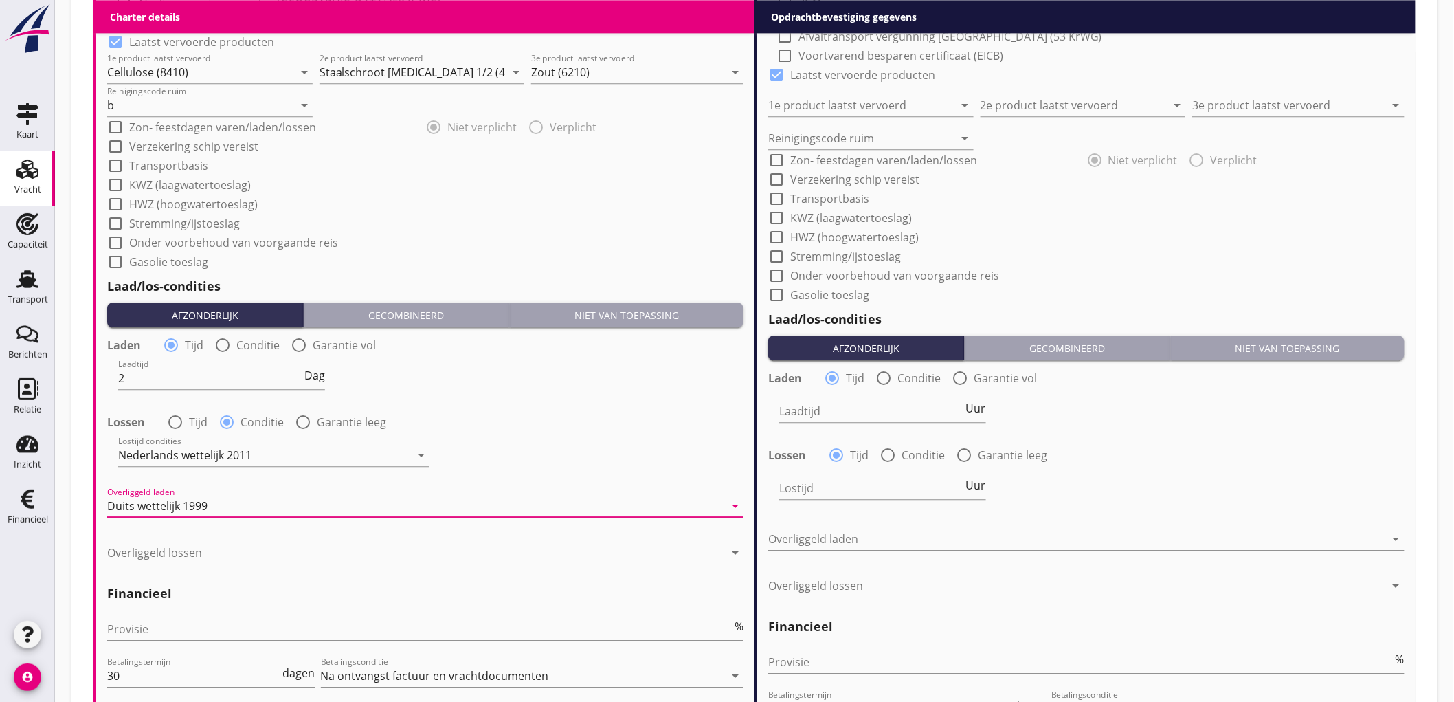
click at [183, 560] on div at bounding box center [415, 553] width 617 height 22
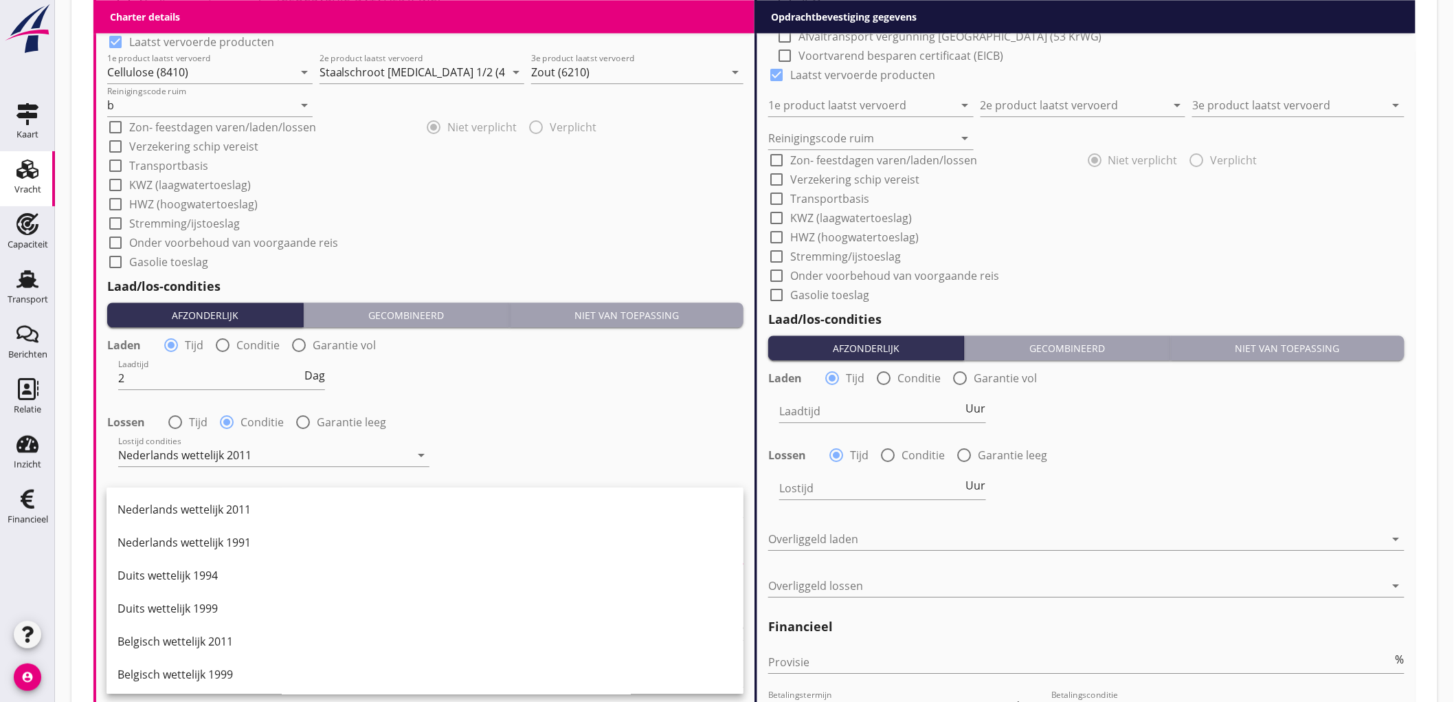
drag, startPoint x: 221, startPoint y: 513, endPoint x: 254, endPoint y: 518, distance: 33.3
click at [221, 513] on div "Nederlands wettelijk 2011" at bounding box center [425, 509] width 615 height 16
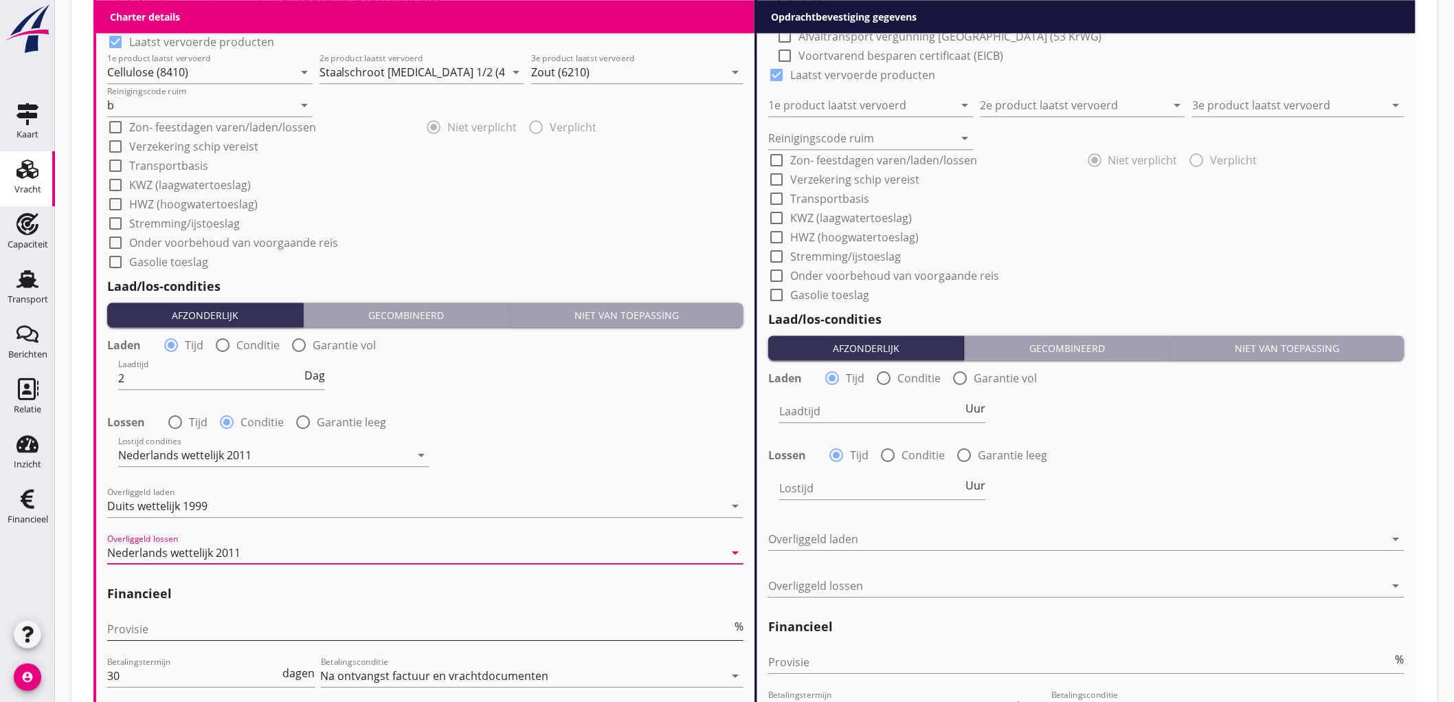
click at [176, 632] on input "Provisie" at bounding box center [419, 629] width 625 height 22
type input "5"
click at [605, 433] on div "Lostijd condities Nederlands wettelijk 2011 arrow_drop_down" at bounding box center [425, 456] width 639 height 49
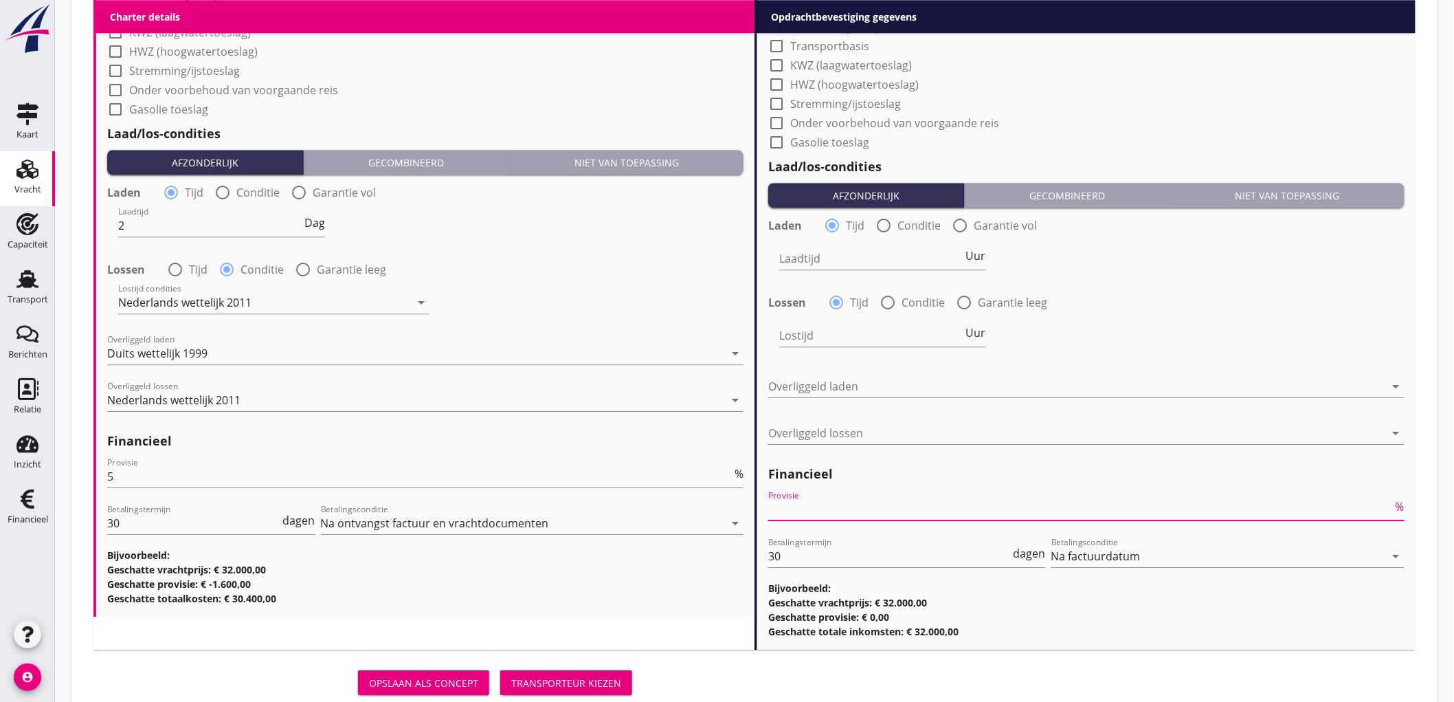
click at [866, 514] on input "Provisie" at bounding box center [1080, 509] width 625 height 22
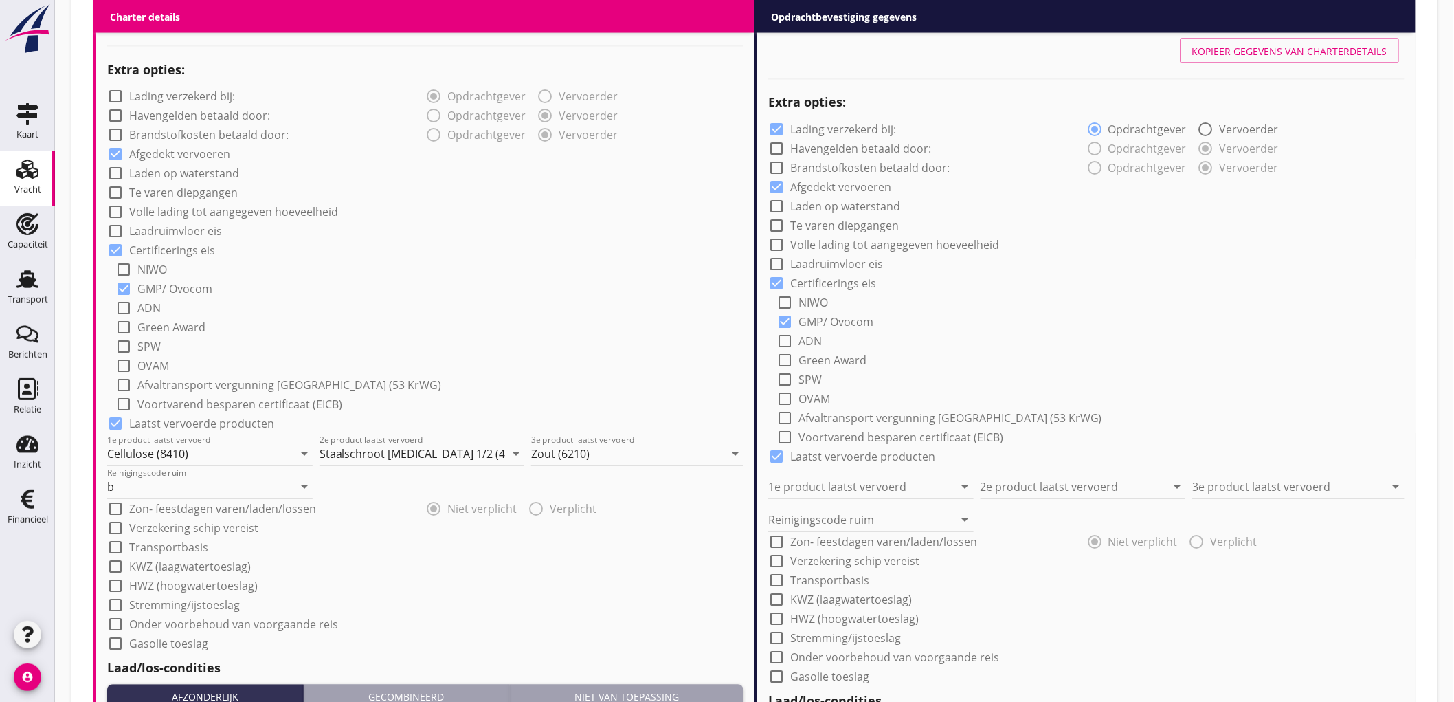
click at [1275, 45] on div "Kopiëer gegevens van charterdetails" at bounding box center [1289, 51] width 195 height 14
checkbox input "false"
type input "Cellulose (8410)"
type input "Staalschroot HMS 1/2 (4620)"
type input "Zout (6210)"
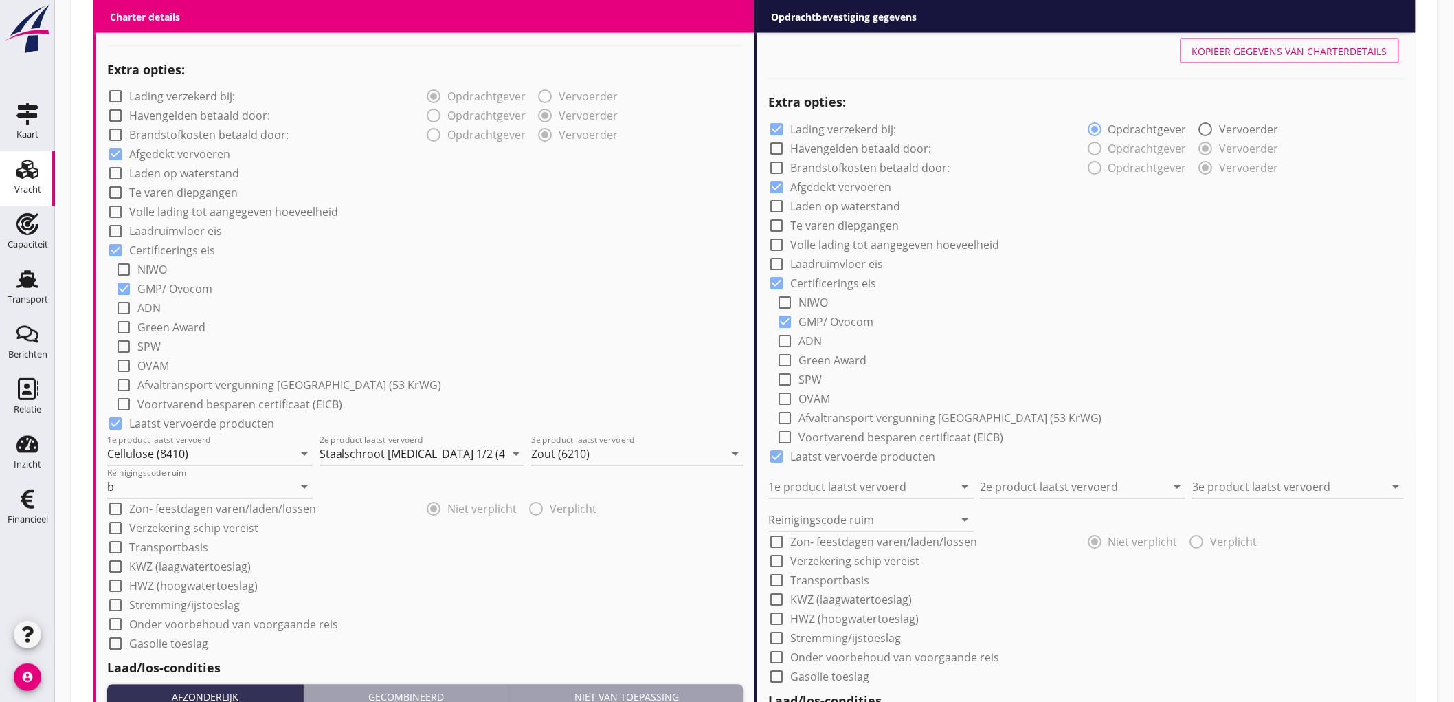
type input "b"
type input "2"
radio input "false"
radio input "true"
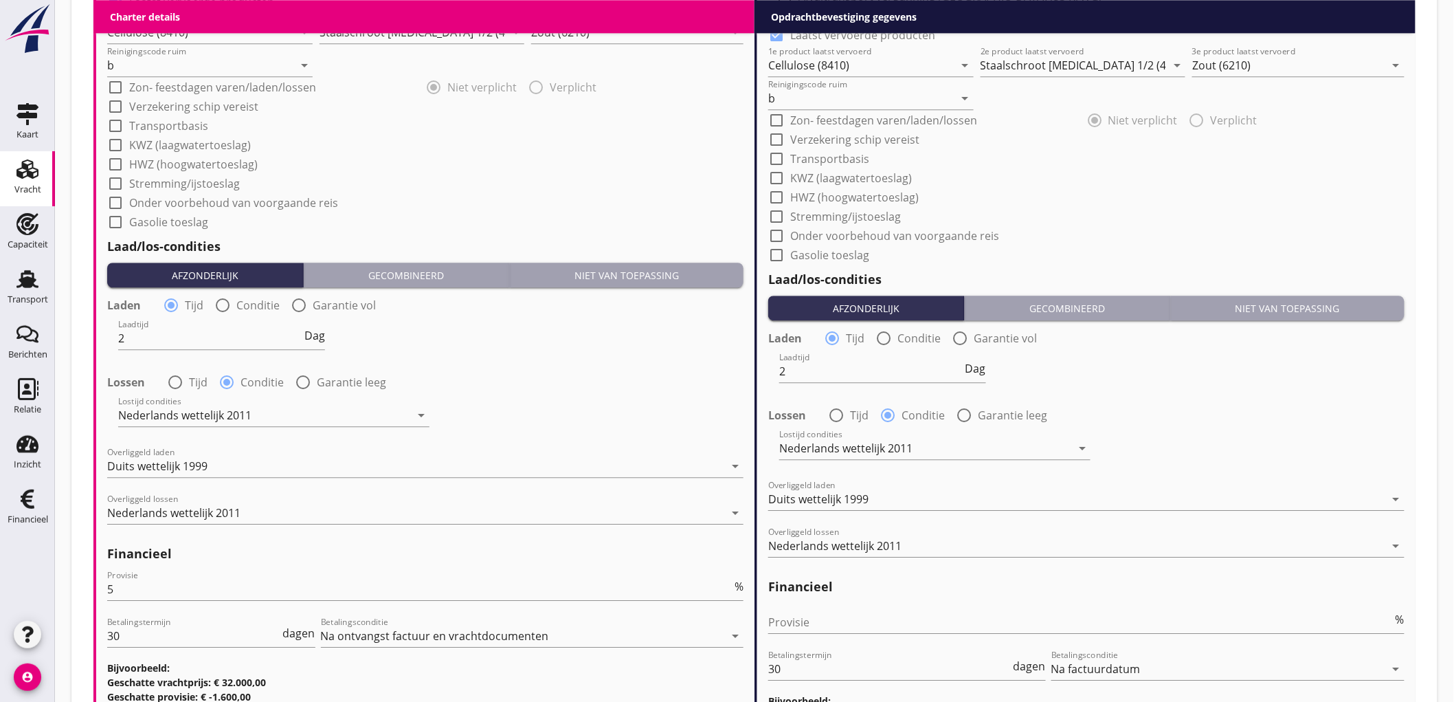
scroll to position [957, 0]
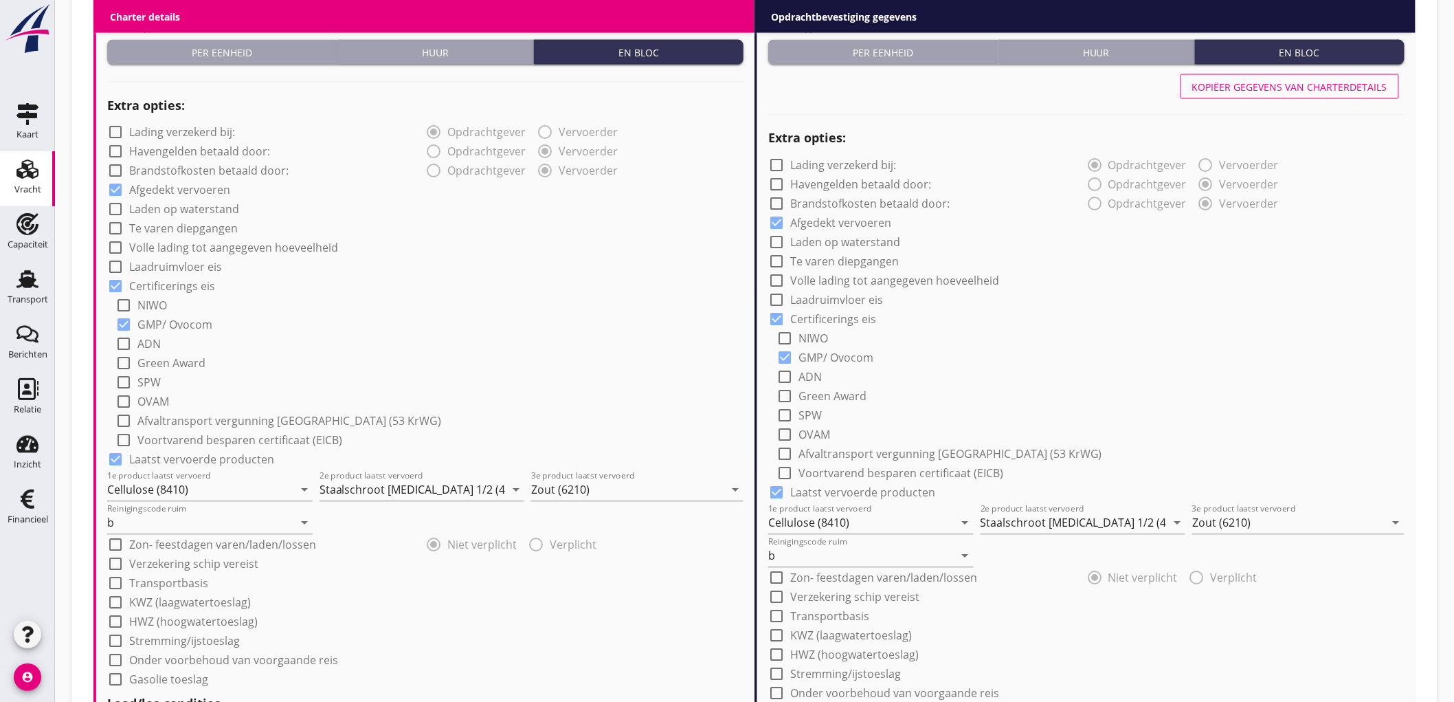
click at [186, 214] on label "Laden op waterstand" at bounding box center [184, 210] width 110 height 14
checkbox input "true"
click at [177, 223] on label "Te varen diepgangen" at bounding box center [183, 229] width 109 height 14
checkbox input "true"
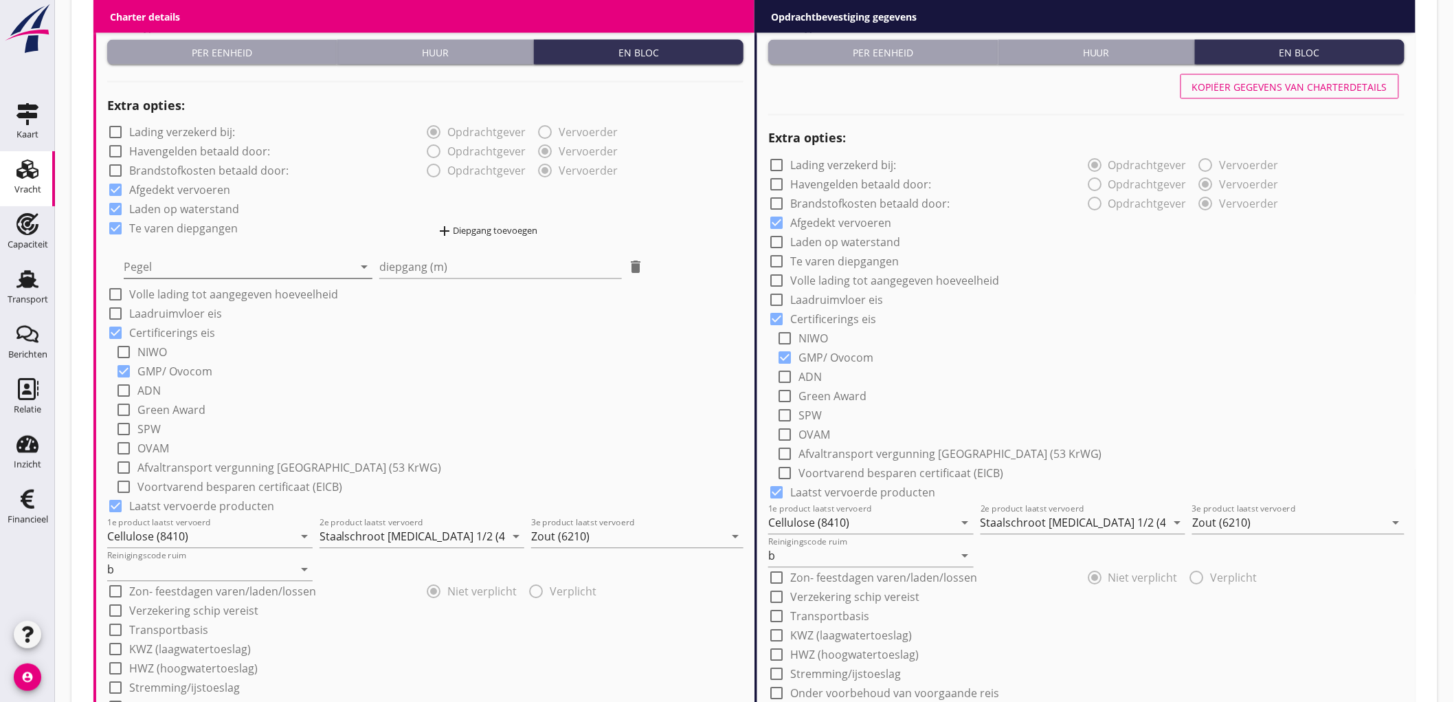
click at [166, 267] on div at bounding box center [239, 267] width 230 height 22
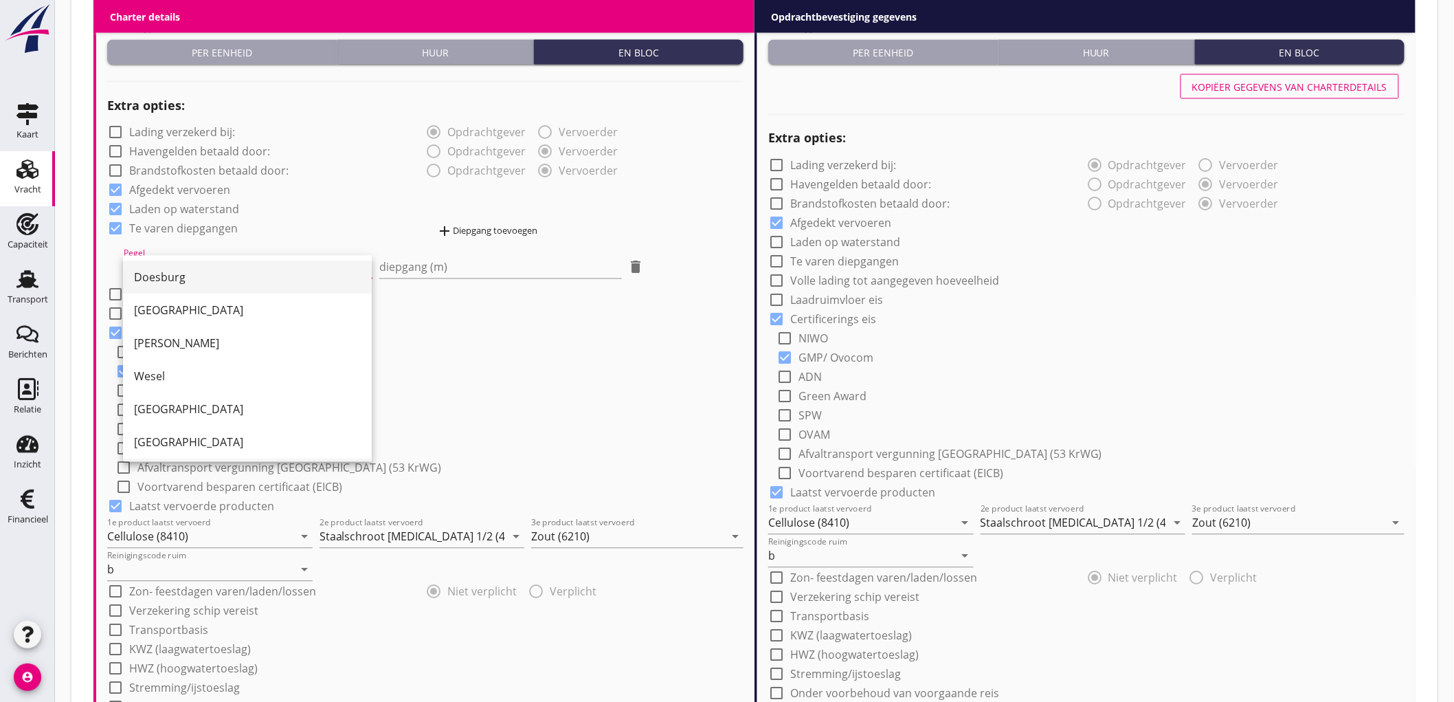
scroll to position [170, 0]
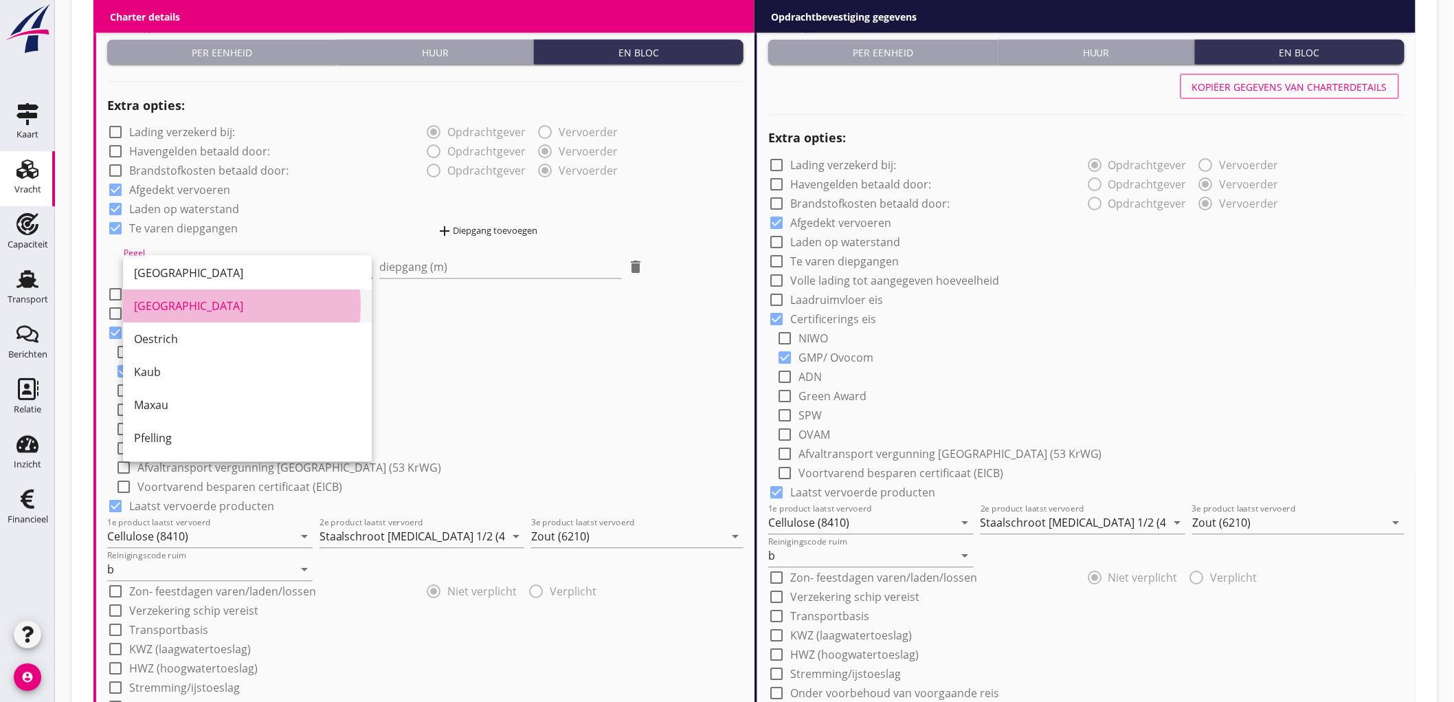
click at [200, 307] on div "Koblenz" at bounding box center [247, 306] width 227 height 16
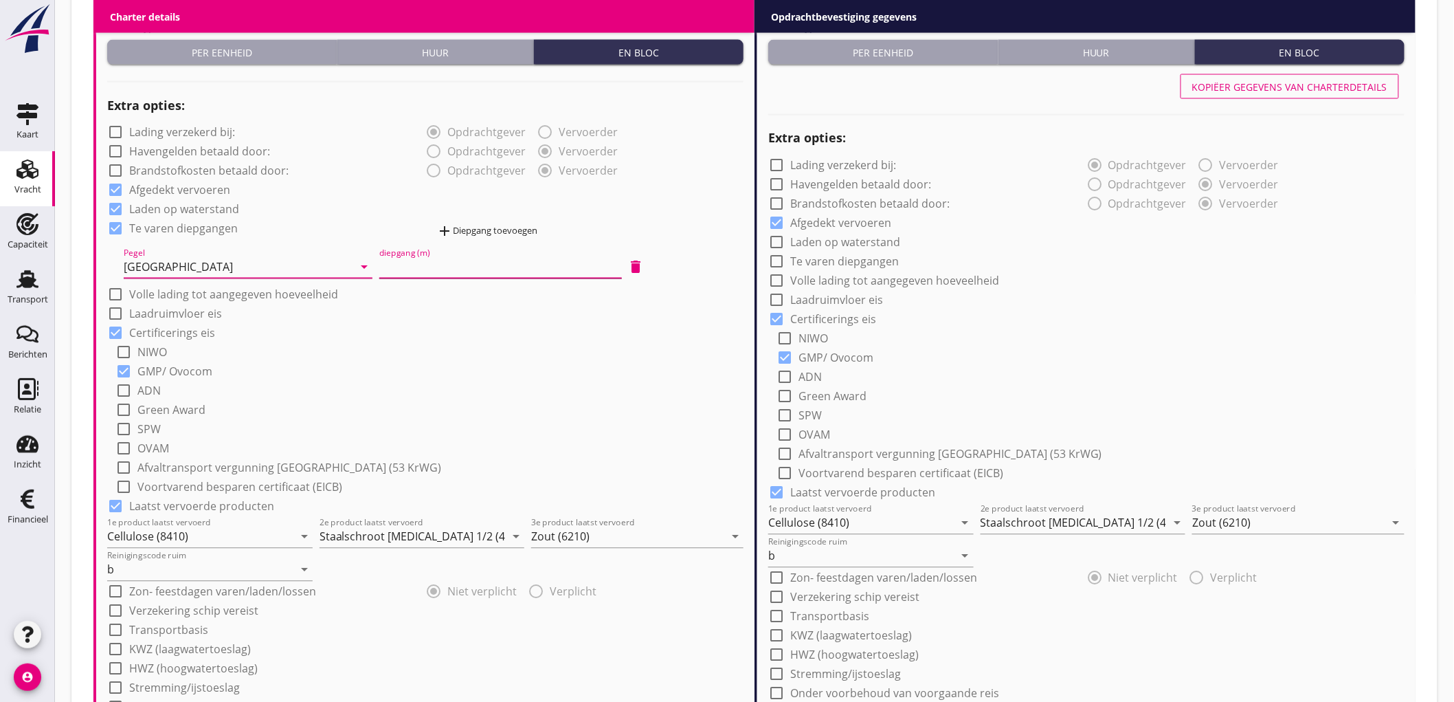
click at [449, 262] on input "diepgang (m)" at bounding box center [500, 267] width 243 height 22
type input "130"
click at [461, 225] on div "add Diepgang toevoegen" at bounding box center [486, 231] width 101 height 16
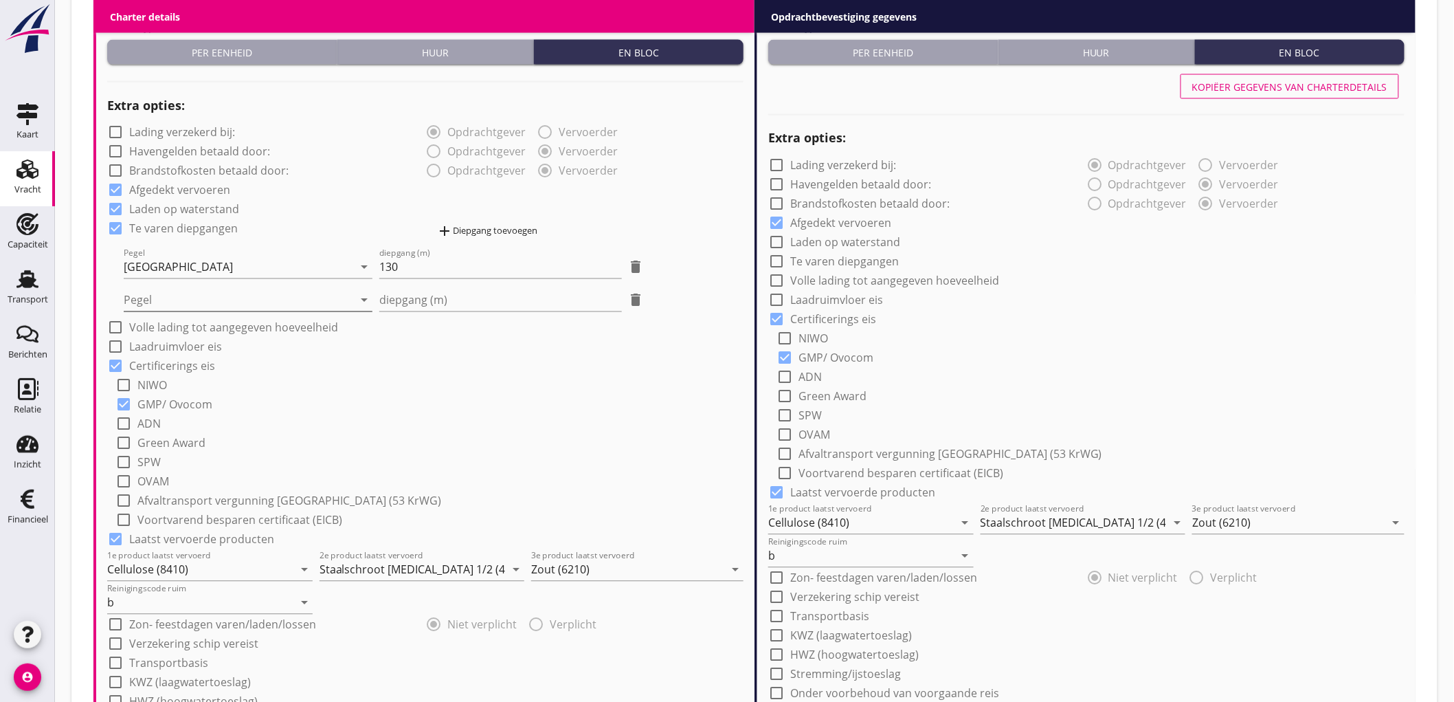
click at [258, 296] on div at bounding box center [239, 300] width 230 height 22
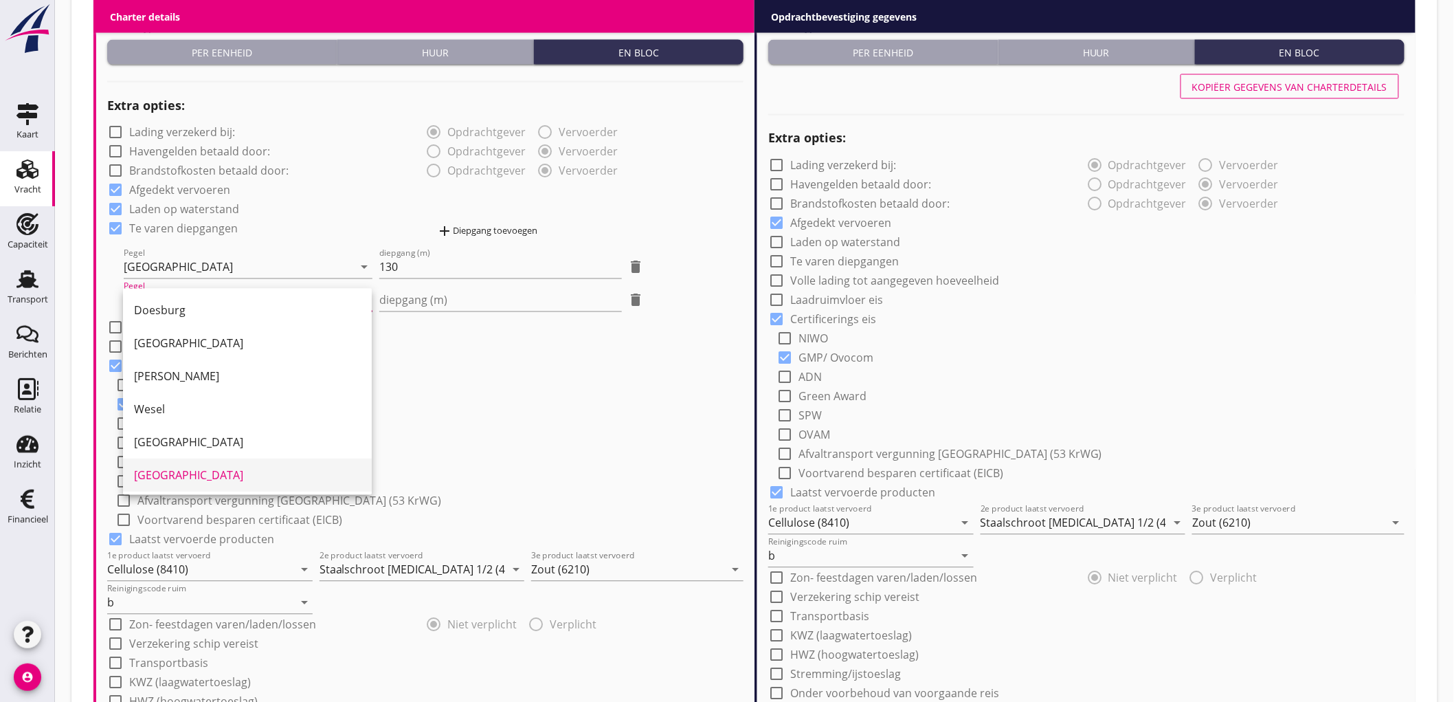
scroll to position [137, 0]
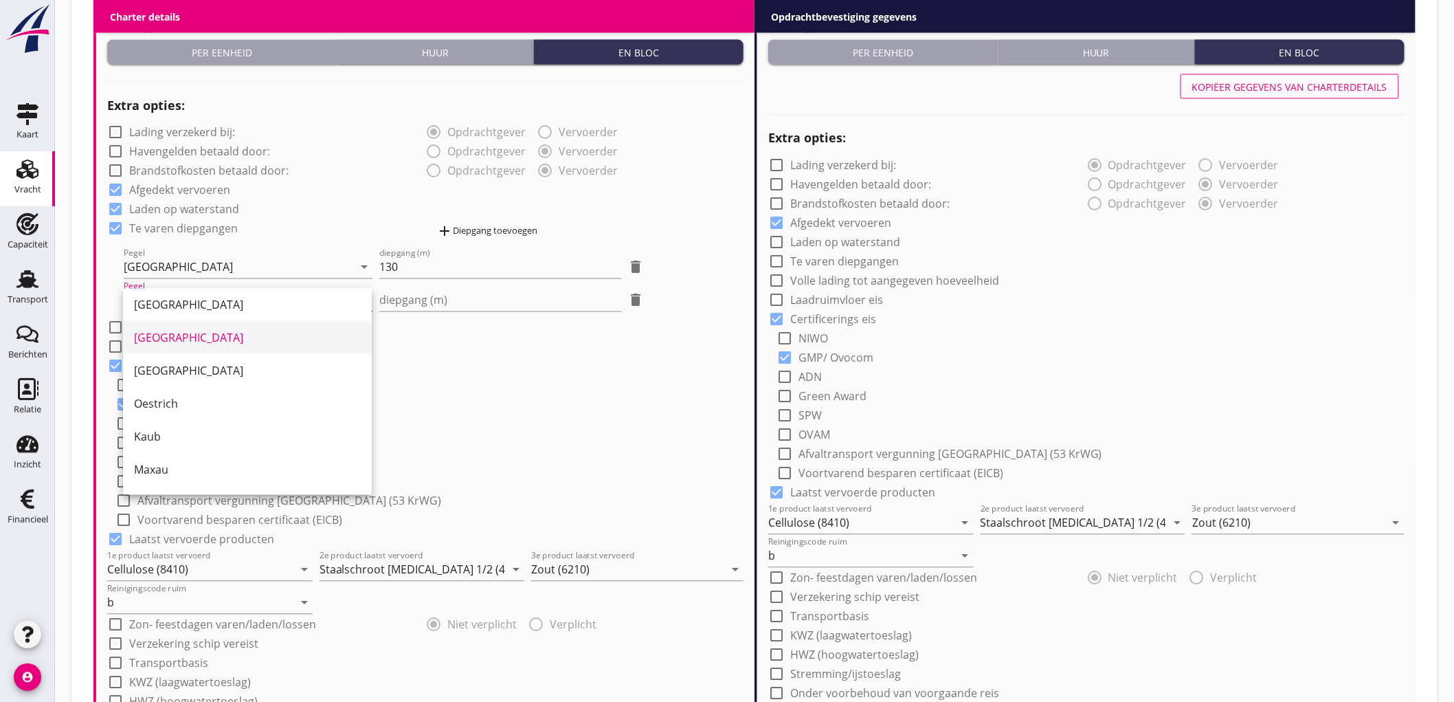
click at [135, 342] on div "Köln" at bounding box center [247, 338] width 227 height 16
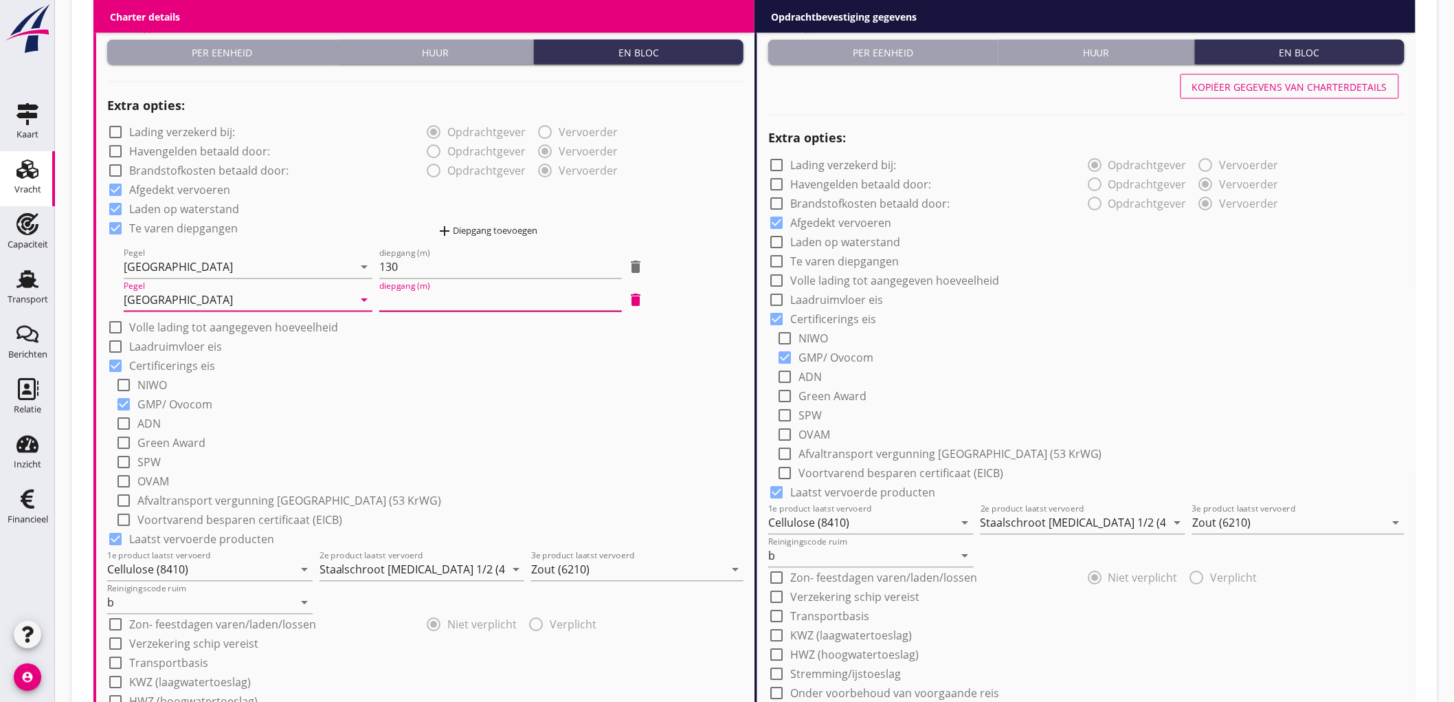
click at [432, 300] on input "diepgang (m)" at bounding box center [500, 300] width 243 height 22
type input "0.70"
click at [485, 407] on div "check_box GMP/ Ovocom" at bounding box center [429, 403] width 628 height 19
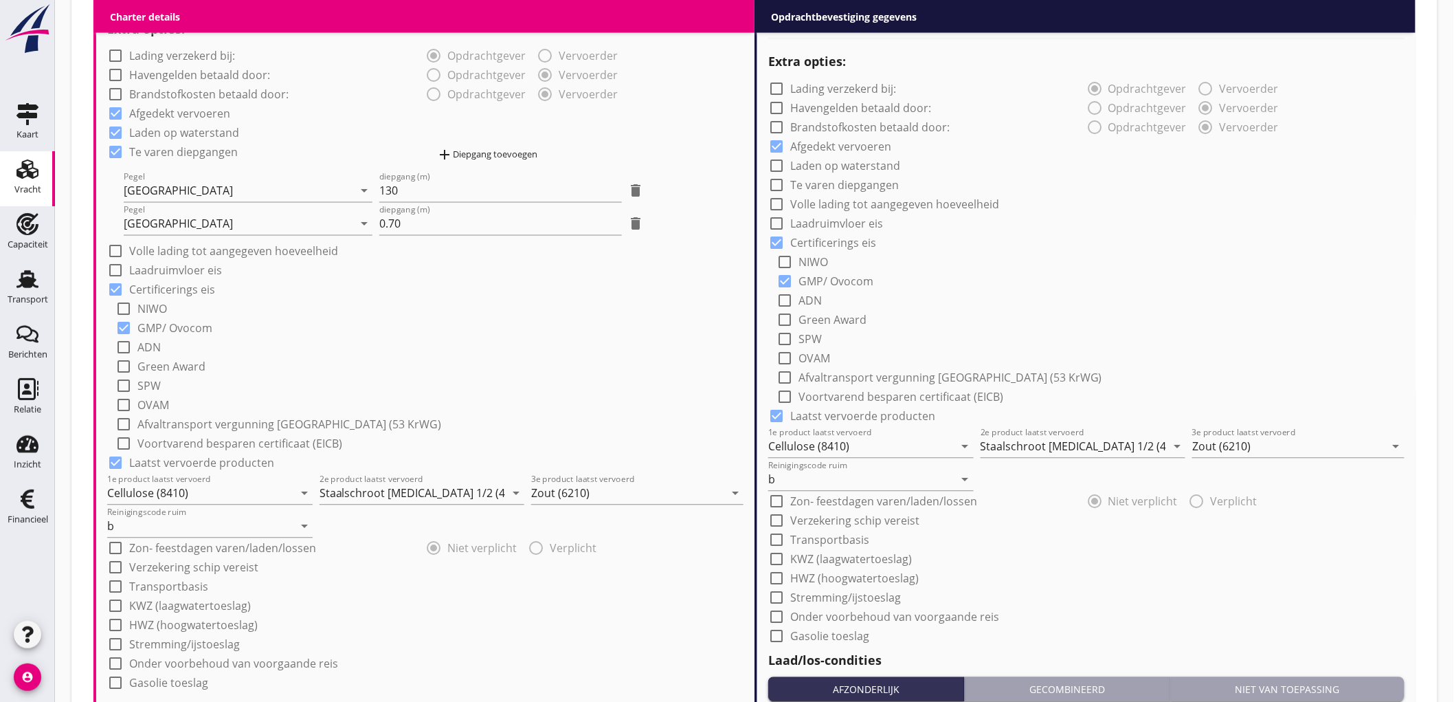
scroll to position [1262, 0]
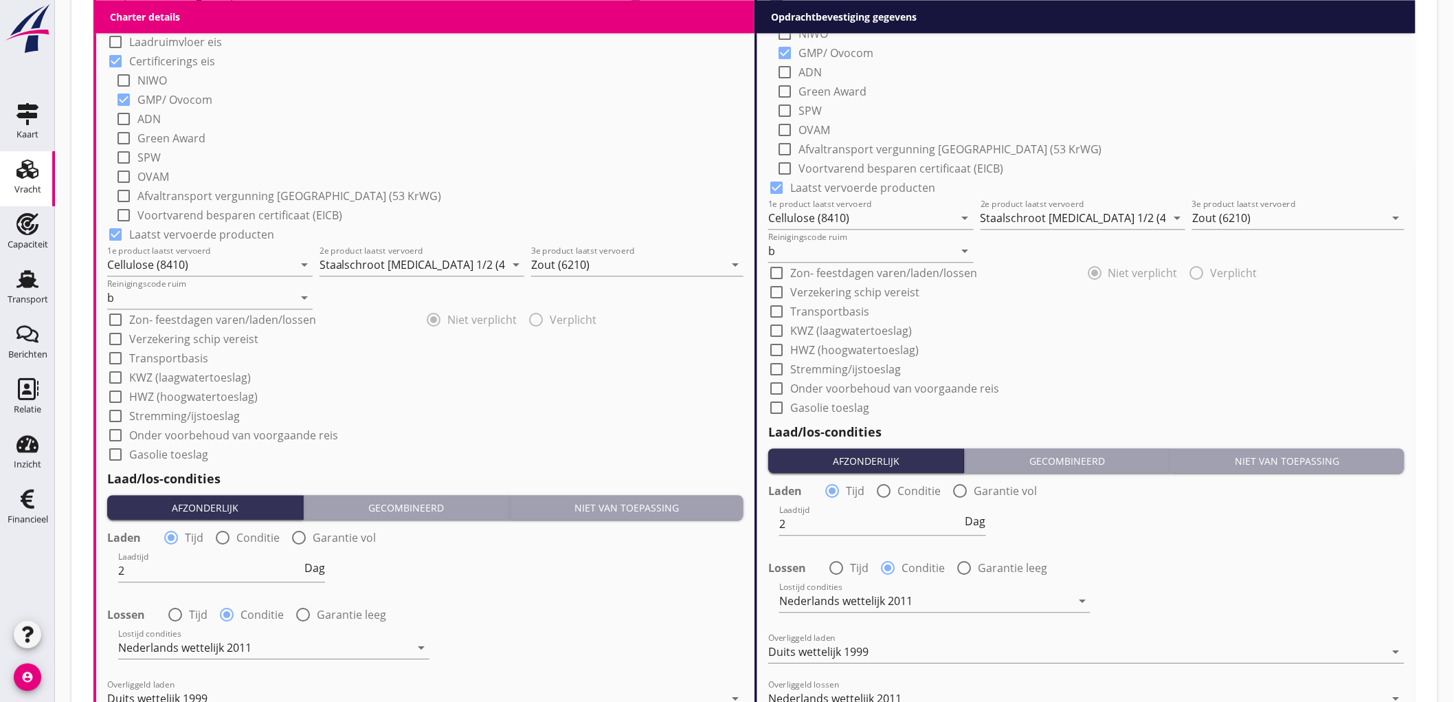
click at [253, 431] on label "Onder voorbehoud van voorgaande reis" at bounding box center [233, 435] width 209 height 14
checkbox input "true"
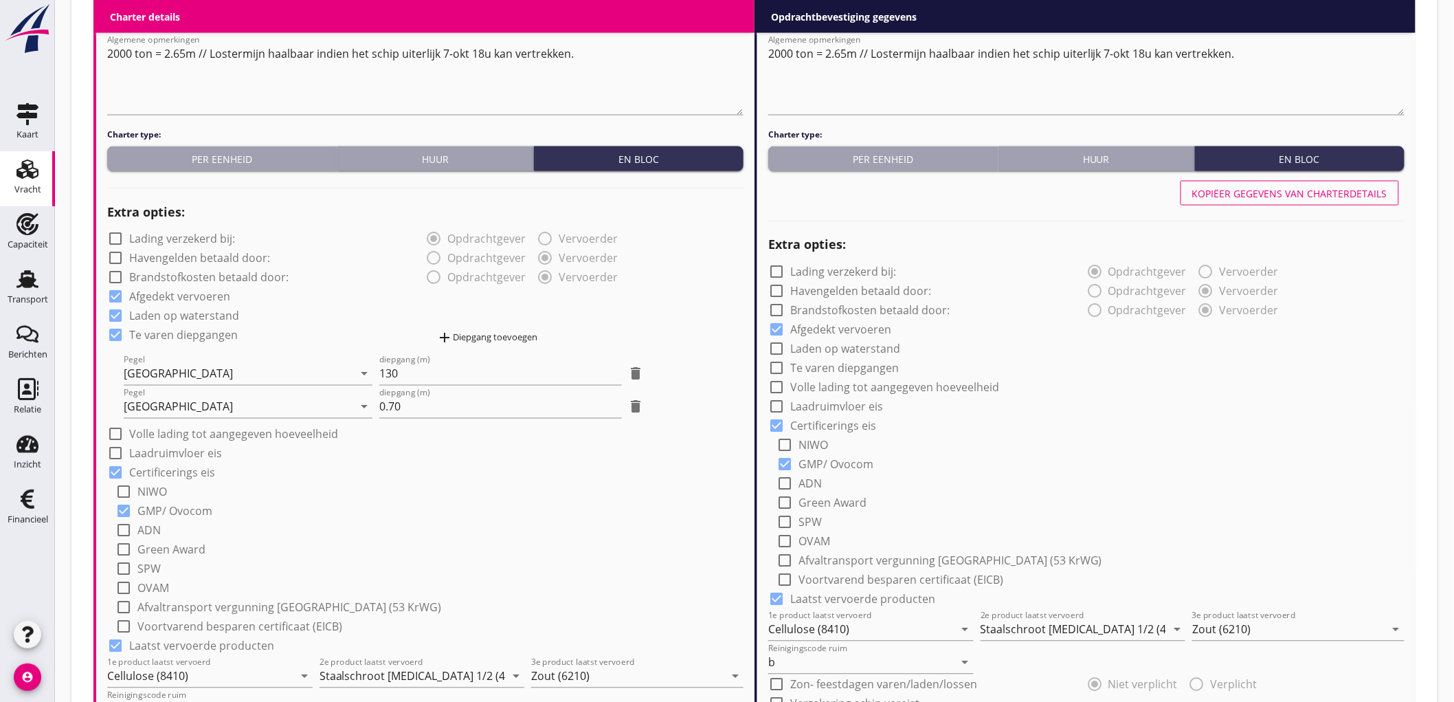
scroll to position [621, 0]
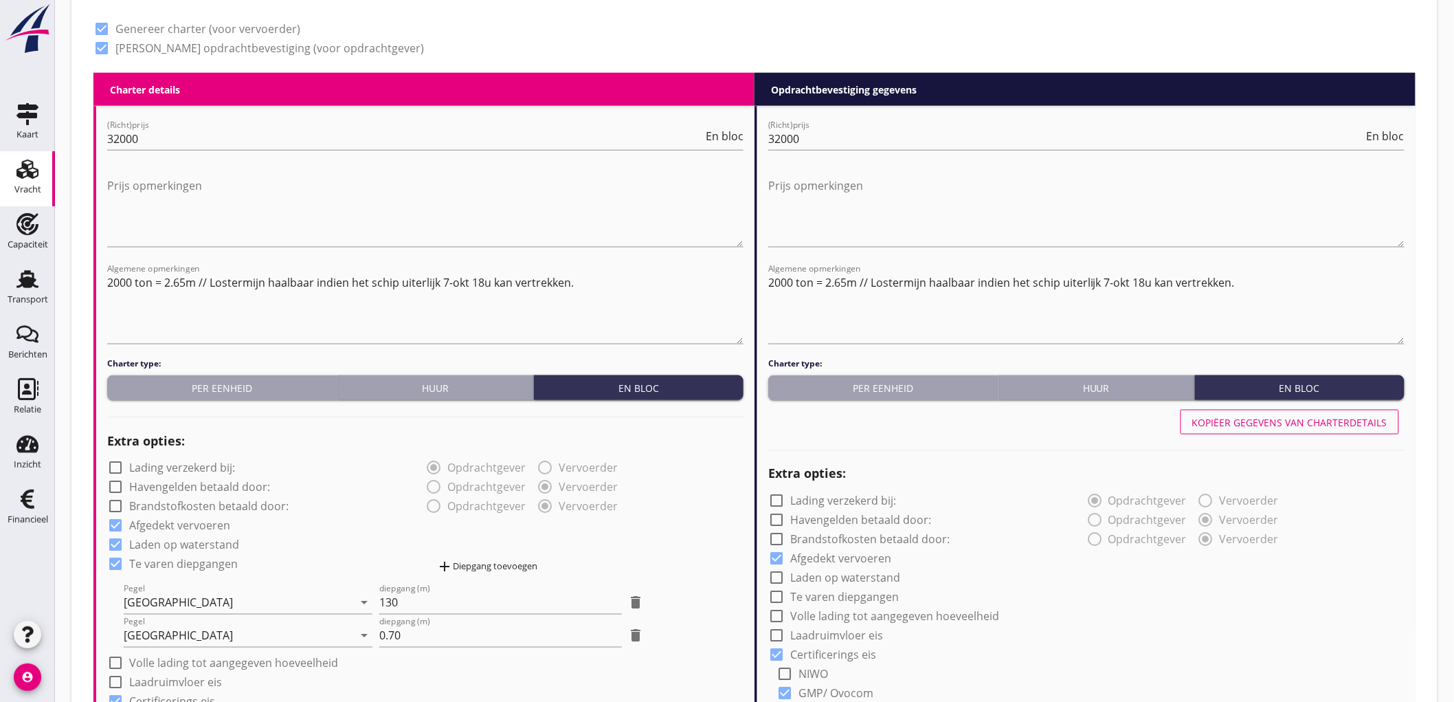
click at [1272, 420] on div "Kopiëer gegevens van charterdetails" at bounding box center [1289, 422] width 195 height 14
checkbox input "true"
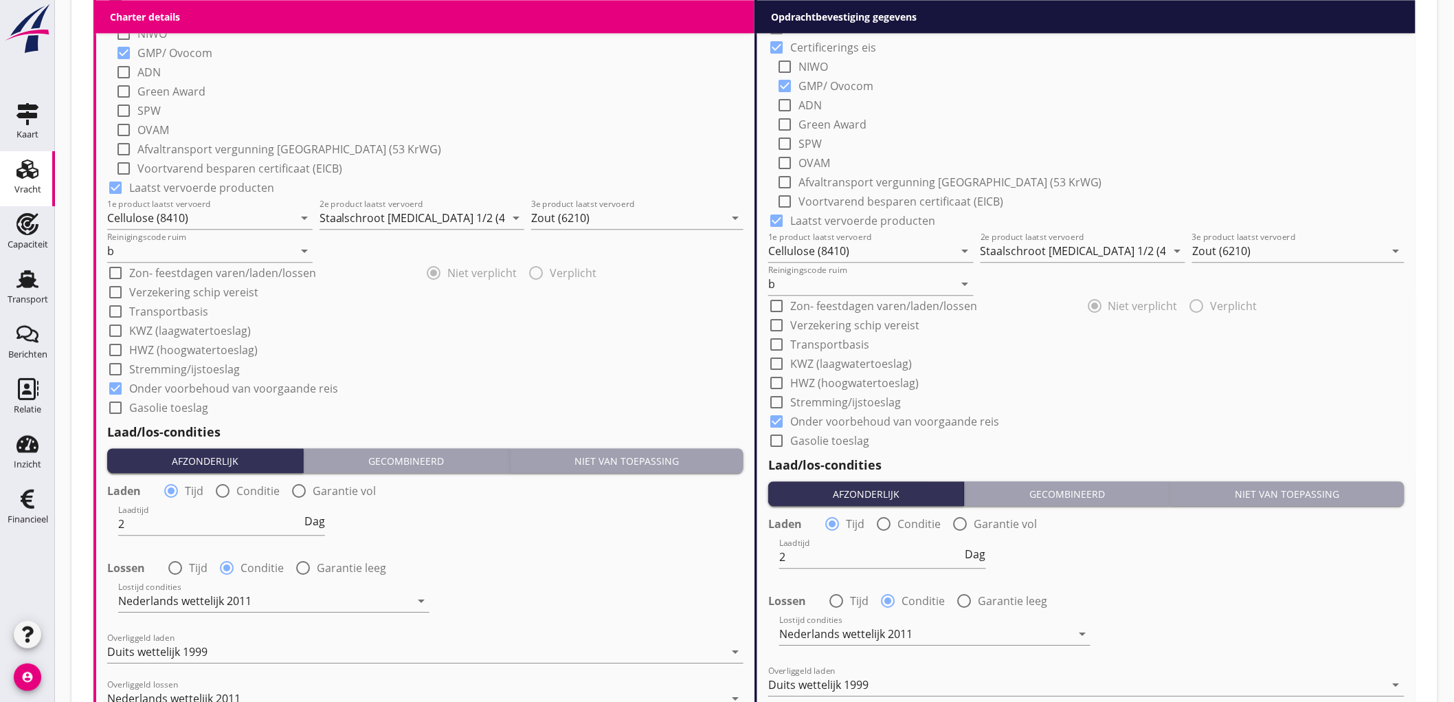
scroll to position [1647, 0]
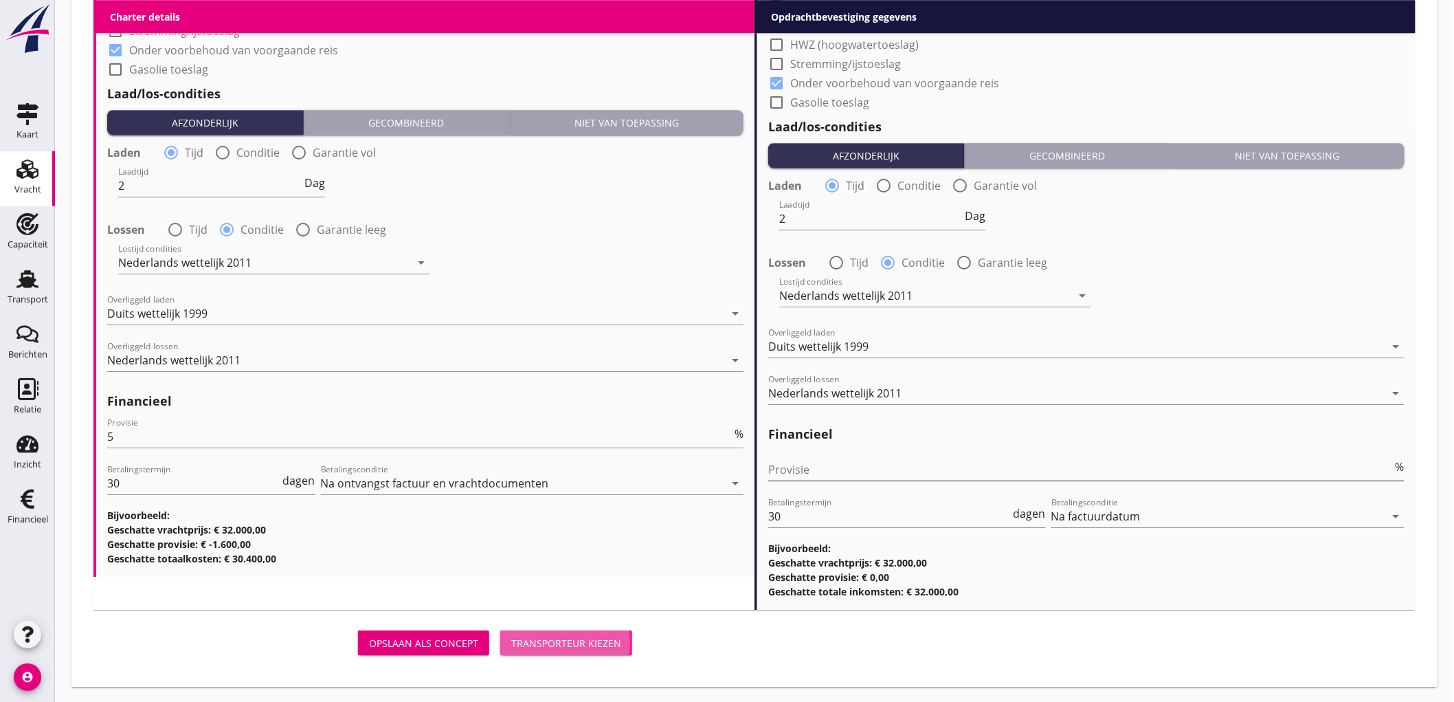
drag, startPoint x: 598, startPoint y: 647, endPoint x: 1345, endPoint y: 476, distance: 766.4
click at [598, 649] on button "Transporteur kiezen" at bounding box center [566, 642] width 132 height 25
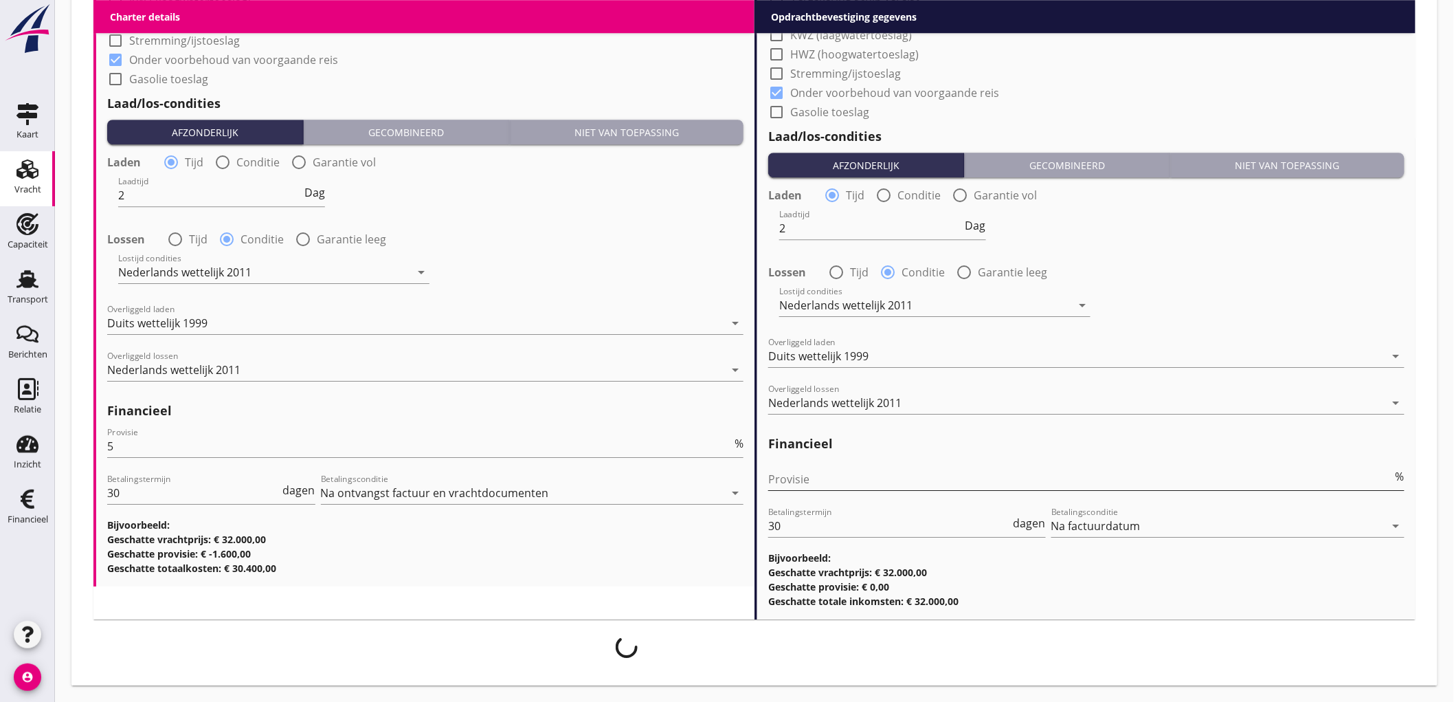
scroll to position [1636, 0]
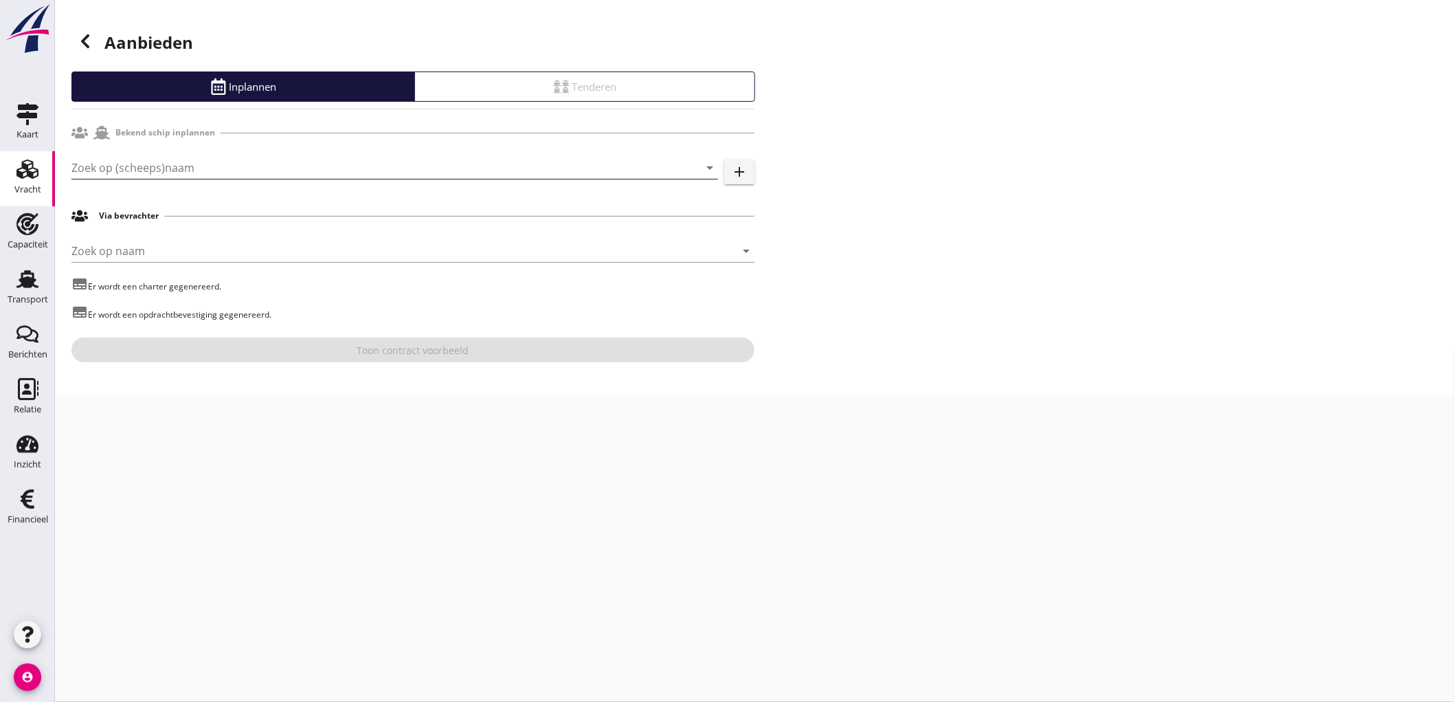
click at [146, 169] on input "Zoek op (scheeps)naam" at bounding box center [375, 168] width 608 height 22
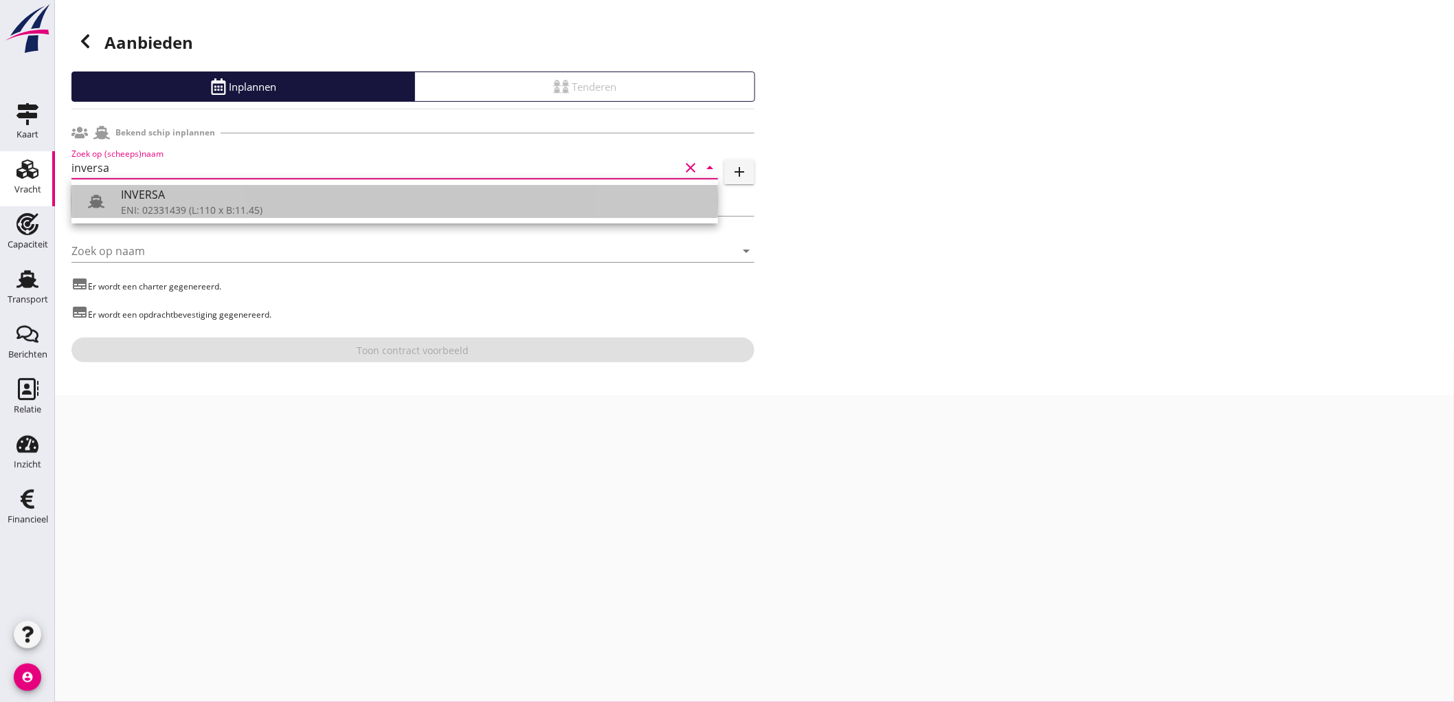
click at [154, 202] on div "INVERSA" at bounding box center [414, 194] width 586 height 16
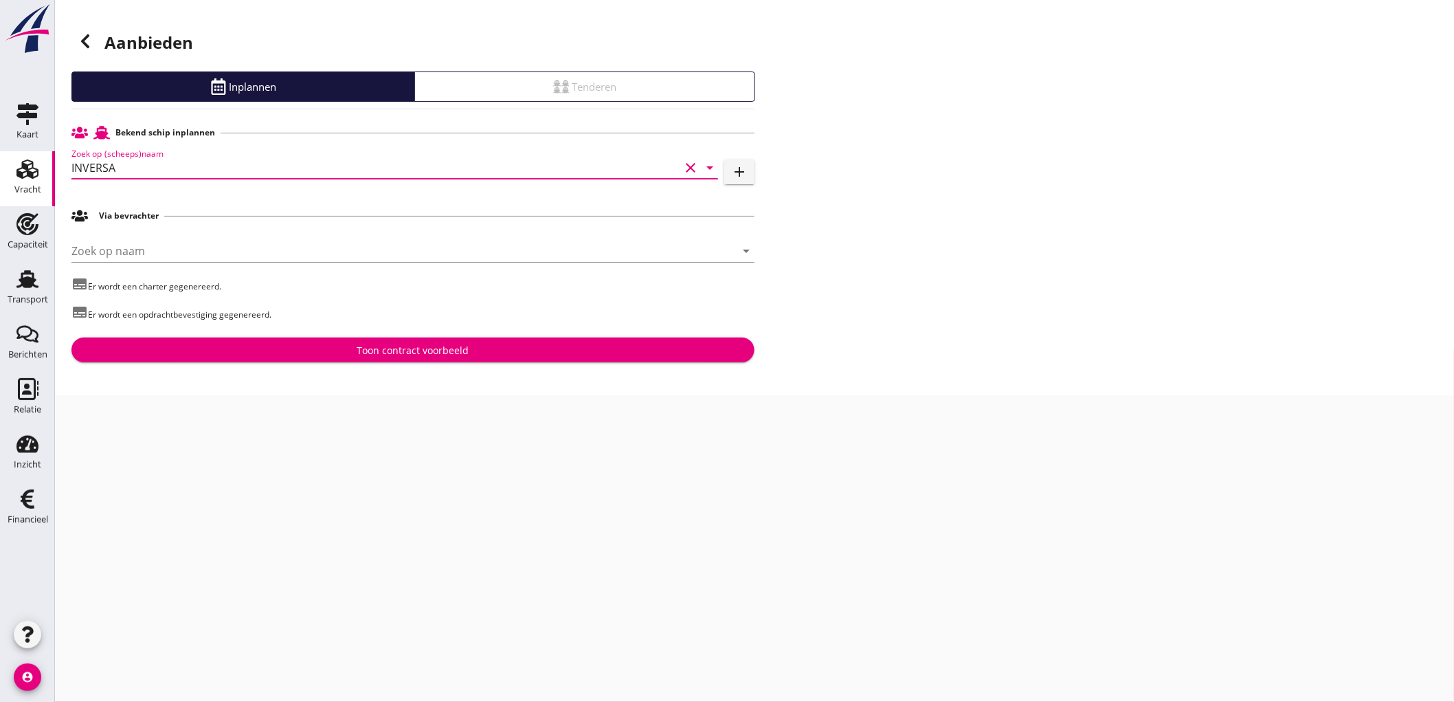
type input "INVERSA"
click at [372, 354] on div "Toon contract voorbeeld" at bounding box center [413, 350] width 112 height 14
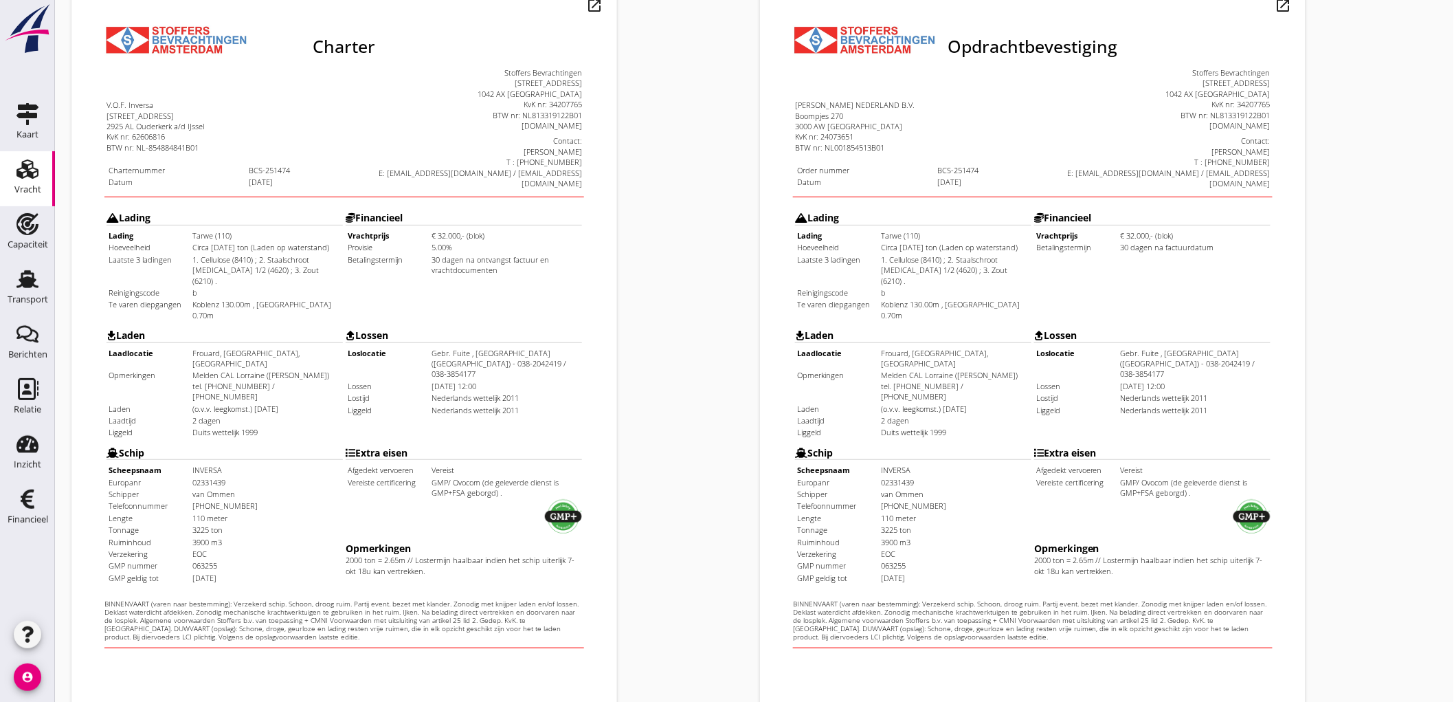
scroll to position [315, 0]
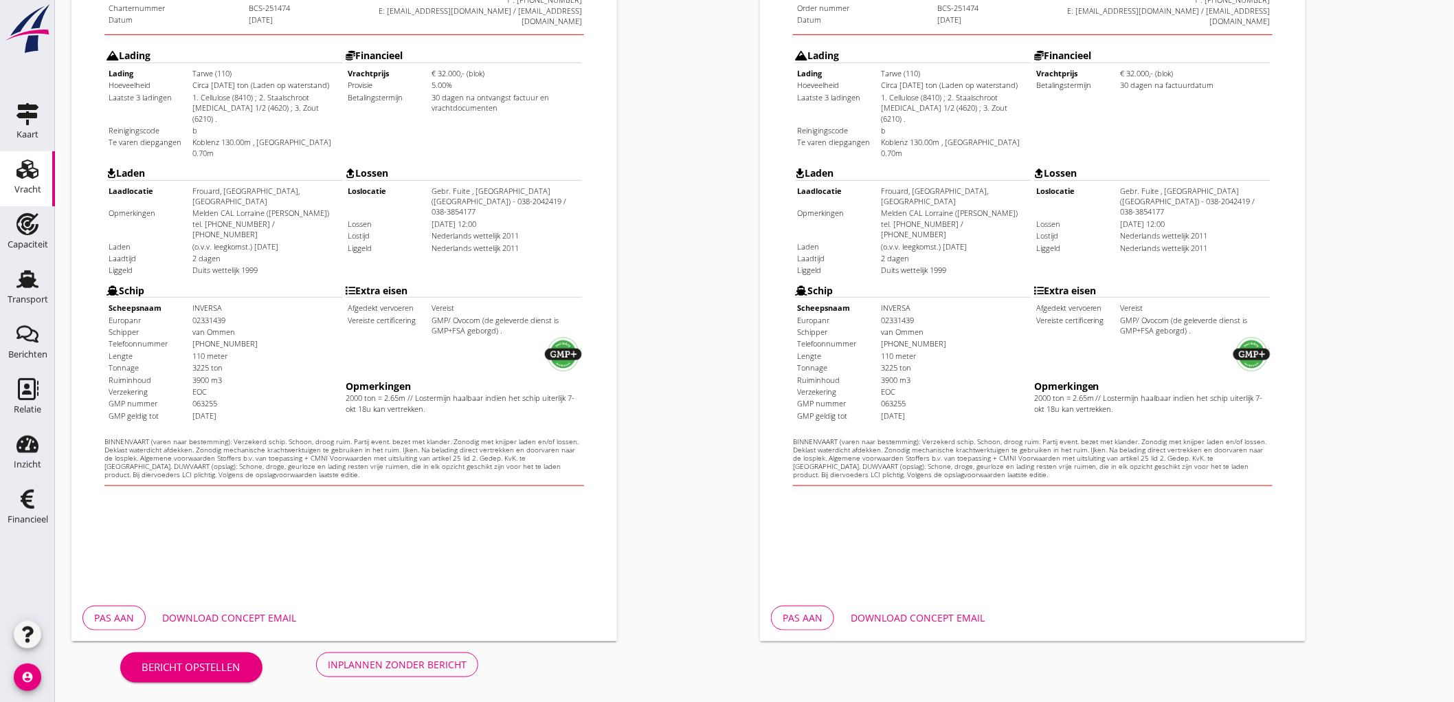
click at [128, 614] on div "Pas aan" at bounding box center [114, 617] width 40 height 14
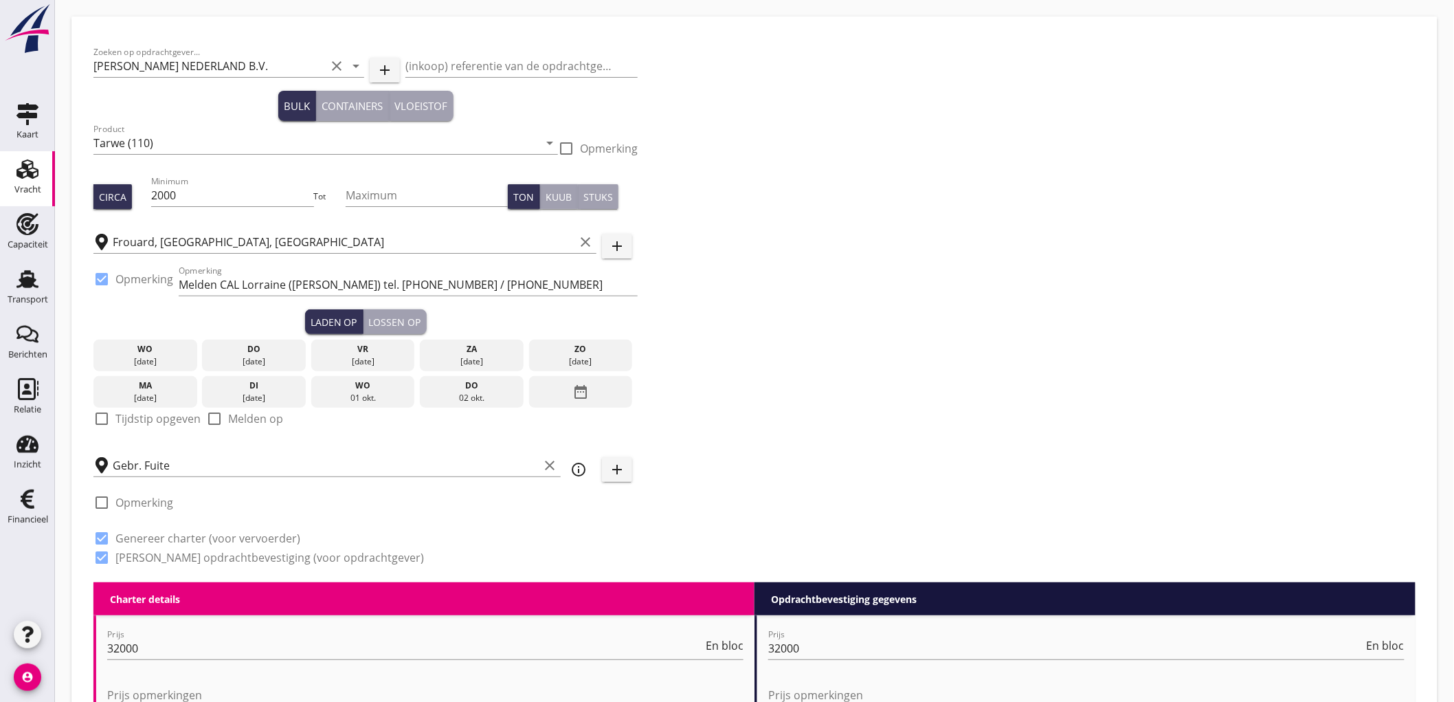
drag, startPoint x: 148, startPoint y: 417, endPoint x: 186, endPoint y: 425, distance: 38.5
click at [148, 416] on label "Tijdstip opgeven" at bounding box center [157, 419] width 85 height 14
checkbox input "true"
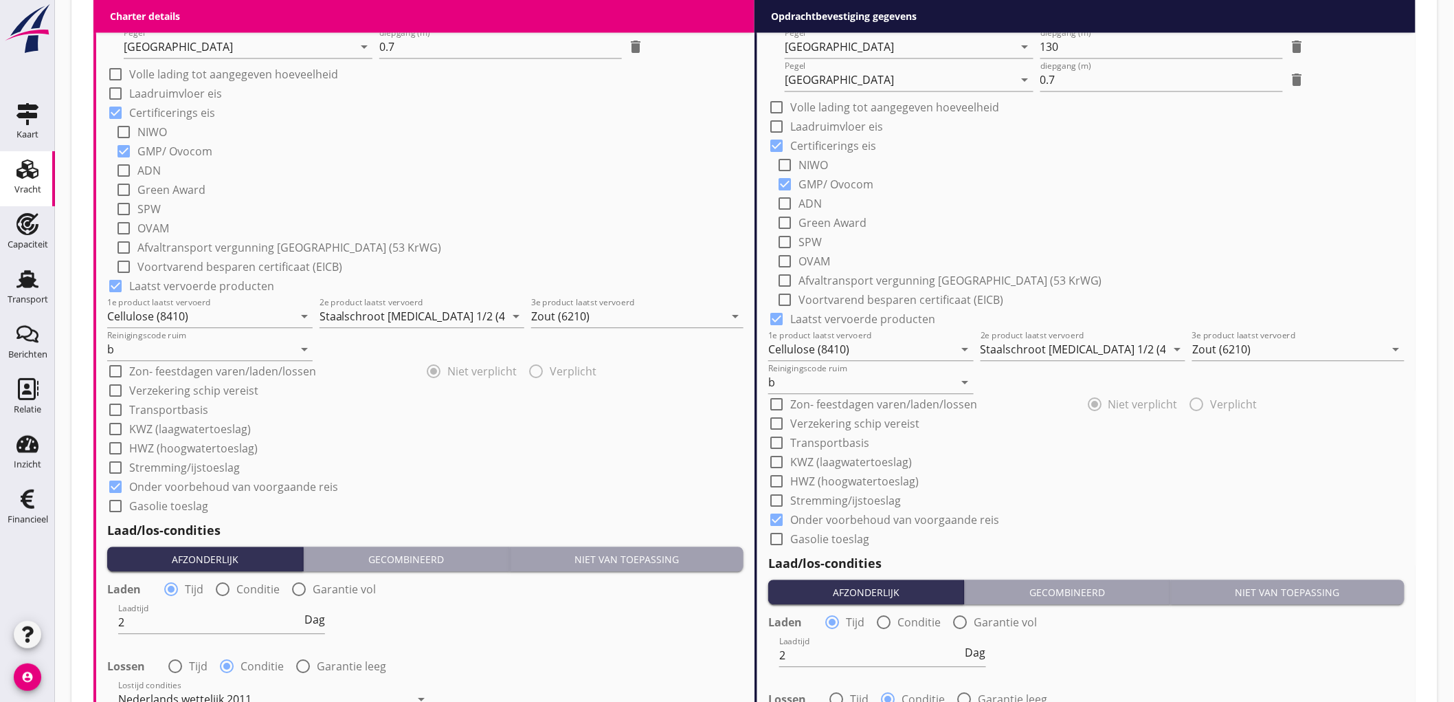
scroll to position [1582, 0]
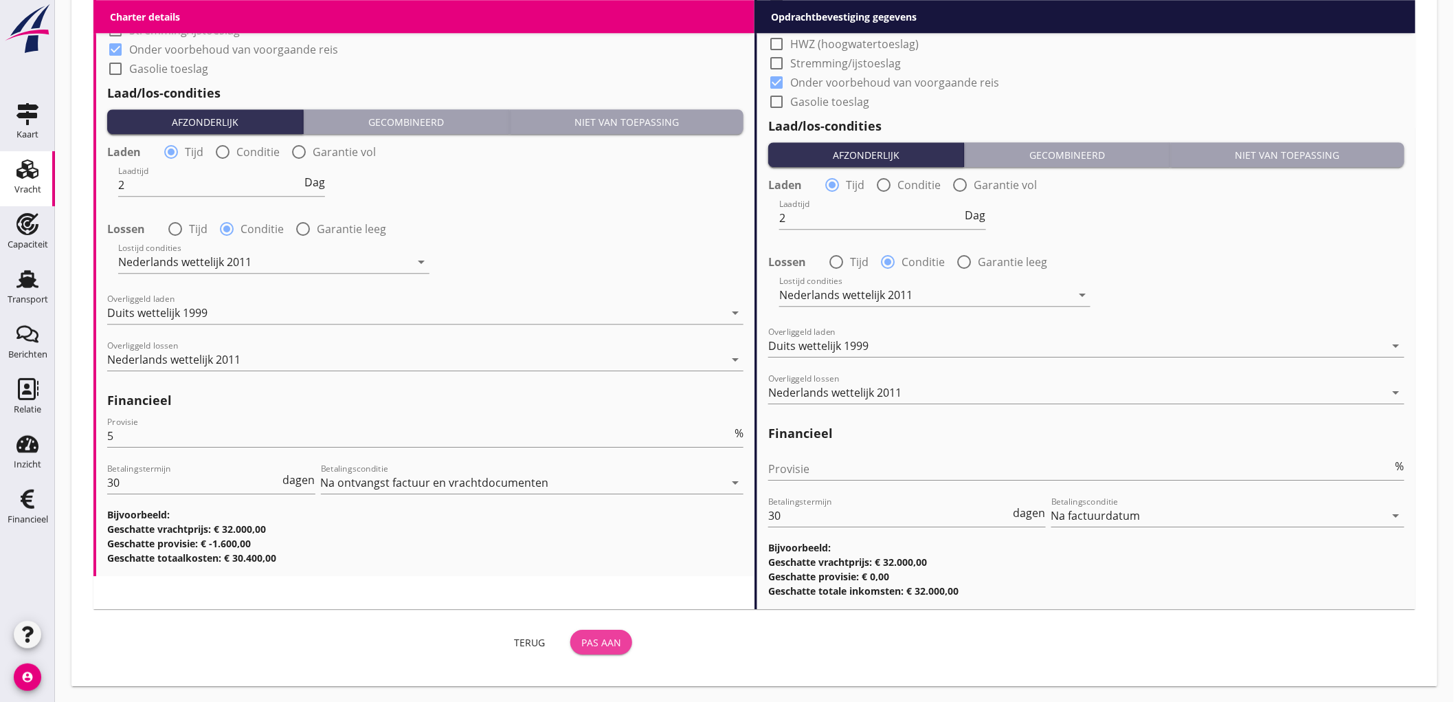
click at [606, 639] on div "Pas aan" at bounding box center [601, 642] width 40 height 14
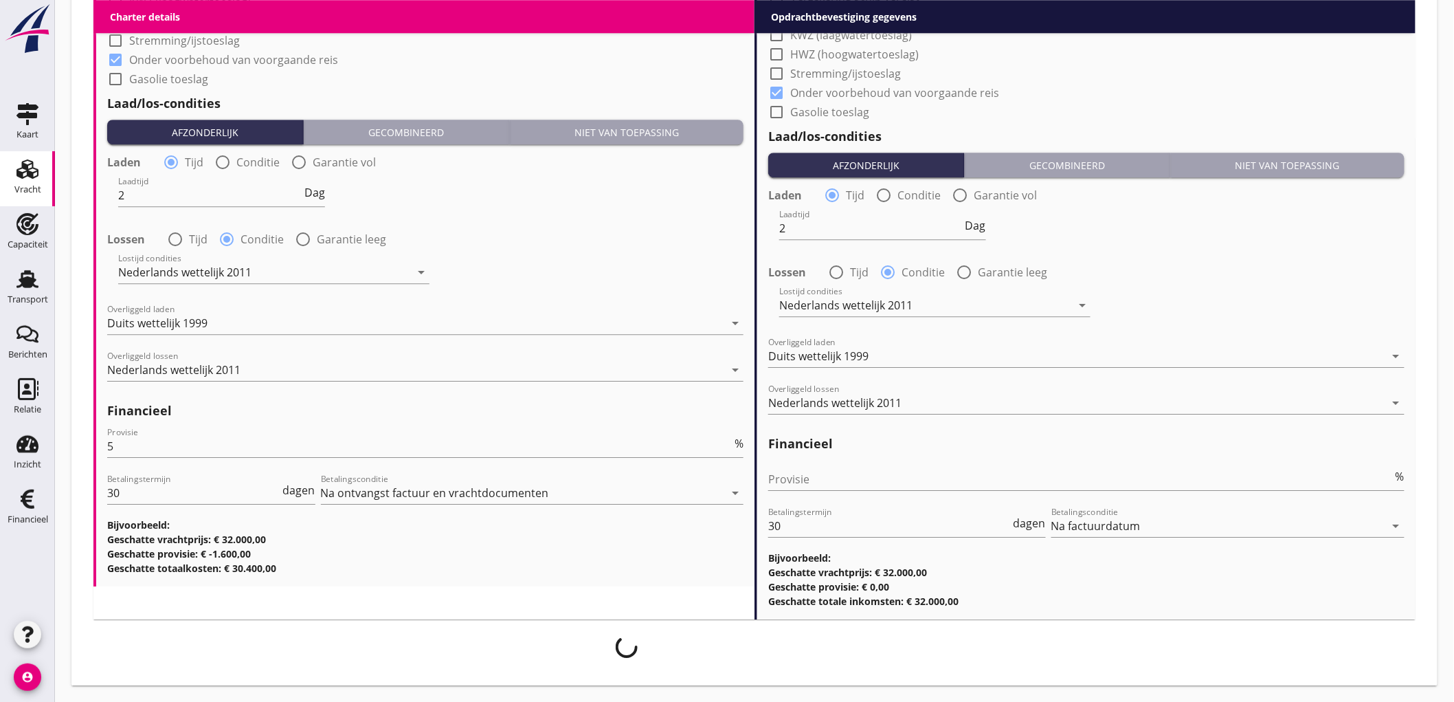
scroll to position [1570, 0]
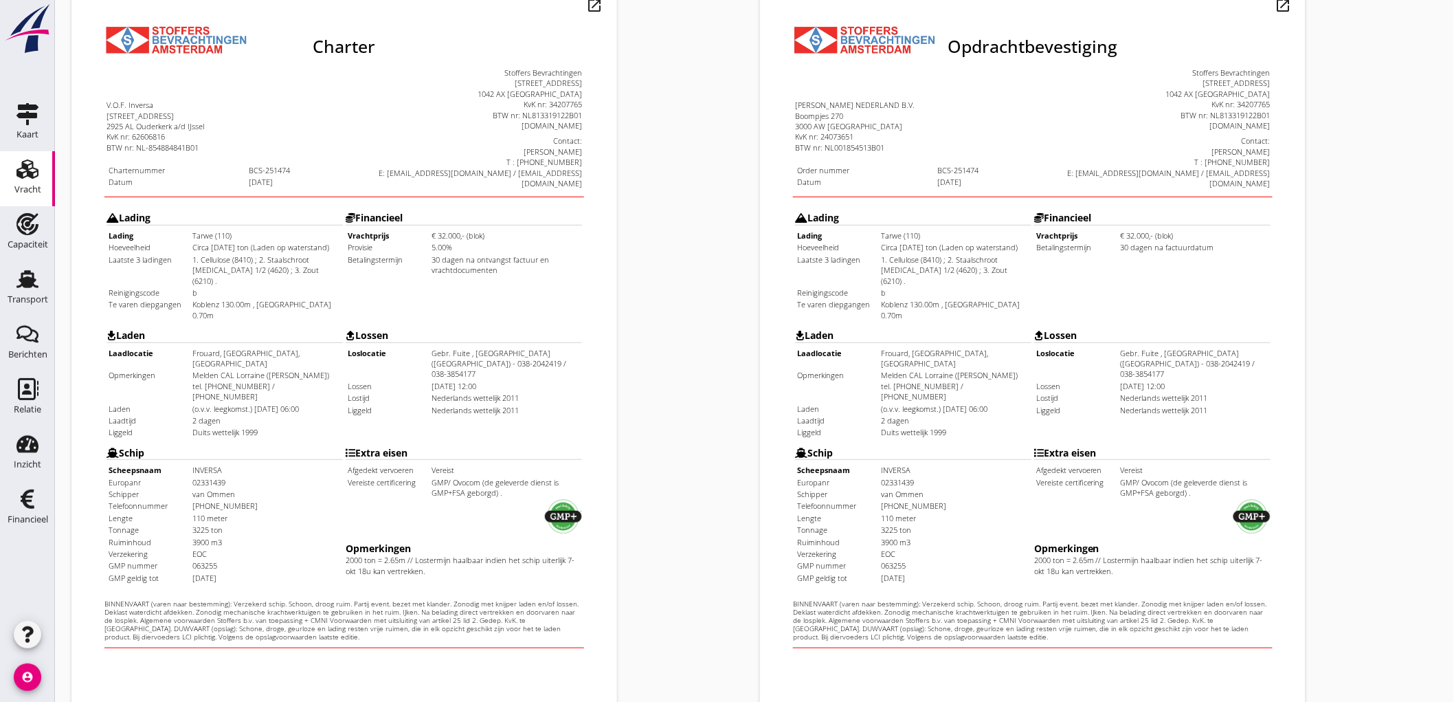
scroll to position [315, 0]
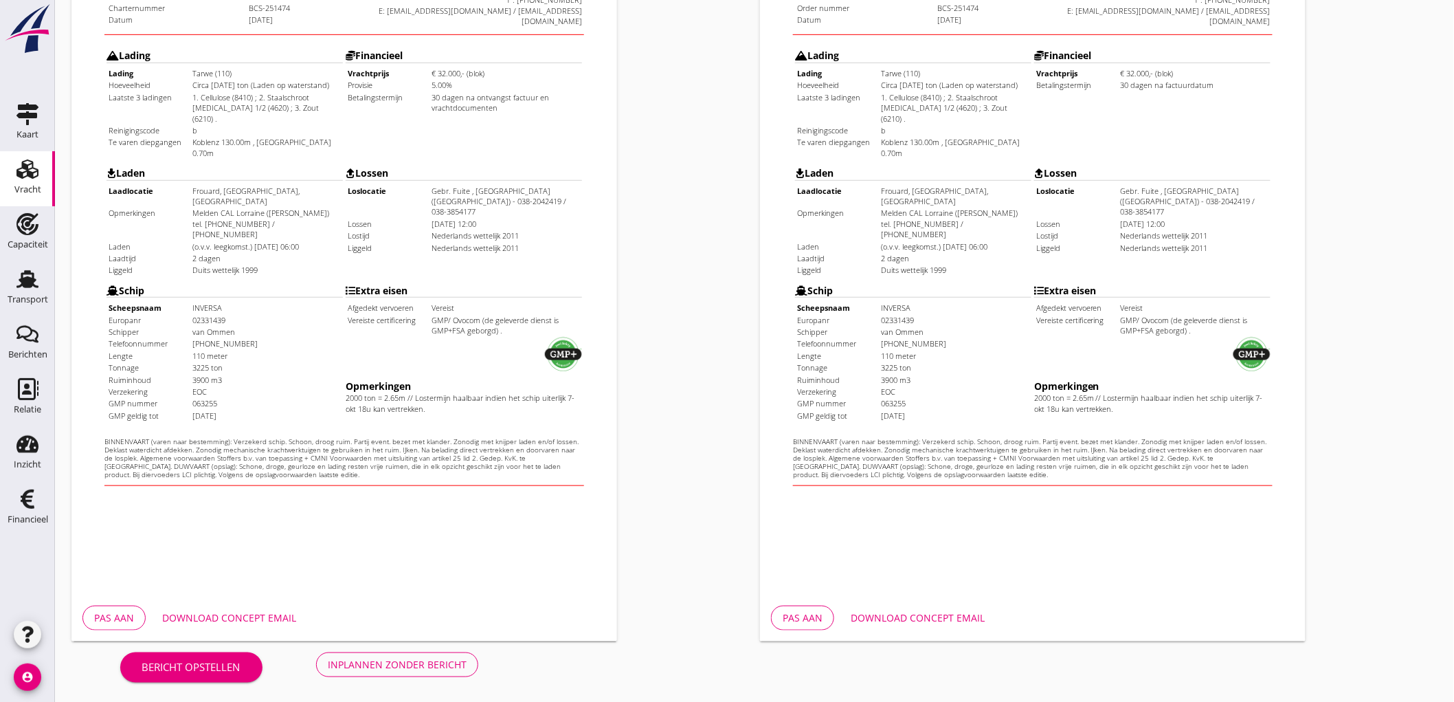
click at [387, 665] on div "Inplannen zonder bericht" at bounding box center [397, 664] width 139 height 14
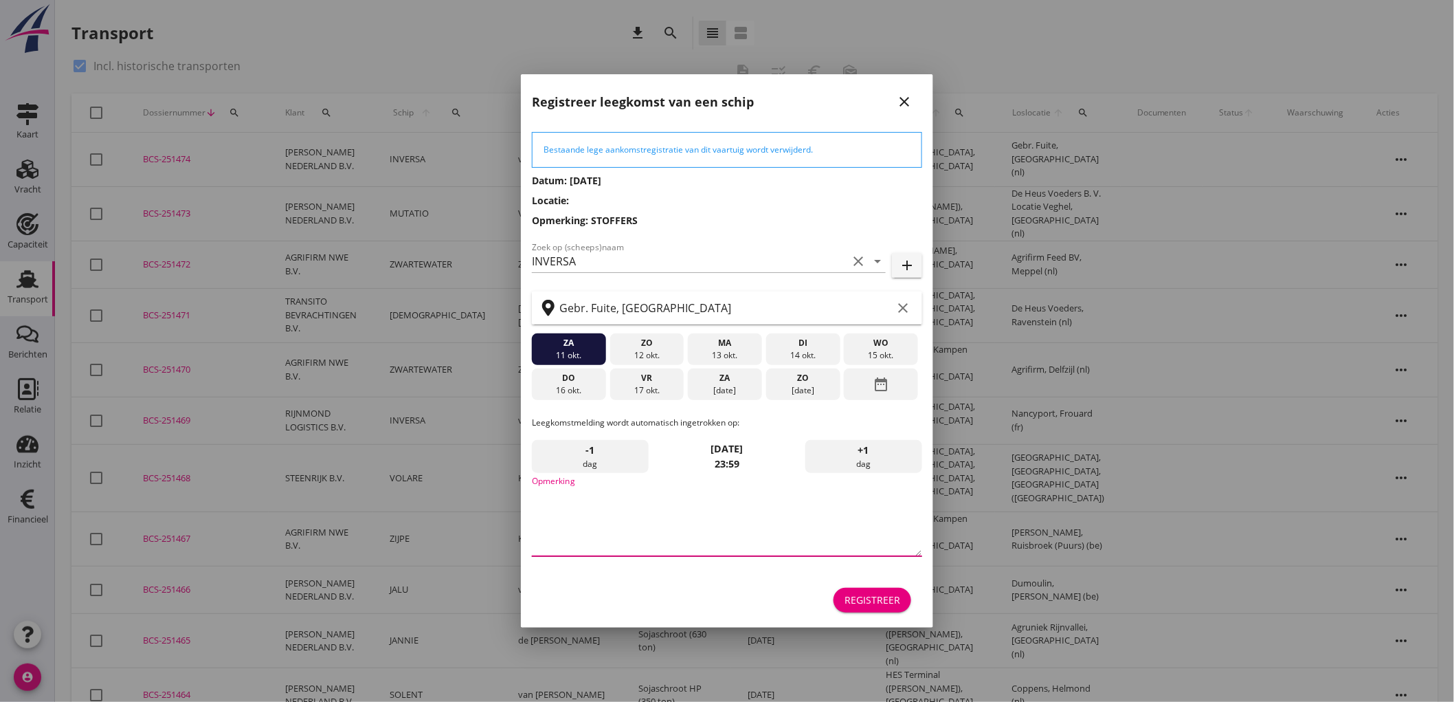
click at [749, 512] on textarea "Opmerking" at bounding box center [727, 520] width 390 height 72
type textarea "STOFFERS"
click at [725, 346] on div "ma" at bounding box center [724, 343] width 67 height 12
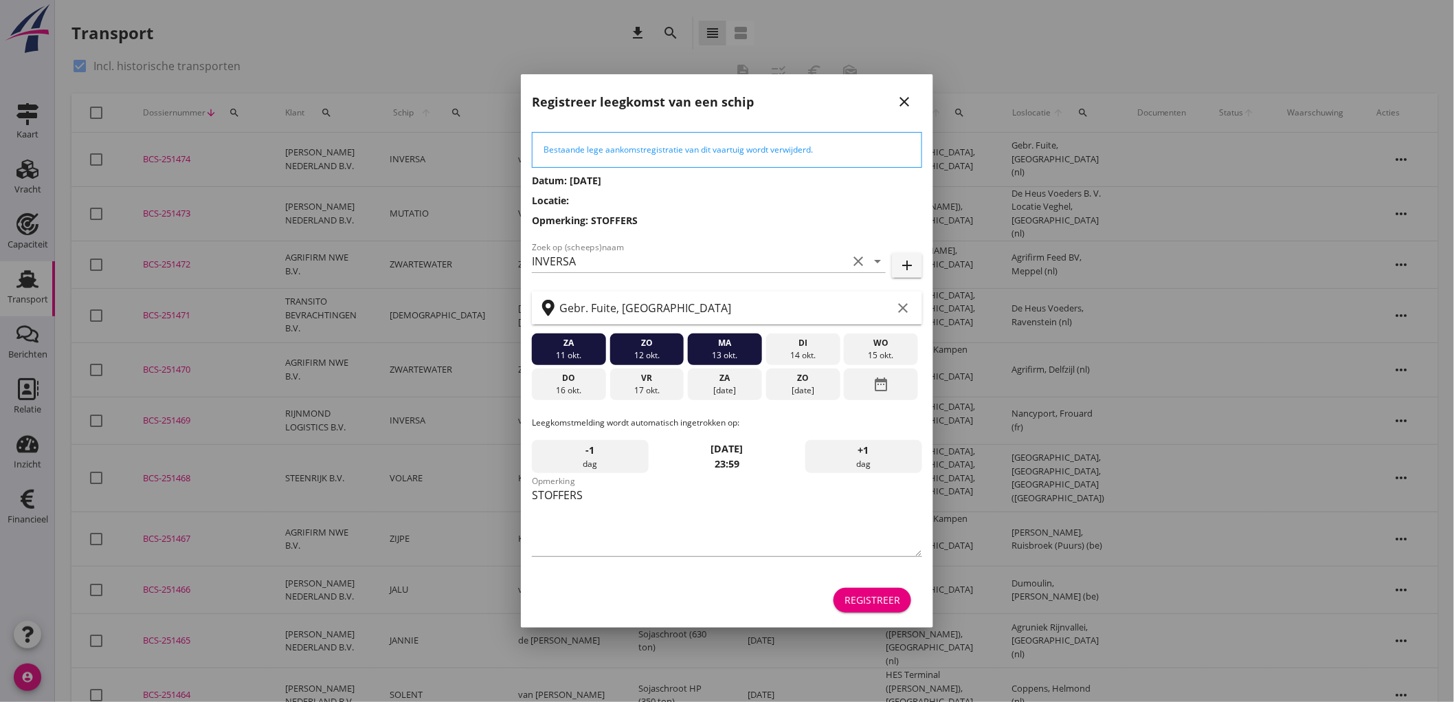
click at [742, 355] on div "13 okt." at bounding box center [724, 355] width 67 height 12
click at [888, 601] on div "Registreer" at bounding box center [873, 599] width 56 height 14
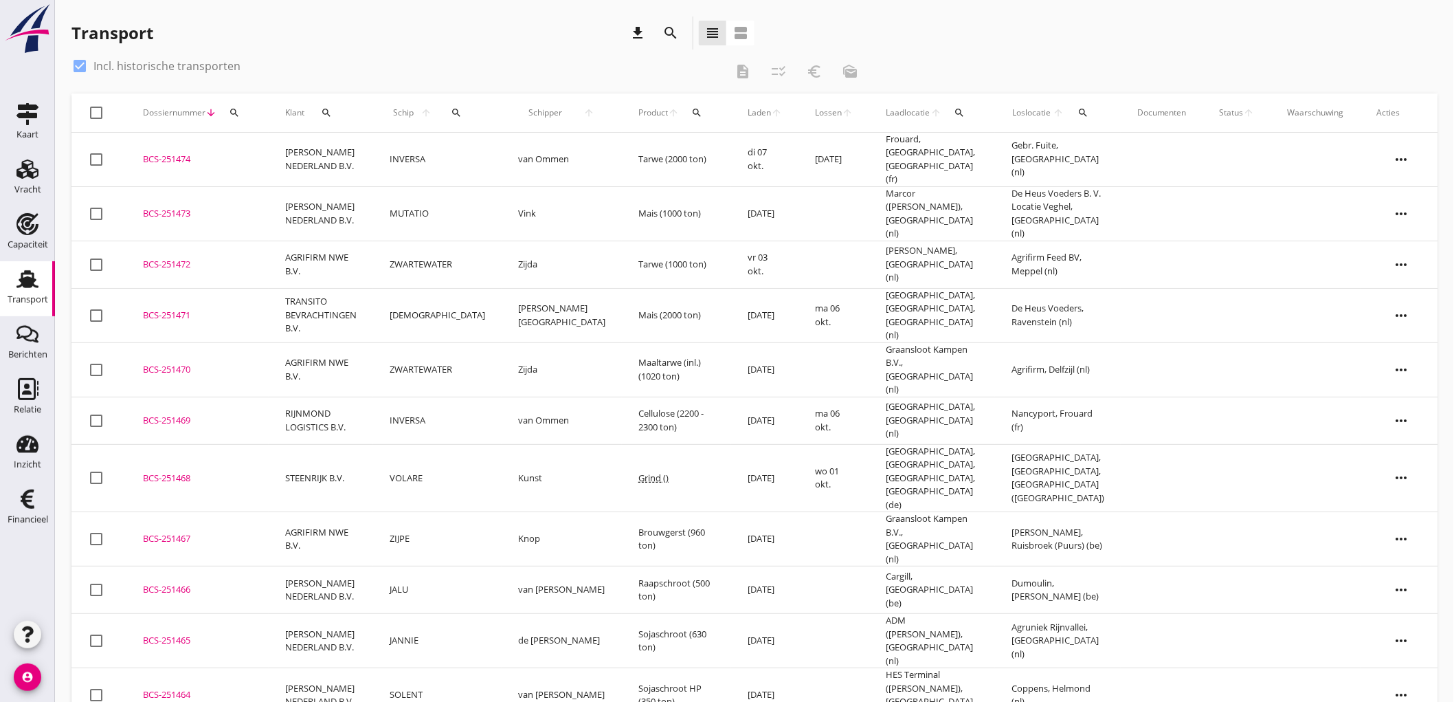
click at [323, 167] on td "PETERSON NEDERLAND B.V." at bounding box center [321, 160] width 104 height 54
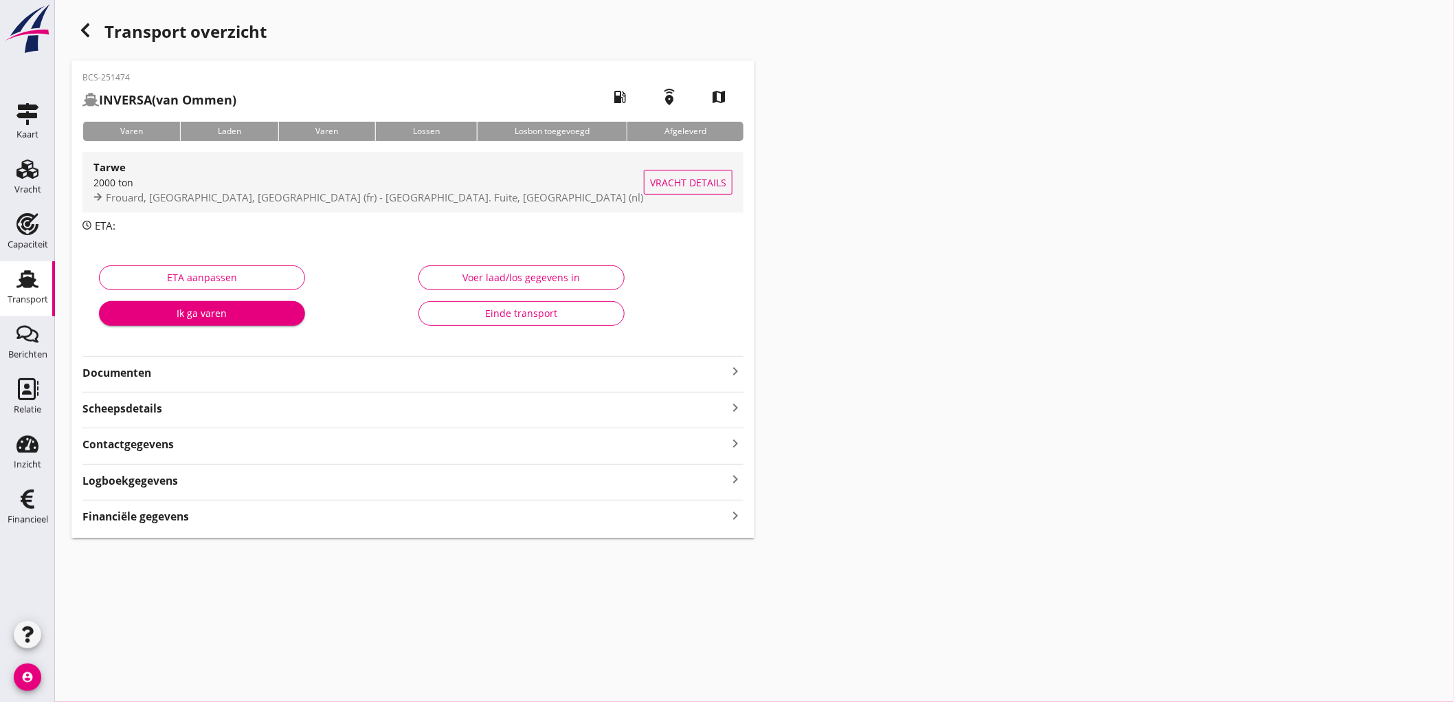
click at [362, 168] on div "Tarwe" at bounding box center [368, 167] width 551 height 16
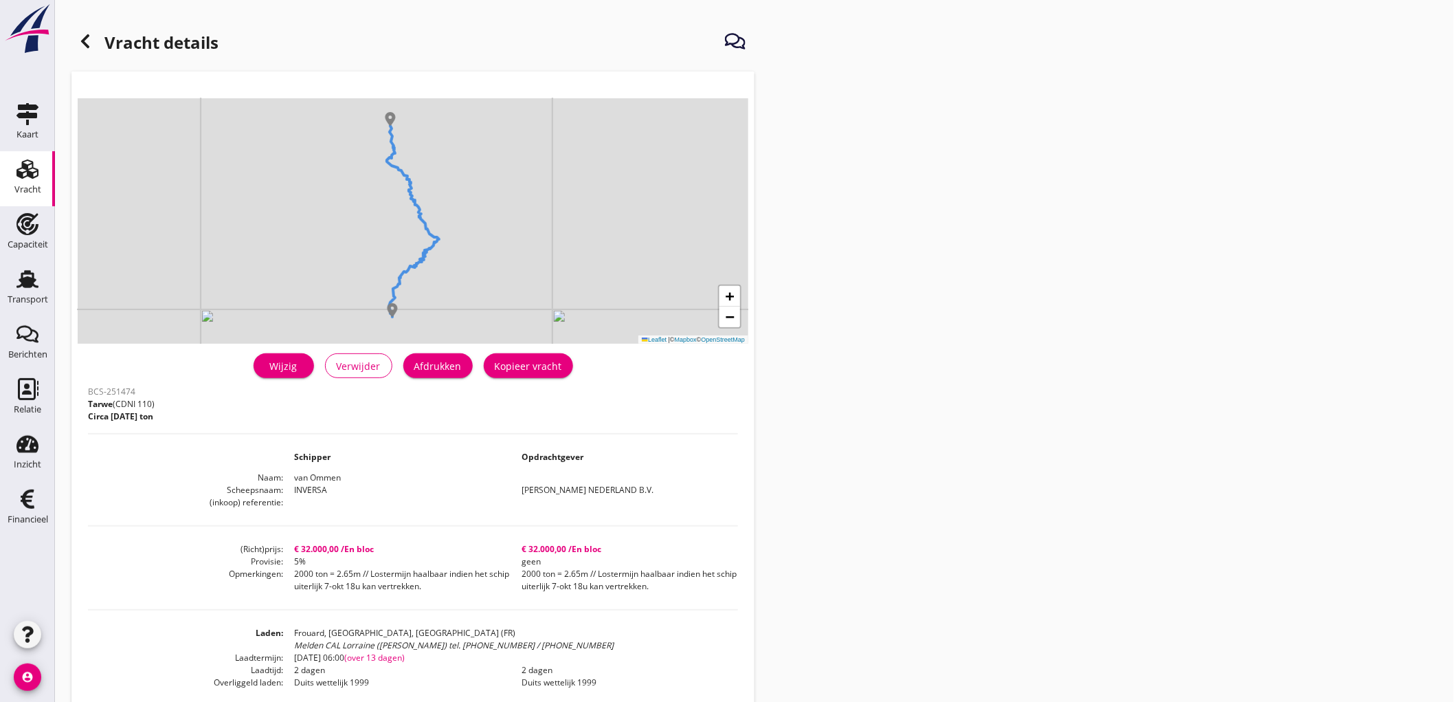
click at [436, 365] on div "Afdrukken" at bounding box center [437, 366] width 47 height 14
click at [92, 49] on icon at bounding box center [85, 41] width 16 height 16
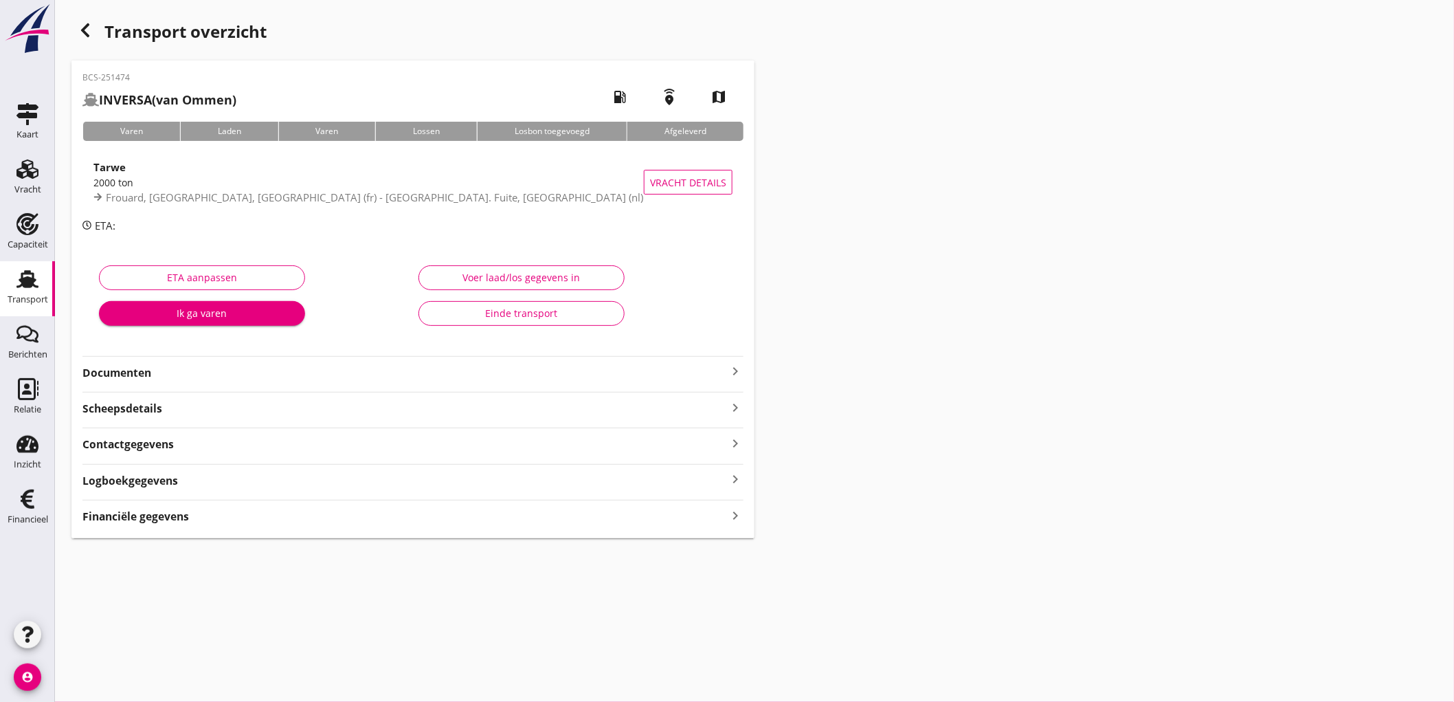
click at [156, 373] on strong "Documenten" at bounding box center [404, 373] width 645 height 16
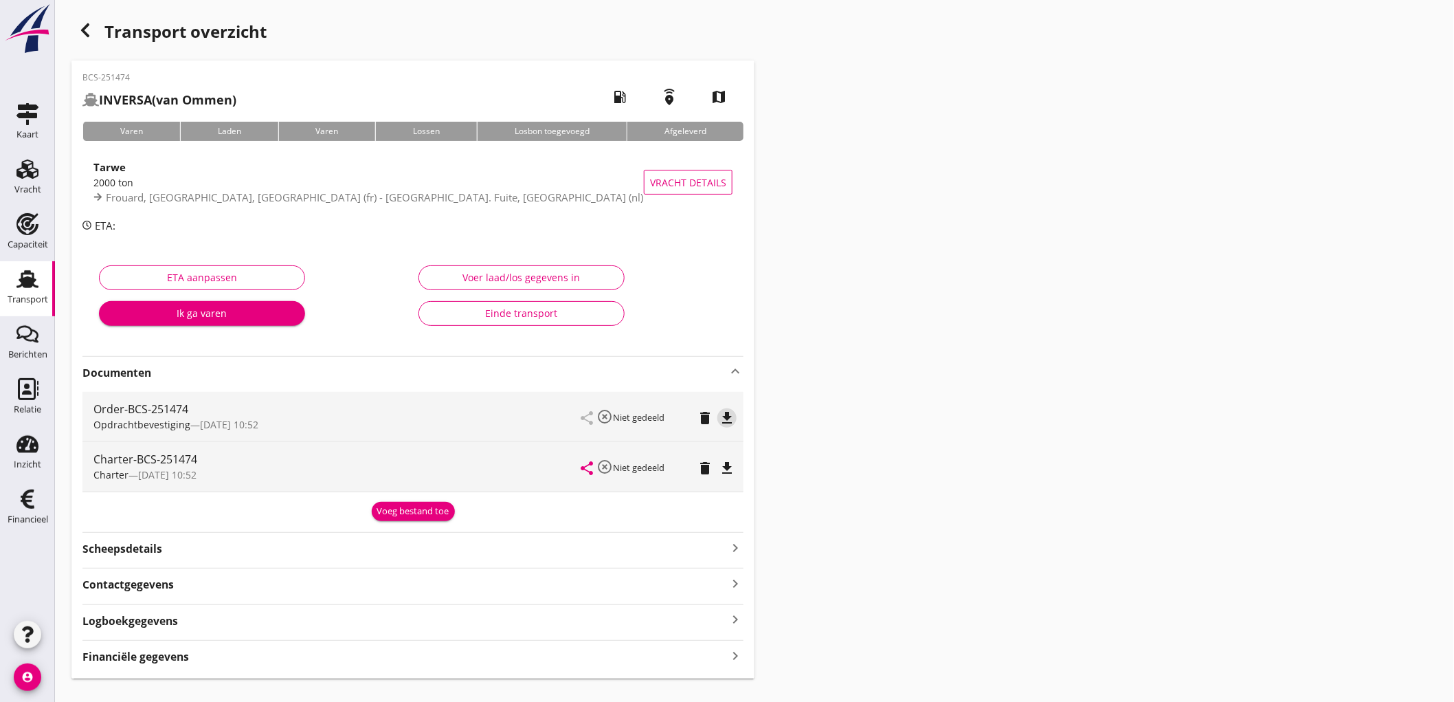
click at [731, 415] on icon "file_download" at bounding box center [727, 418] width 16 height 16
click at [725, 466] on icon "file_download" at bounding box center [727, 468] width 16 height 16
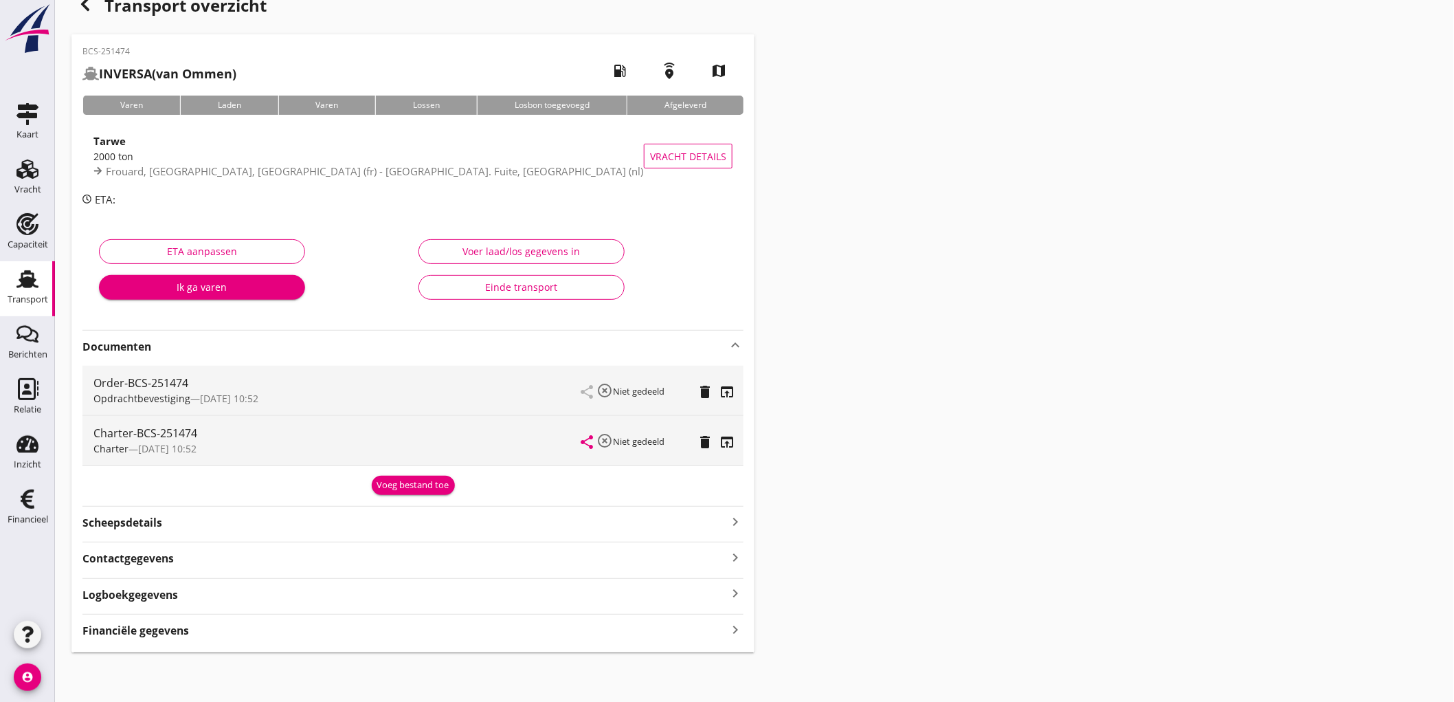
drag, startPoint x: 220, startPoint y: 614, endPoint x: 210, endPoint y: 627, distance: 16.8
click at [216, 620] on div "Financiële gegevens keyboard_arrow_right" at bounding box center [412, 626] width 661 height 25
click at [210, 627] on div "Financiële gegevens keyboard_arrow_right" at bounding box center [412, 629] width 661 height 19
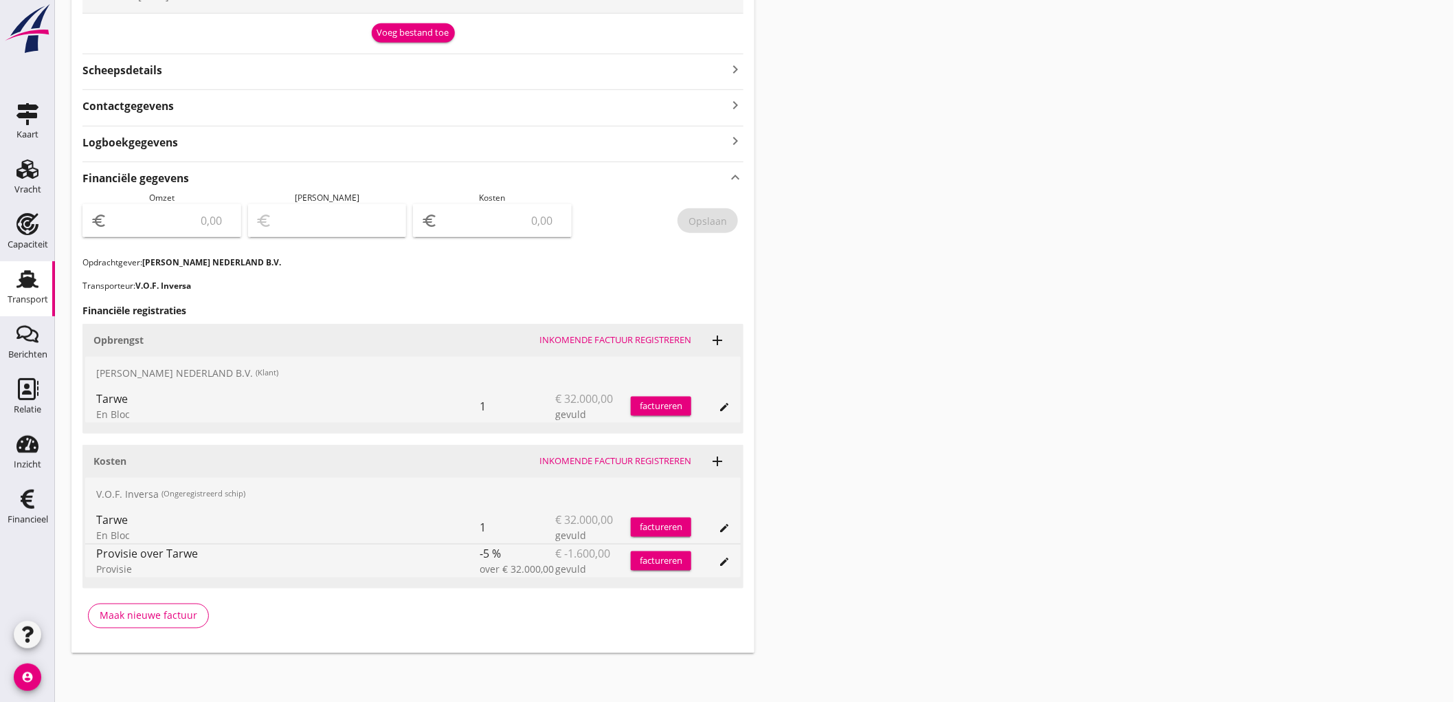
click at [195, 230] on input "number" at bounding box center [171, 221] width 123 height 22
type input "32000"
type input "31997.00"
type input "3"
type input "31970.00"
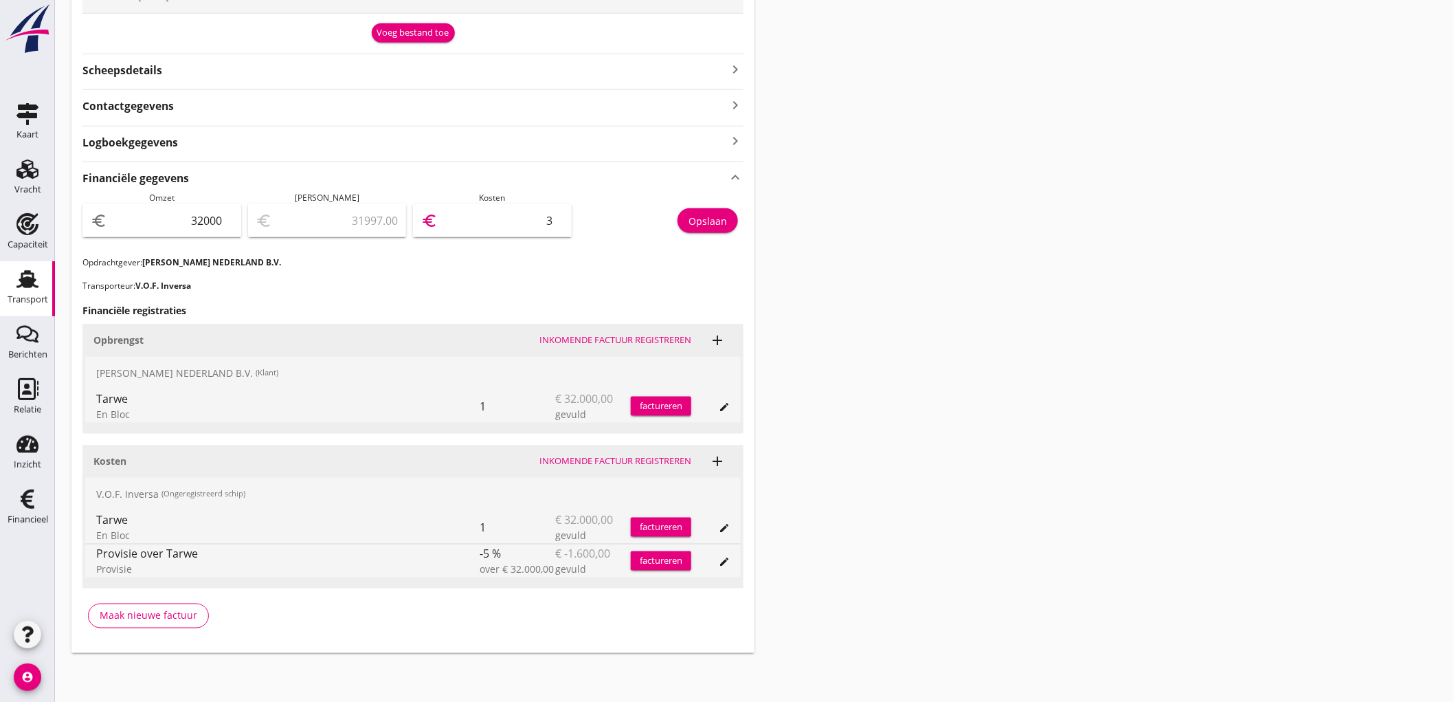
type input "30"
type input "31696.00"
type input "304"
type input "28960.00"
type input "3040"
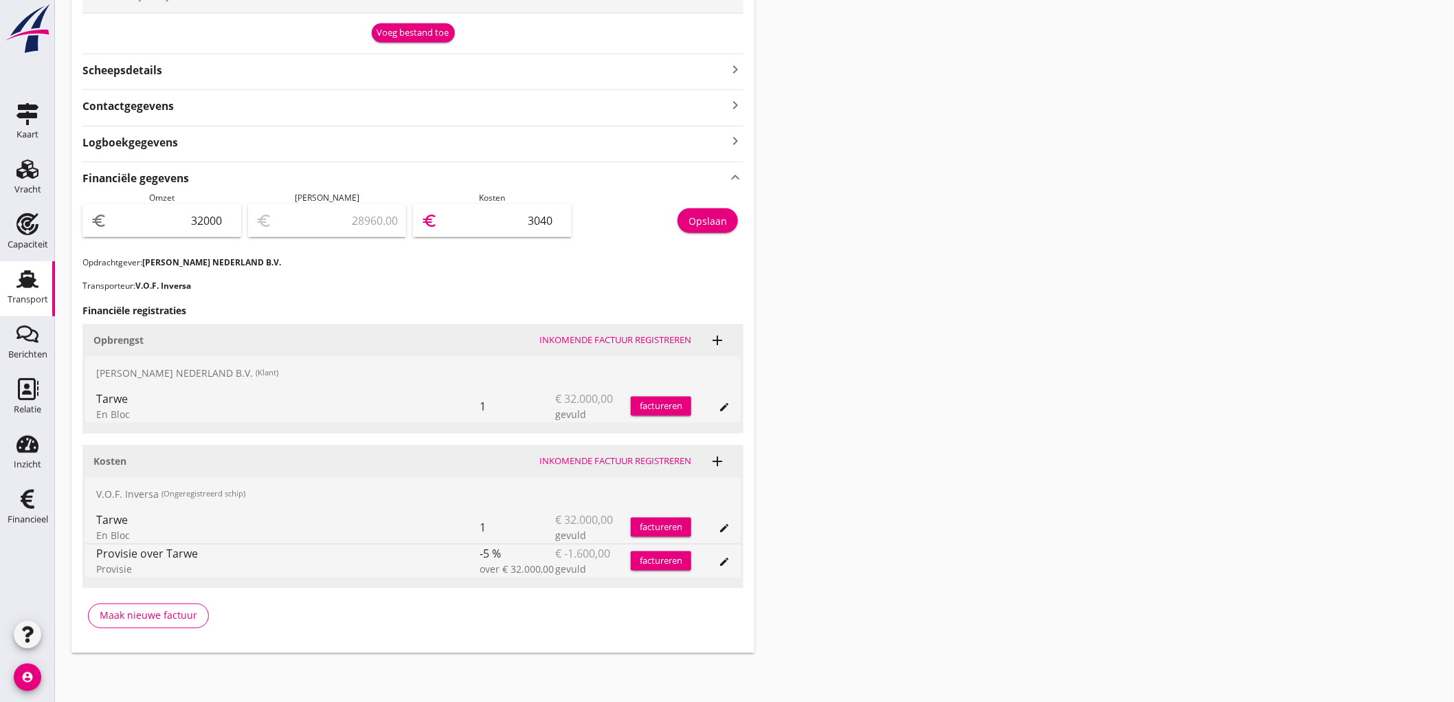
type input "1600.00"
type input "30400"
click at [731, 221] on button "Opslaan" at bounding box center [708, 220] width 60 height 25
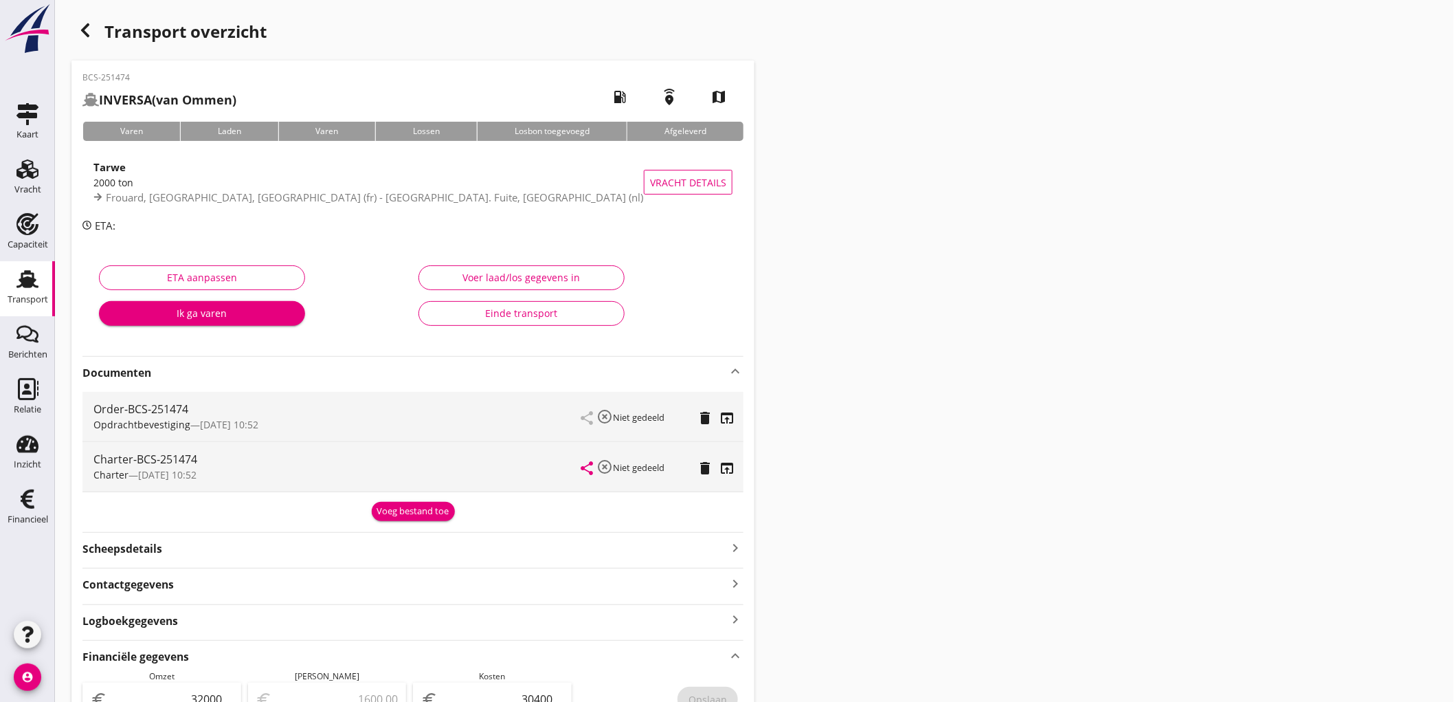
click at [9, 299] on div "Transport" at bounding box center [28, 299] width 41 height 9
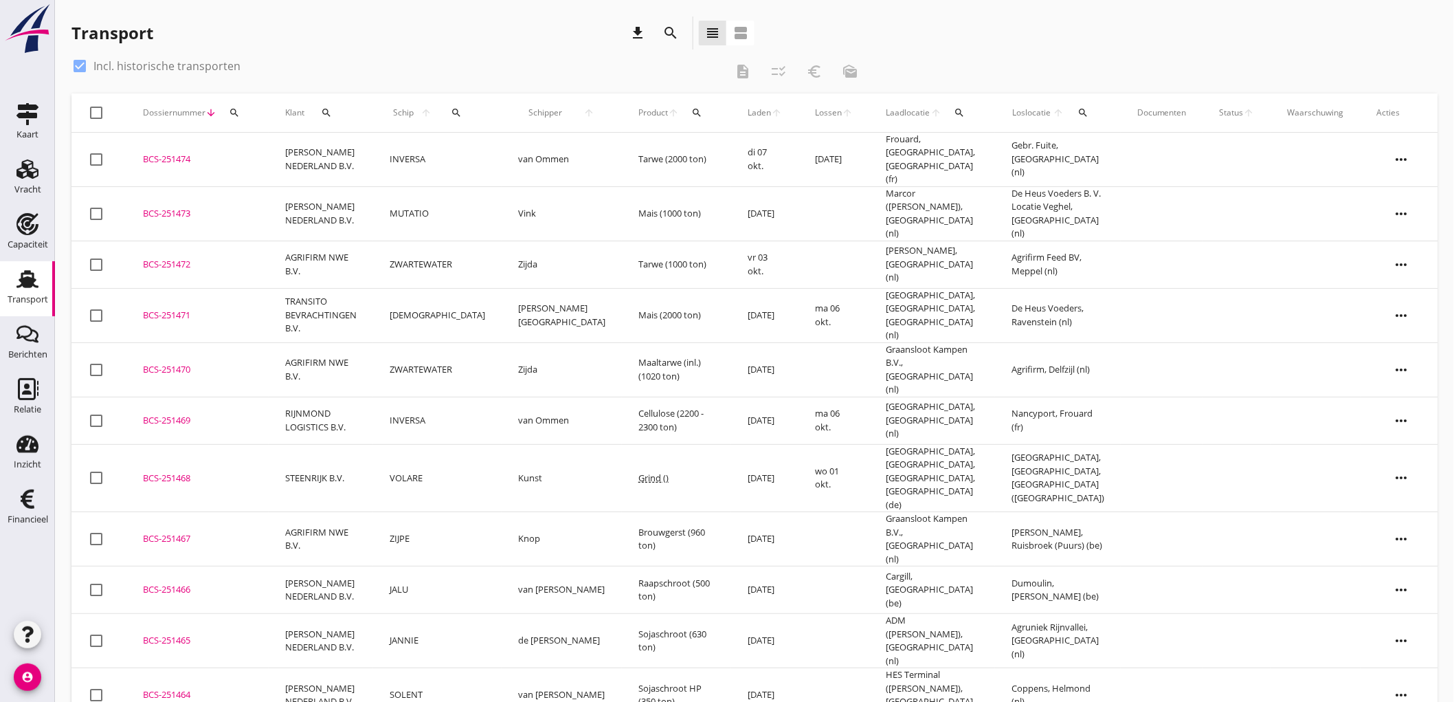
click at [476, 70] on div "check_box Incl. historische transporten" at bounding box center [398, 66] width 654 height 22
click at [119, 73] on div "check_box Incl. historische transporten" at bounding box center [155, 66] width 169 height 16
click at [126, 63] on label "Incl. historische transporten" at bounding box center [166, 66] width 147 height 14
checkbox input "false"
